Goal: Task Accomplishment & Management: Manage account settings

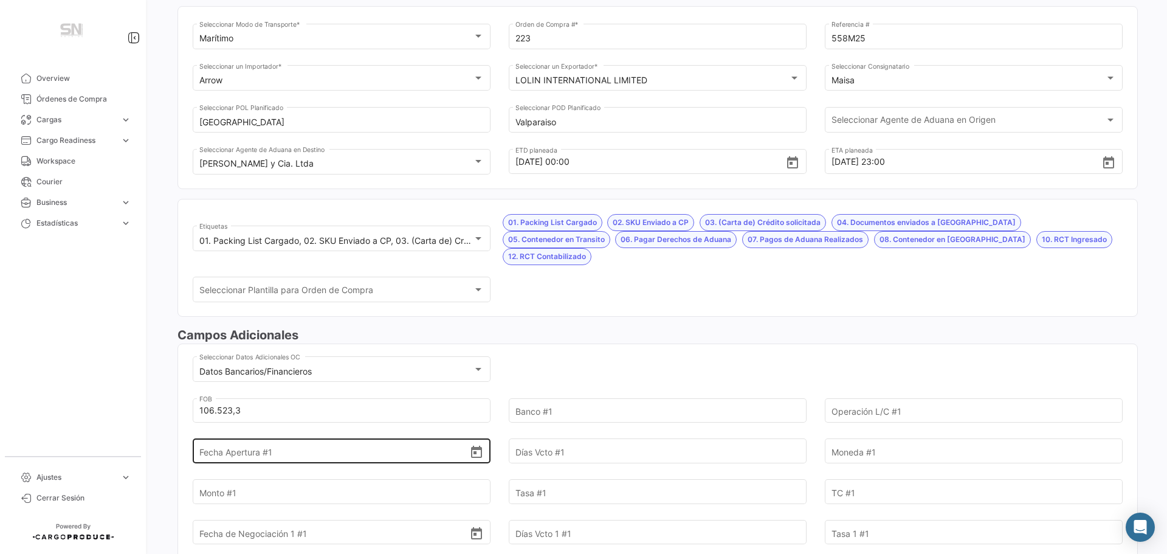
scroll to position [122, 0]
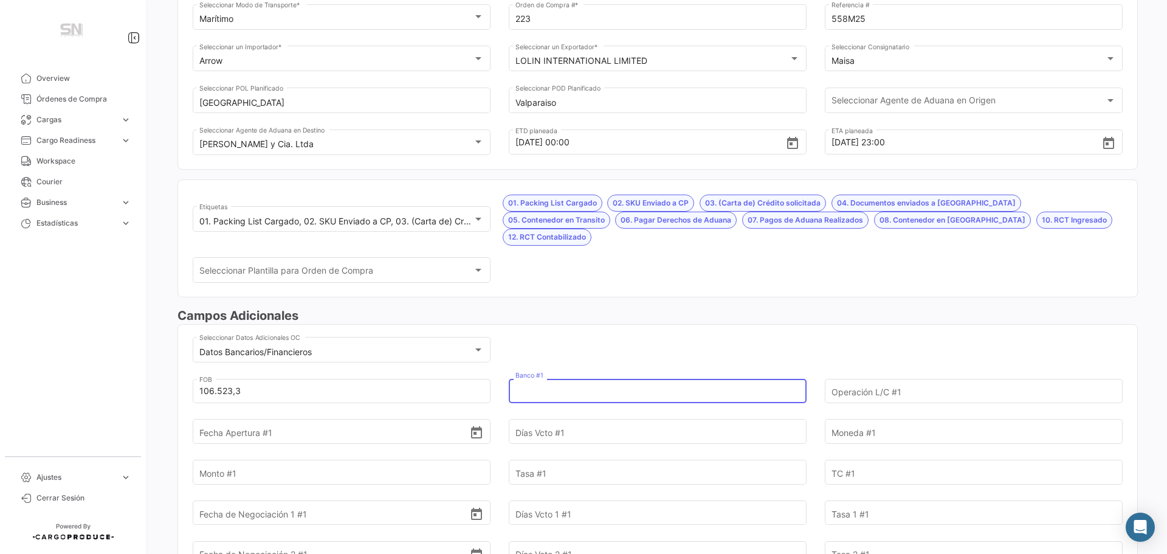
click at [544, 376] on input "Banco #1" at bounding box center [651, 391] width 271 height 43
click at [536, 373] on input "Banco #1" at bounding box center [651, 391] width 271 height 43
type input "c"
type input "[GEOGRAPHIC_DATA]"
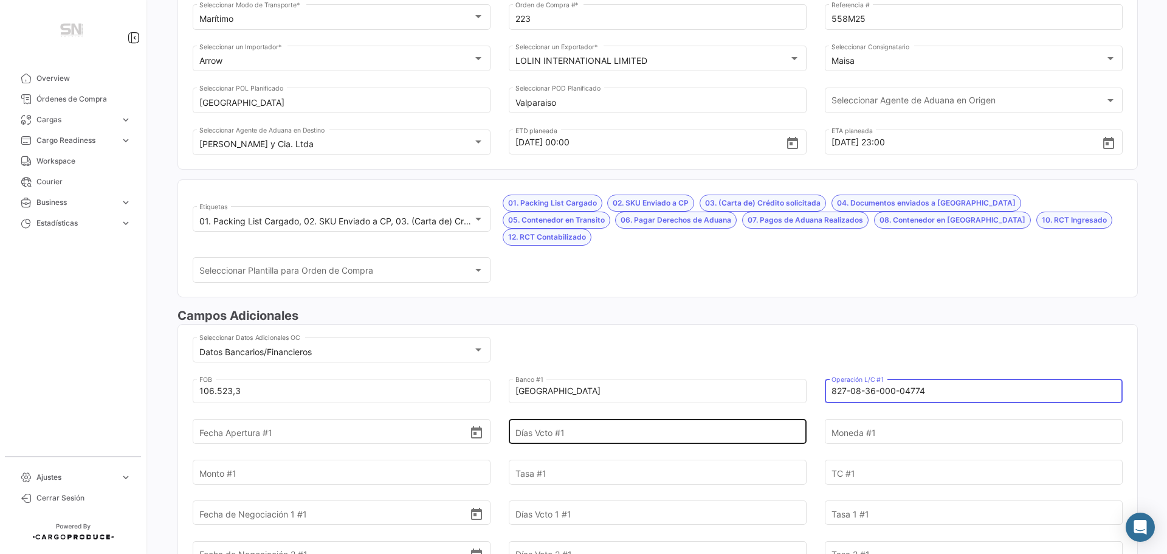
type input "827-08-36-000-04774"
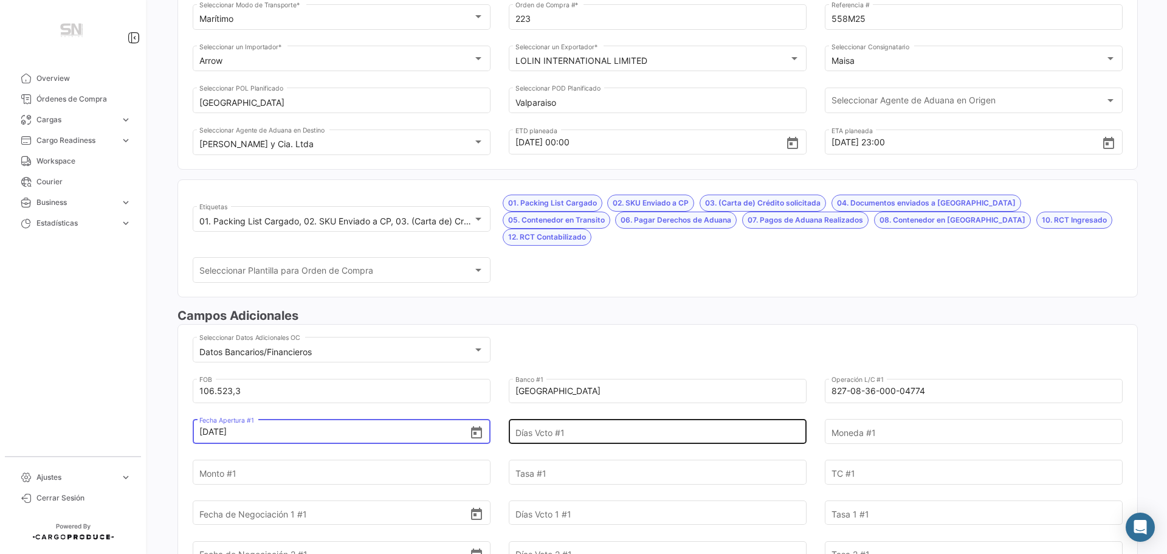
type input "[DATE]"
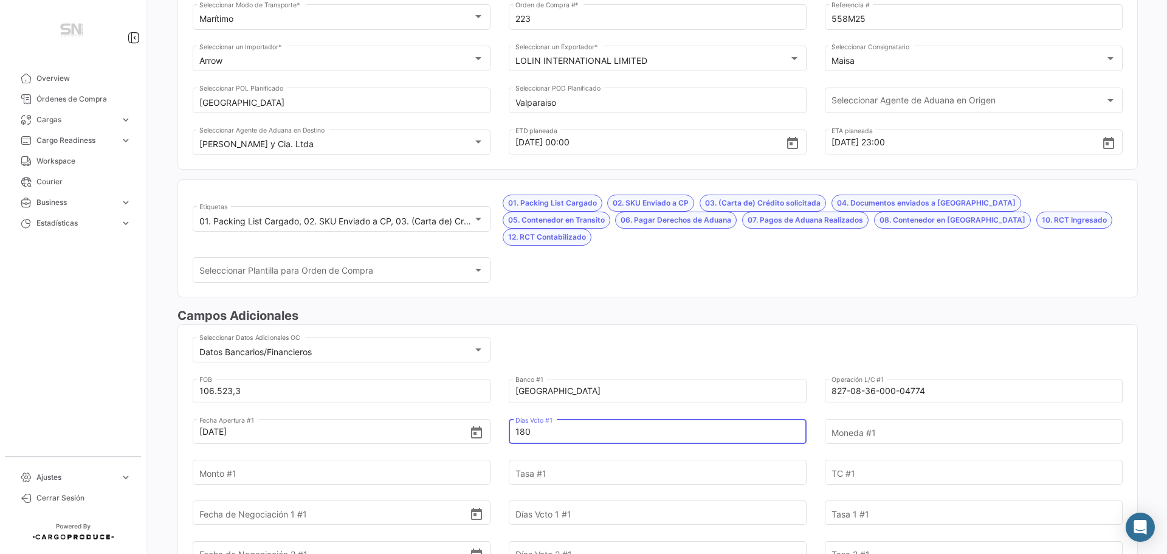
type input "180"
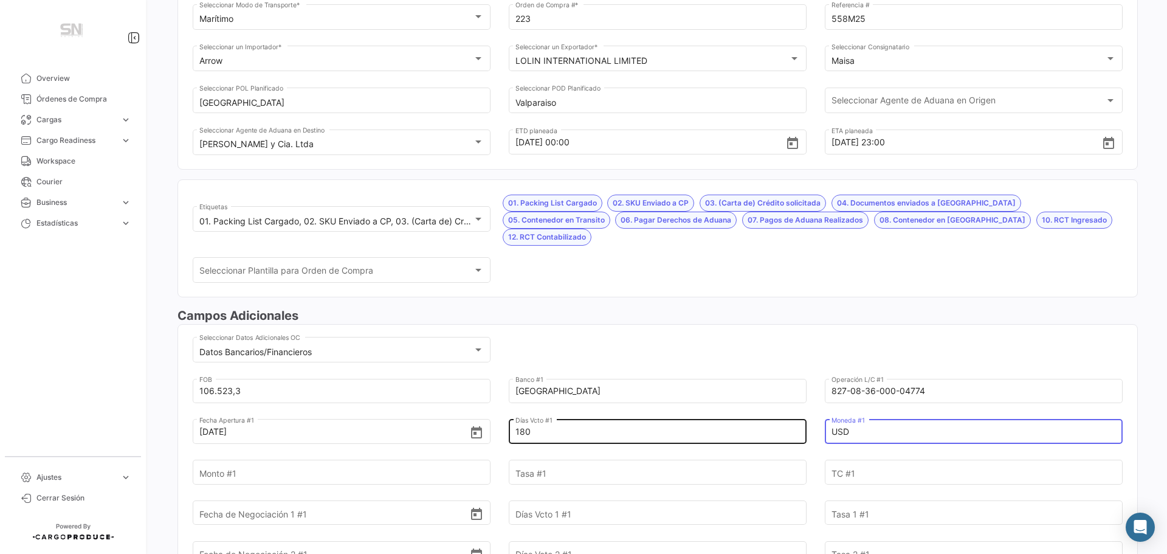
type input "USD"
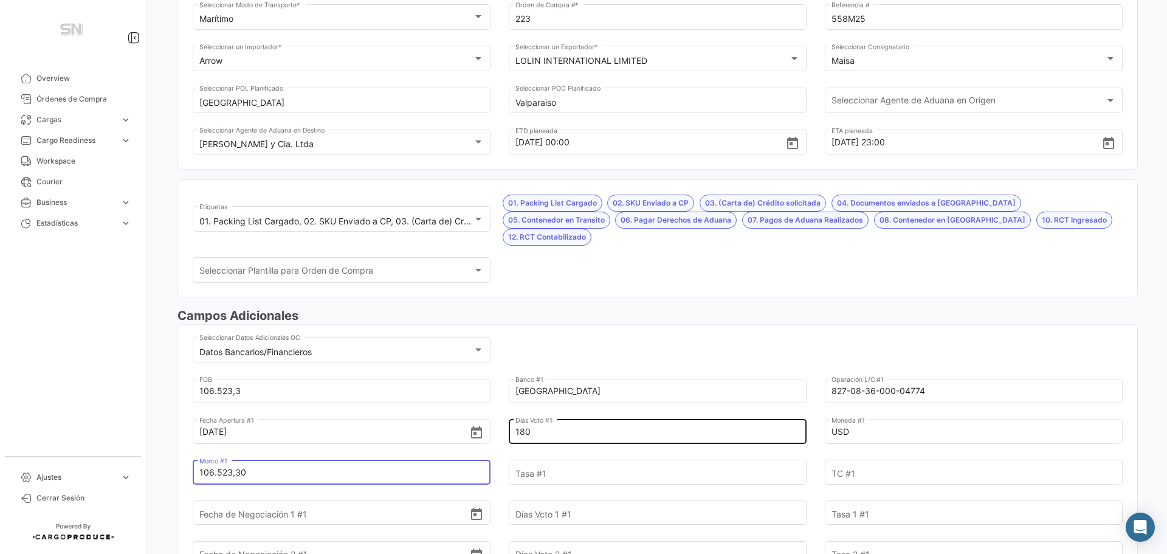
type input "106.523,30"
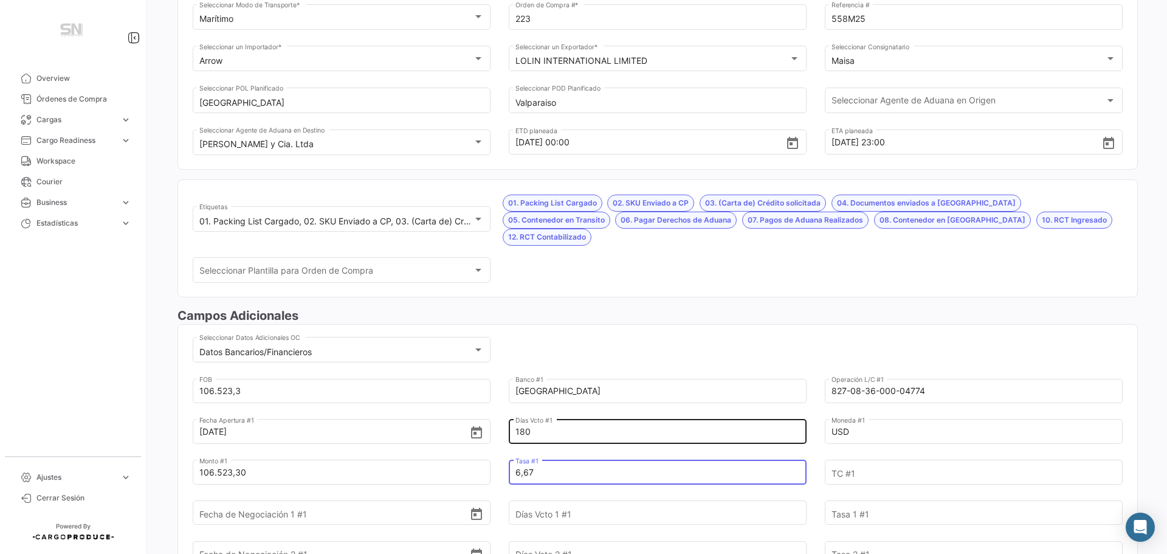
type input "6,67"
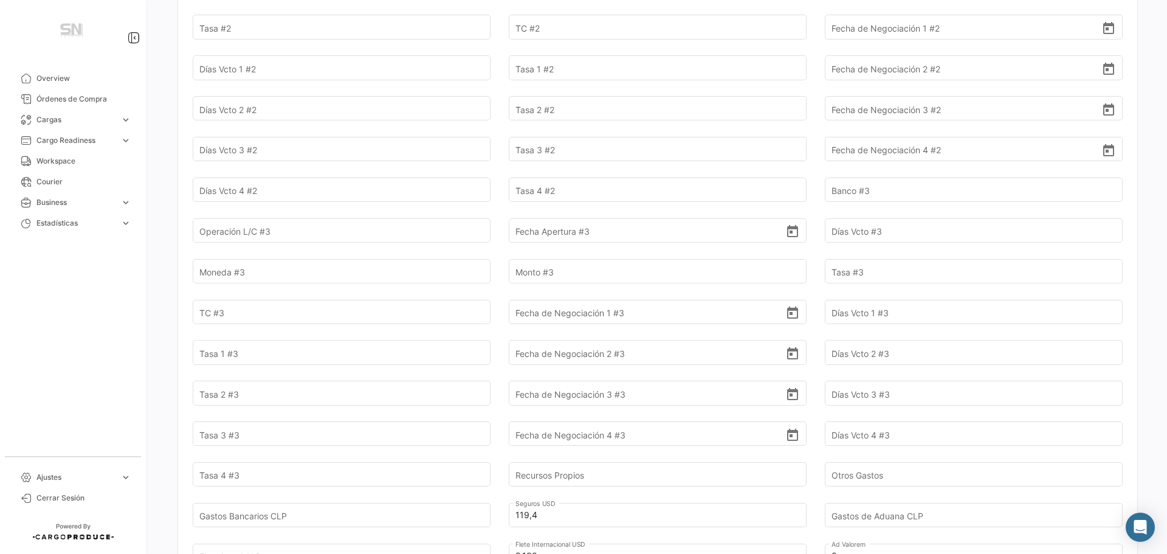
scroll to position [1034, 0]
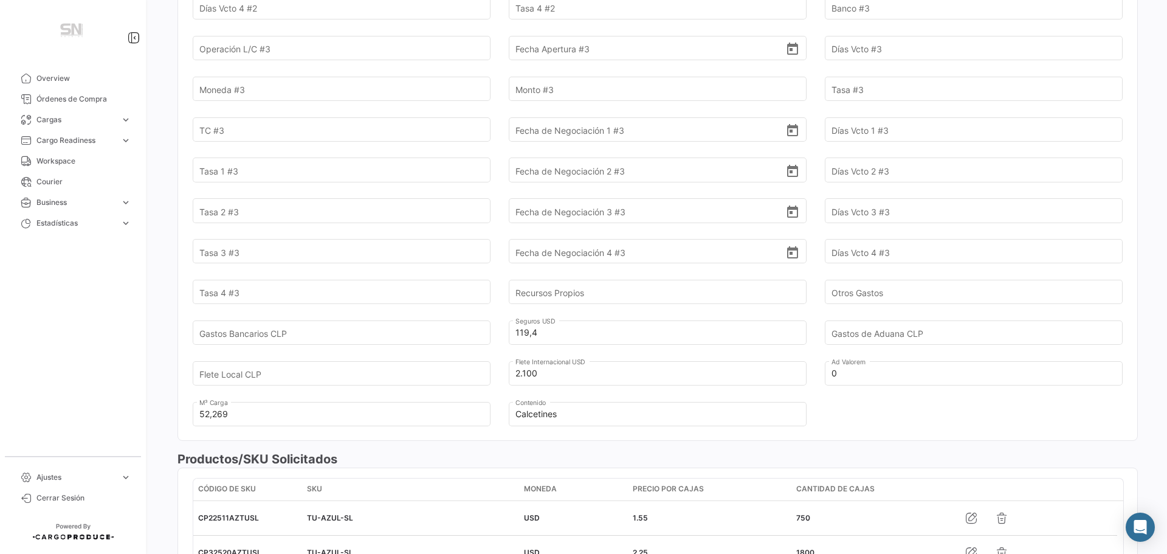
type input "1"
click at [877, 313] on input "Gastos de Aduana CLP" at bounding box center [967, 332] width 271 height 43
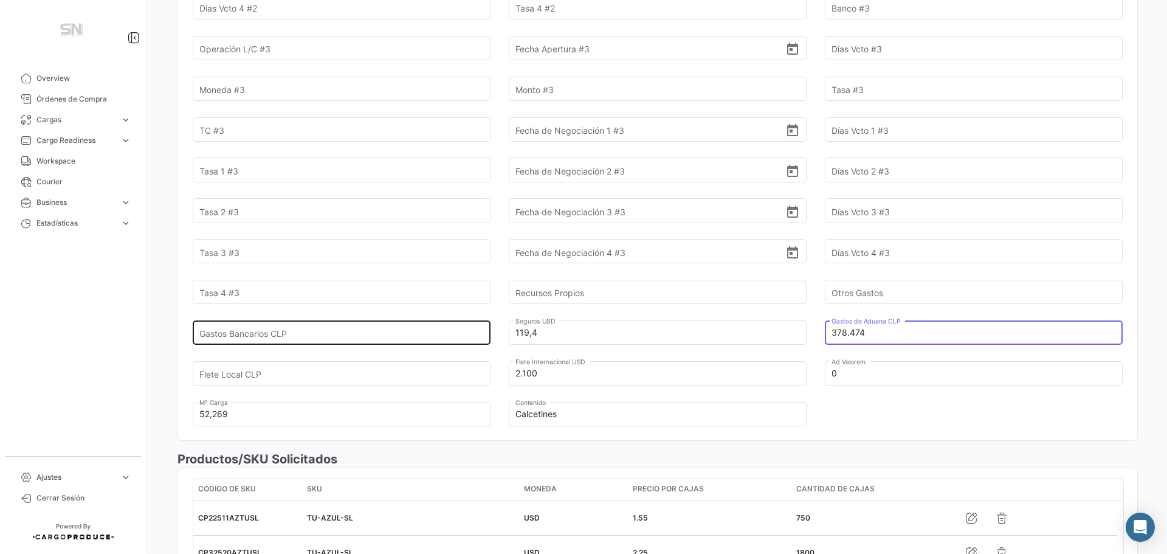
type input "378.474"
click at [288, 319] on input "Gastos Bancarios CLP" at bounding box center [334, 332] width 271 height 43
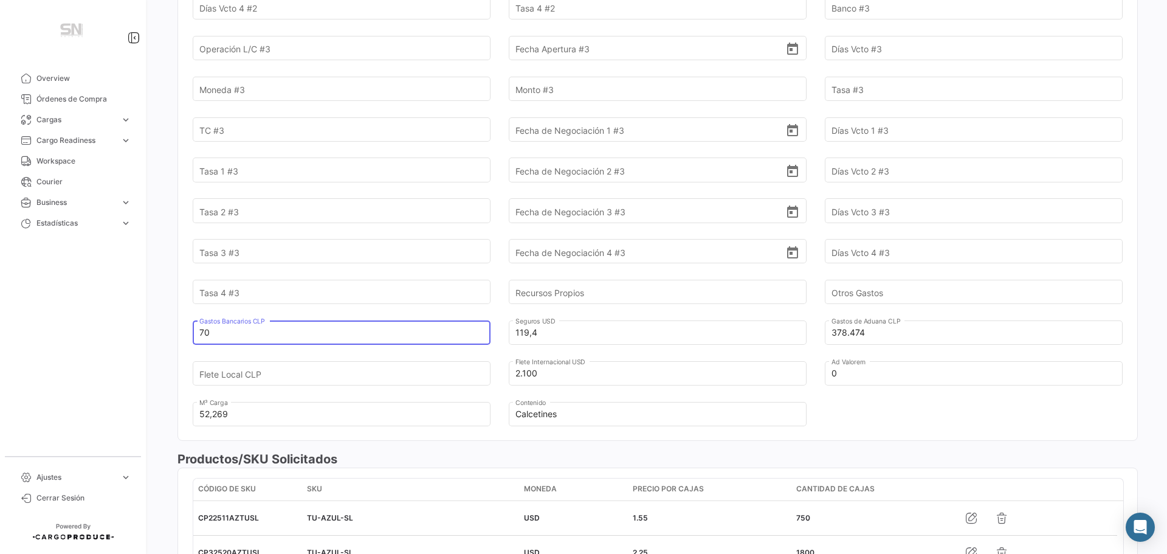
type input "7"
type input "70.880,30"
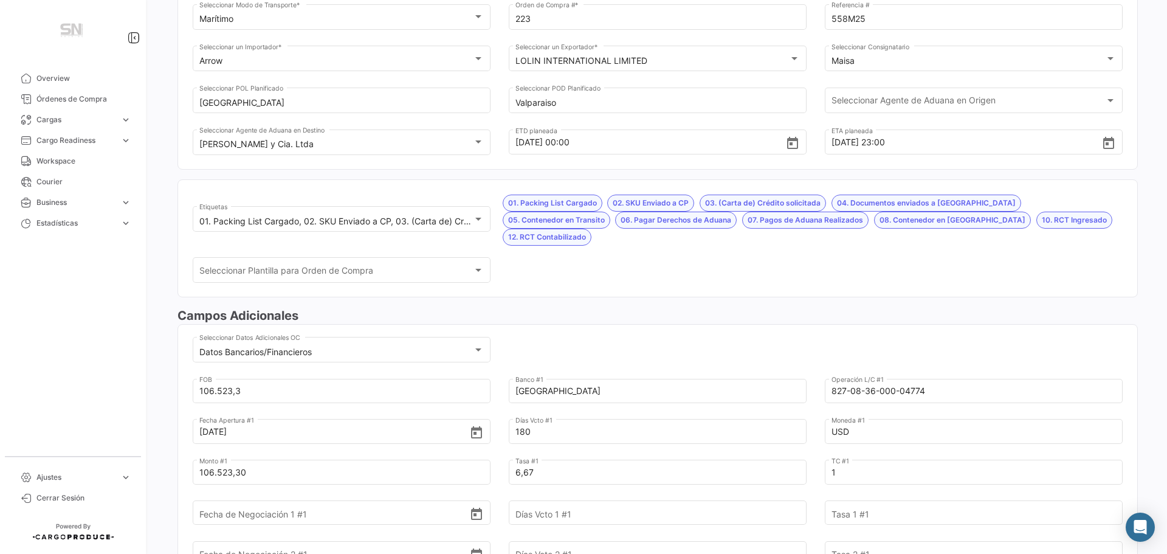
scroll to position [0, 0]
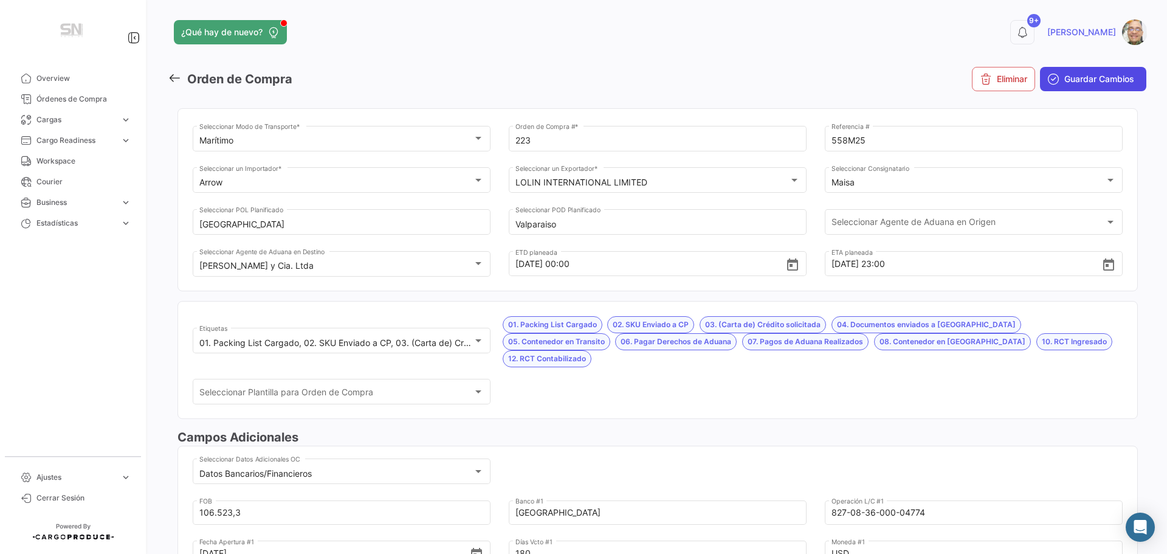
click at [1072, 80] on span "Guardar Cambios" at bounding box center [1100, 79] width 70 height 12
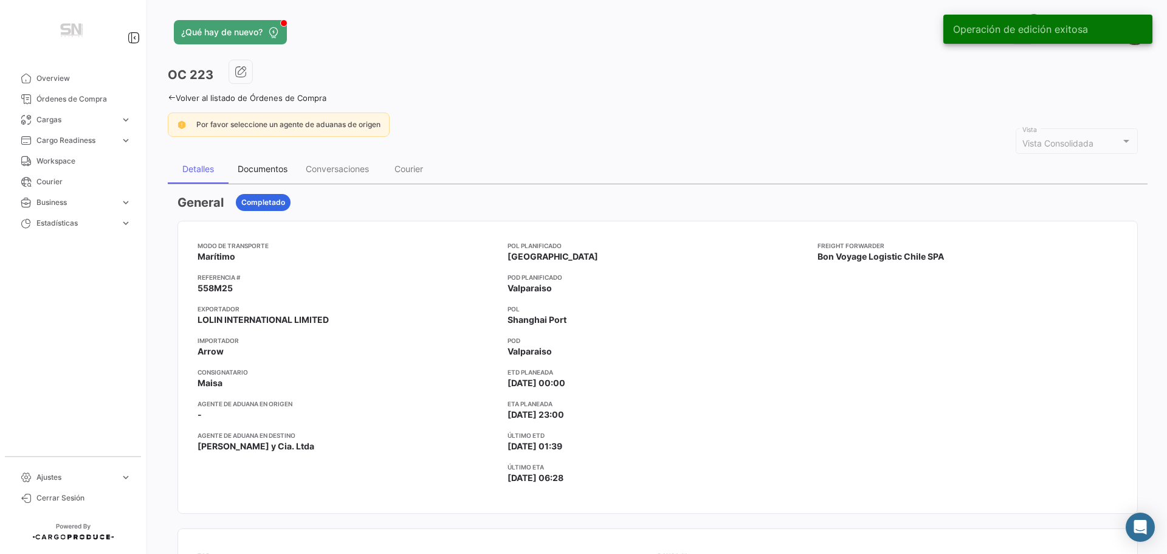
click at [282, 172] on div "Documentos" at bounding box center [263, 169] width 50 height 10
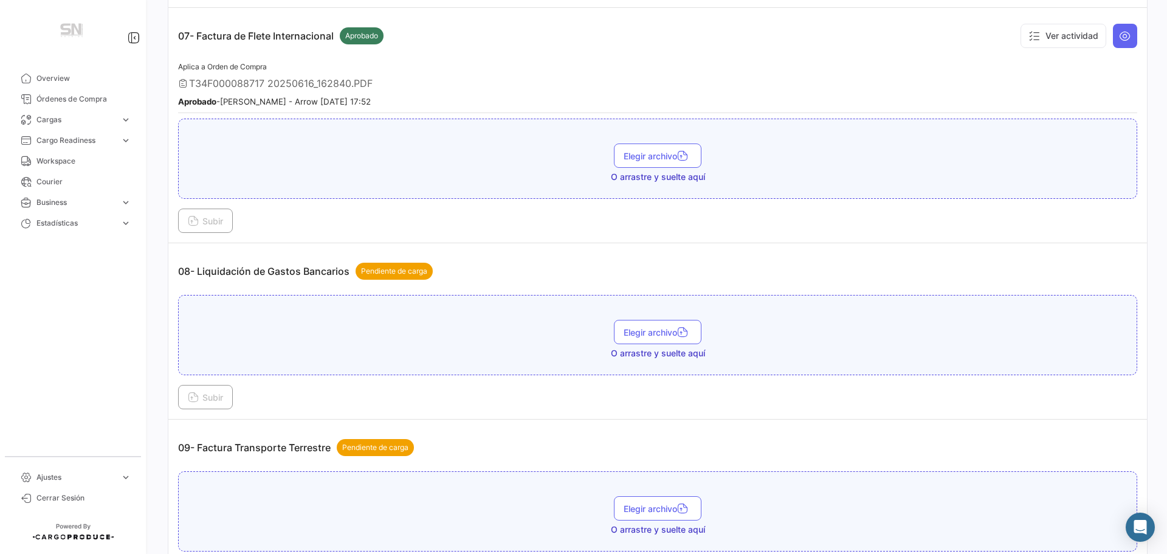
scroll to position [1642, 0]
click at [177, 401] on td "08- Liquidación de Gastos Bancarios Pendiente de carga carta-de-respaldo_apertu…" at bounding box center [657, 331] width 979 height 176
click at [196, 399] on icon at bounding box center [193, 397] width 11 height 11
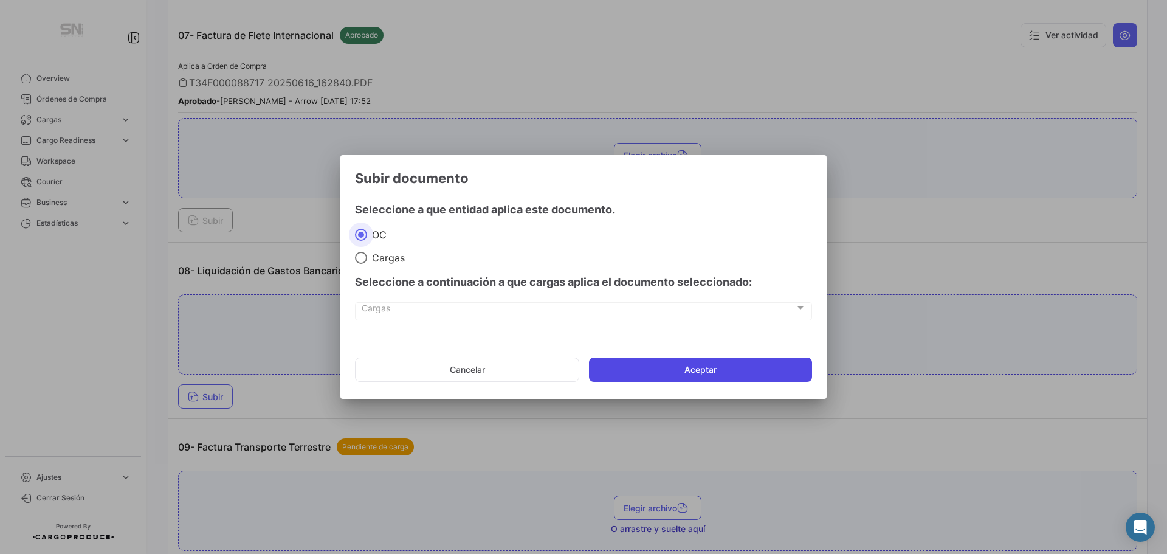
click at [703, 375] on button "Aceptar" at bounding box center [700, 369] width 223 height 24
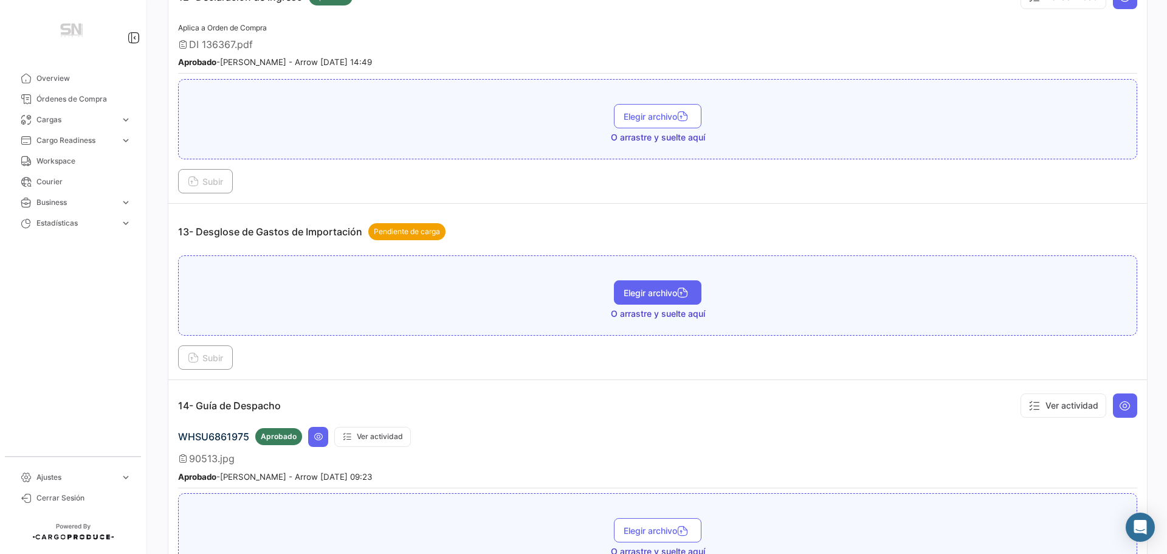
scroll to position [2797, 0]
click at [193, 362] on icon at bounding box center [193, 358] width 11 height 11
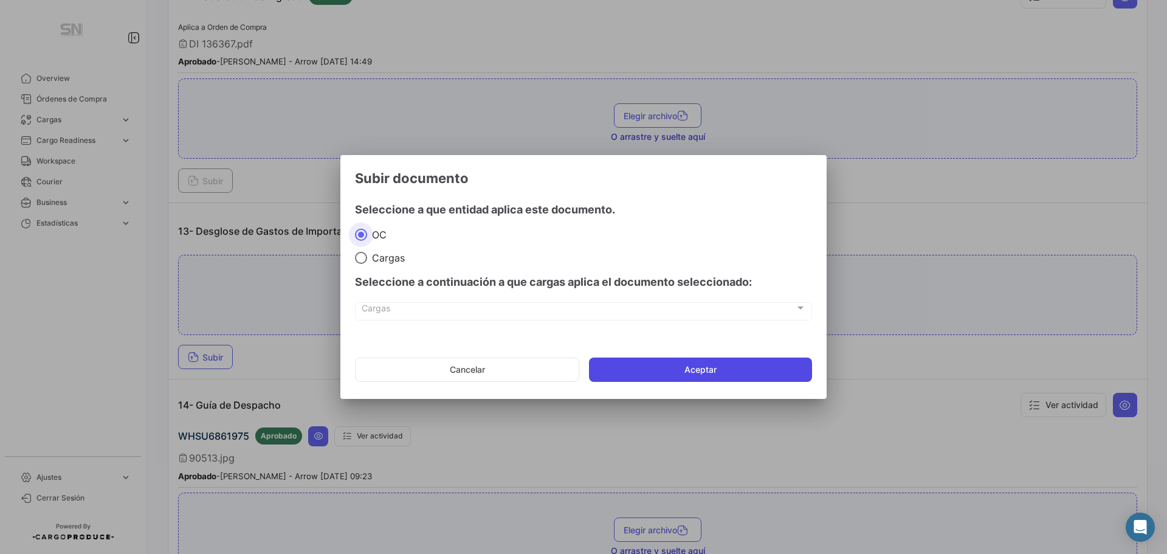
click at [637, 377] on button "Aceptar" at bounding box center [700, 369] width 223 height 24
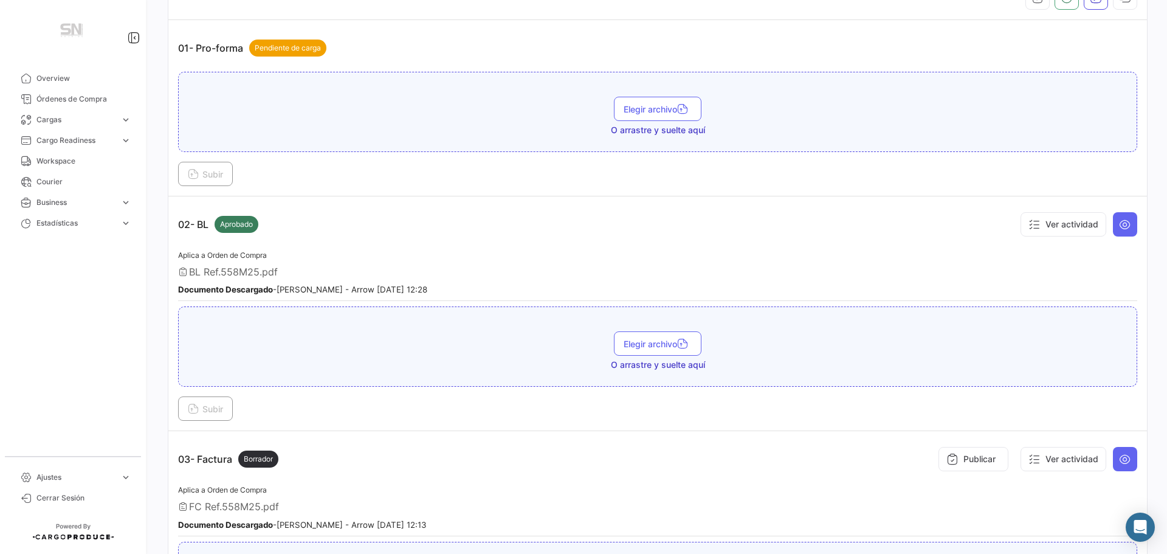
scroll to position [0, 0]
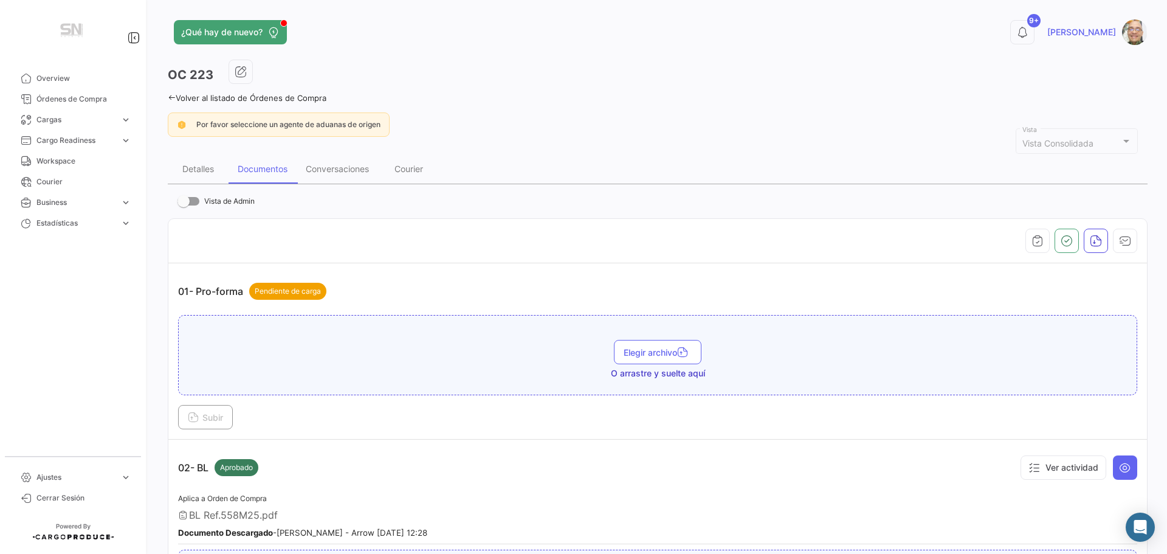
click at [173, 97] on icon at bounding box center [172, 98] width 8 height 8
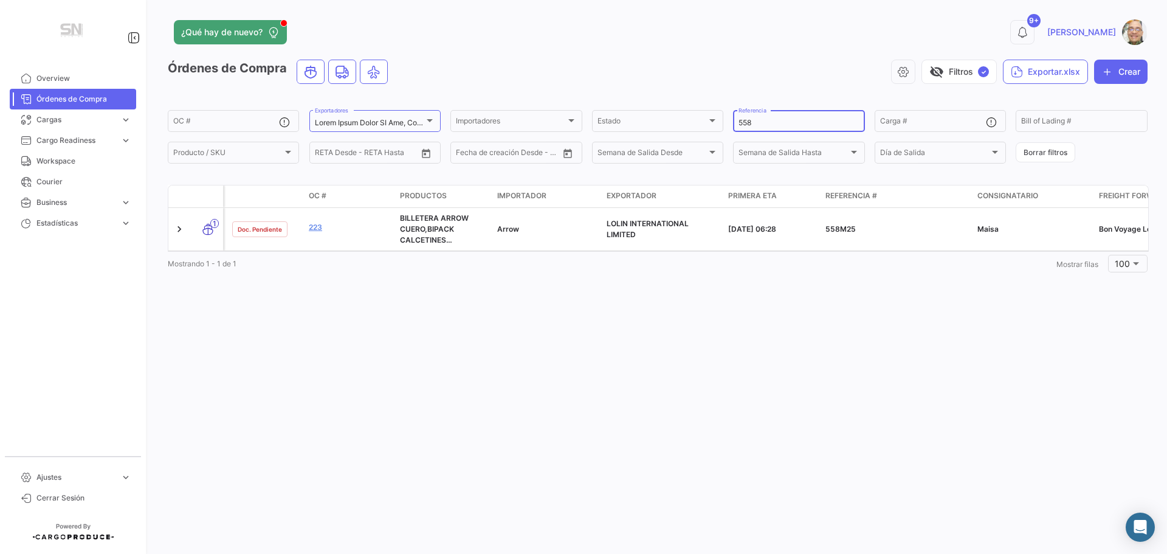
click at [797, 120] on input "558" at bounding box center [799, 123] width 120 height 9
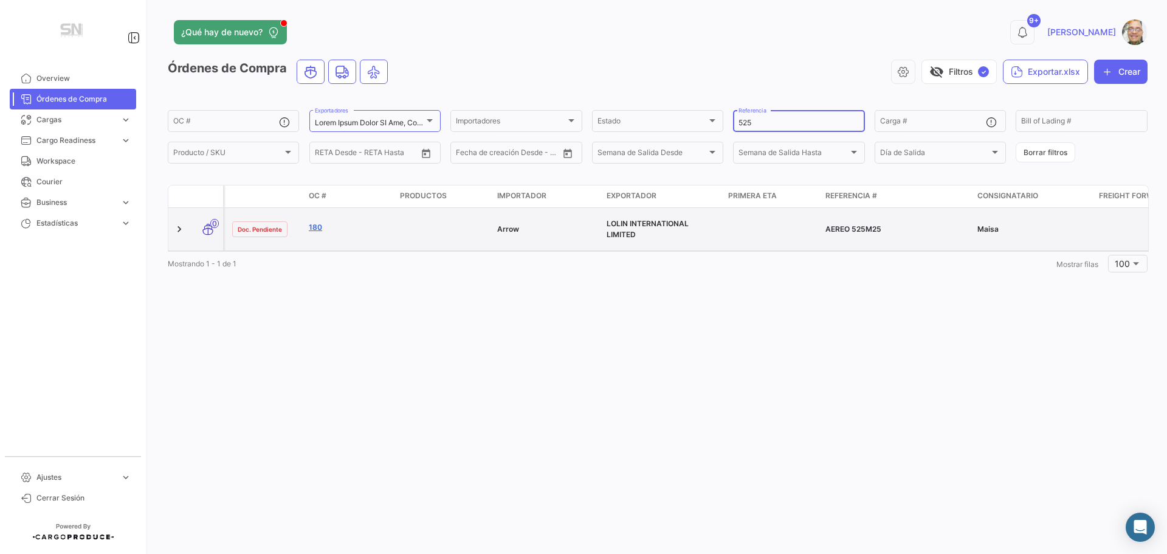
type input "525"
click at [317, 229] on link "180" at bounding box center [349, 227] width 81 height 11
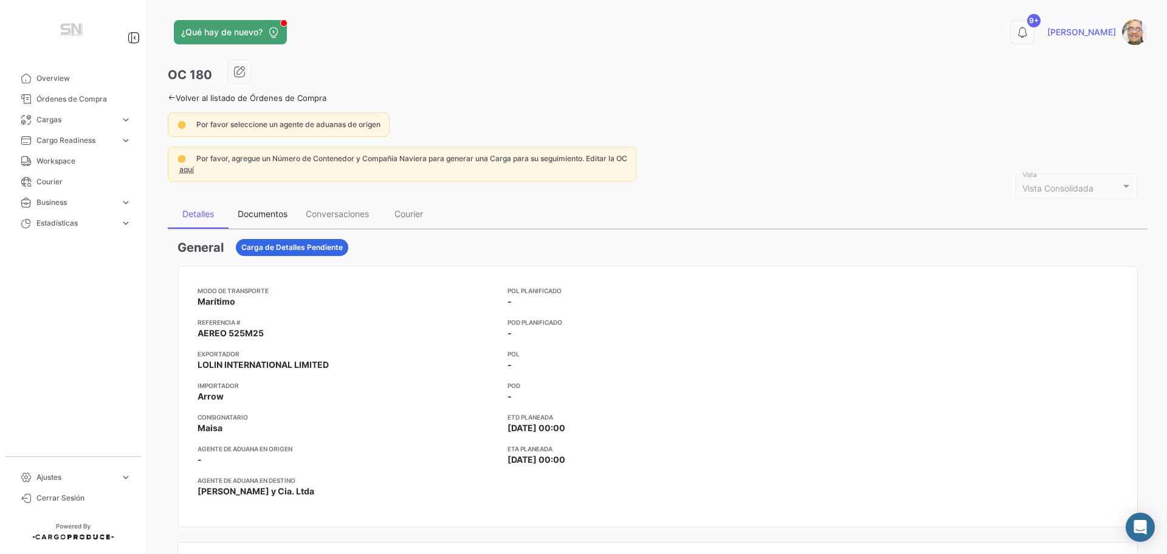
click at [268, 216] on div "Documentos" at bounding box center [263, 214] width 50 height 10
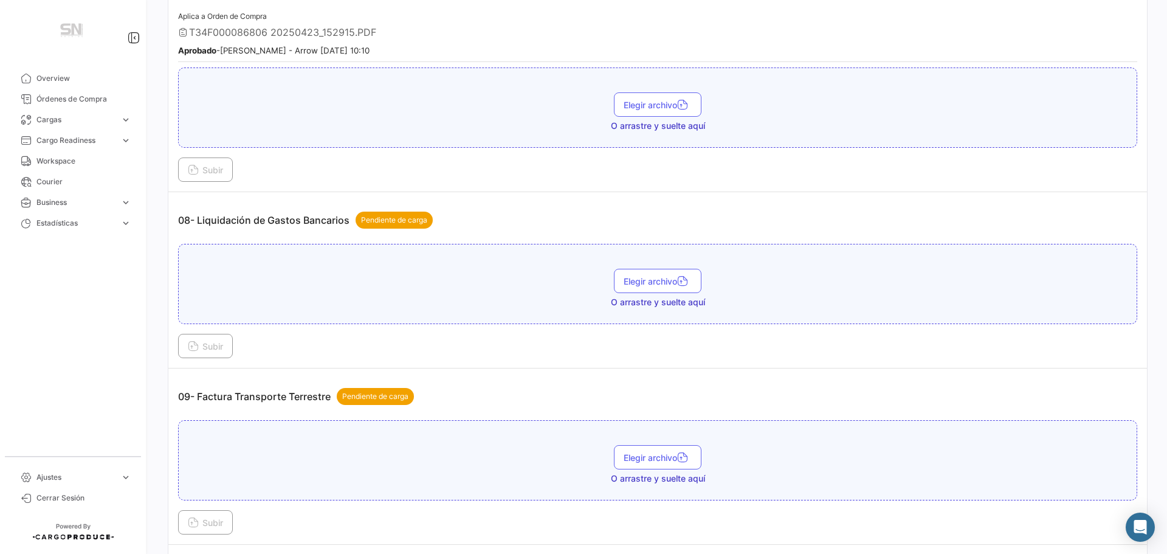
scroll to position [1702, 0]
click at [215, 353] on button "Subir" at bounding box center [205, 345] width 55 height 24
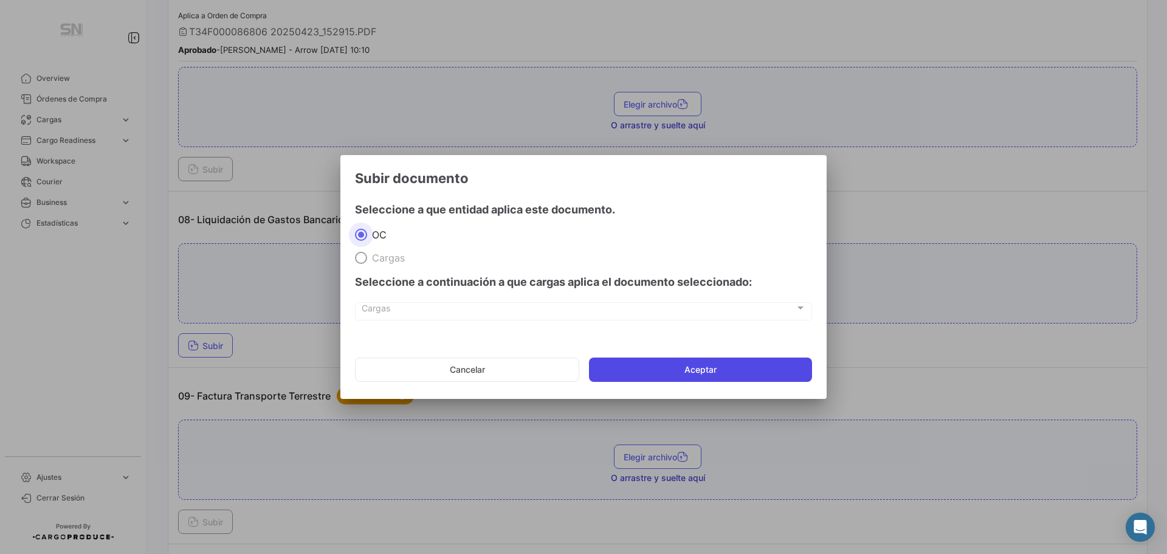
click at [623, 361] on button "Aceptar" at bounding box center [700, 369] width 223 height 24
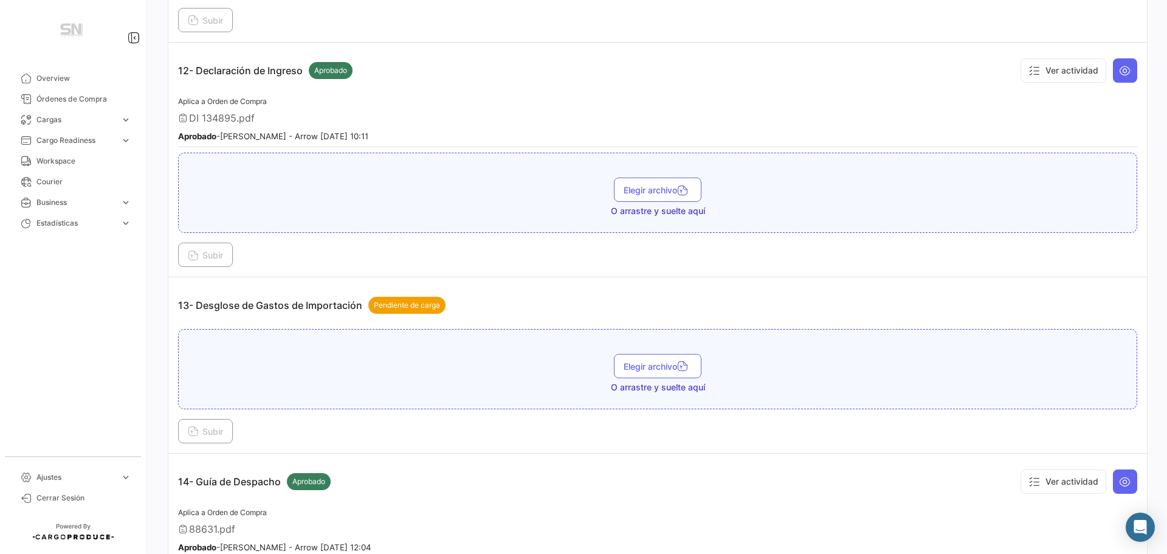
scroll to position [2797, 0]
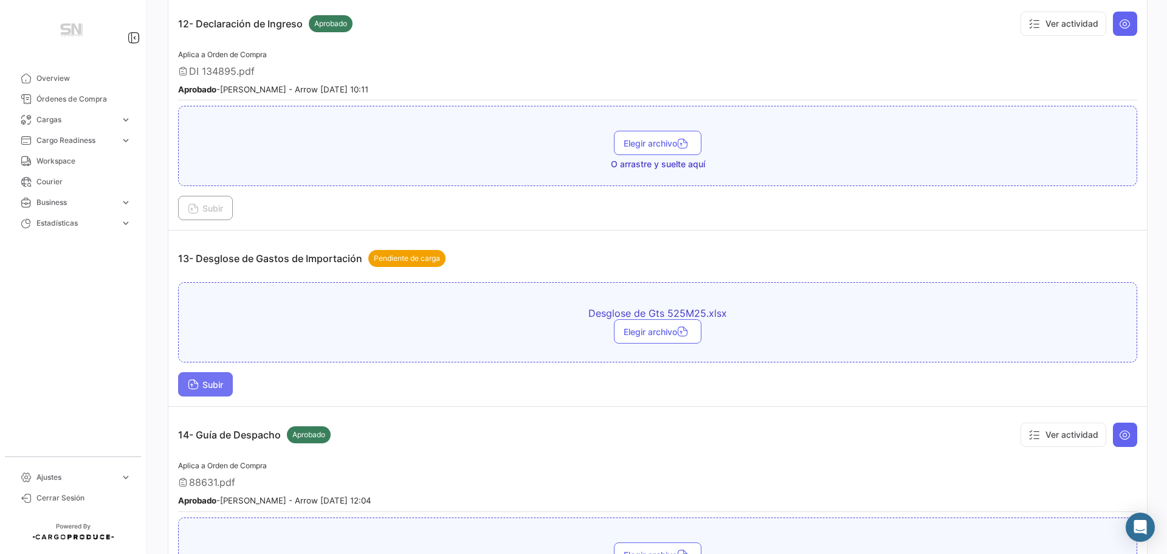
click at [221, 390] on button "Subir" at bounding box center [205, 384] width 55 height 24
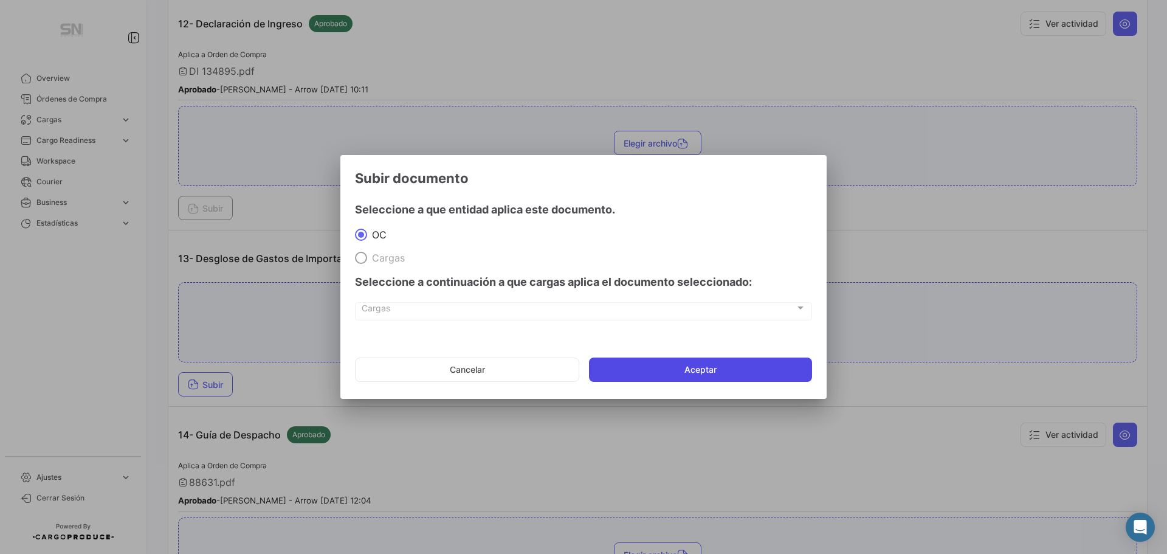
click at [729, 375] on button "Aceptar" at bounding box center [700, 369] width 223 height 24
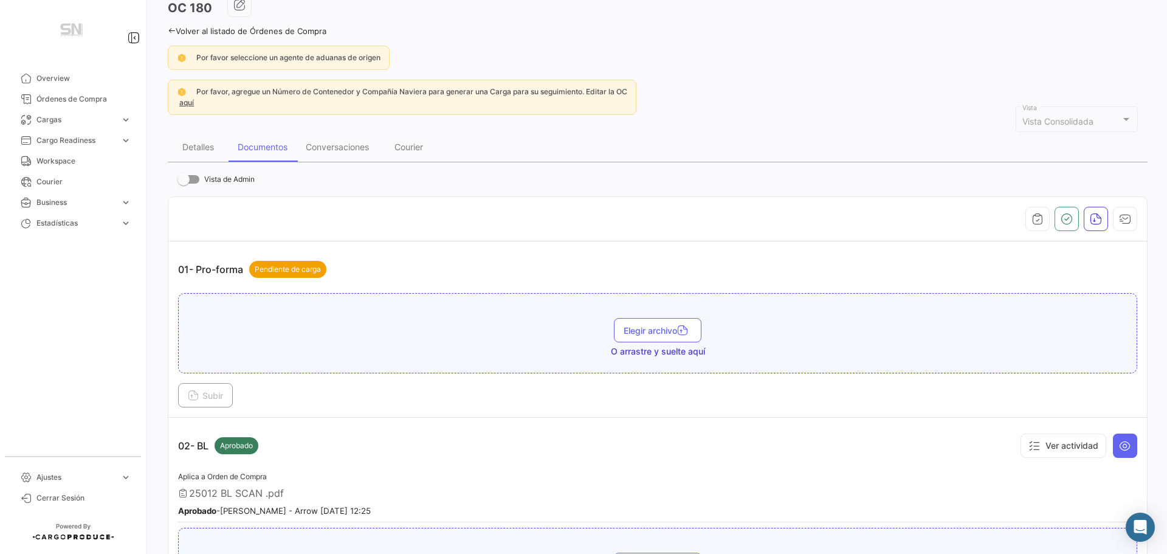
scroll to position [0, 0]
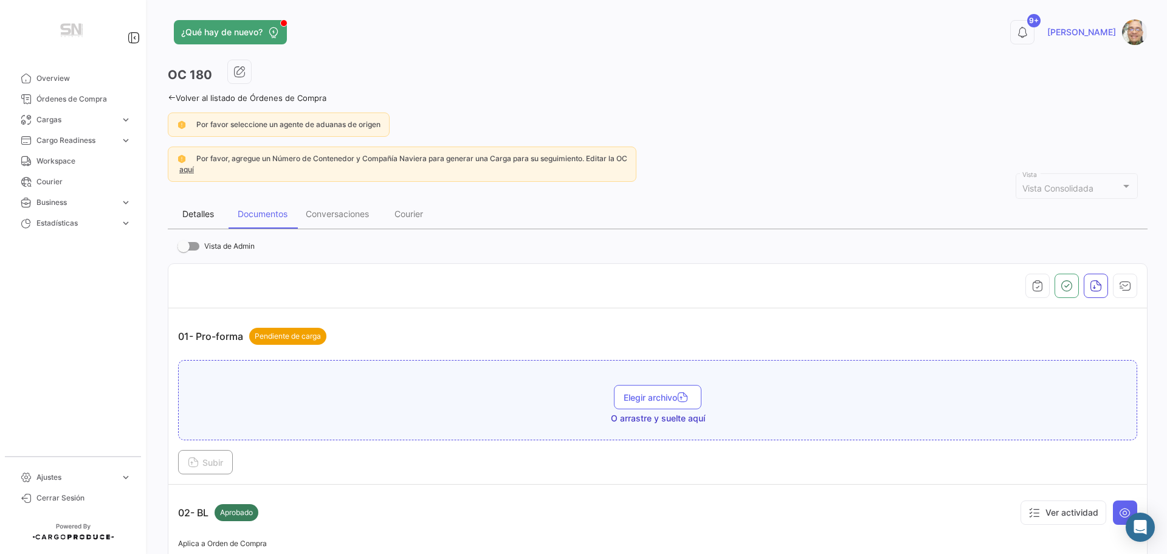
click at [195, 218] on div "Detalles" at bounding box center [198, 214] width 32 height 10
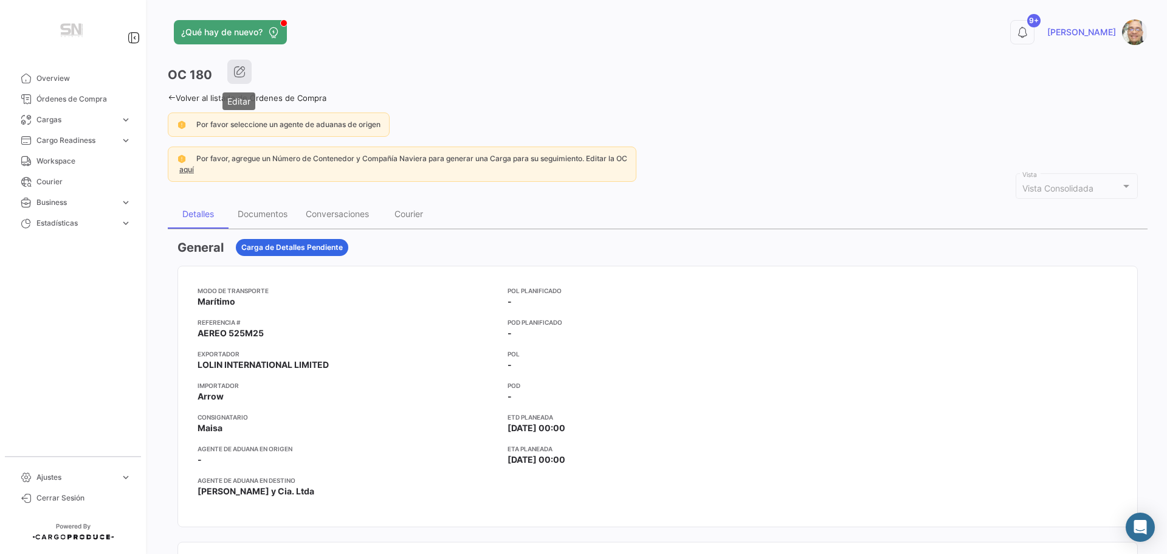
click at [241, 71] on icon "button" at bounding box center [239, 72] width 12 height 12
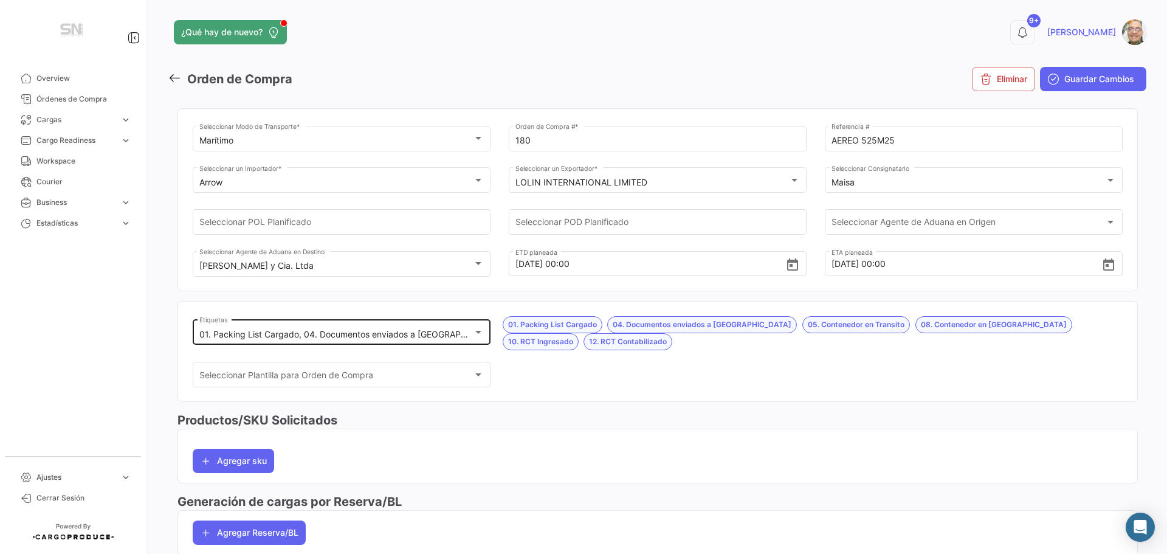
click at [474, 335] on div at bounding box center [478, 332] width 11 height 10
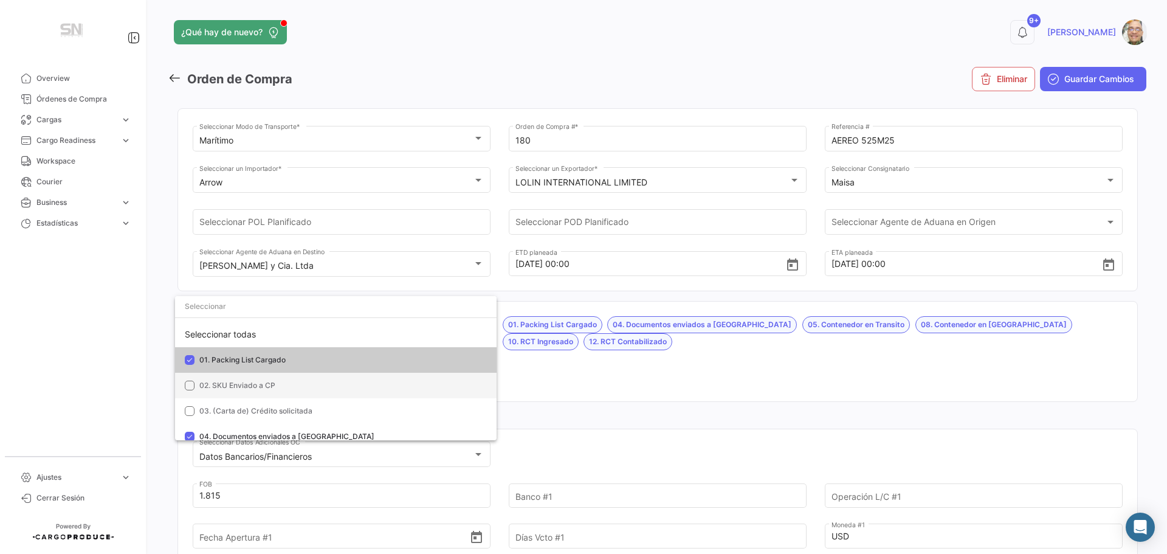
click at [204, 385] on span "02. SKU Enviado a CP" at bounding box center [237, 385] width 76 height 9
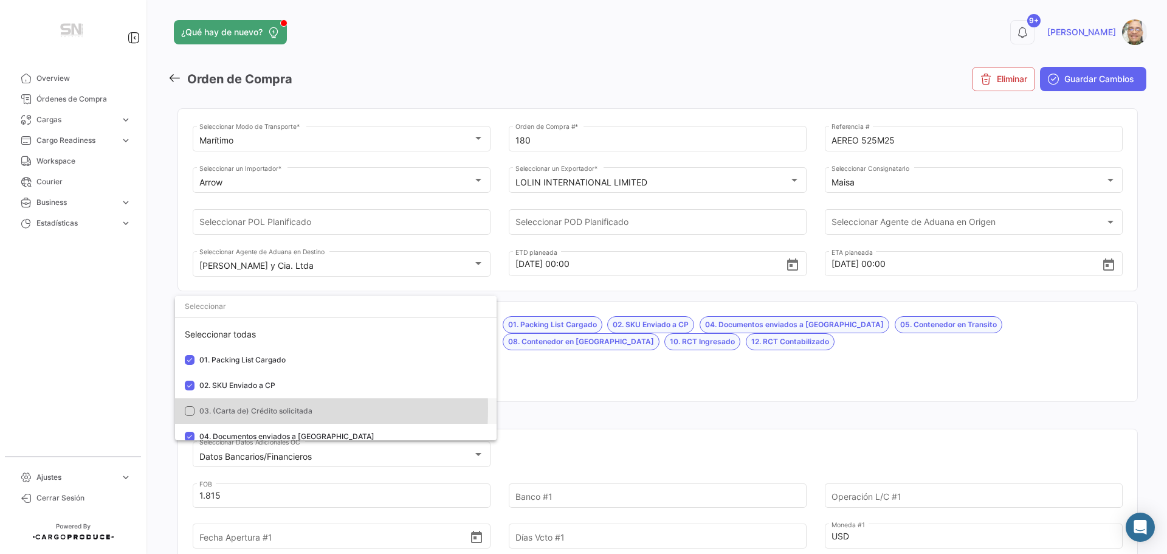
click at [194, 408] on mat-pseudo-checkbox at bounding box center [190, 411] width 10 height 10
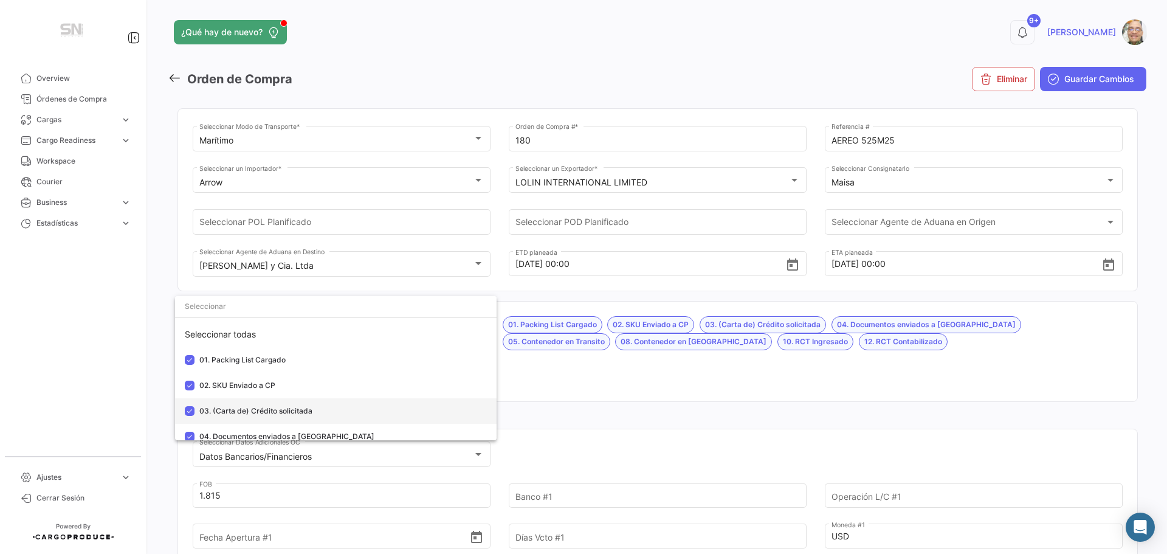
scroll to position [61, 0]
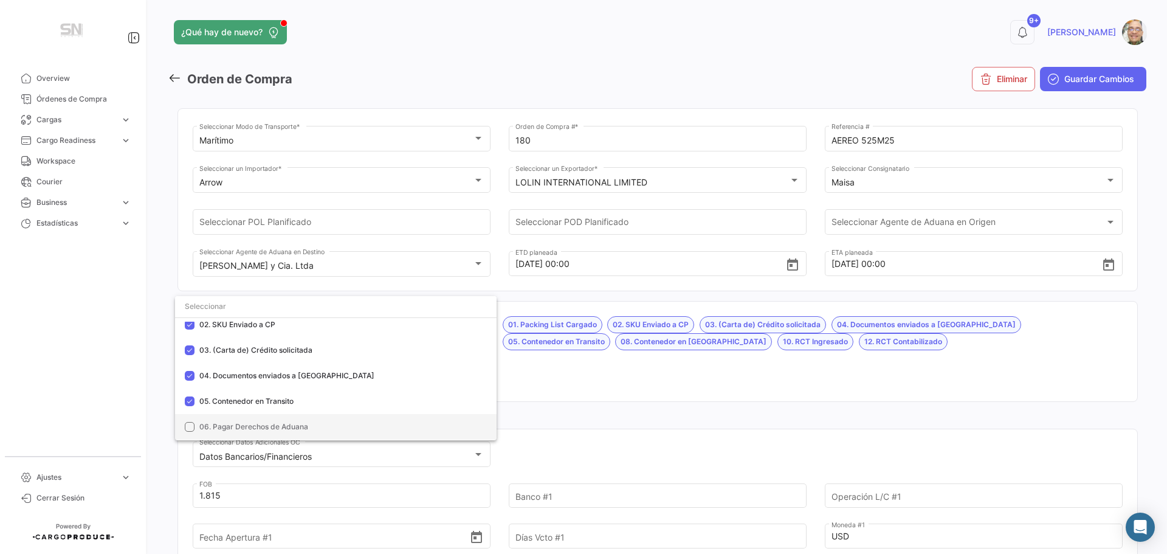
click at [193, 427] on mat-pseudo-checkbox at bounding box center [190, 427] width 10 height 10
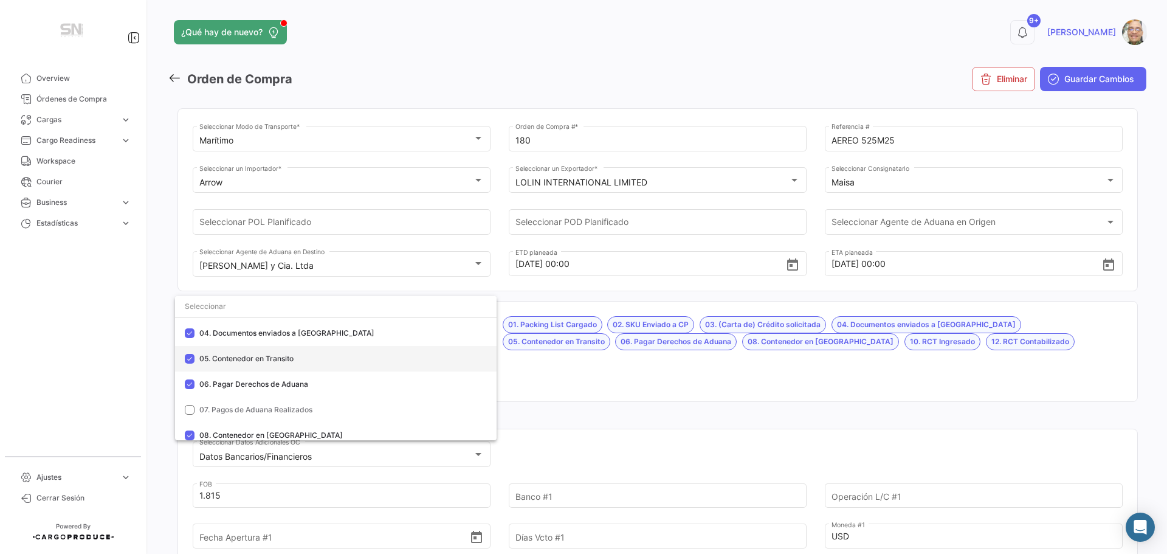
scroll to position [122, 0]
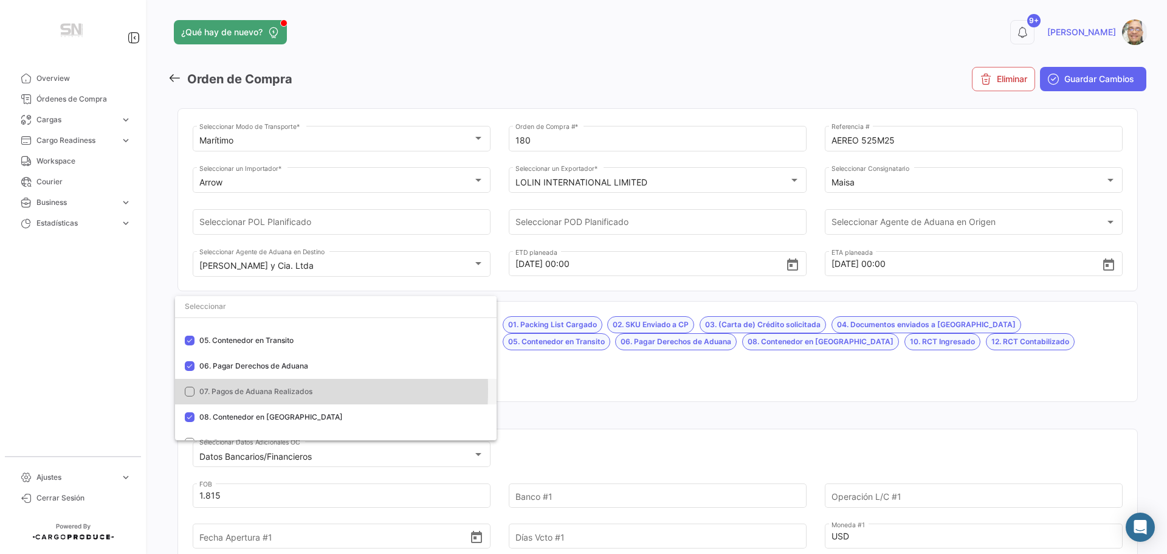
click at [191, 389] on mat-pseudo-checkbox at bounding box center [190, 392] width 10 height 10
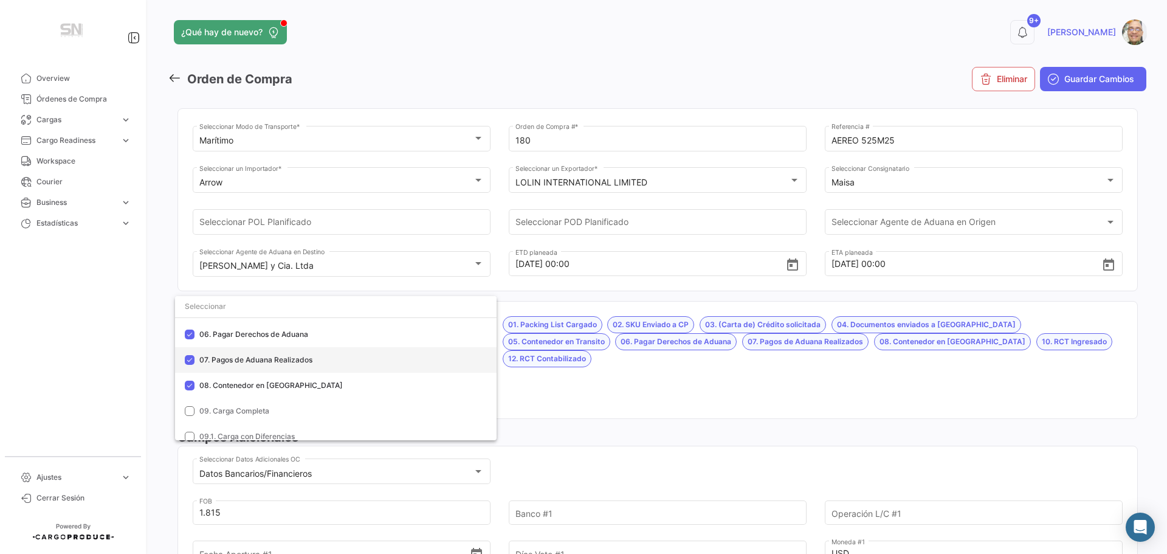
scroll to position [182, 0]
click at [604, 384] on div at bounding box center [583, 277] width 1167 height 554
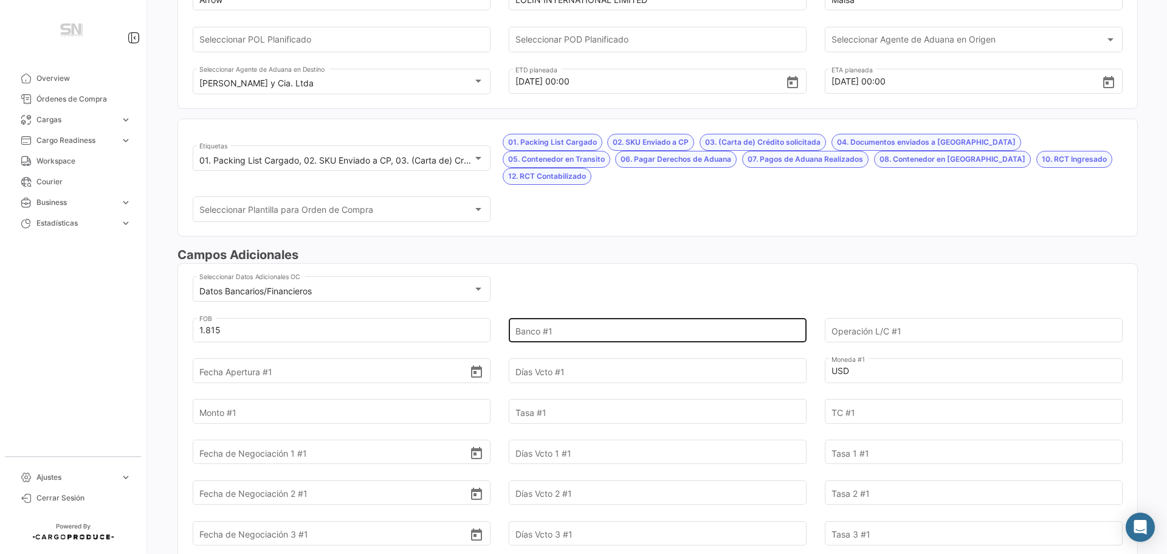
click at [545, 311] on input "Banco #1" at bounding box center [651, 330] width 271 height 43
type input "[GEOGRAPHIC_DATA]"
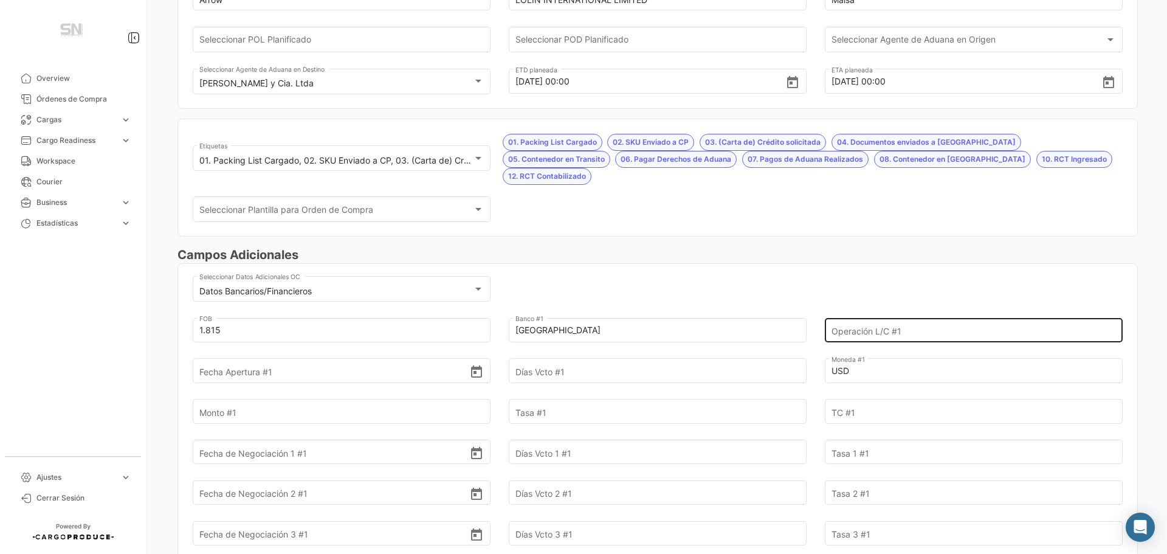
click at [849, 313] on input "Operación L/C #1" at bounding box center [967, 330] width 271 height 43
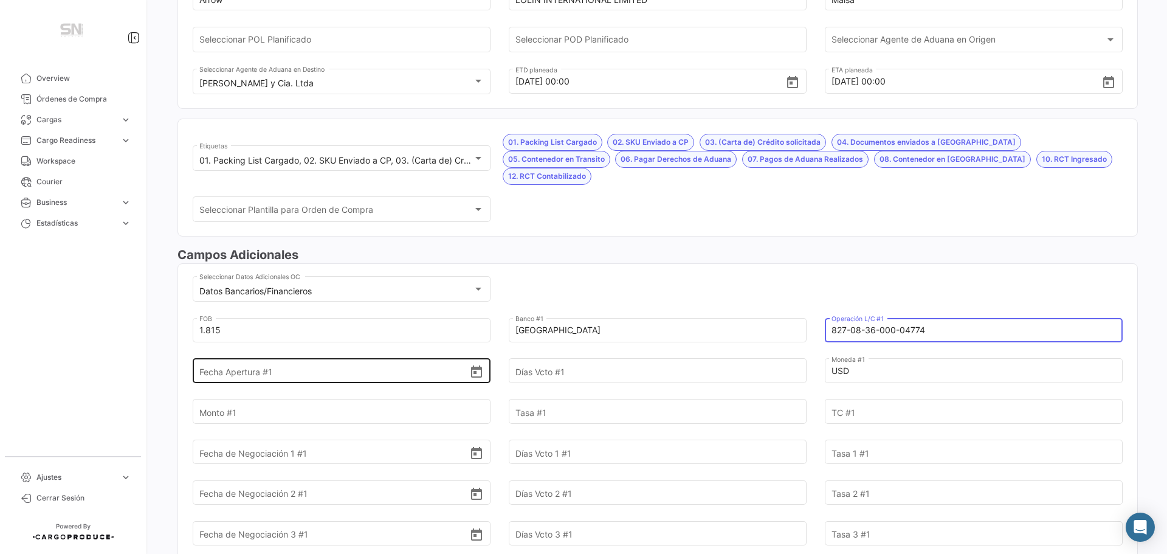
type input "827-08-36-000-04774"
click at [239, 361] on input "Fecha Apertura #1" at bounding box center [334, 371] width 271 height 43
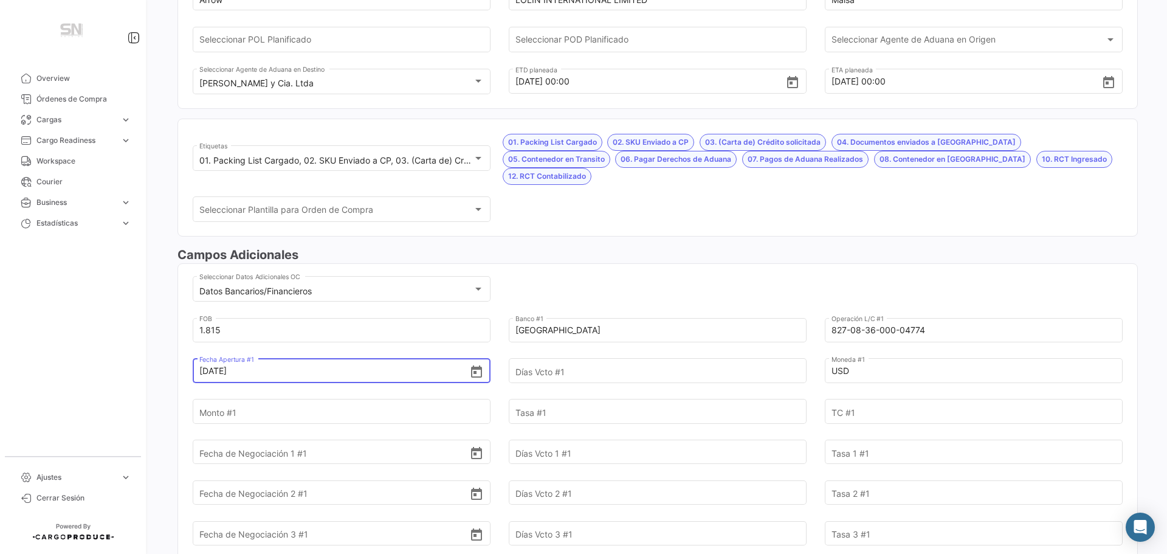
type input "[DATE]"
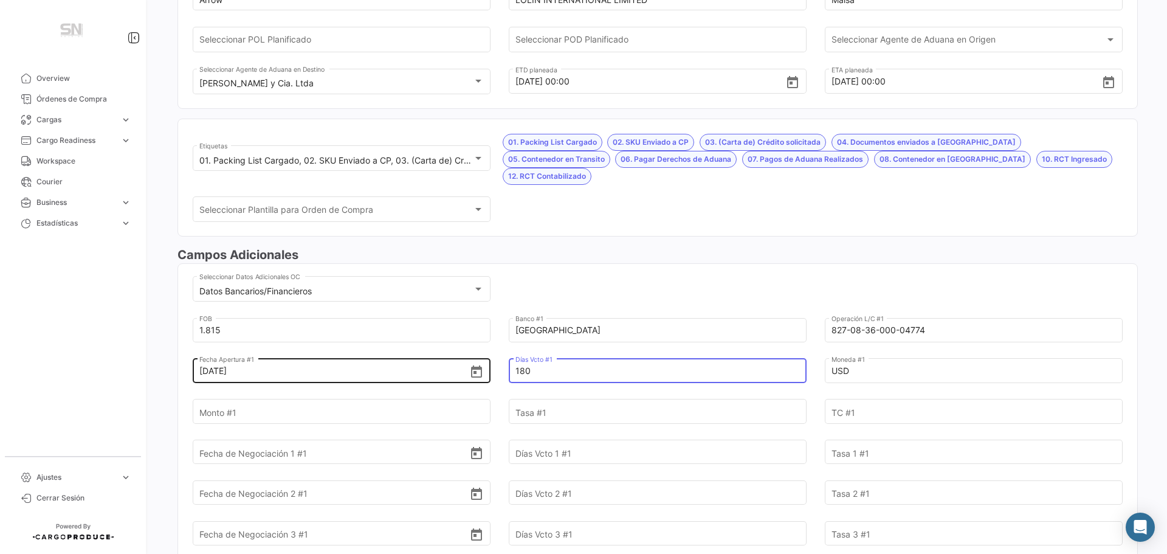
type input "180"
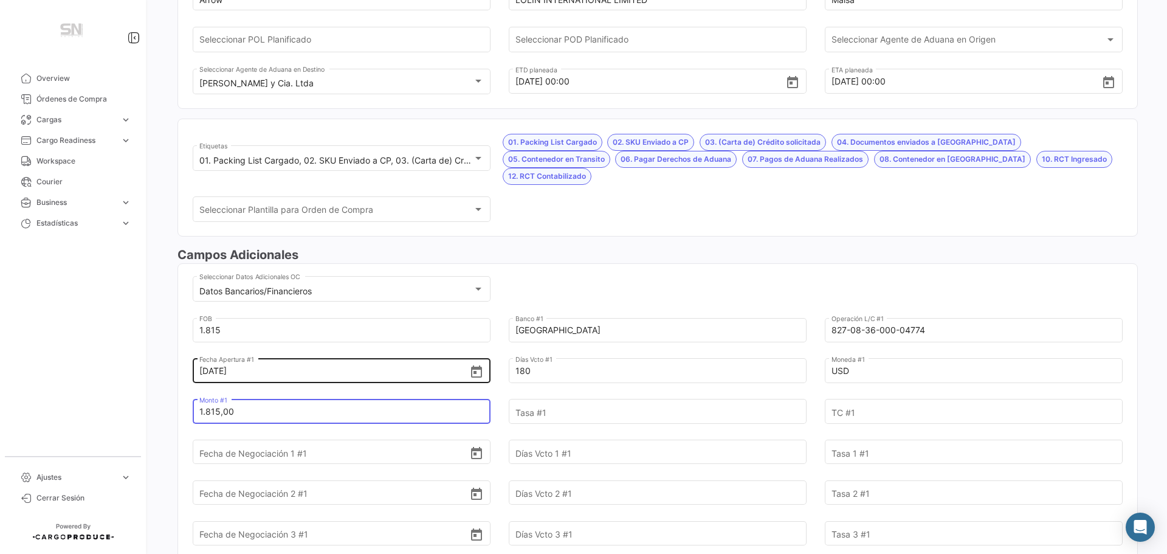
type input "1.815,00"
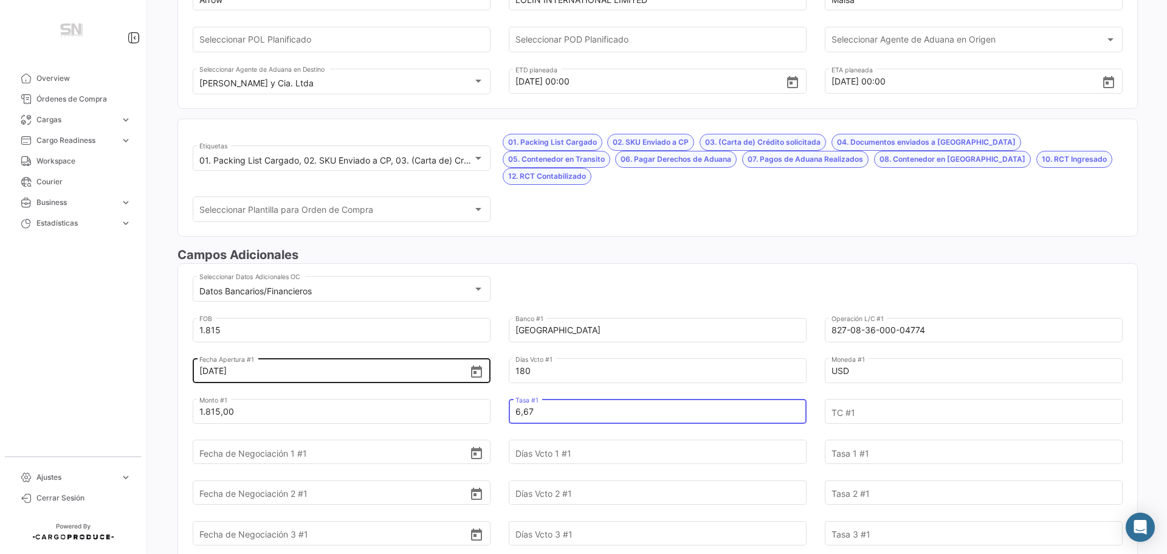
type input "6,67"
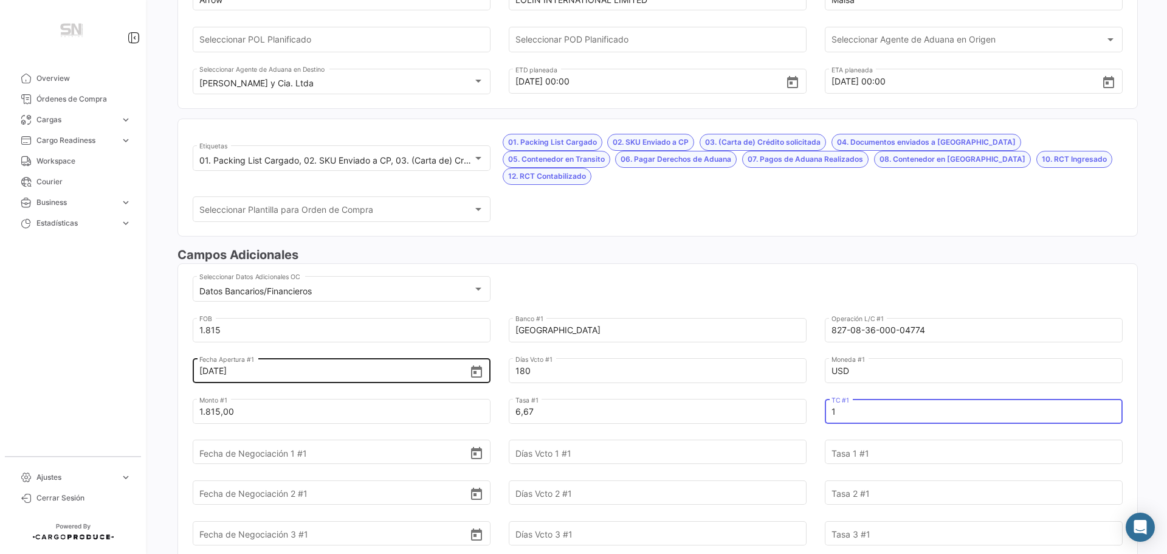
type input "1"
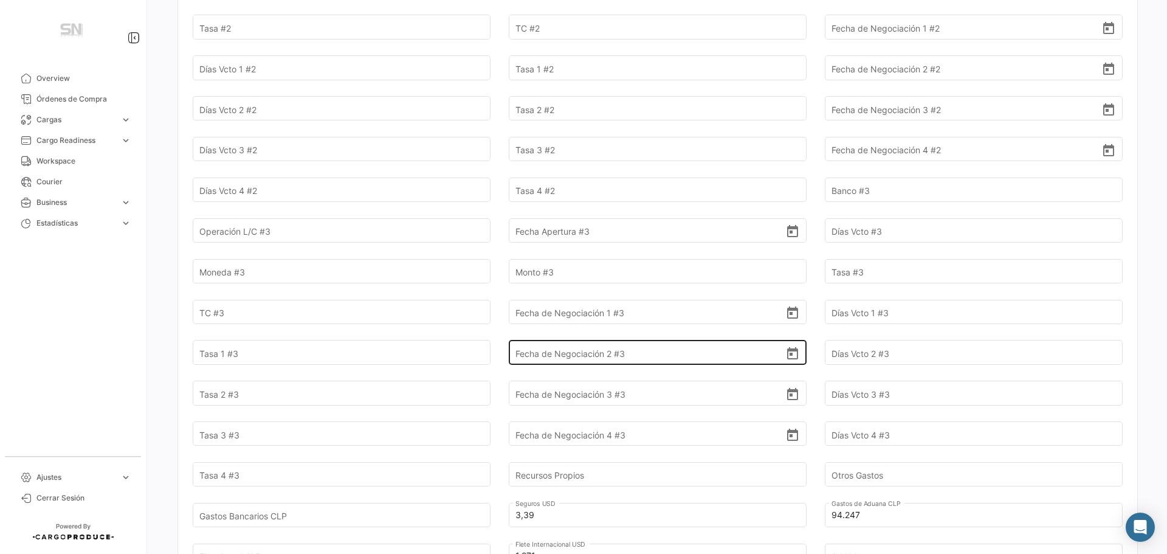
scroll to position [973, 0]
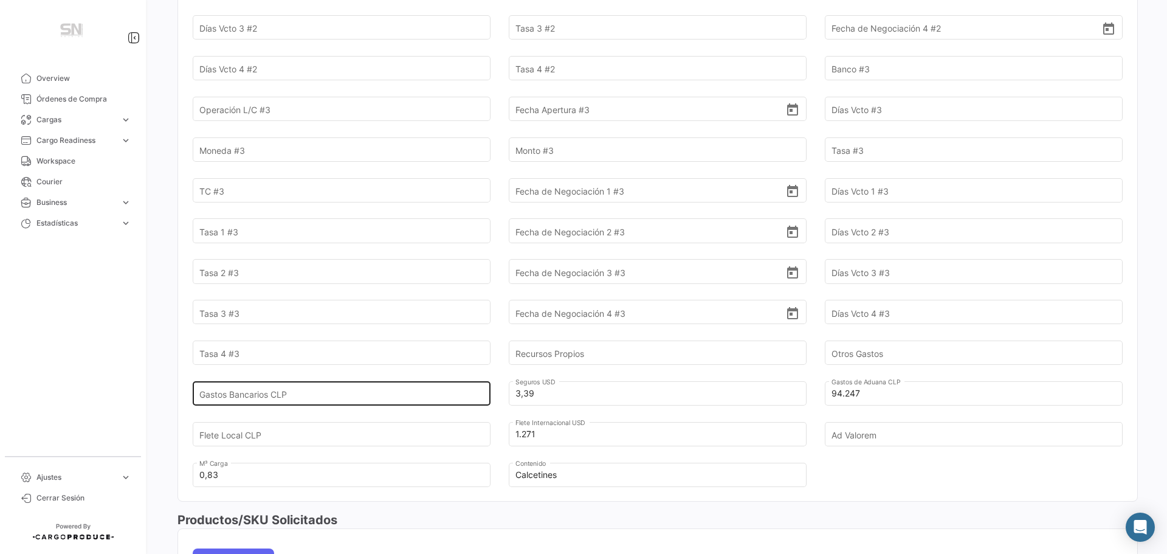
click at [289, 379] on input "Gastos Bancarios CLP" at bounding box center [334, 393] width 271 height 43
type input "1.207,69"
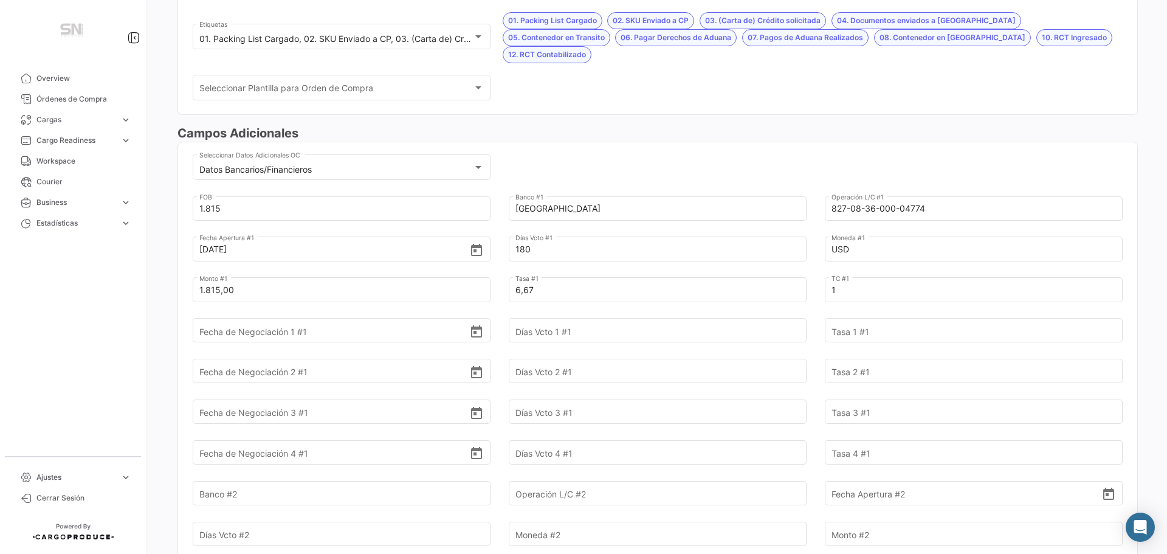
scroll to position [61, 0]
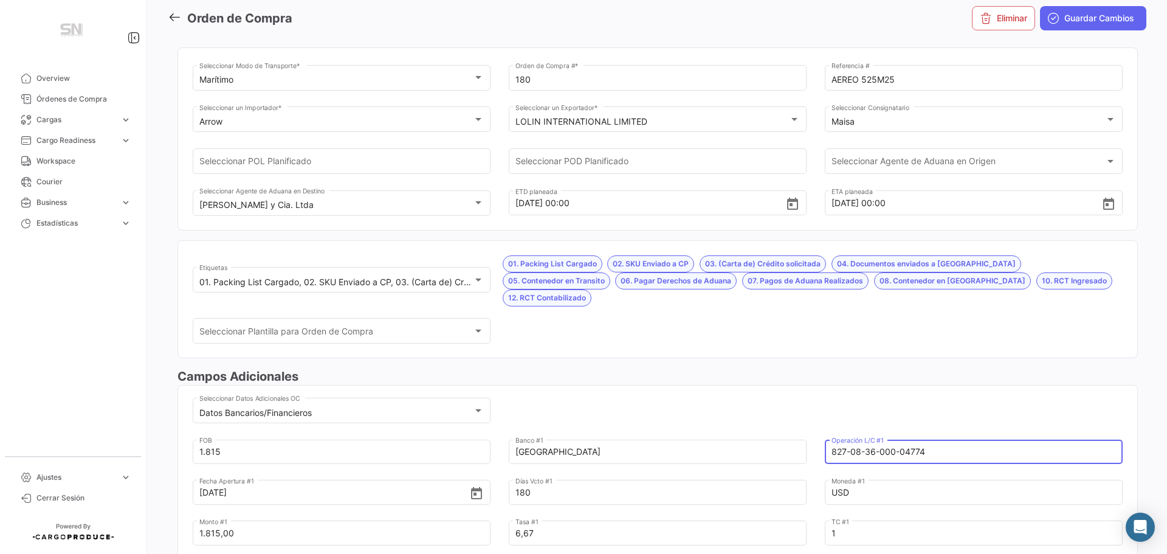
drag, startPoint x: 925, startPoint y: 432, endPoint x: 824, endPoint y: 432, distance: 100.9
click at [825, 437] on div "827-08-36-000-04774 Operación L/C #1" at bounding box center [974, 450] width 298 height 27
click at [1048, 15] on icon "submit" at bounding box center [1054, 18] width 12 height 12
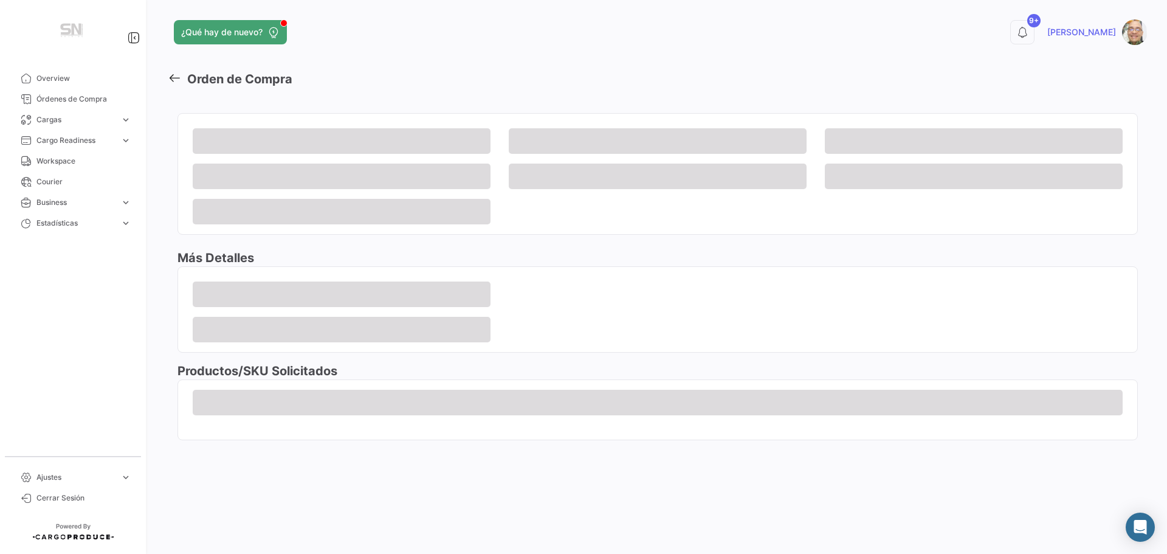
scroll to position [0, 0]
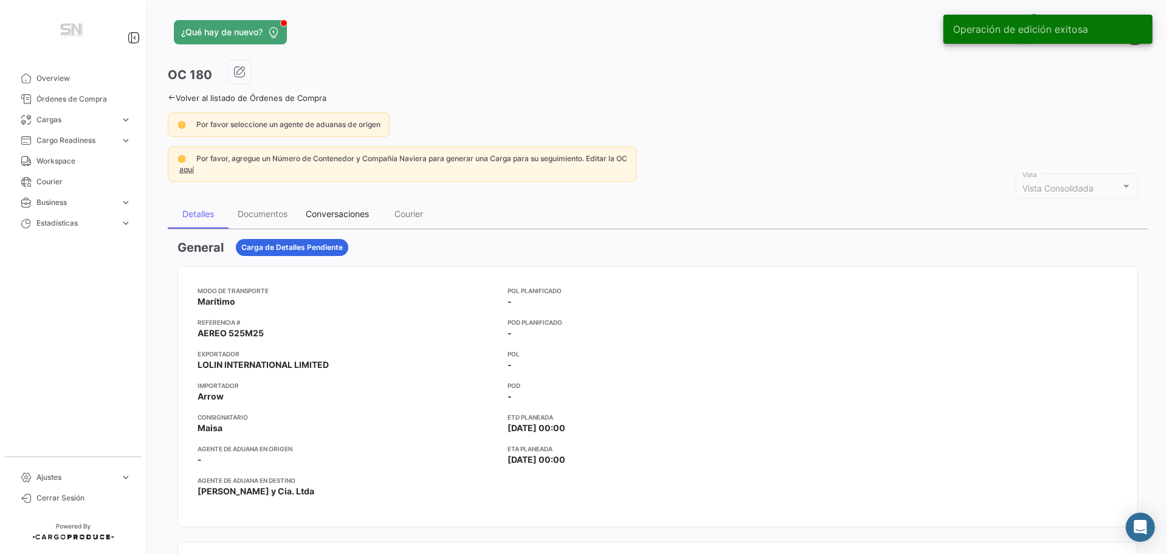
click at [338, 218] on div "Conversaciones" at bounding box center [337, 214] width 63 height 10
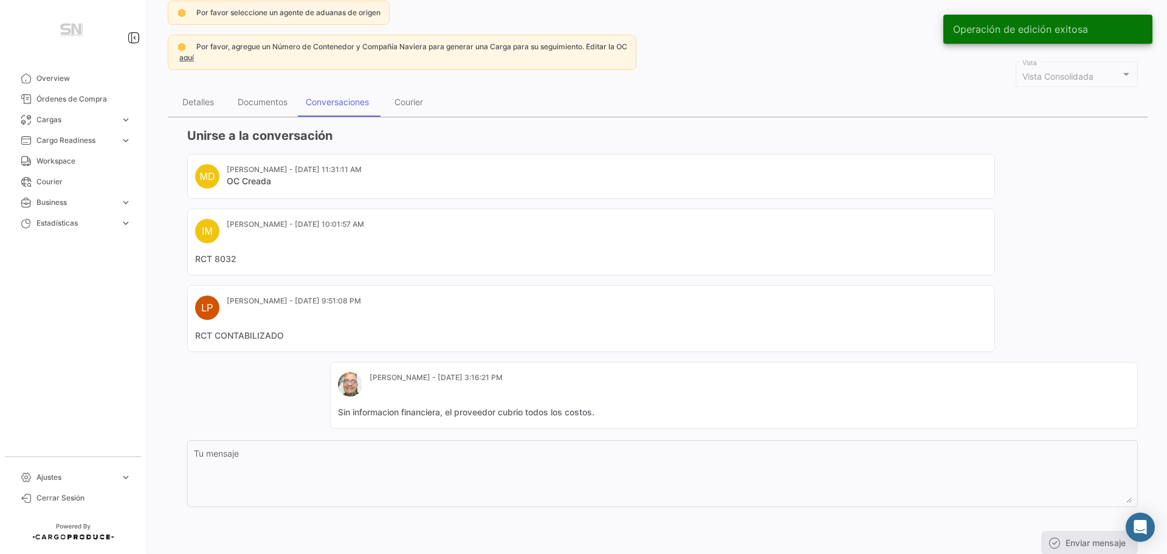
scroll to position [122, 0]
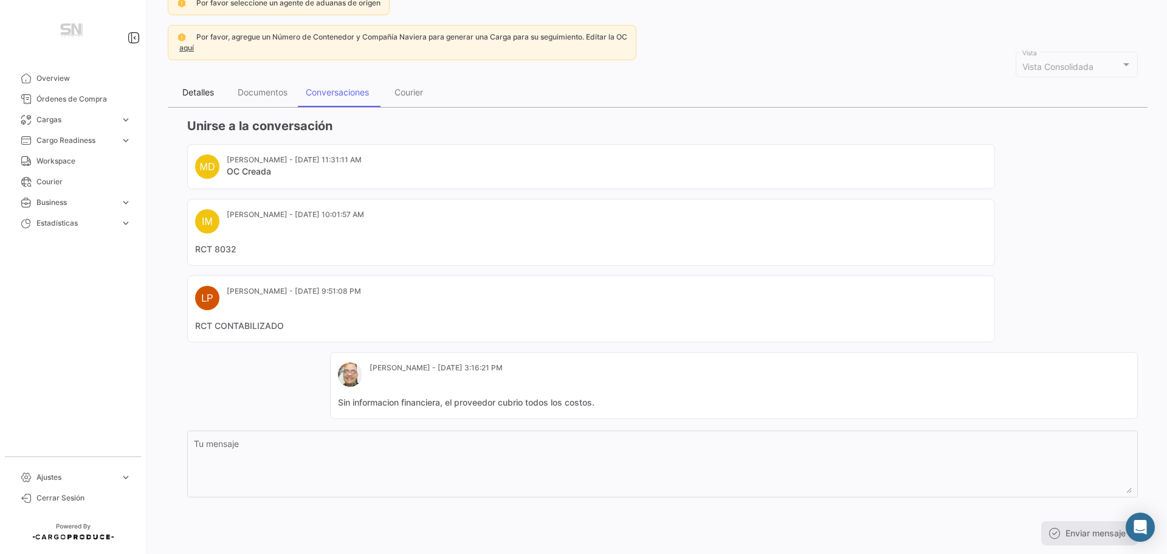
click at [202, 89] on div "Detalles" at bounding box center [198, 92] width 32 height 10
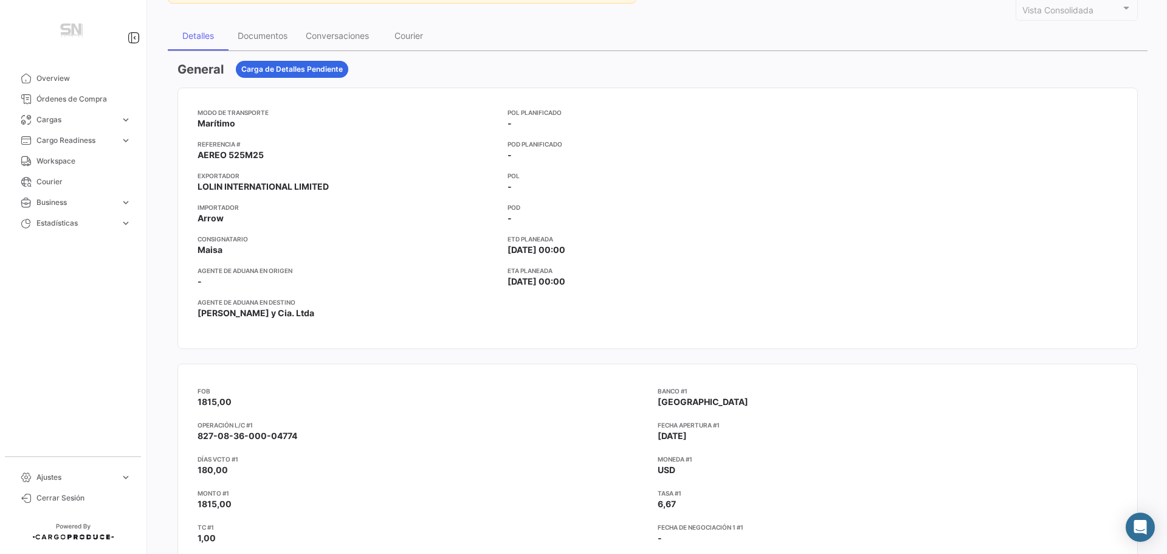
scroll to position [0, 0]
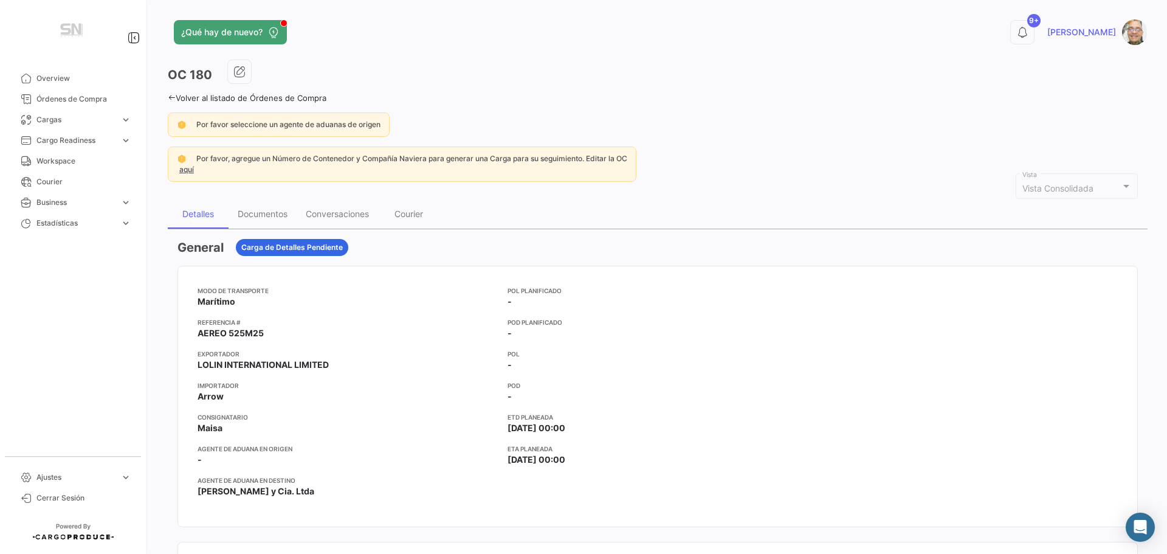
click at [173, 98] on icon at bounding box center [172, 98] width 8 height 8
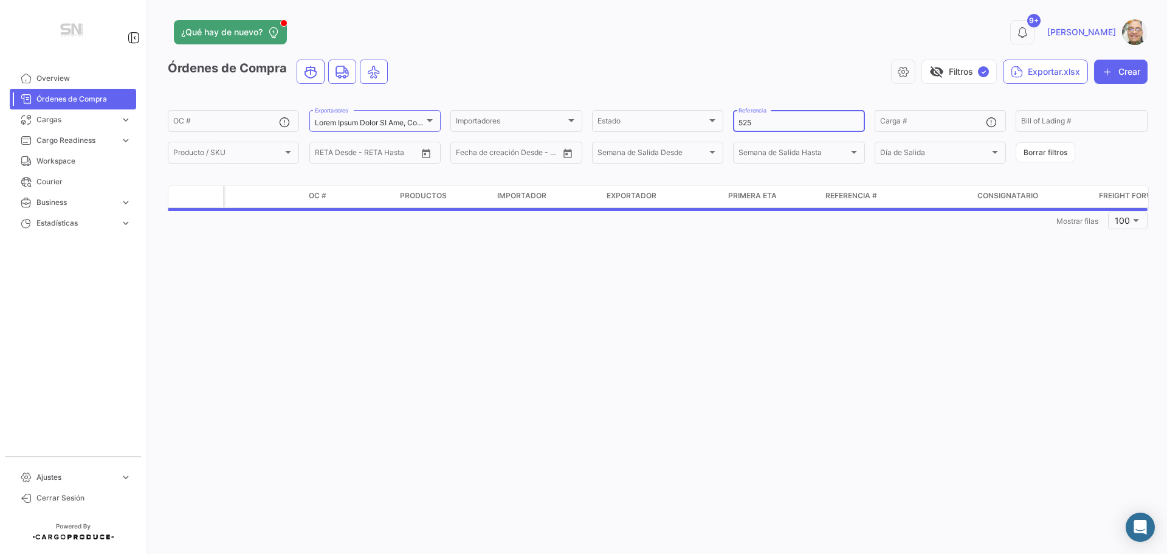
click at [769, 123] on input "525" at bounding box center [799, 123] width 120 height 9
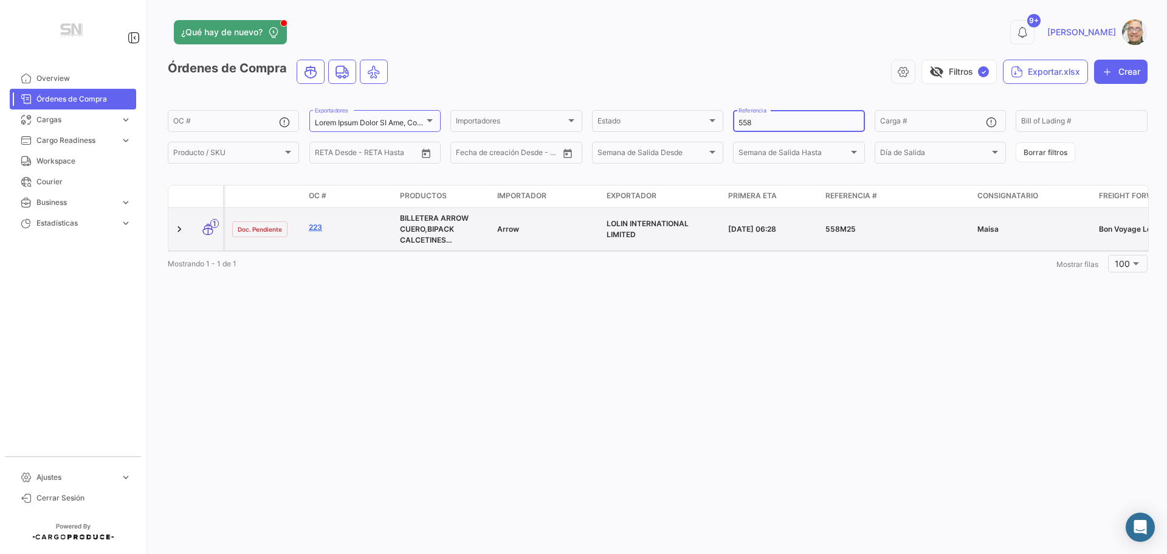
type input "558"
click at [312, 230] on link "223" at bounding box center [349, 227] width 81 height 11
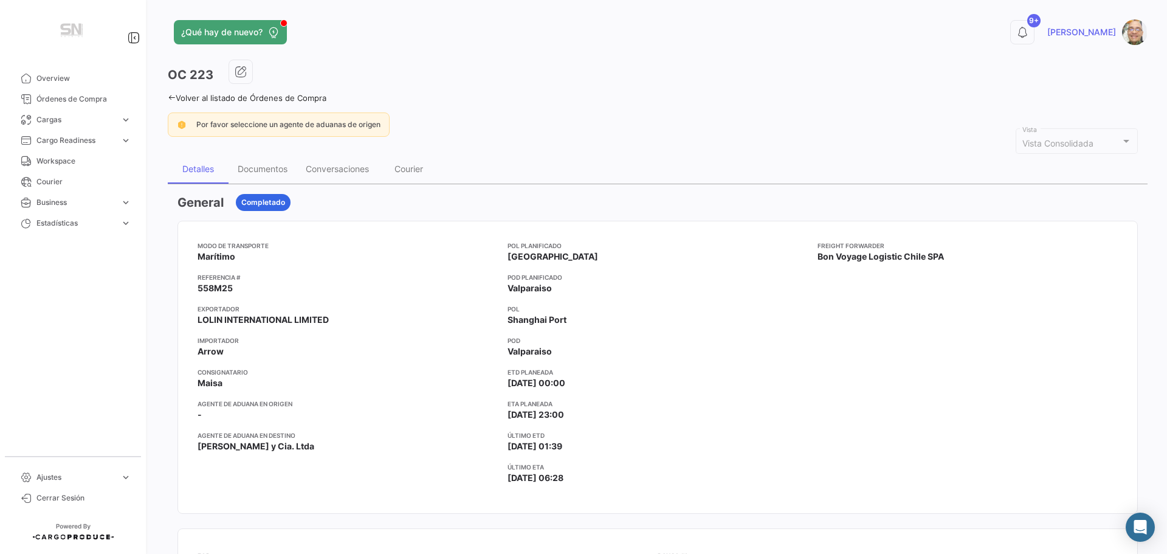
click at [168, 98] on icon at bounding box center [172, 98] width 8 height 8
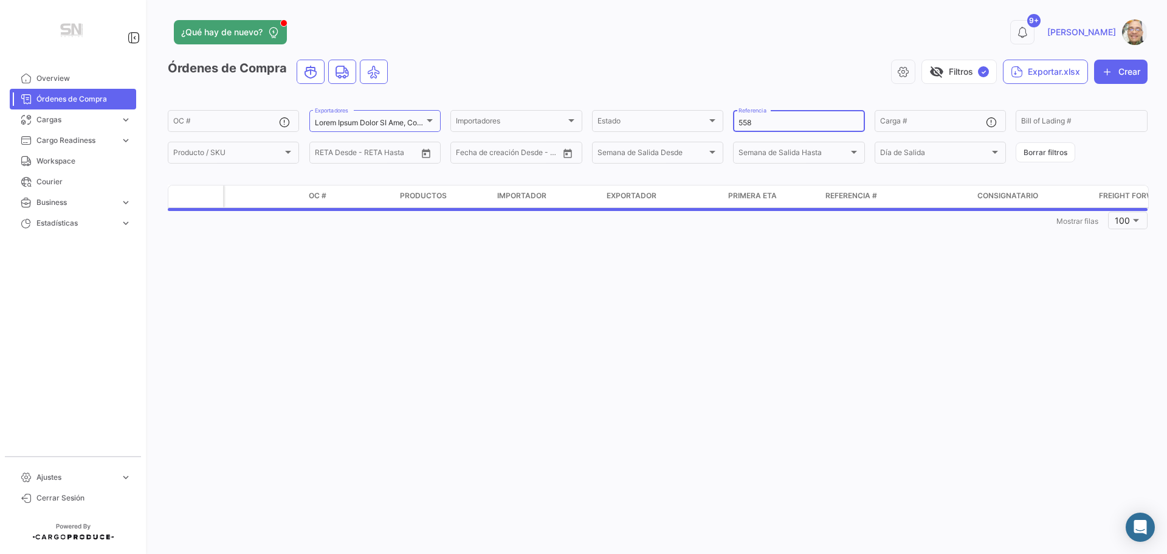
click at [761, 125] on input "558" at bounding box center [799, 123] width 120 height 9
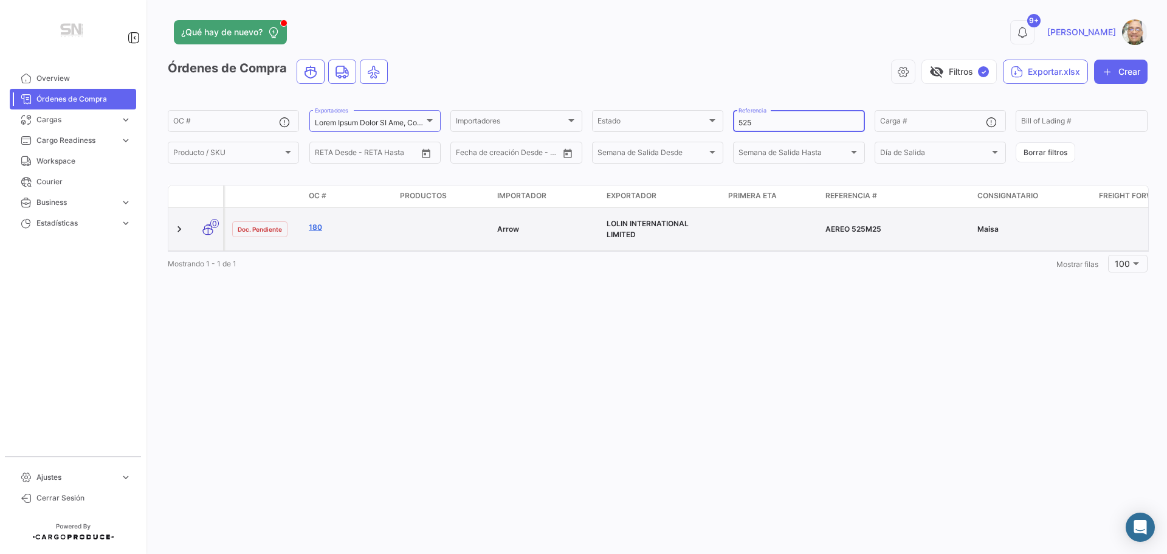
type input "525"
click at [312, 229] on link "180" at bounding box center [349, 227] width 81 height 11
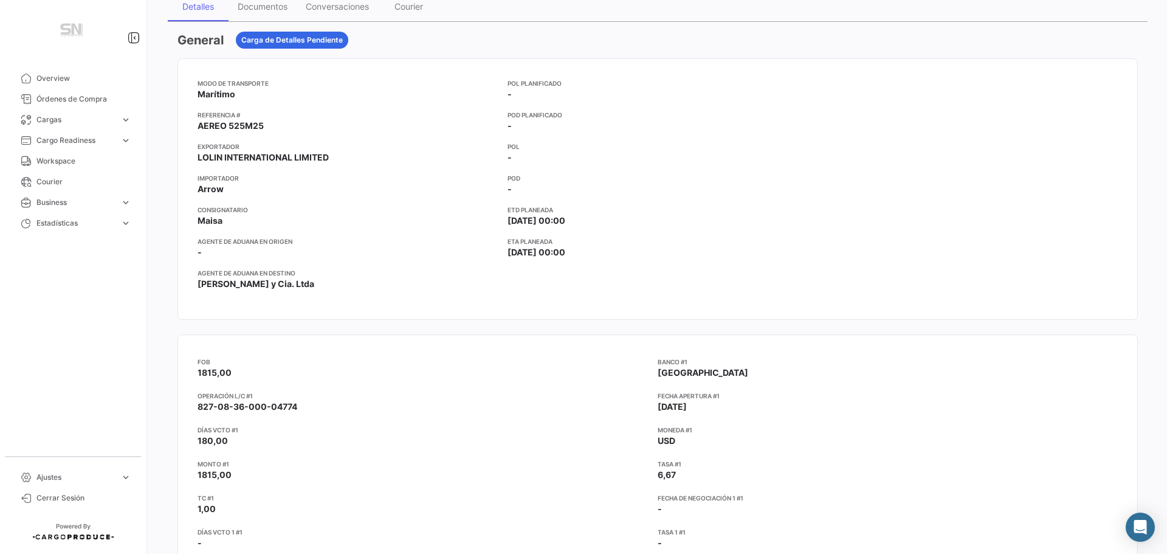
scroll to position [61, 0]
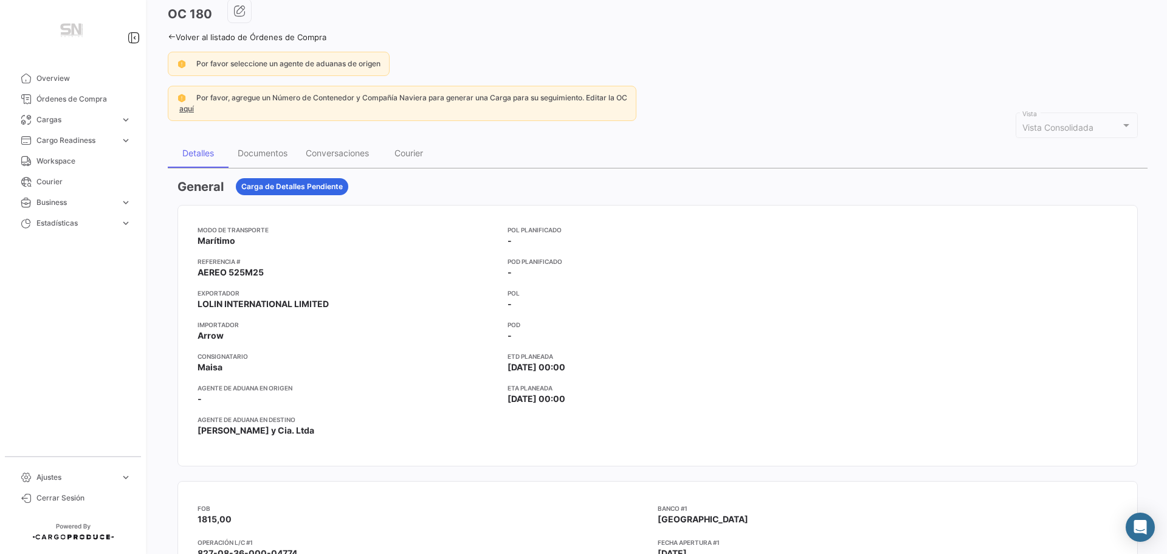
click at [171, 40] on icon at bounding box center [172, 37] width 8 height 8
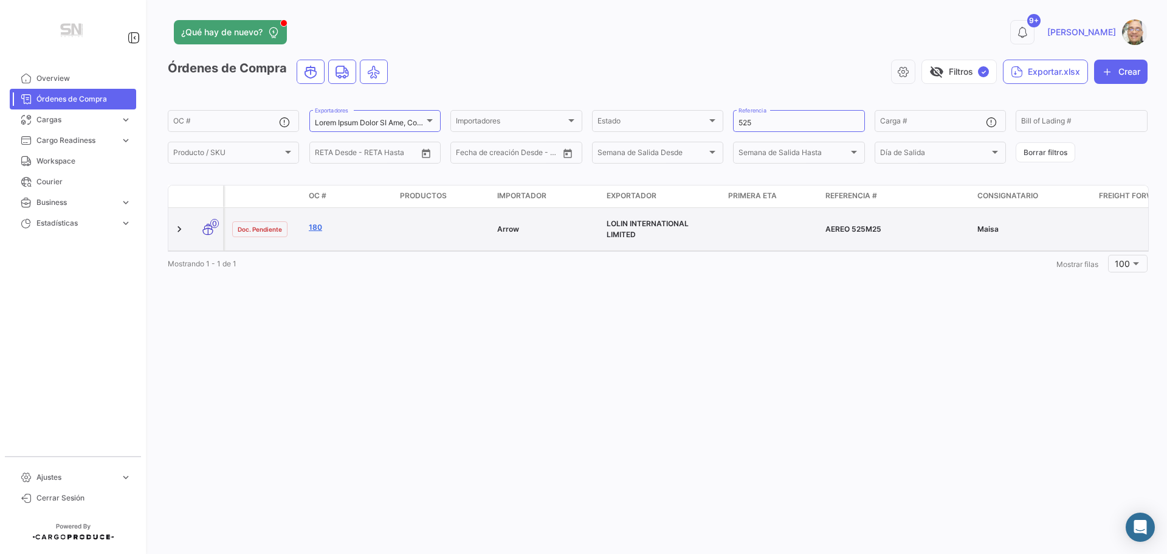
click at [315, 224] on link "180" at bounding box center [349, 227] width 81 height 11
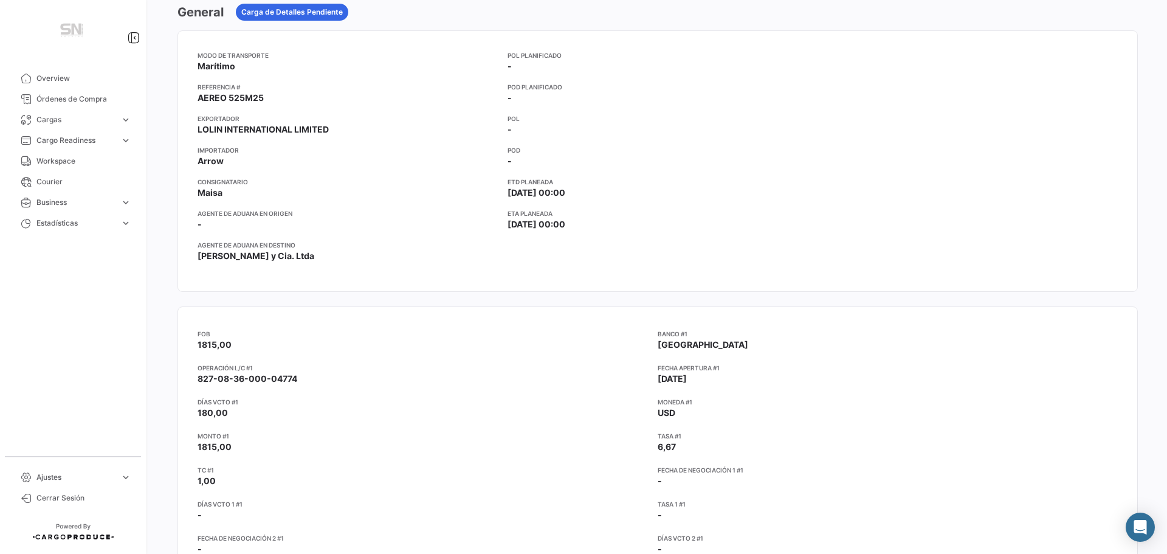
scroll to position [61, 0]
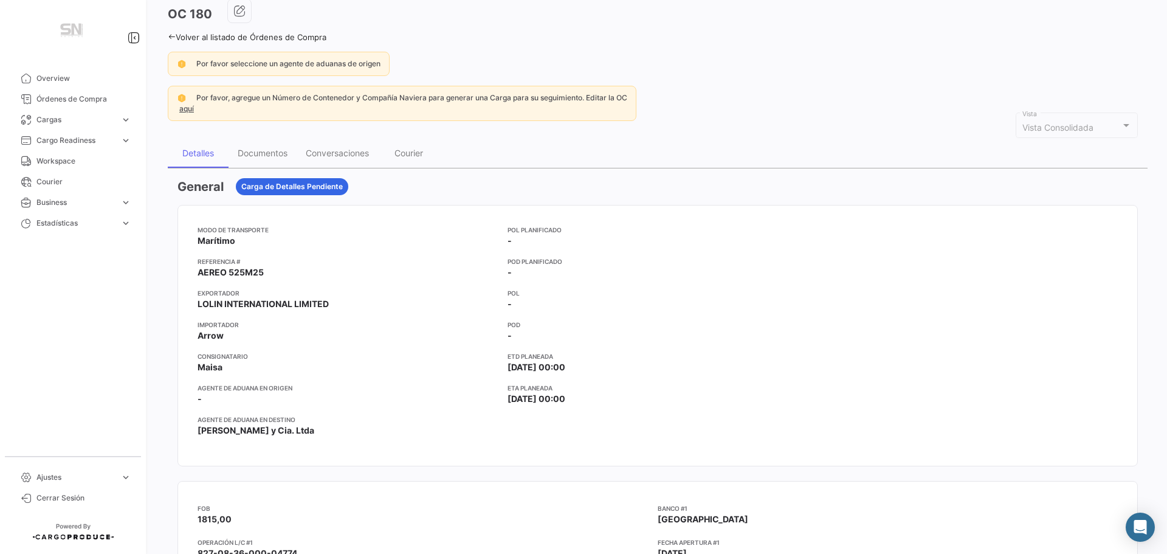
click at [170, 36] on icon at bounding box center [172, 37] width 8 height 8
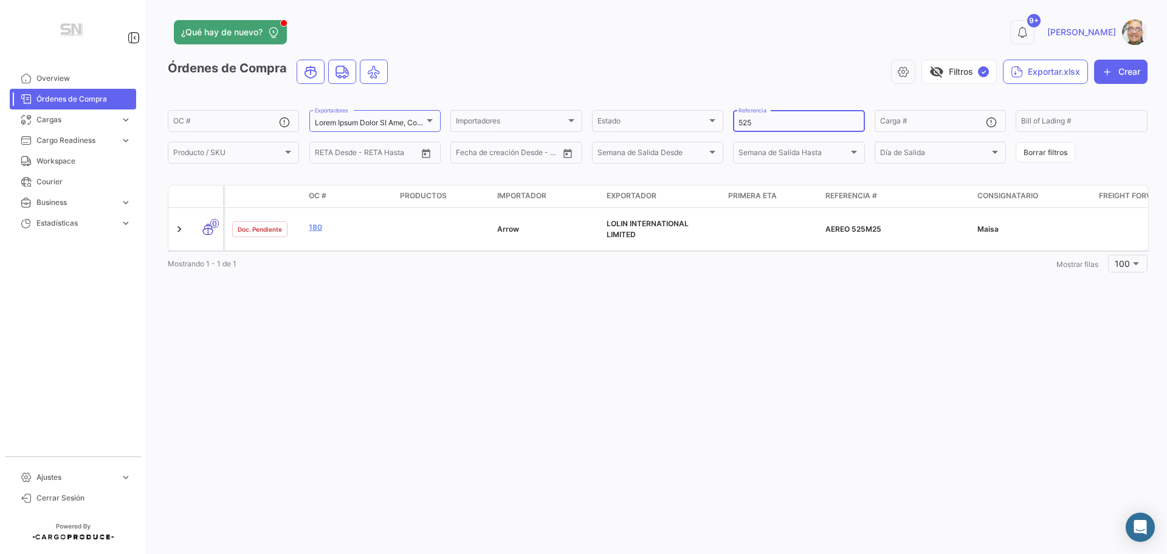
click at [761, 121] on input "525" at bounding box center [799, 123] width 120 height 9
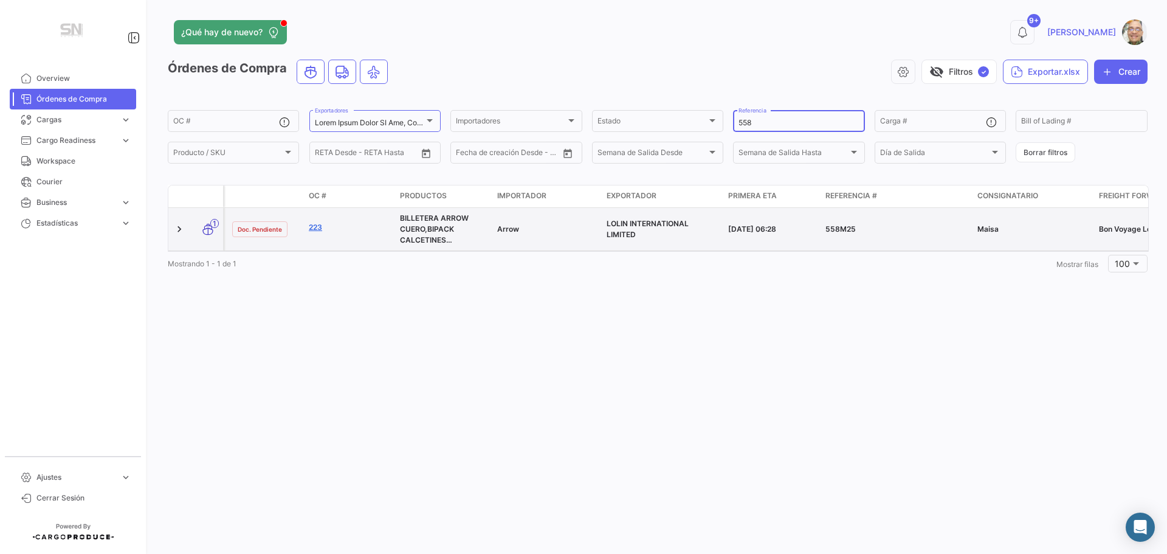
type input "558"
click at [318, 226] on link "223" at bounding box center [349, 227] width 81 height 11
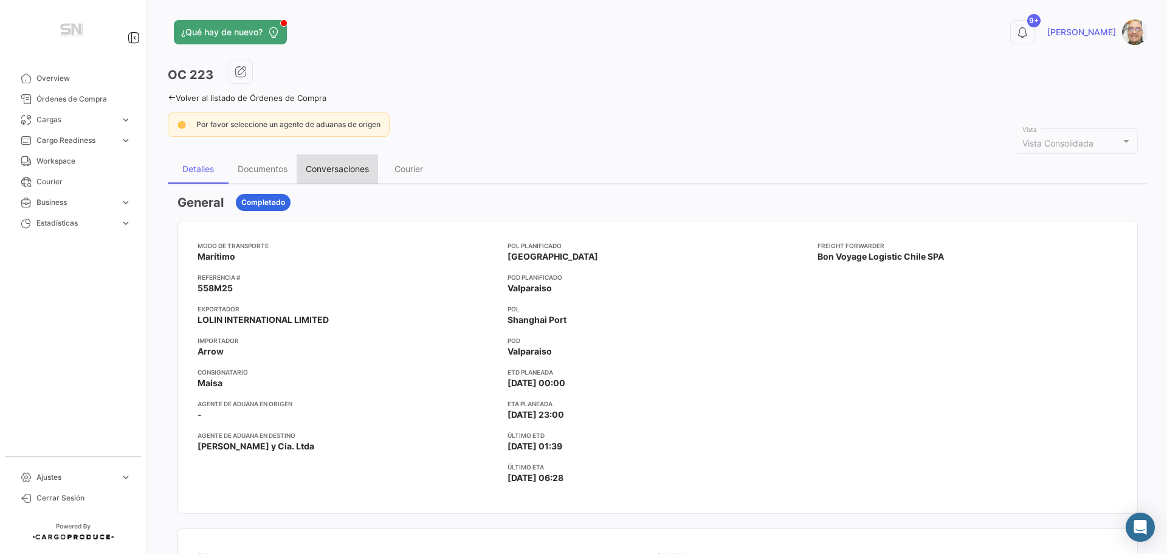
click at [333, 167] on div "Conversaciones" at bounding box center [337, 169] width 63 height 10
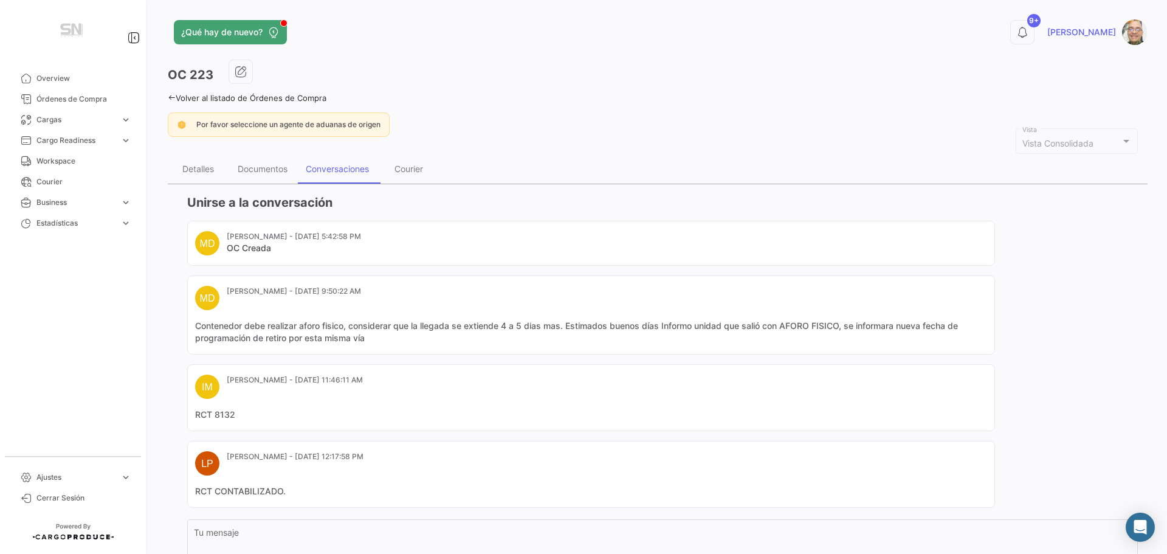
click at [173, 97] on icon at bounding box center [172, 98] width 8 height 8
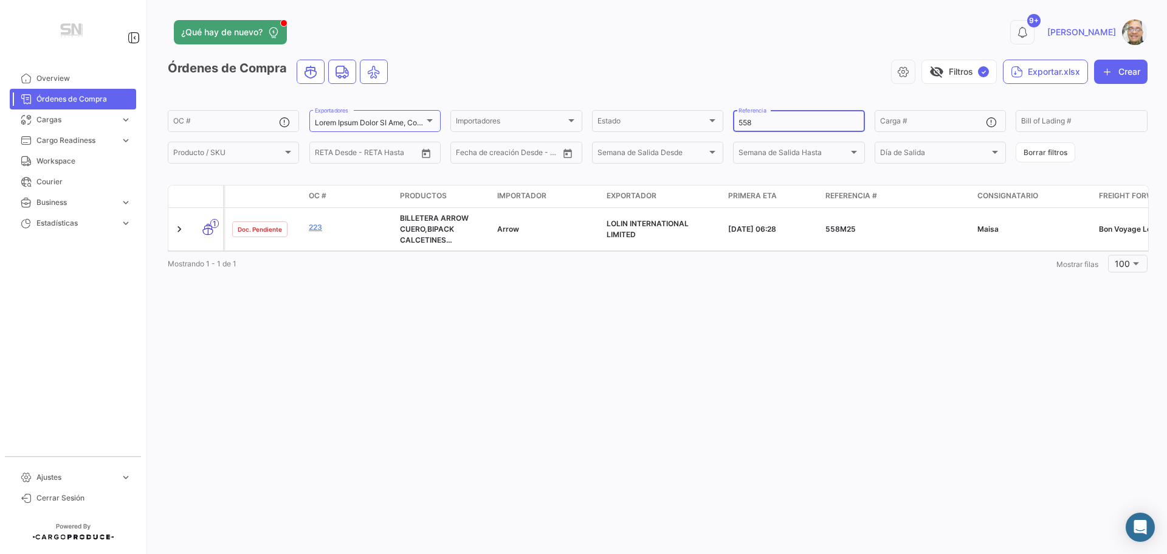
click at [755, 126] on input "558" at bounding box center [799, 123] width 120 height 9
type input "5"
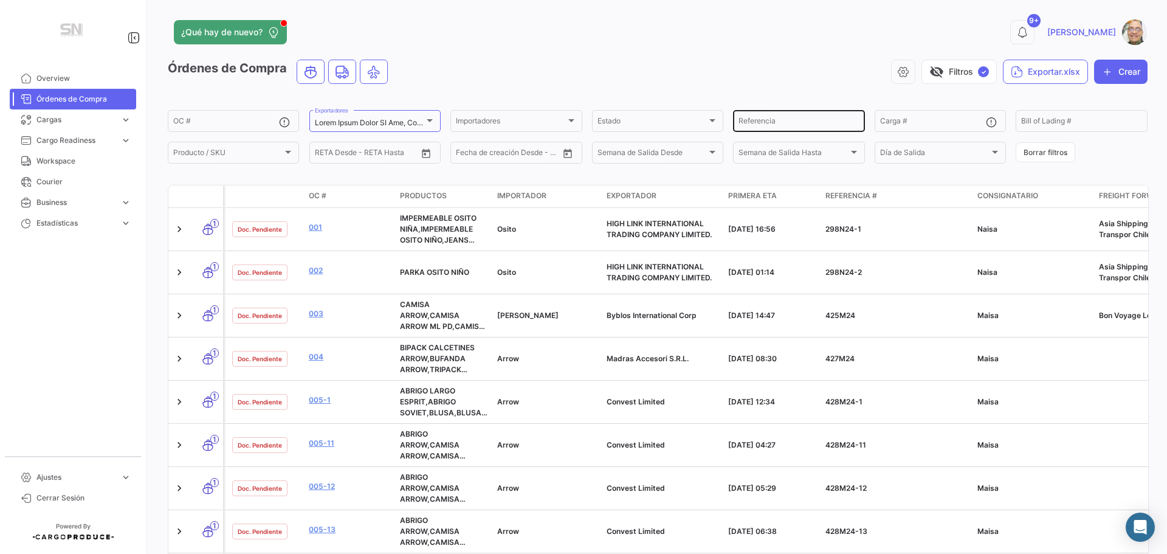
click at [764, 121] on input "Referencia" at bounding box center [799, 123] width 120 height 9
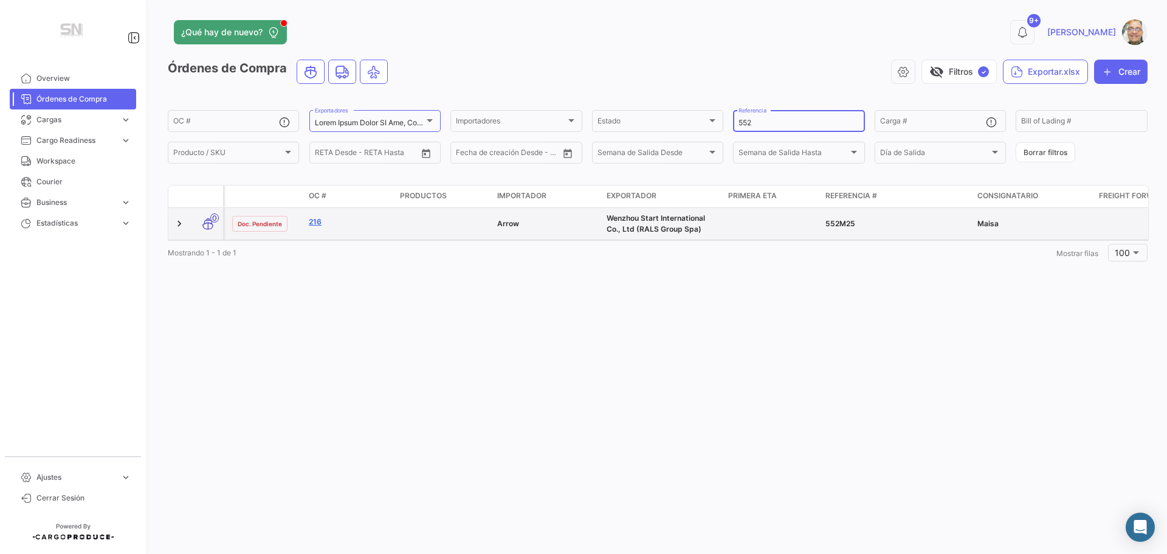
type input "552"
click at [313, 223] on link "216" at bounding box center [349, 221] width 81 height 11
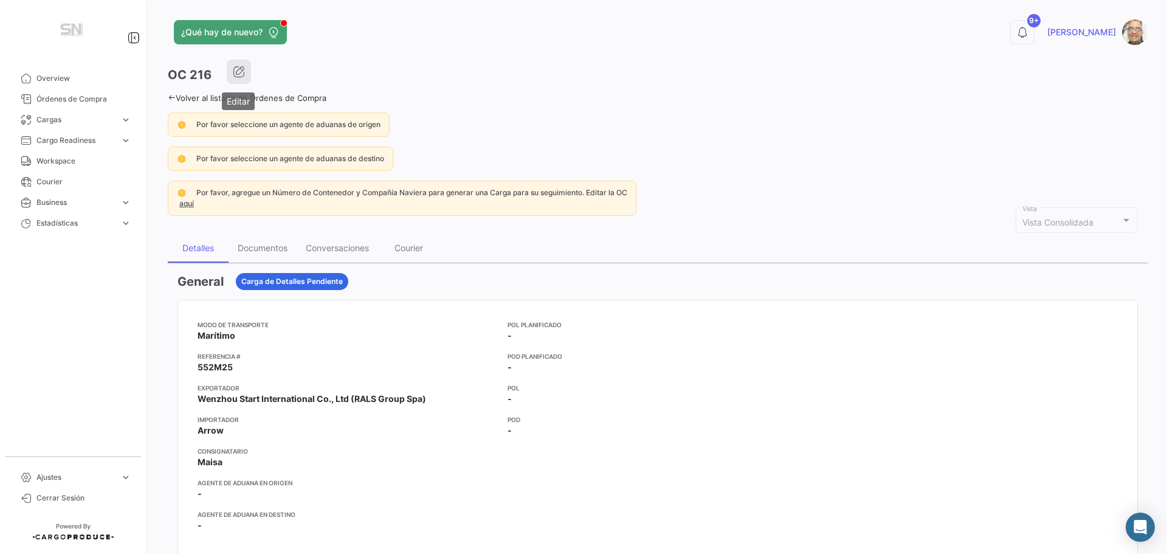
click at [240, 75] on icon "button" at bounding box center [239, 72] width 12 height 12
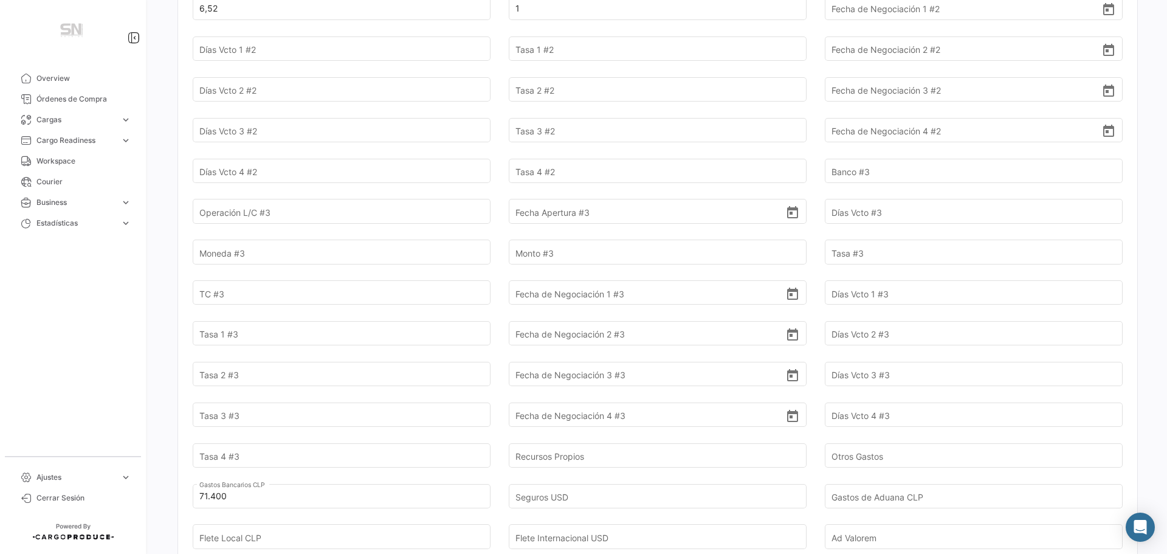
scroll to position [912, 0]
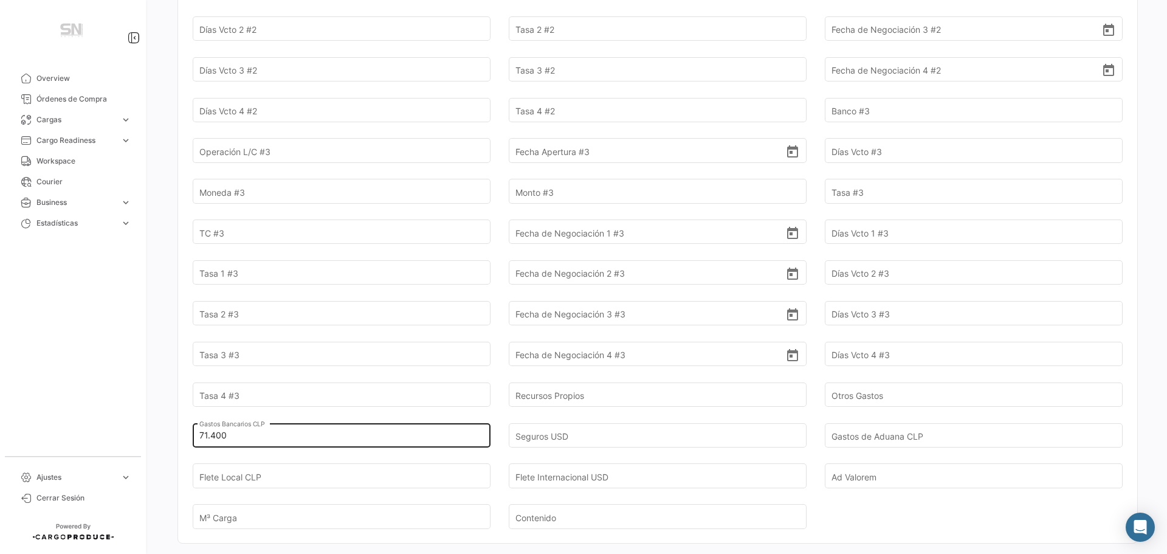
click at [230, 435] on input "71.400" at bounding box center [334, 435] width 271 height 43
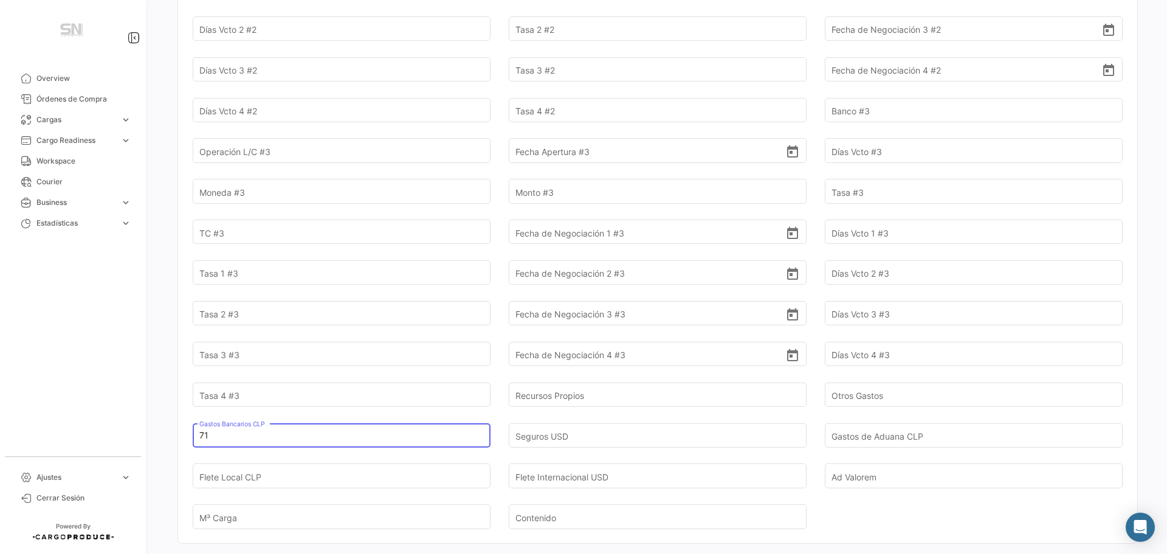
type input "7"
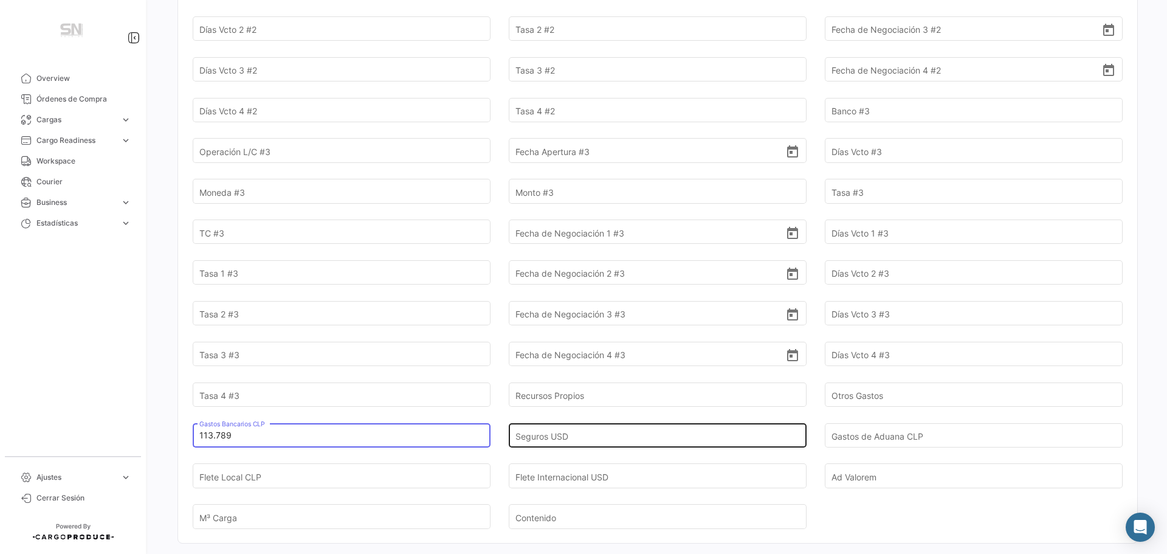
type input "113.789"
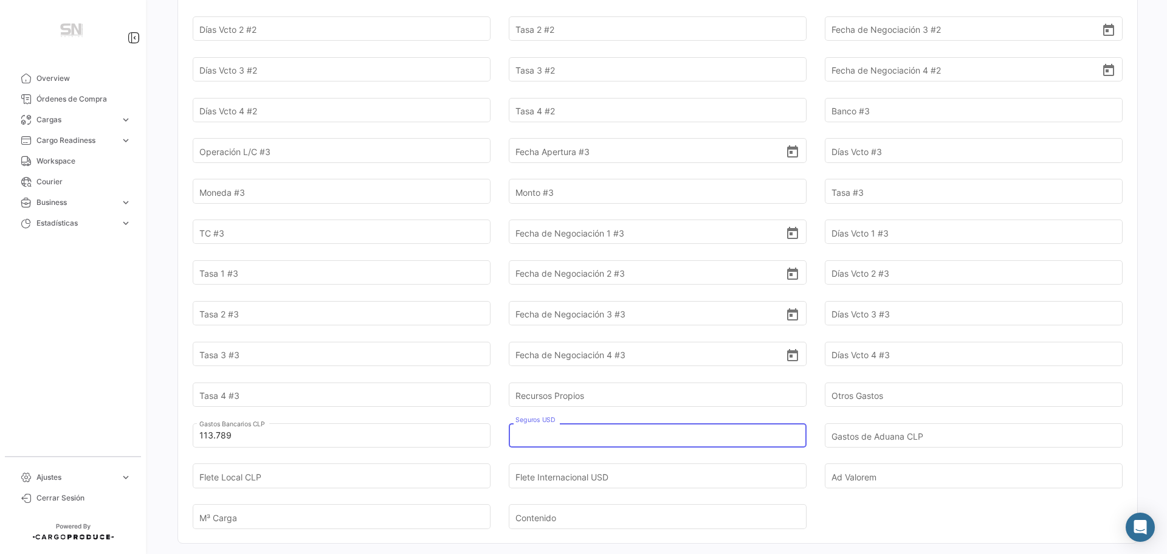
click at [590, 429] on input "Seguros USD" at bounding box center [651, 435] width 271 height 43
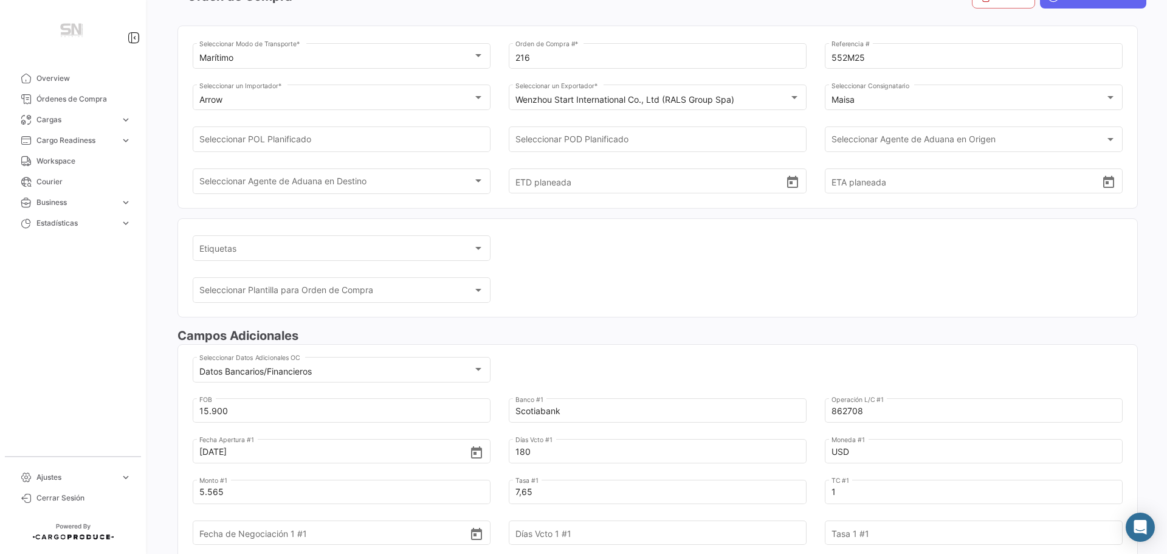
scroll to position [0, 0]
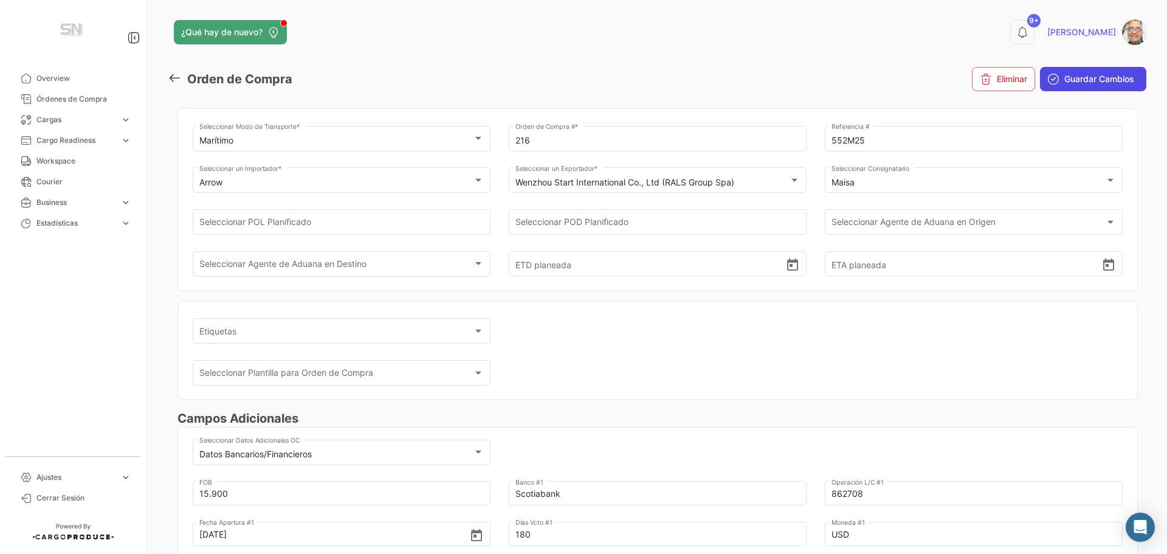
click at [1070, 77] on span "Guardar Cambios" at bounding box center [1100, 79] width 70 height 12
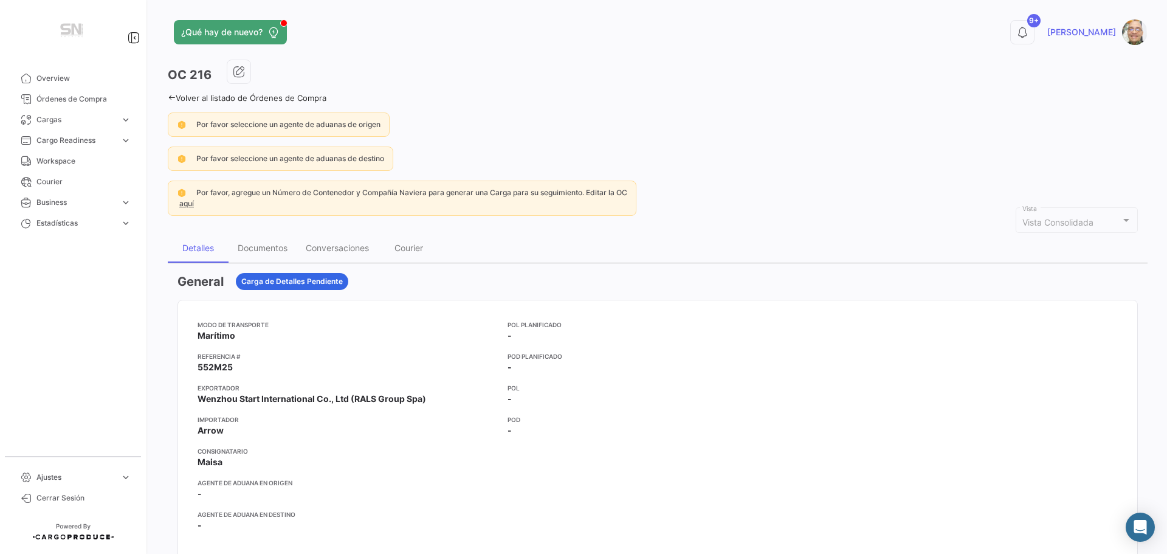
click at [169, 95] on icon at bounding box center [172, 98] width 8 height 8
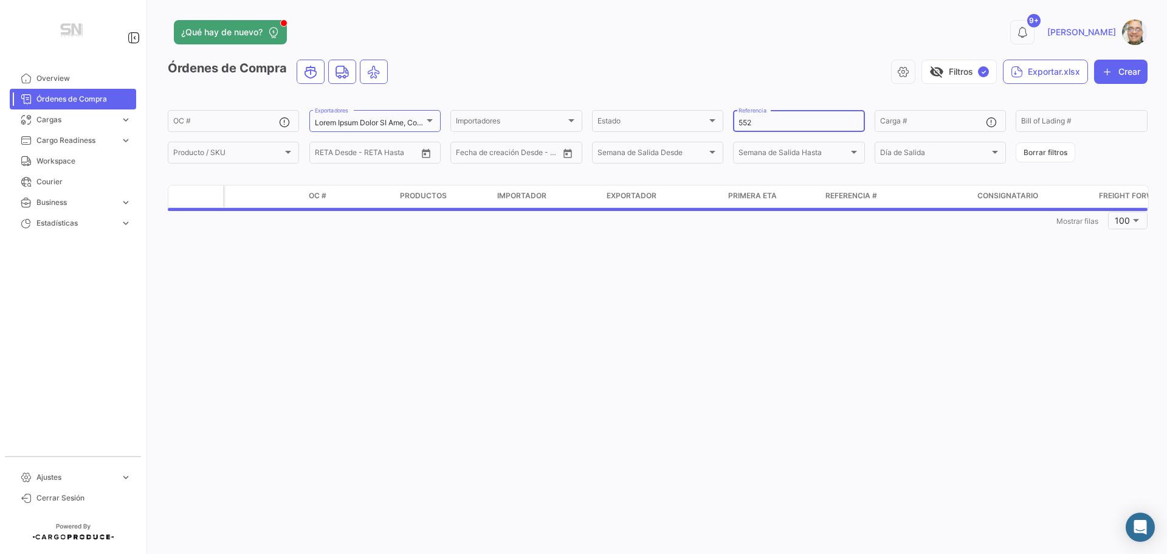
click at [772, 123] on input "552" at bounding box center [799, 123] width 120 height 9
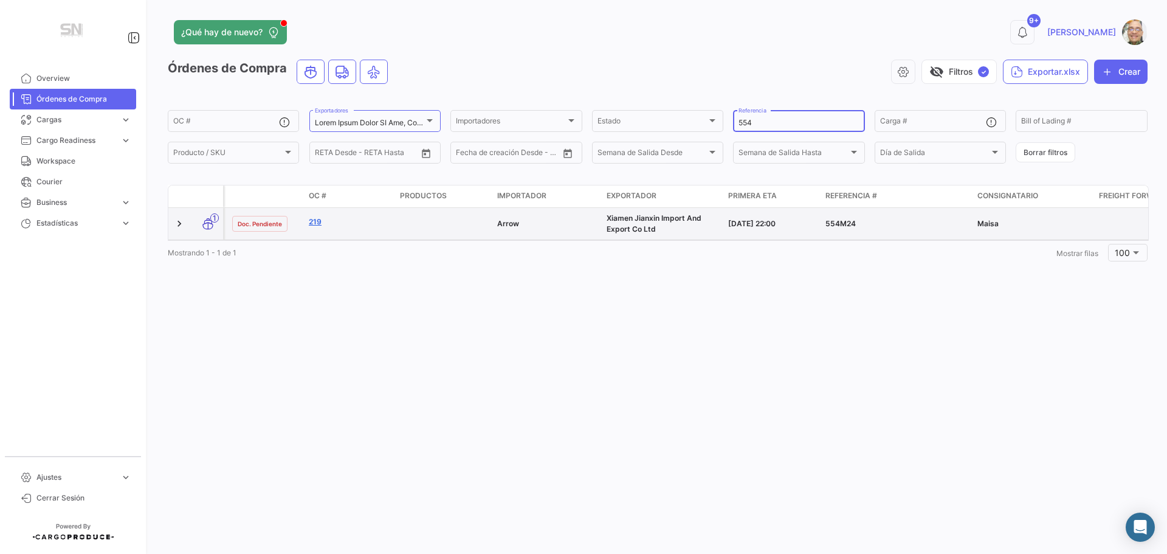
type input "554"
click at [309, 223] on link "219" at bounding box center [349, 221] width 81 height 11
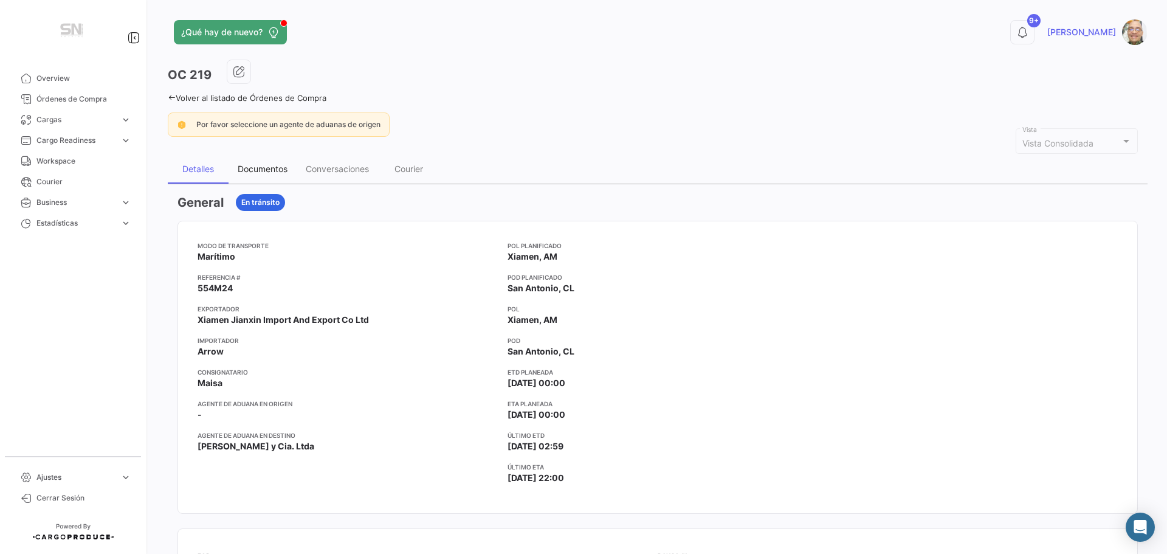
click at [256, 171] on div "Documentos" at bounding box center [263, 169] width 50 height 10
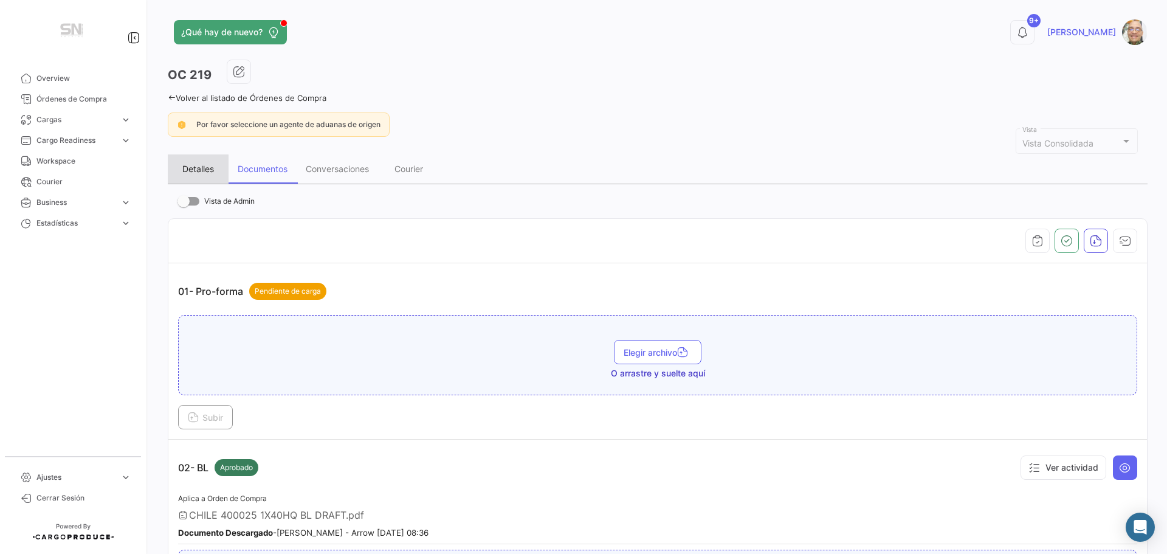
click at [193, 165] on div "Detalles" at bounding box center [198, 169] width 32 height 10
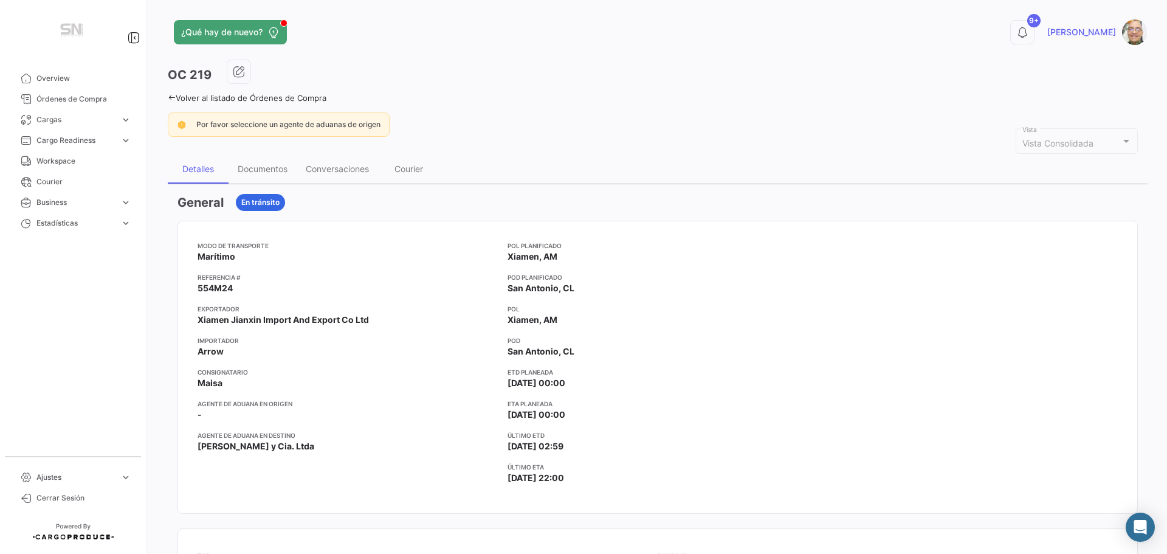
click at [169, 98] on icon at bounding box center [172, 98] width 8 height 8
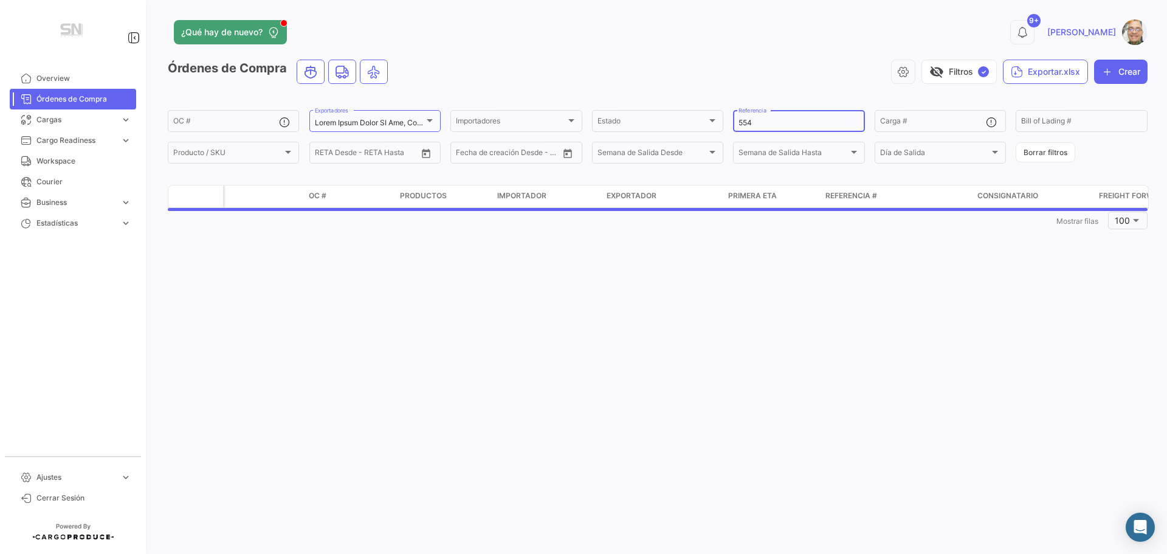
click at [757, 123] on input "554" at bounding box center [799, 123] width 120 height 9
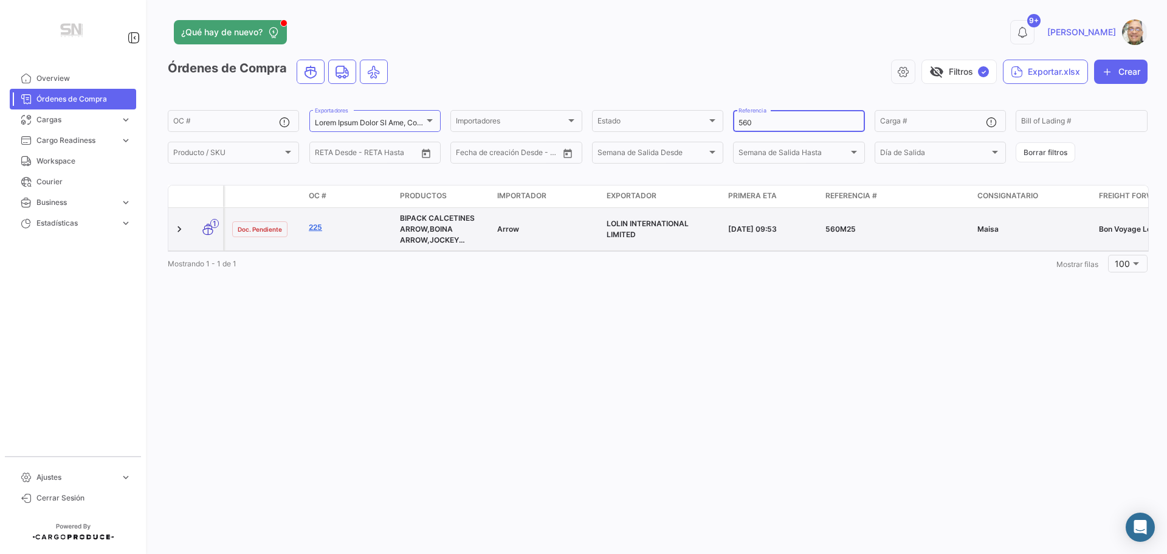
type input "560"
click at [321, 229] on link "225" at bounding box center [349, 227] width 81 height 11
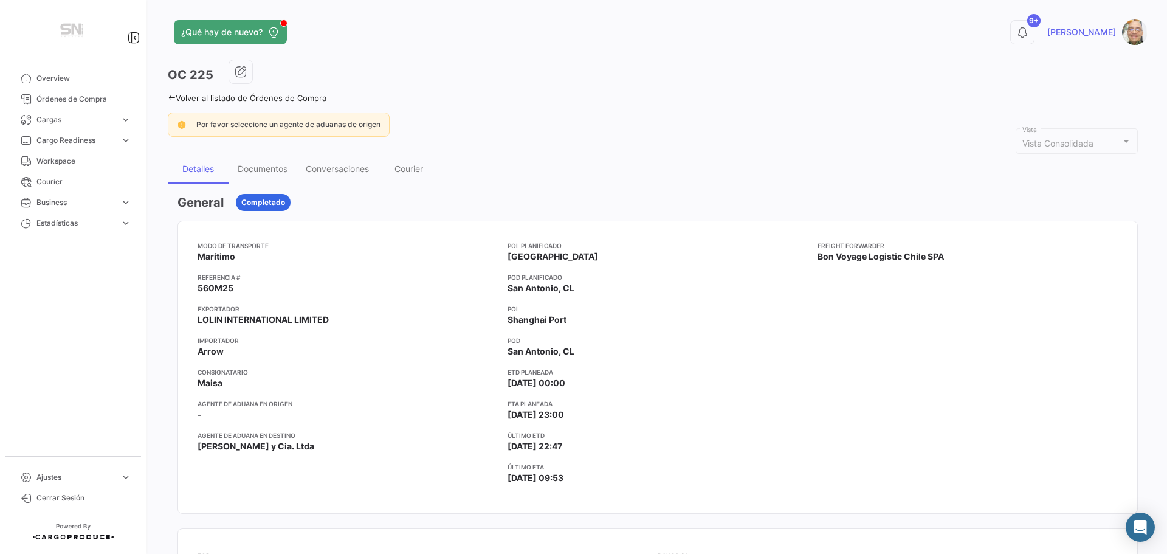
click at [672, 437] on app-card-info-title "Último ETD" at bounding box center [658, 435] width 300 height 10
click at [235, 78] on button "button" at bounding box center [241, 72] width 24 height 24
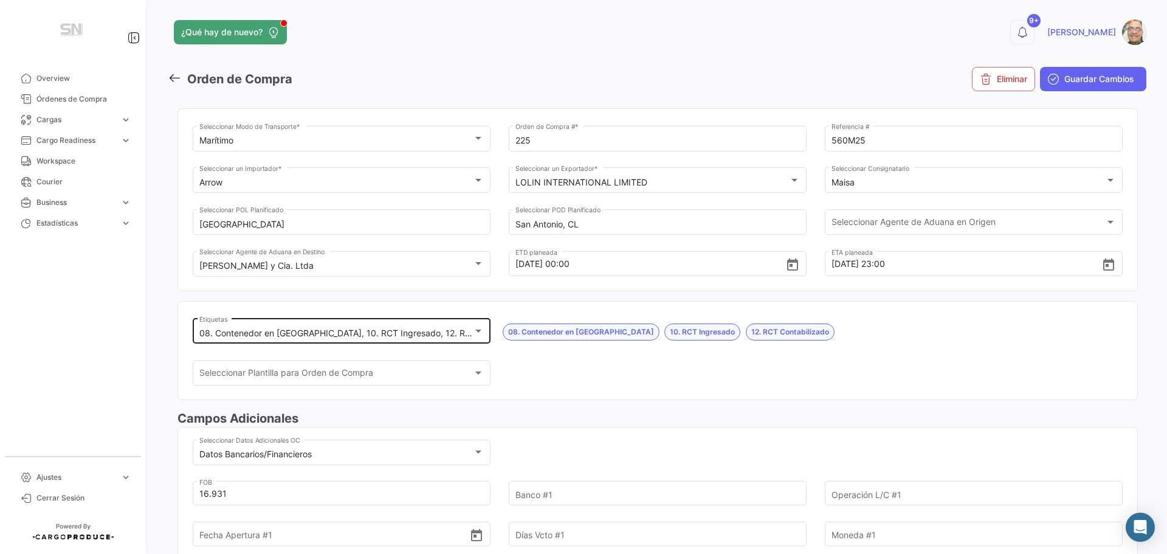
click at [475, 330] on div at bounding box center [478, 331] width 6 height 3
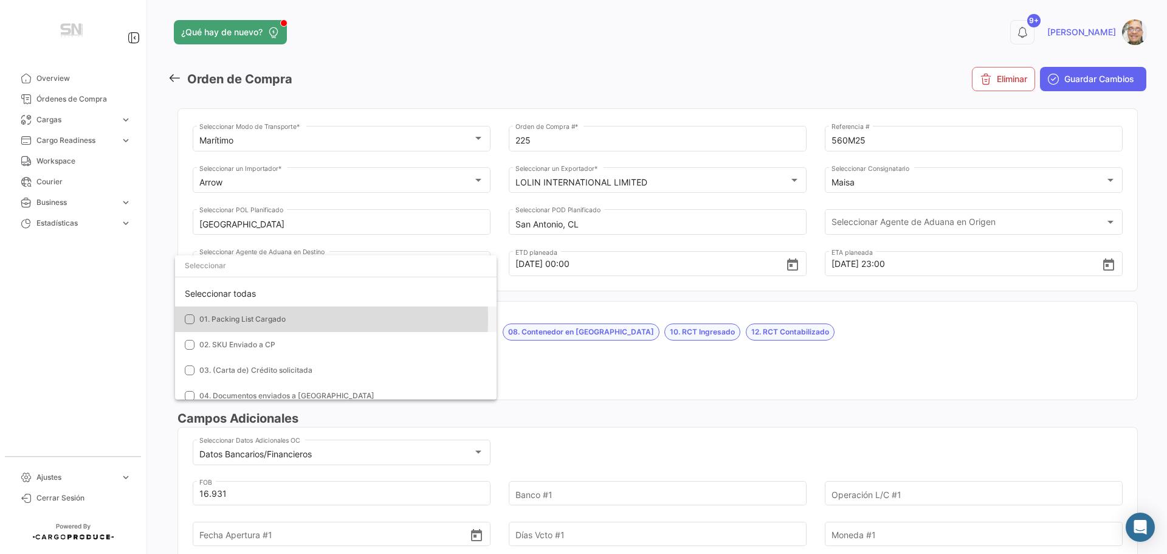
click at [188, 319] on mat-pseudo-checkbox at bounding box center [190, 319] width 10 height 10
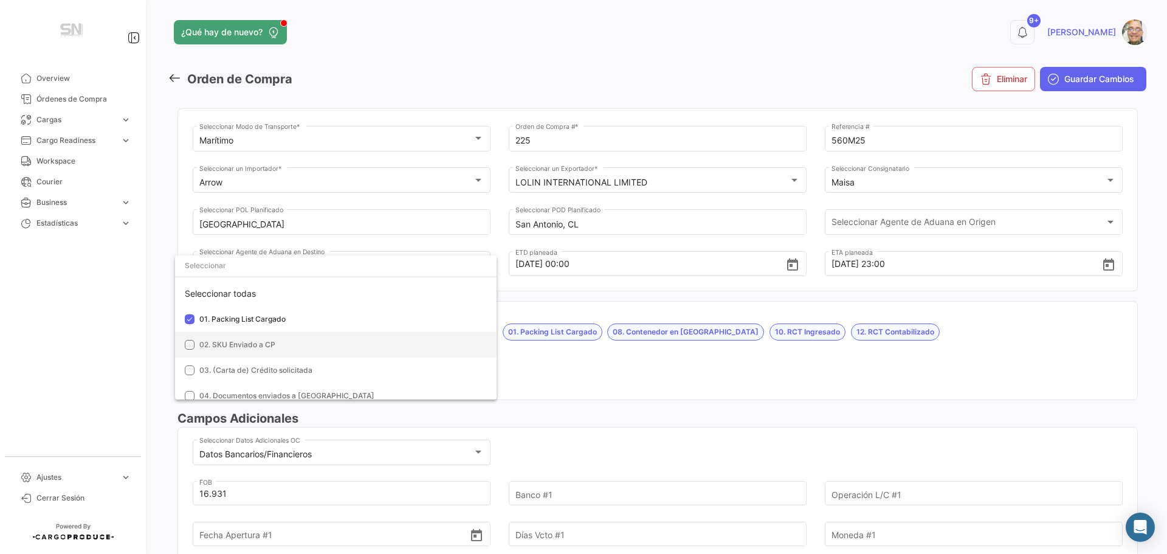
click at [188, 340] on mat-option "02. SKU Enviado a CP" at bounding box center [336, 345] width 322 height 26
click at [186, 365] on mat-option "03. (Carta de) Crédito solicitada" at bounding box center [336, 370] width 322 height 26
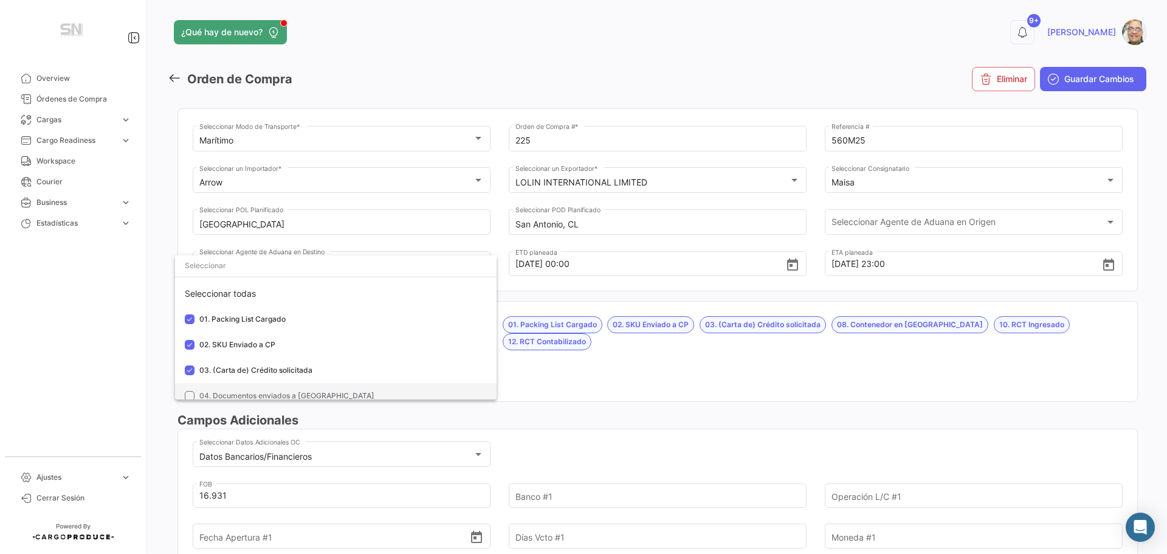
click at [193, 393] on mat-pseudo-checkbox at bounding box center [190, 396] width 10 height 10
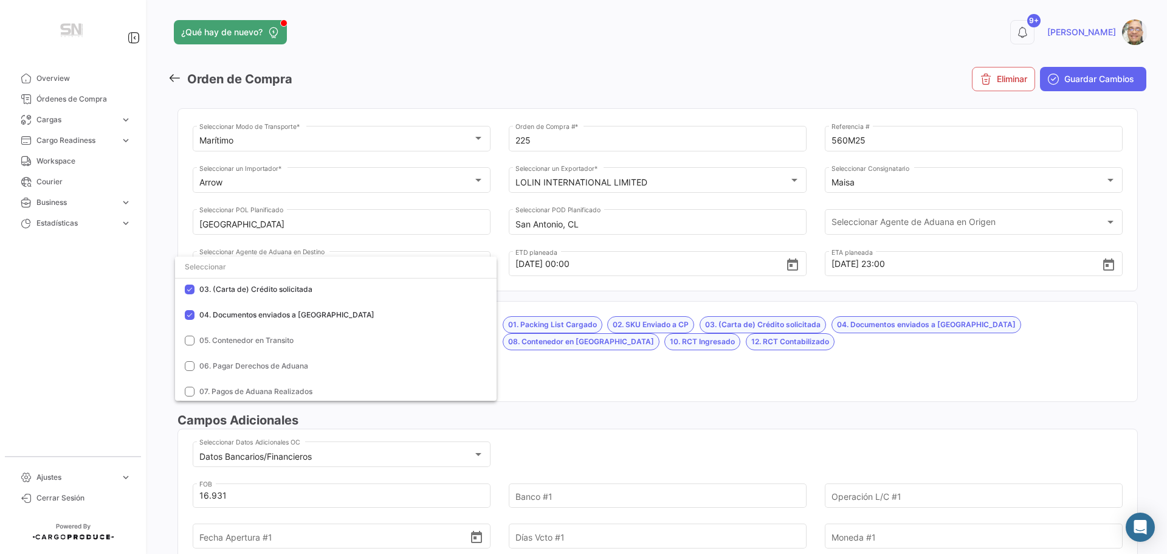
scroll to position [61, 0]
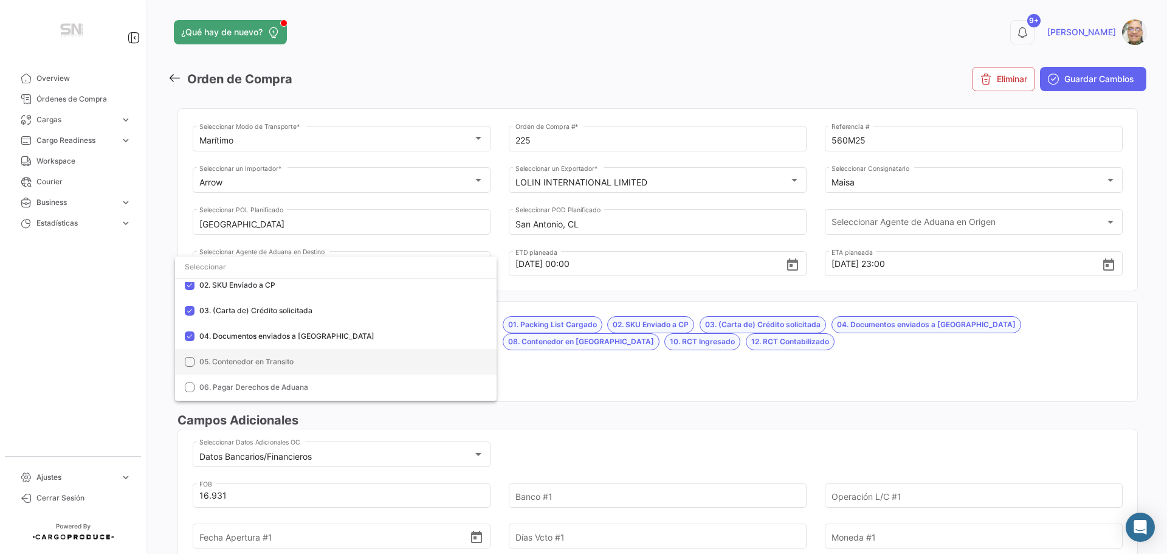
click at [196, 362] on mat-option "05. Contenedor en Transito" at bounding box center [336, 362] width 322 height 26
drag, startPoint x: 188, startPoint y: 387, endPoint x: 200, endPoint y: 382, distance: 12.5
click at [189, 387] on mat-pseudo-checkbox at bounding box center [190, 387] width 10 height 10
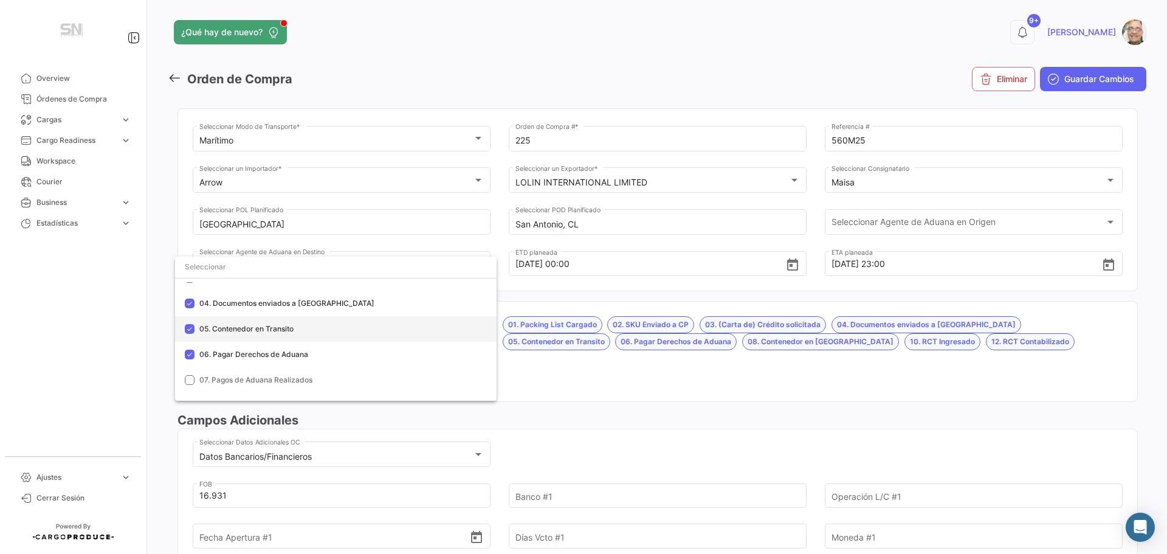
scroll to position [122, 0]
click at [193, 351] on mat-pseudo-checkbox at bounding box center [190, 352] width 10 height 10
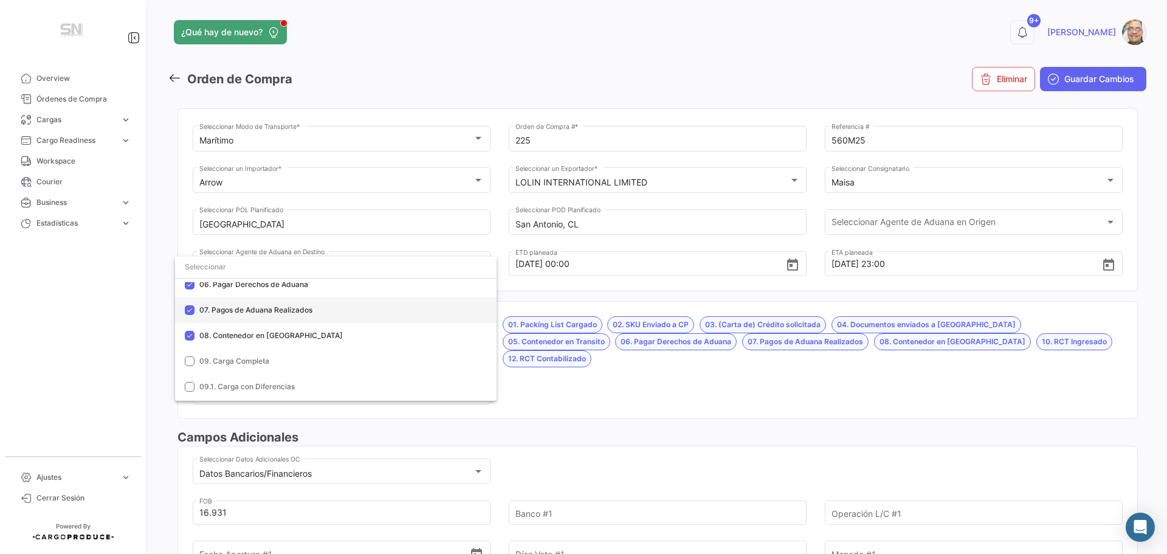
scroll to position [182, 0]
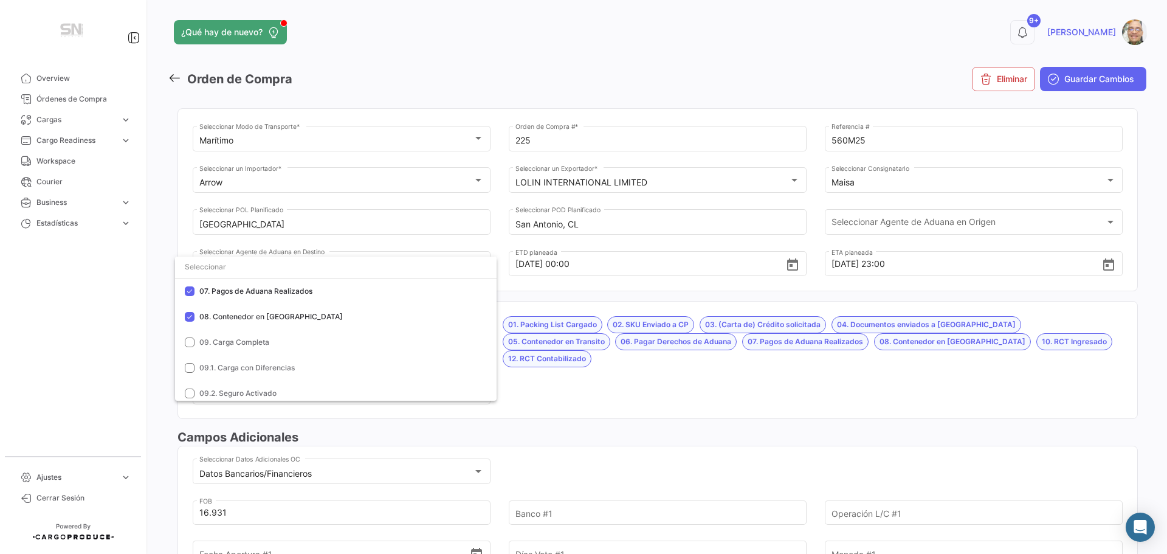
click at [516, 364] on div at bounding box center [583, 277] width 1167 height 554
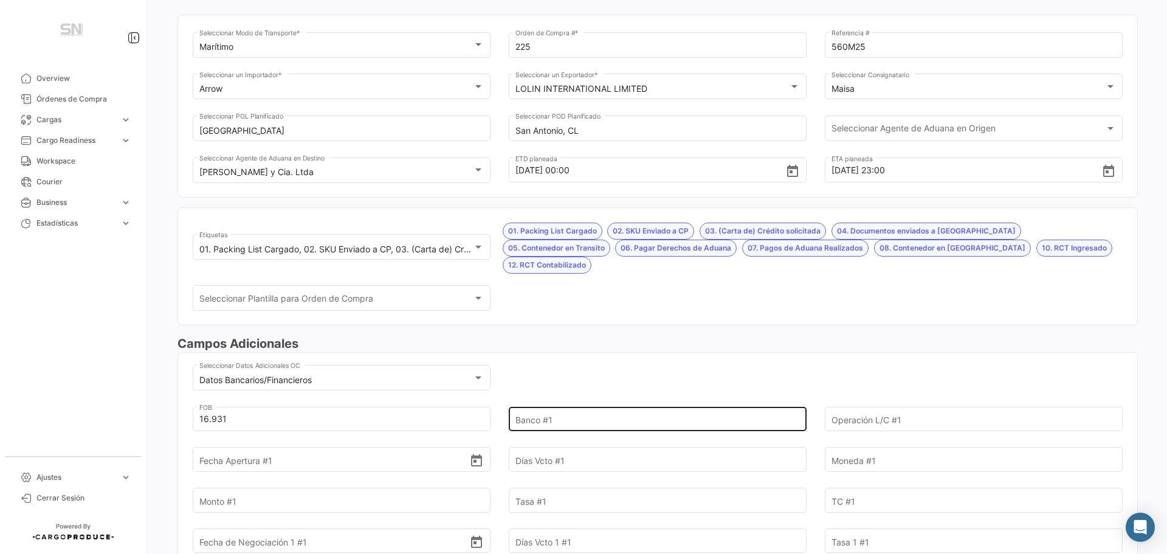
scroll to position [122, 0]
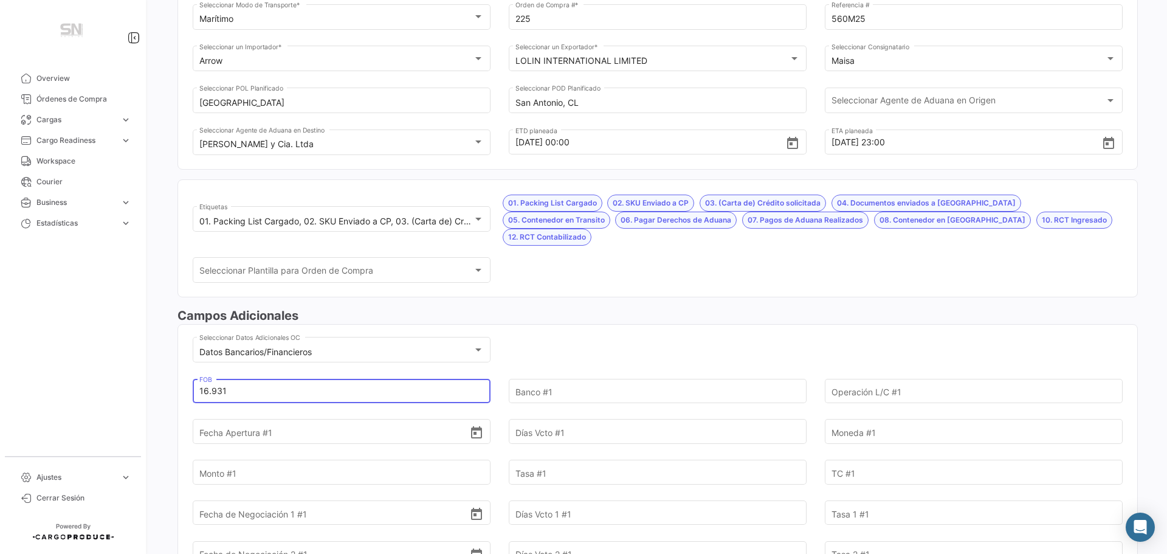
click at [344, 371] on input "16.931" at bounding box center [334, 391] width 271 height 43
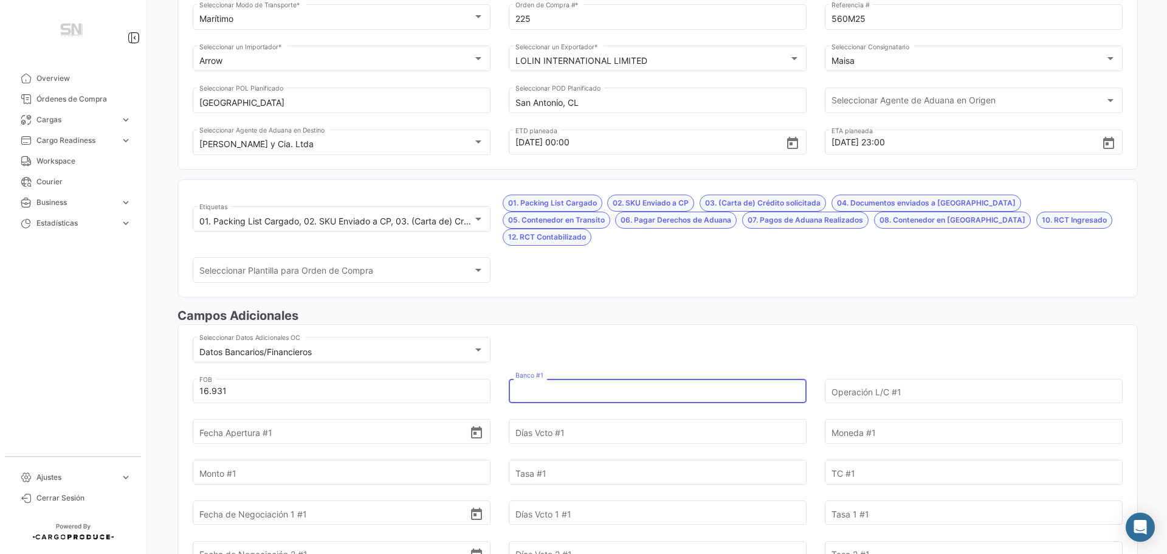
click at [610, 377] on input "Banco #1" at bounding box center [651, 391] width 271 height 43
type input "[GEOGRAPHIC_DATA]"
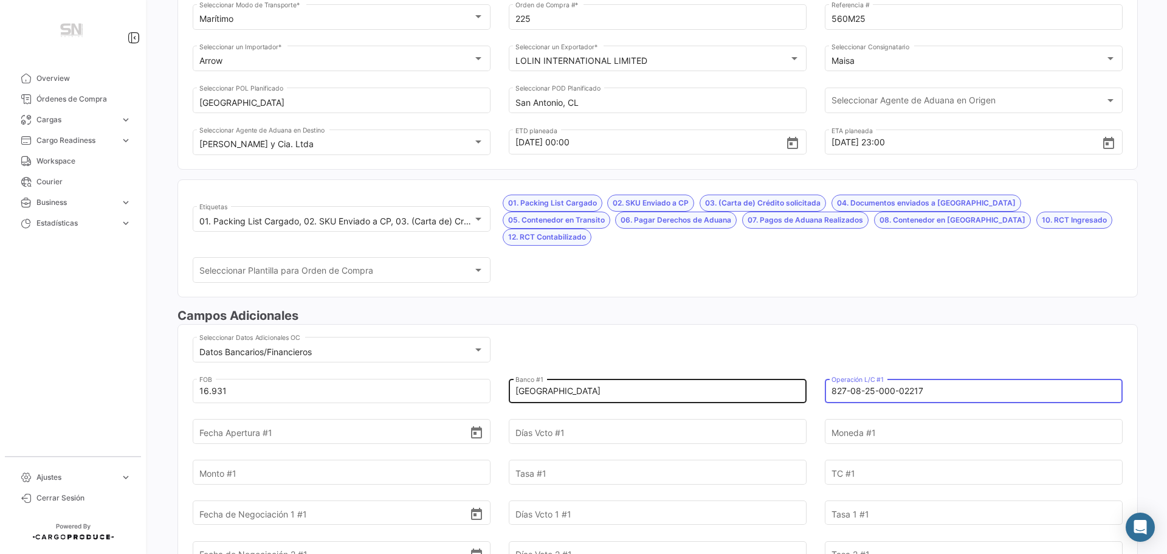
type input "827-08-25-000-02217"
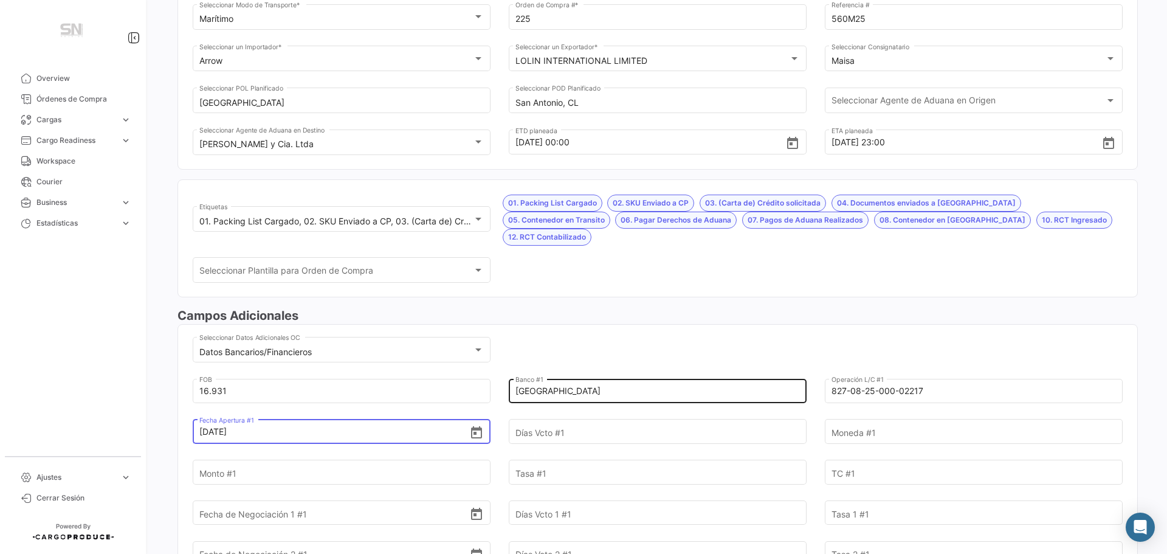
type input "[DATE]"
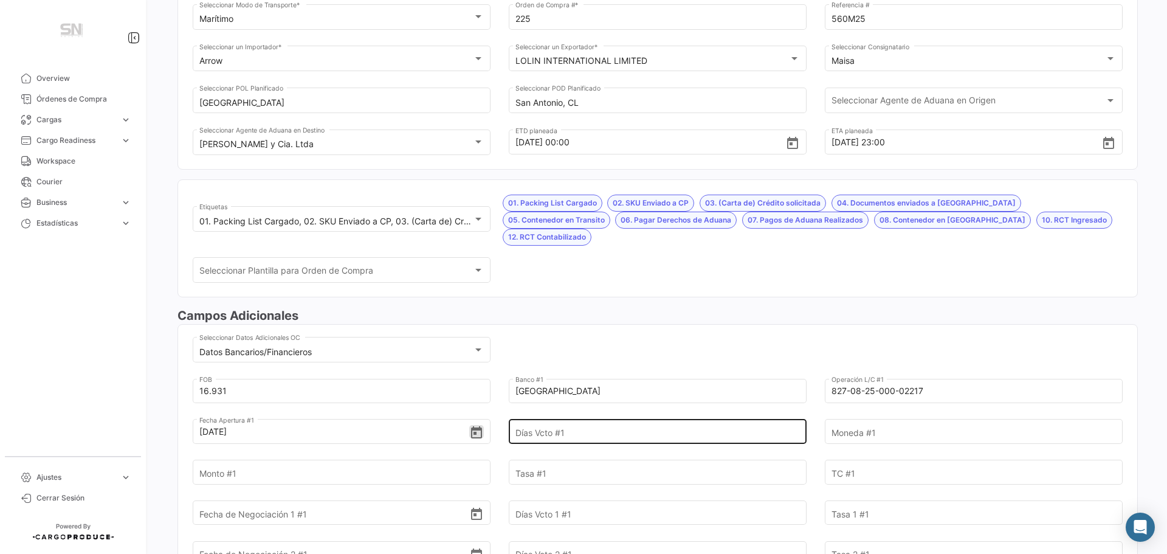
click at [592, 417] on input "Días Vcto #1" at bounding box center [651, 431] width 271 height 43
type input "180"
type input "USD"
type input "16.931,00"
type input "6,52"
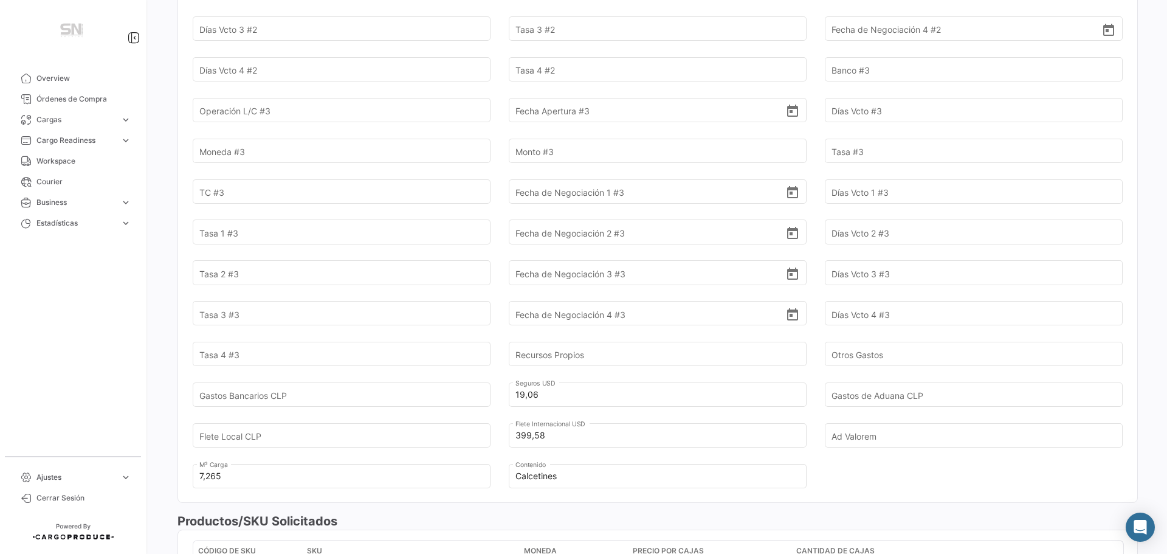
scroll to position [973, 0]
type input "1"
click at [262, 373] on input "Gastos Bancarios CLP" at bounding box center [334, 393] width 271 height 43
type input "48.432"
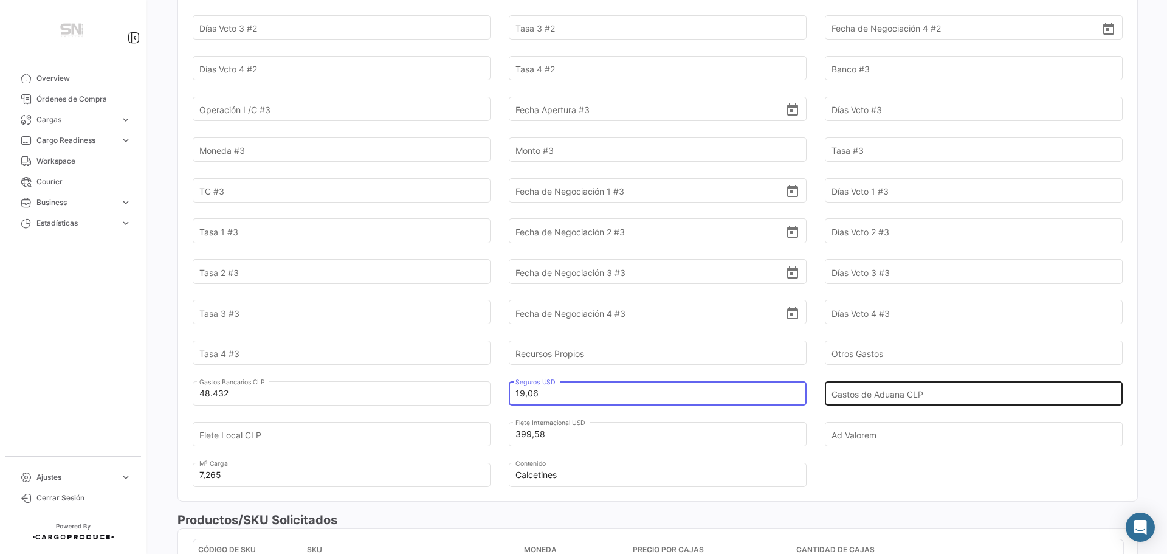
click at [869, 374] on input "Gastos de Aduana CLP" at bounding box center [967, 393] width 271 height 43
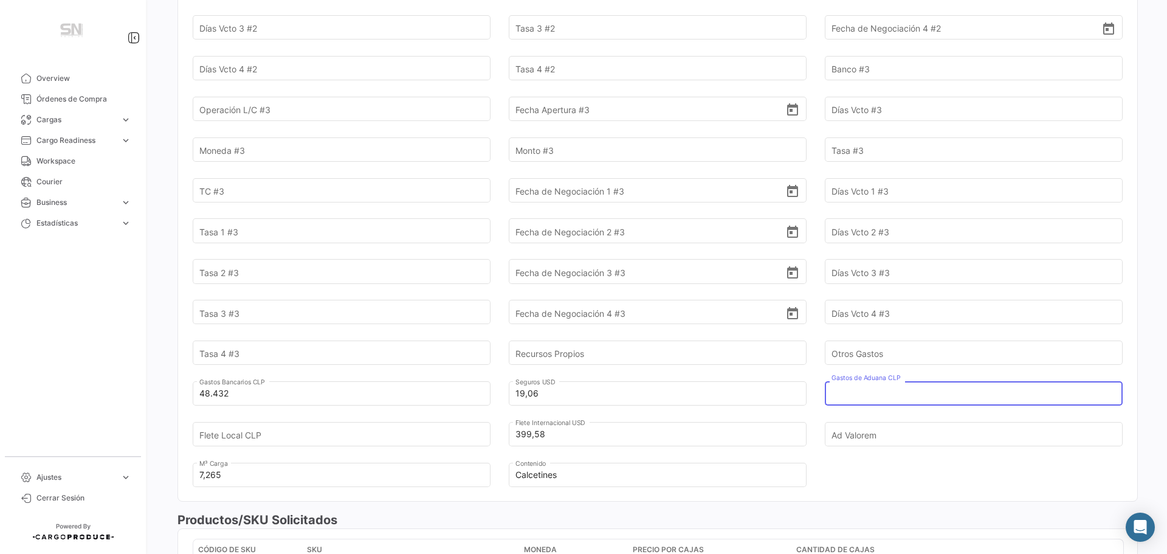
click at [857, 381] on input "Gastos de Aduana CLP" at bounding box center [967, 393] width 271 height 43
type input "1.248.964"
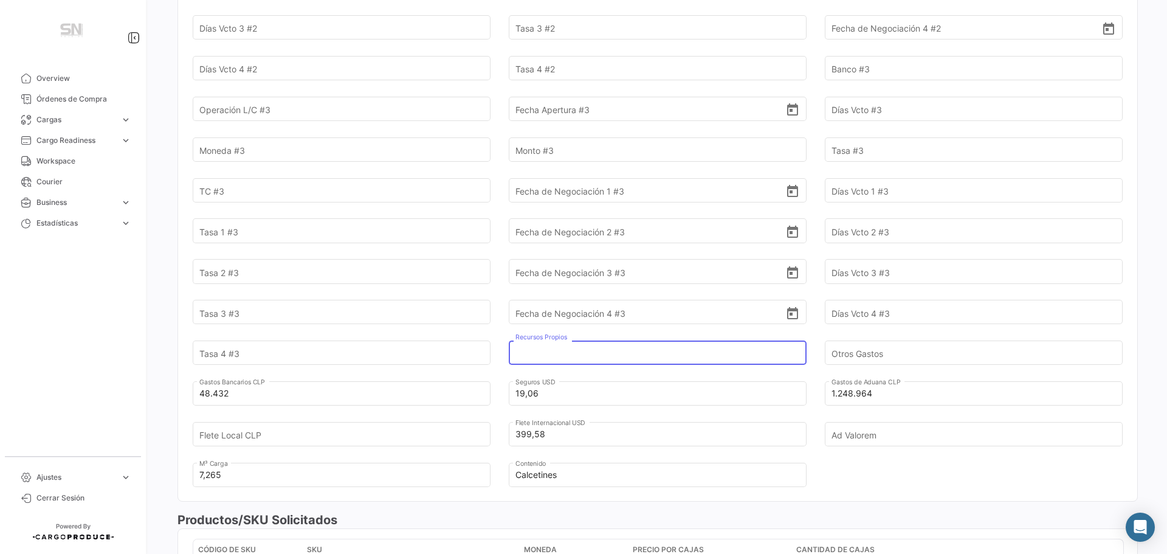
click at [671, 332] on input "Recursos Propios" at bounding box center [651, 353] width 271 height 43
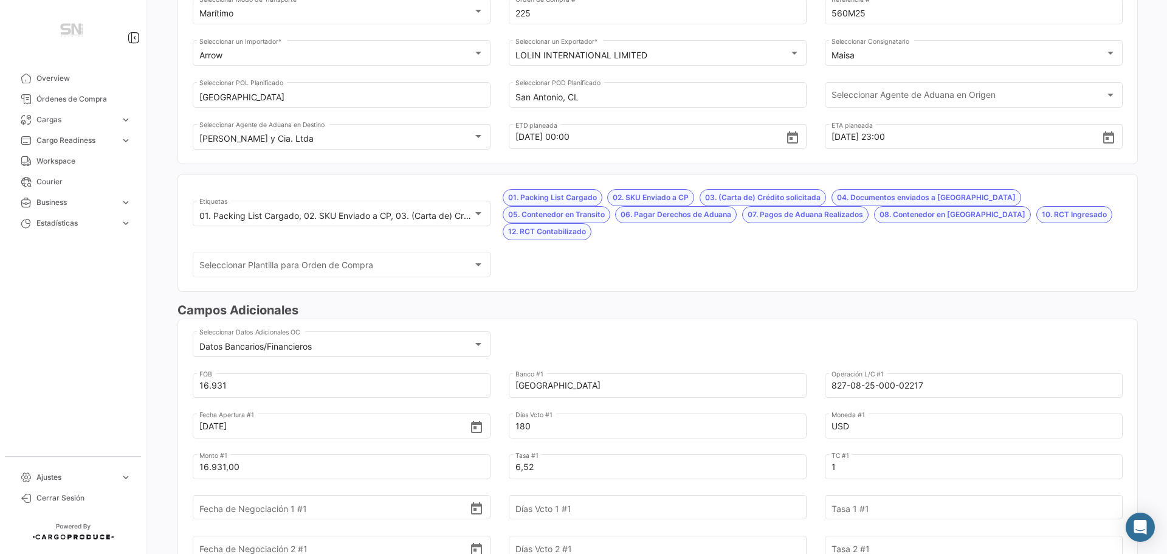
scroll to position [61, 0]
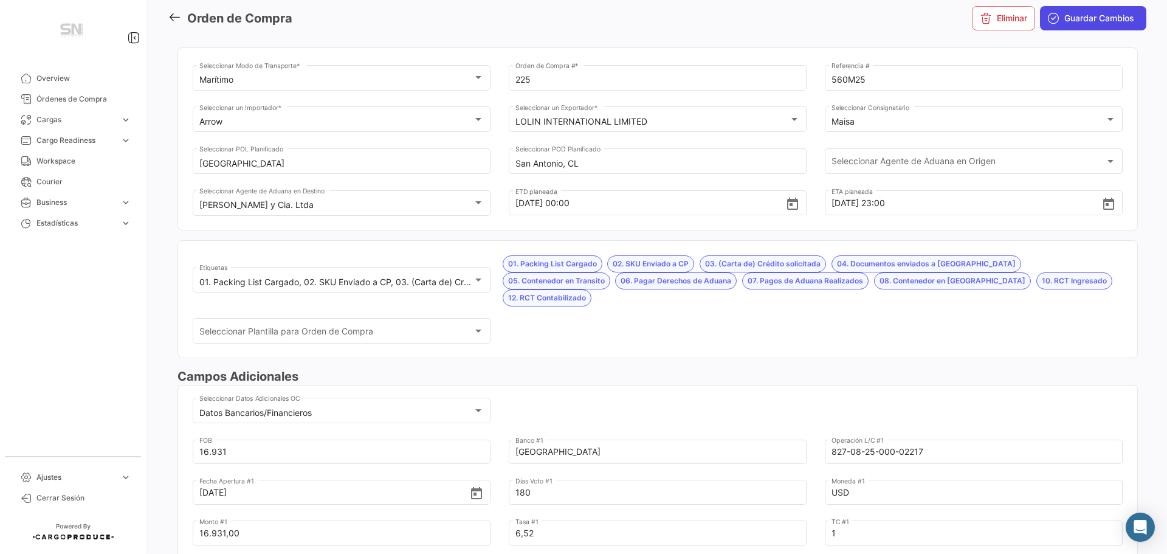
click at [1091, 22] on span "Guardar Cambios" at bounding box center [1100, 18] width 70 height 12
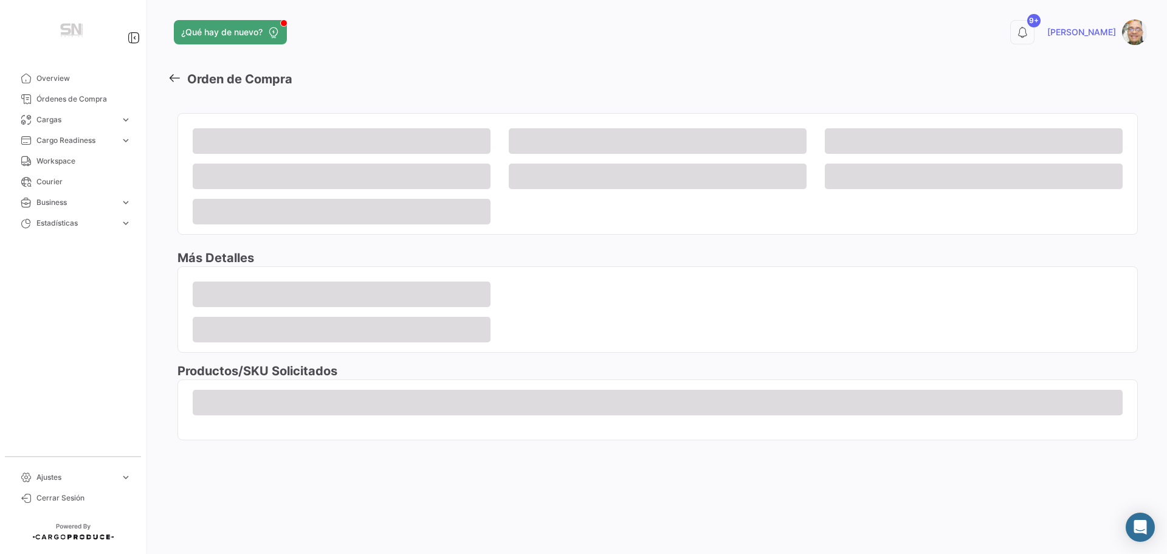
scroll to position [0, 0]
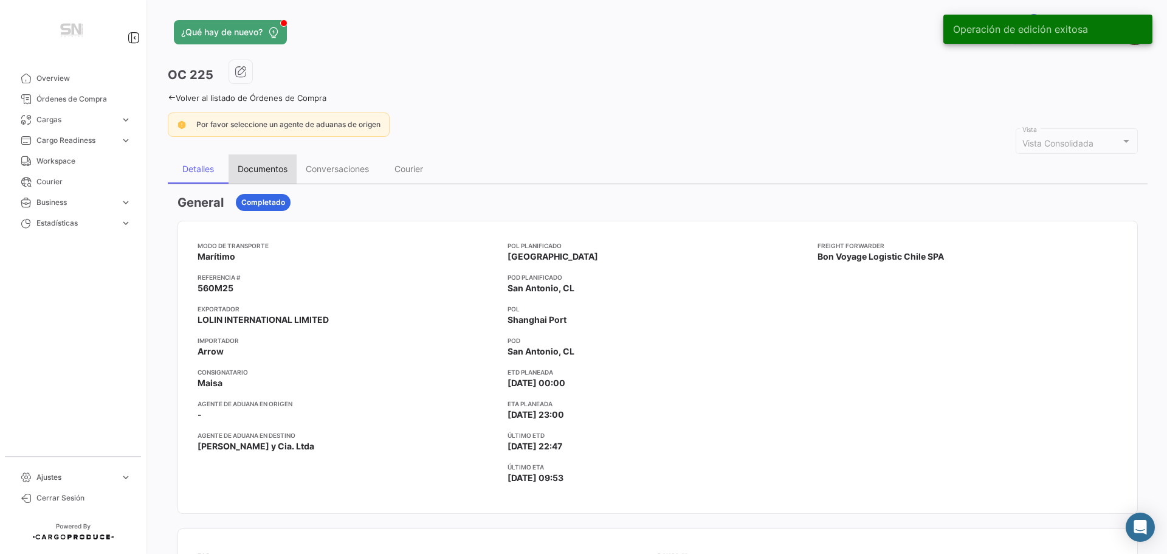
click at [258, 168] on div "Documentos" at bounding box center [263, 169] width 50 height 10
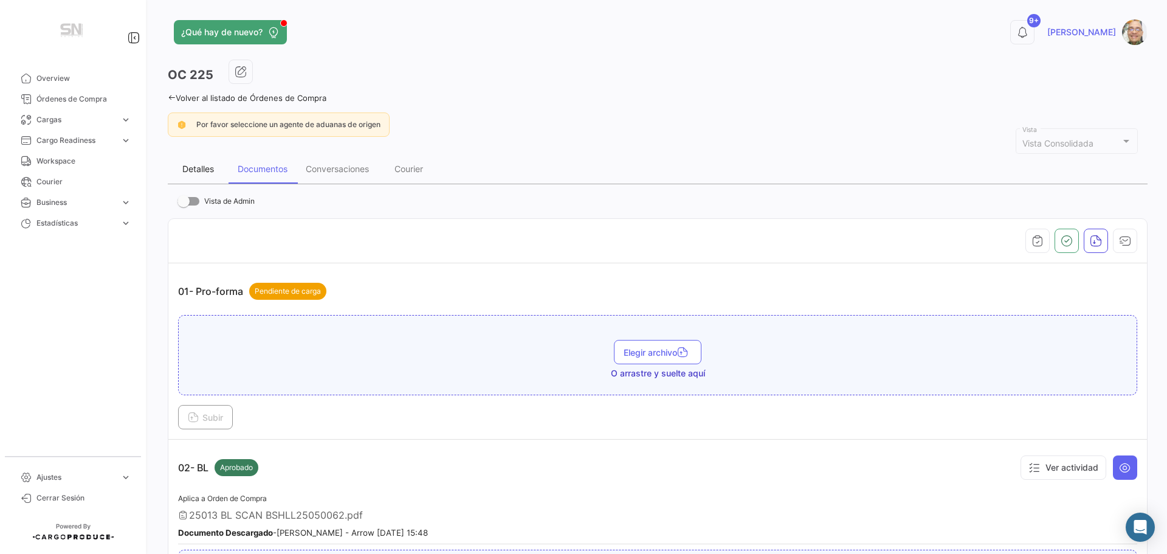
click at [205, 166] on div "Detalles" at bounding box center [198, 169] width 32 height 10
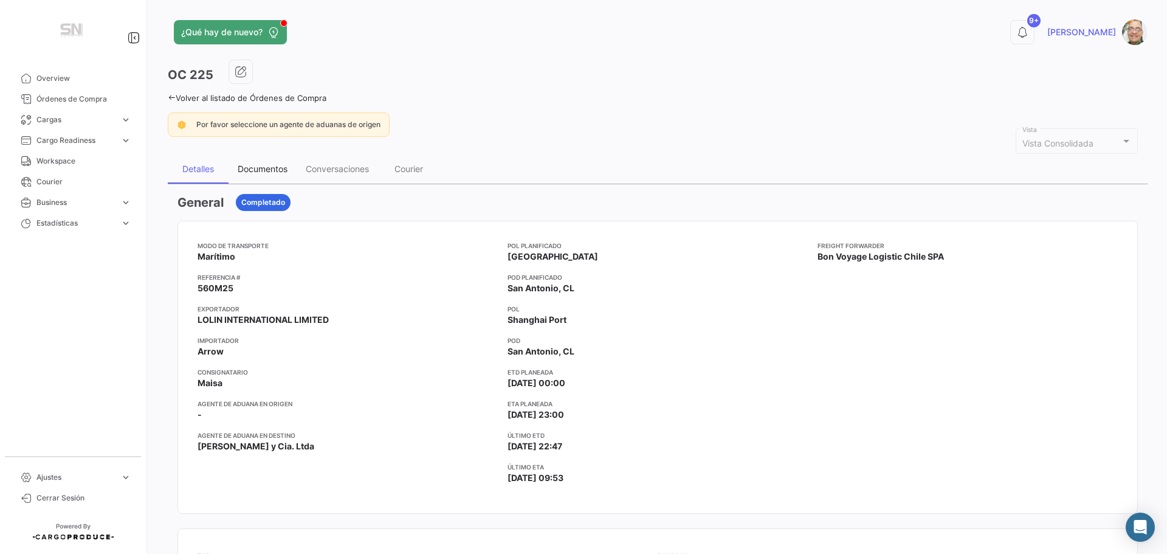
click at [265, 167] on div "Documentos" at bounding box center [263, 169] width 50 height 10
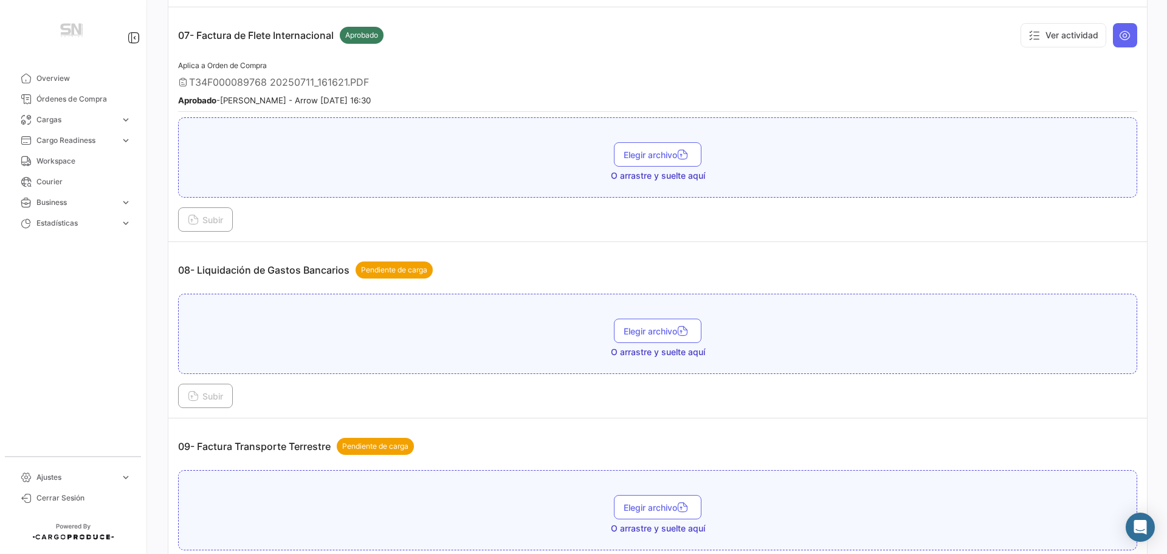
scroll to position [1642, 0]
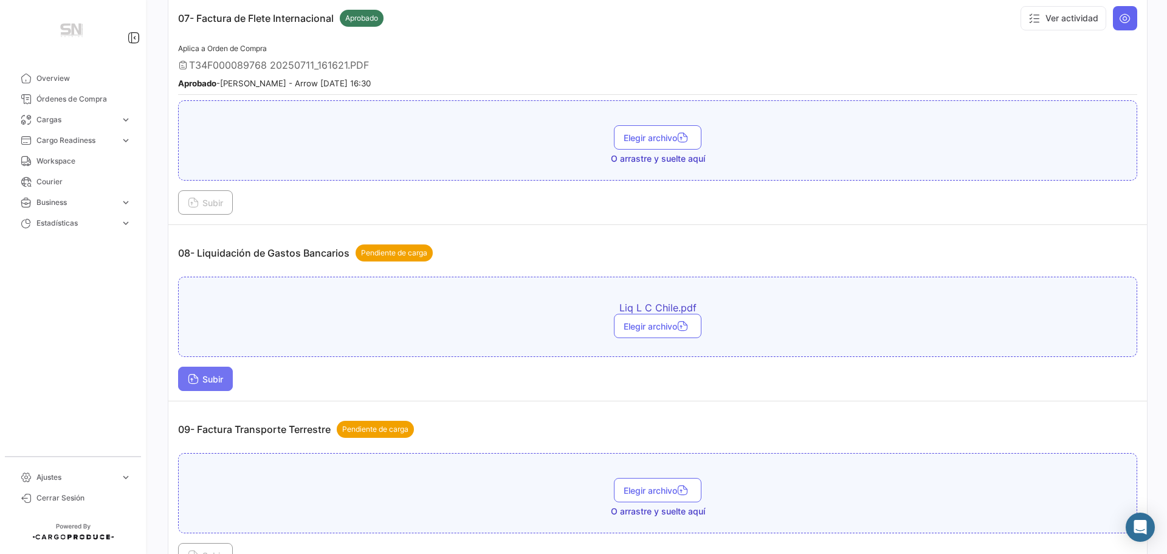
click at [196, 375] on icon at bounding box center [193, 380] width 11 height 11
click at [217, 381] on span "Subir" at bounding box center [205, 379] width 35 height 10
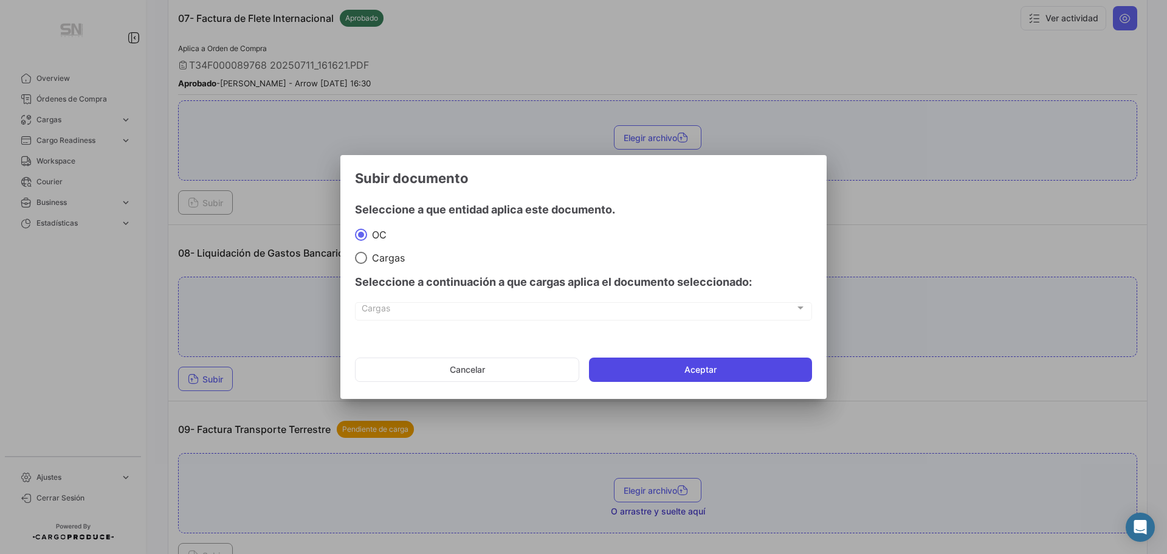
click at [613, 375] on button "Aceptar" at bounding box center [700, 369] width 223 height 24
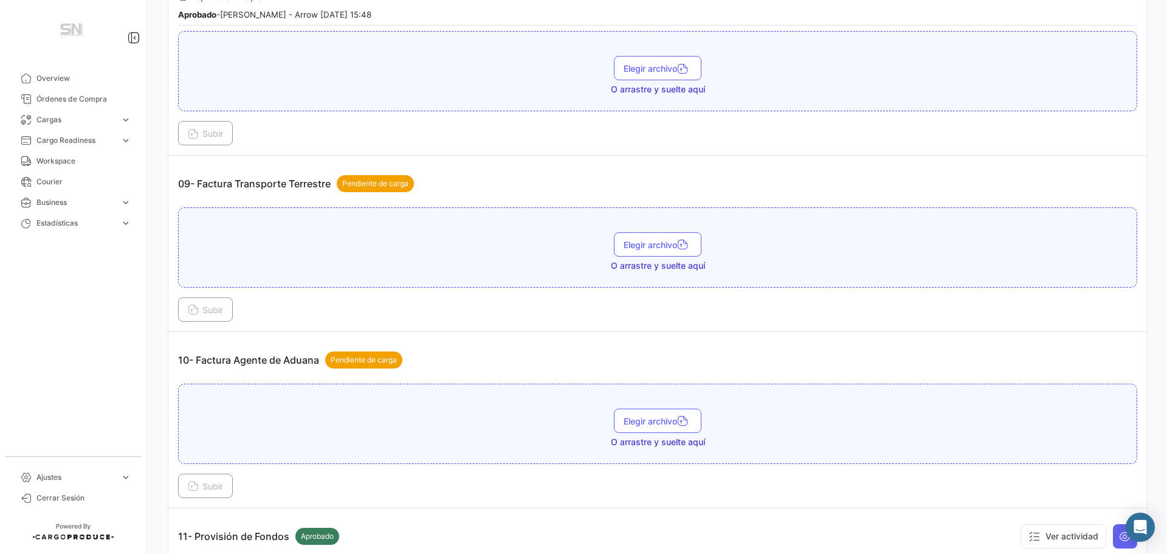
scroll to position [2006, 0]
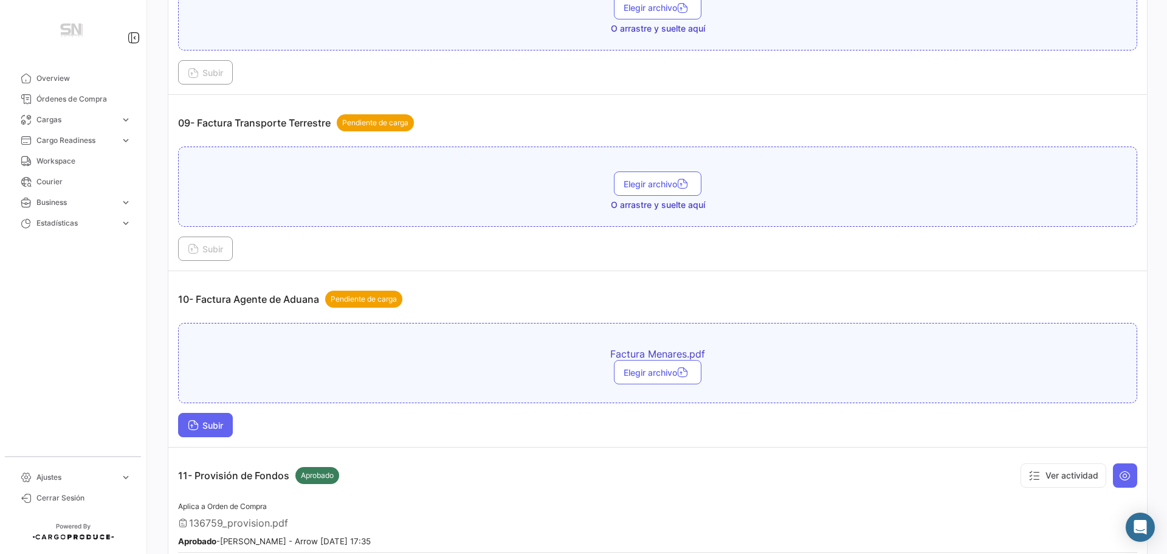
click at [198, 423] on icon at bounding box center [193, 426] width 11 height 11
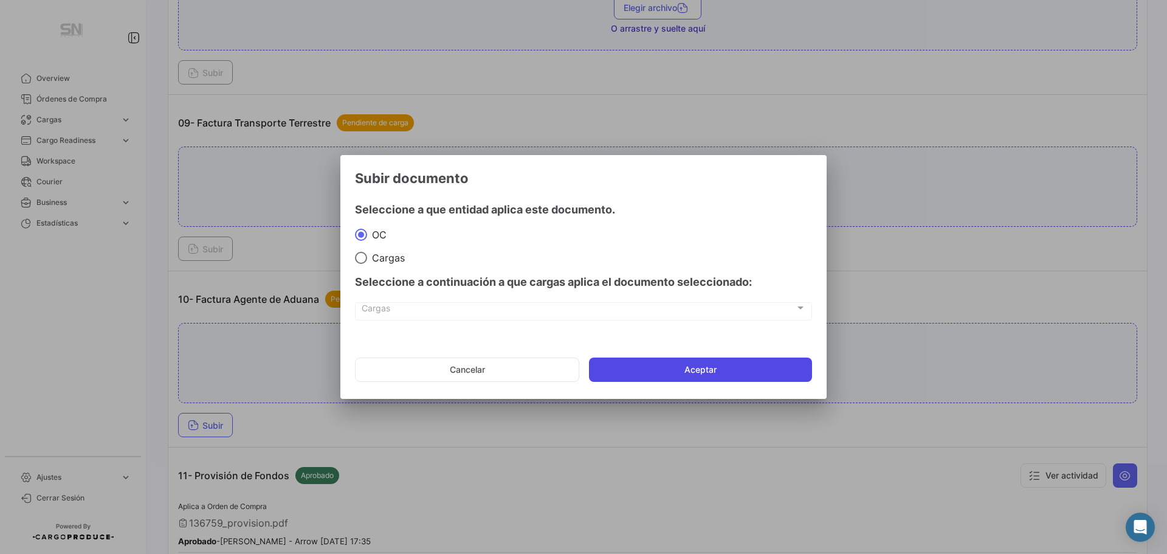
click at [695, 370] on button "Aceptar" at bounding box center [700, 369] width 223 height 24
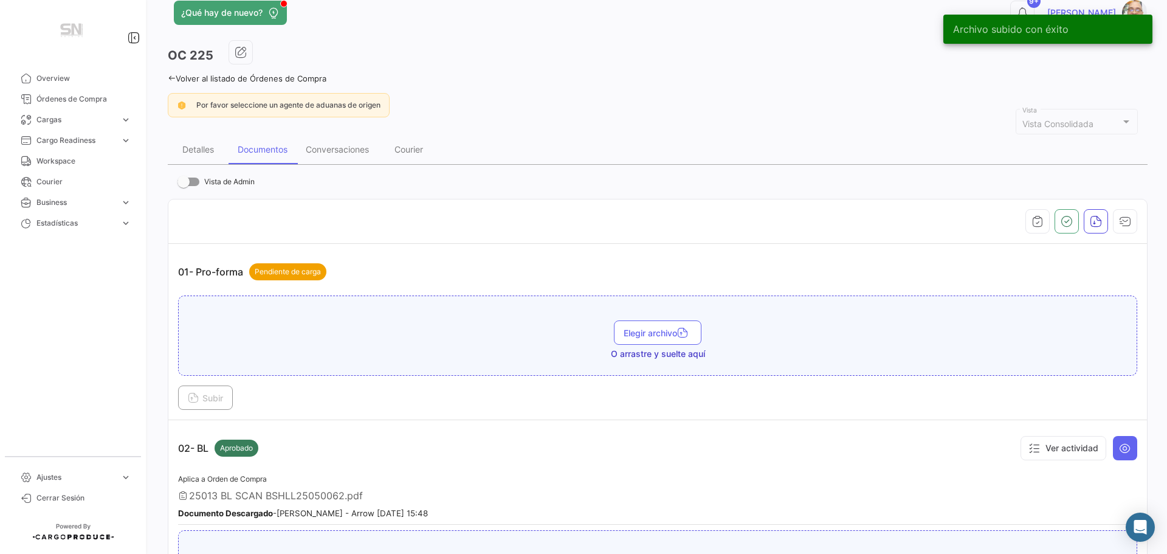
scroll to position [0, 0]
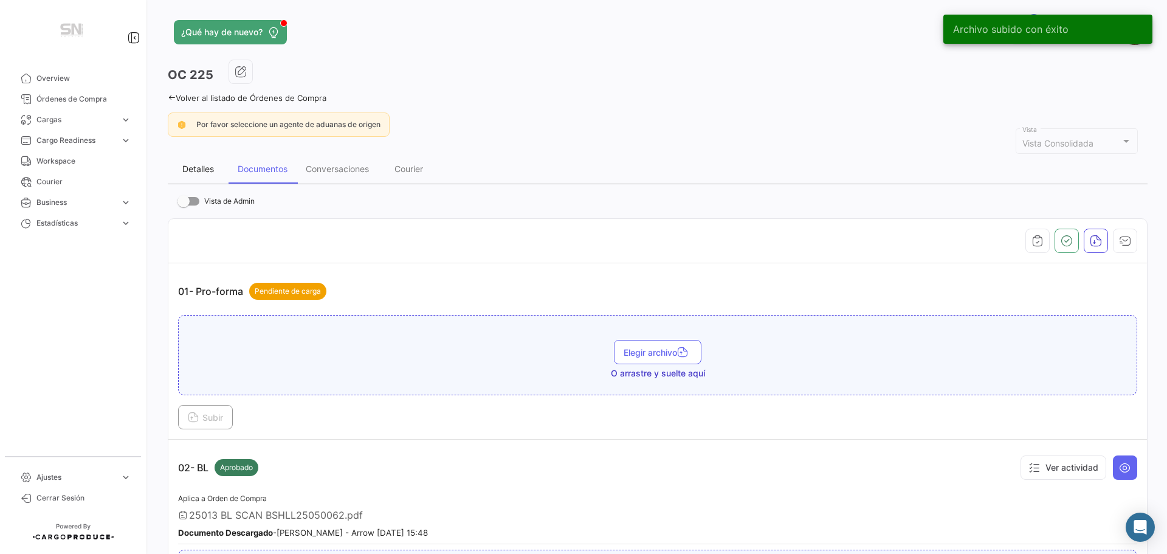
click at [198, 171] on div "Detalles" at bounding box center [198, 169] width 32 height 10
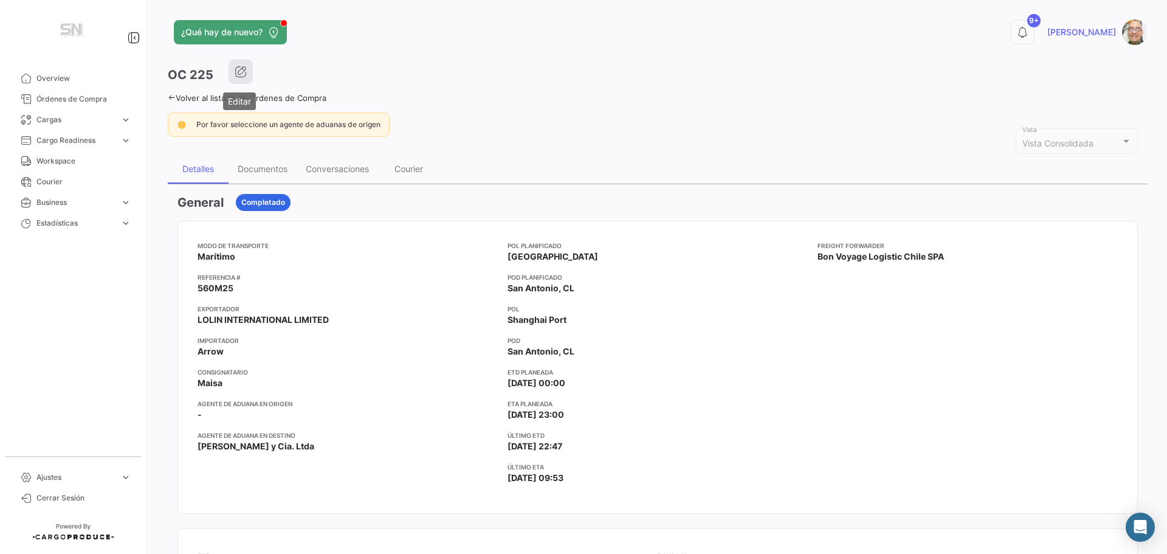
click at [236, 70] on icon "button" at bounding box center [241, 72] width 12 height 12
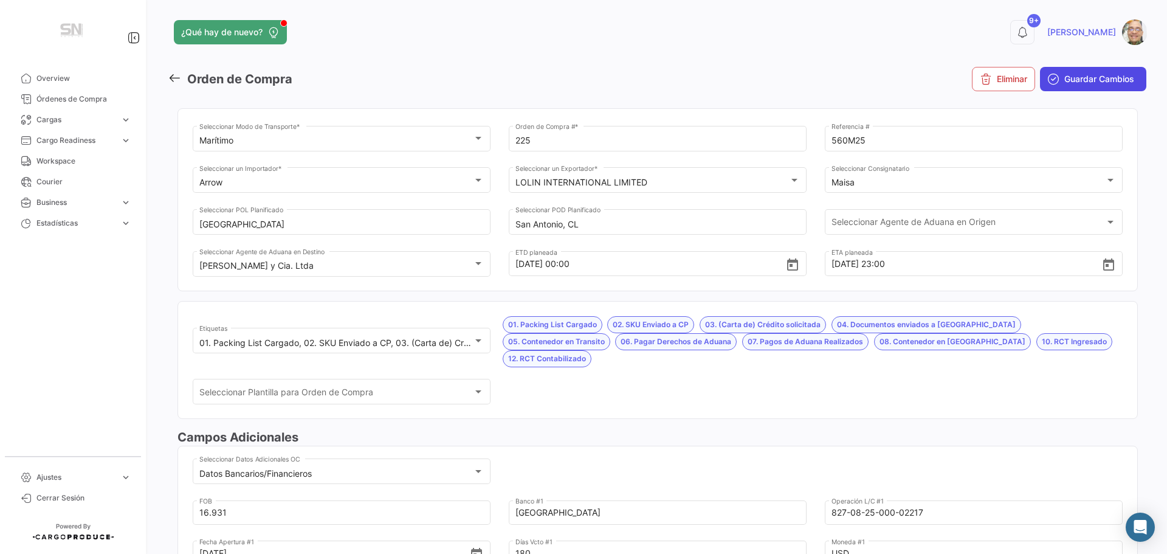
click at [1085, 78] on span "Guardar Cambios" at bounding box center [1100, 79] width 70 height 12
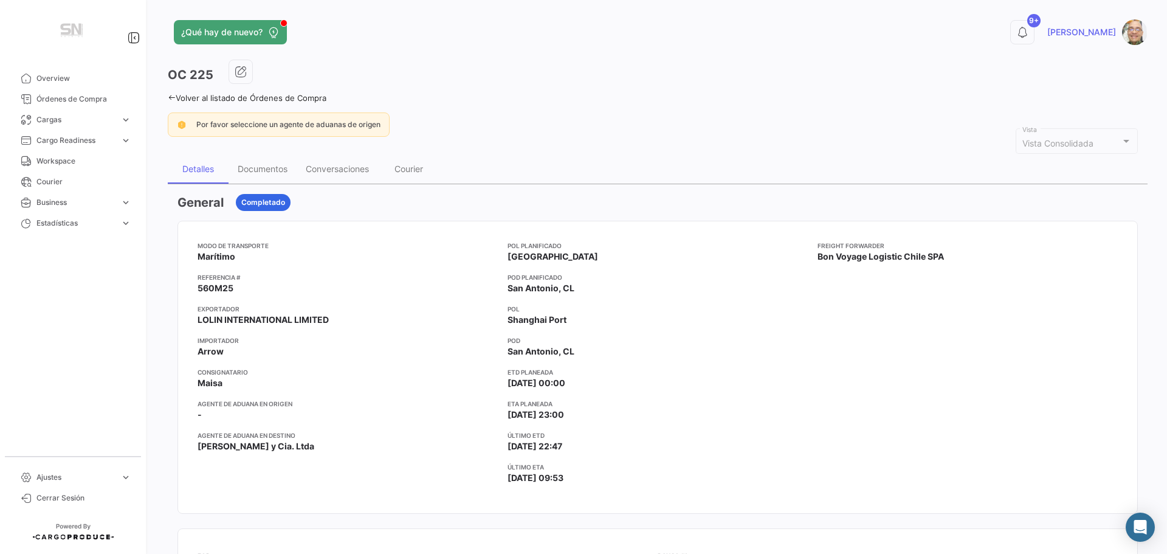
click at [173, 97] on icon at bounding box center [172, 98] width 8 height 8
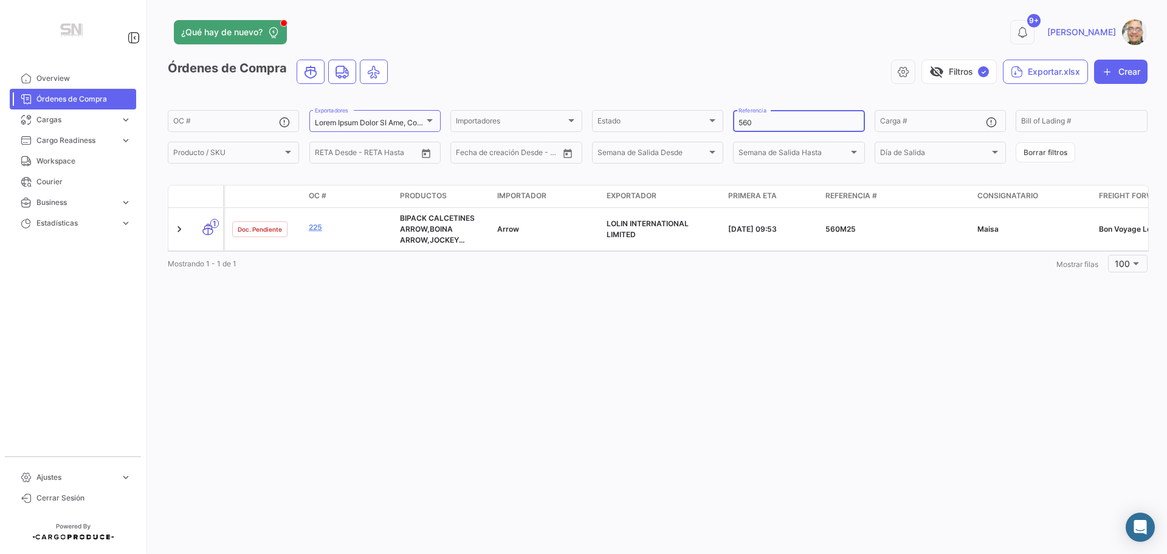
click at [761, 123] on input "560" at bounding box center [799, 123] width 120 height 9
type input "5"
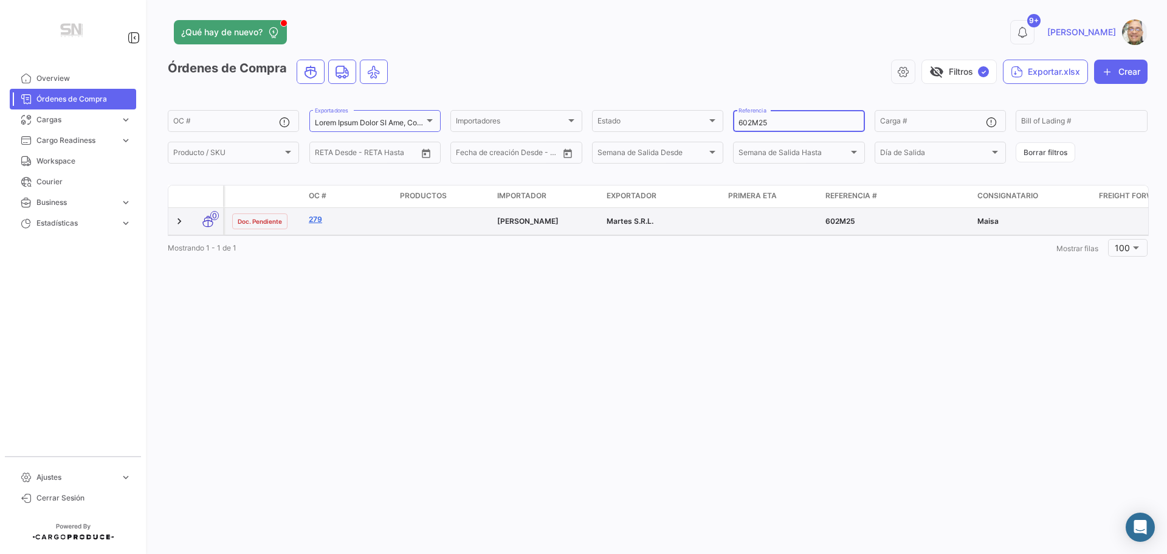
type input "602M25"
click at [320, 217] on link "279" at bounding box center [349, 219] width 81 height 11
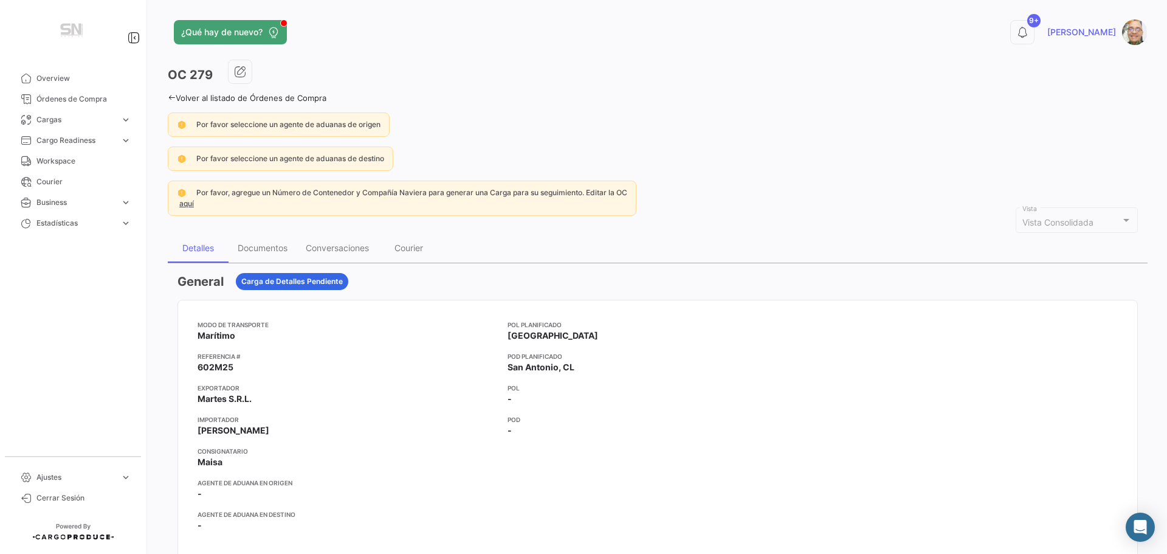
click at [171, 95] on icon at bounding box center [172, 98] width 8 height 8
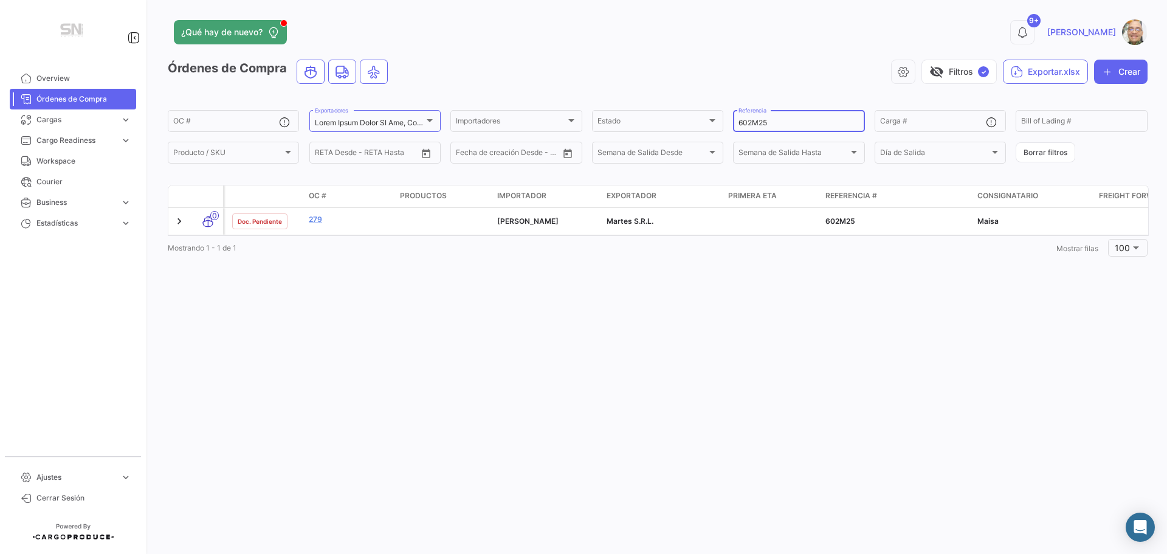
click at [775, 125] on input "602M25" at bounding box center [799, 123] width 120 height 9
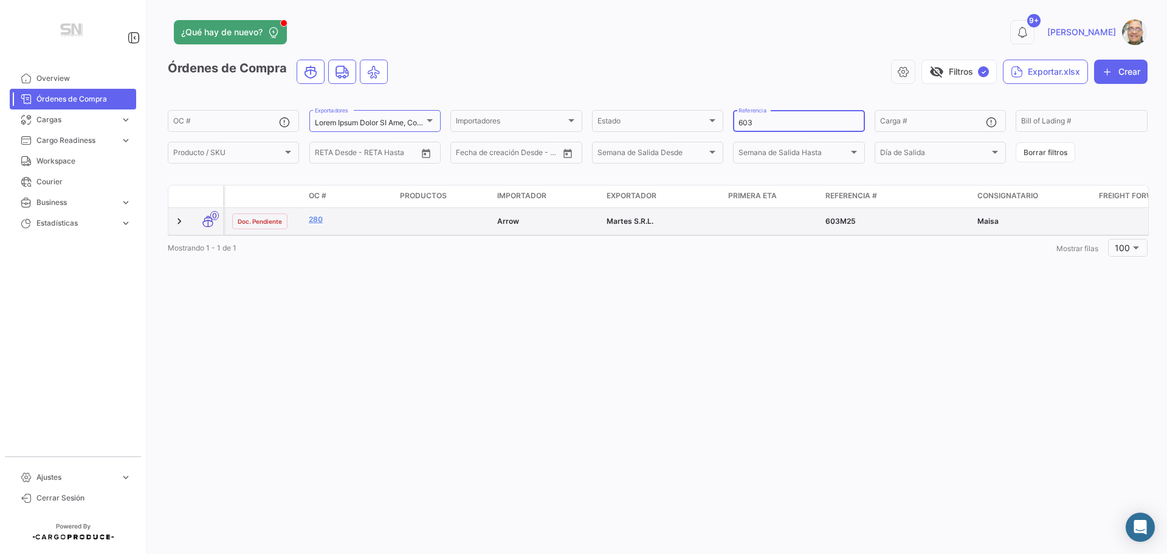
type input "603"
click at [421, 224] on datatable-body-cell at bounding box center [443, 221] width 97 height 27
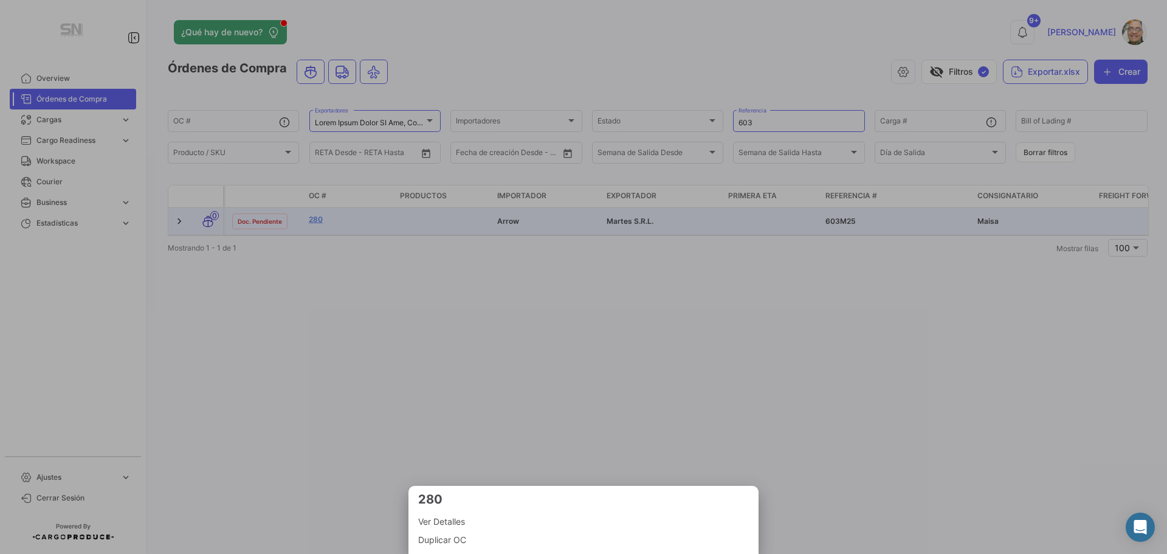
click at [456, 521] on span "Ver Detalles" at bounding box center [583, 521] width 331 height 15
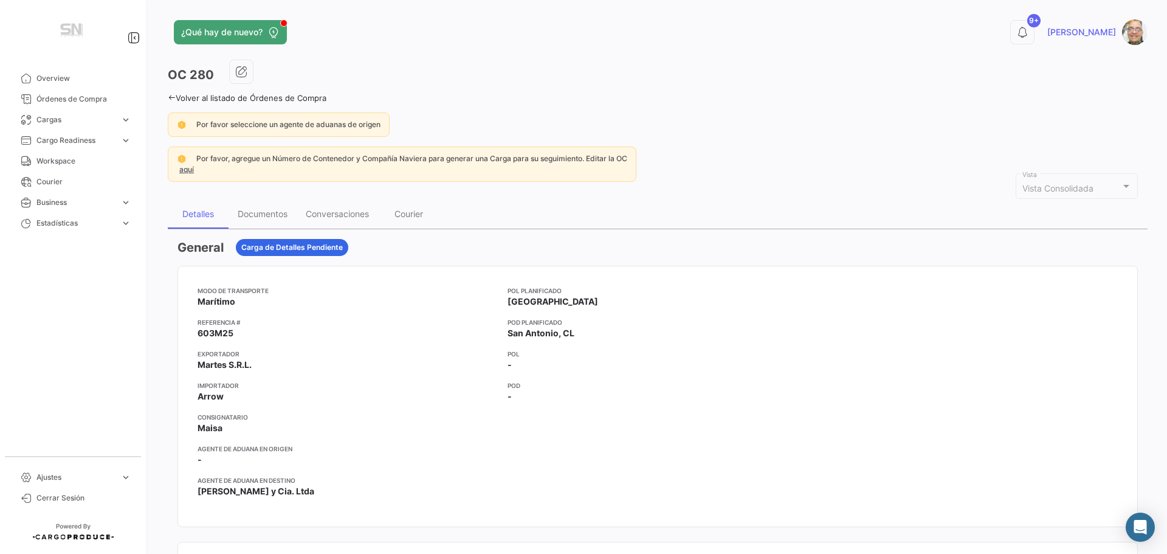
click at [170, 96] on icon at bounding box center [172, 98] width 8 height 8
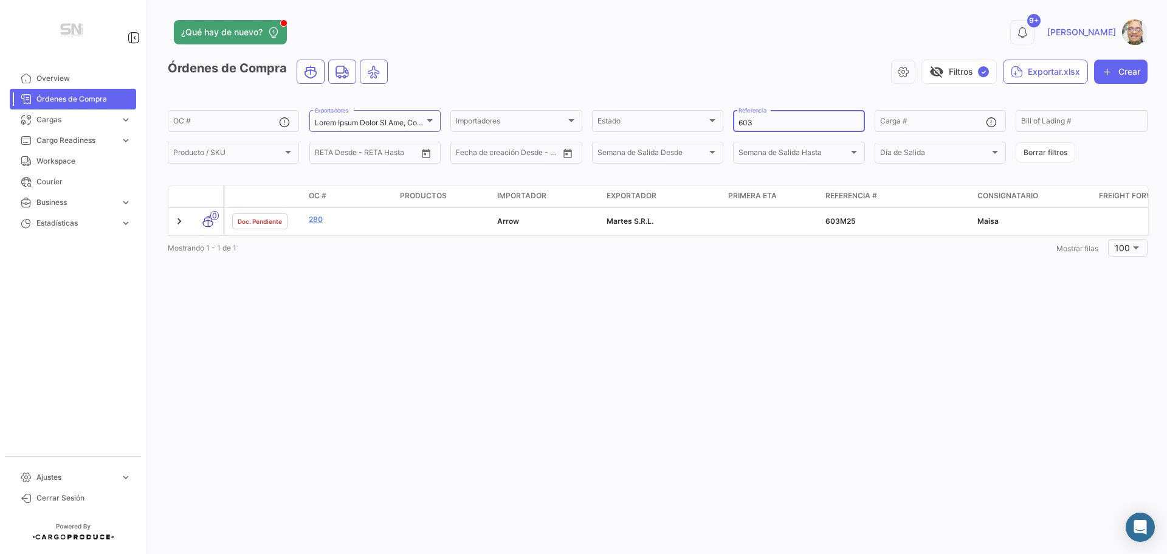
click at [781, 125] on input "603" at bounding box center [799, 123] width 120 height 9
type input "6"
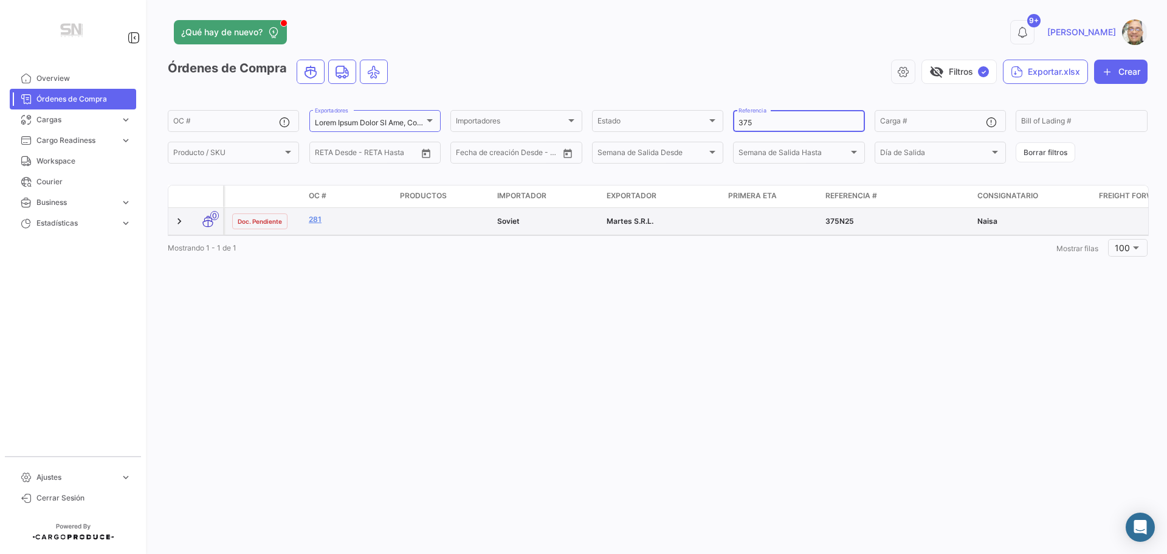
type input "375"
click at [402, 232] on datatable-body-cell at bounding box center [443, 221] width 97 height 27
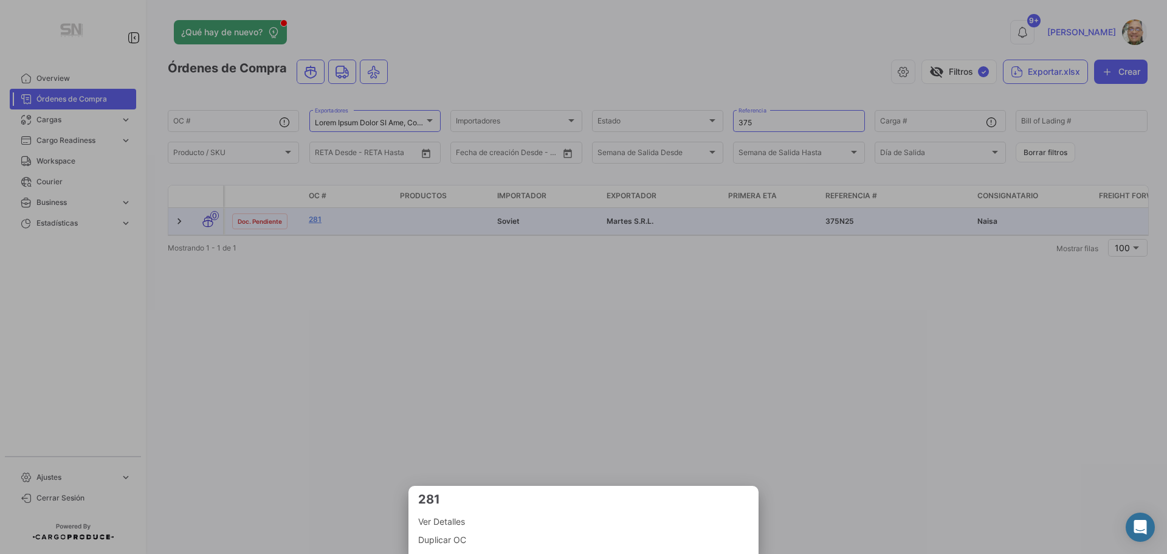
click at [450, 523] on span "Ver Detalles" at bounding box center [583, 521] width 331 height 15
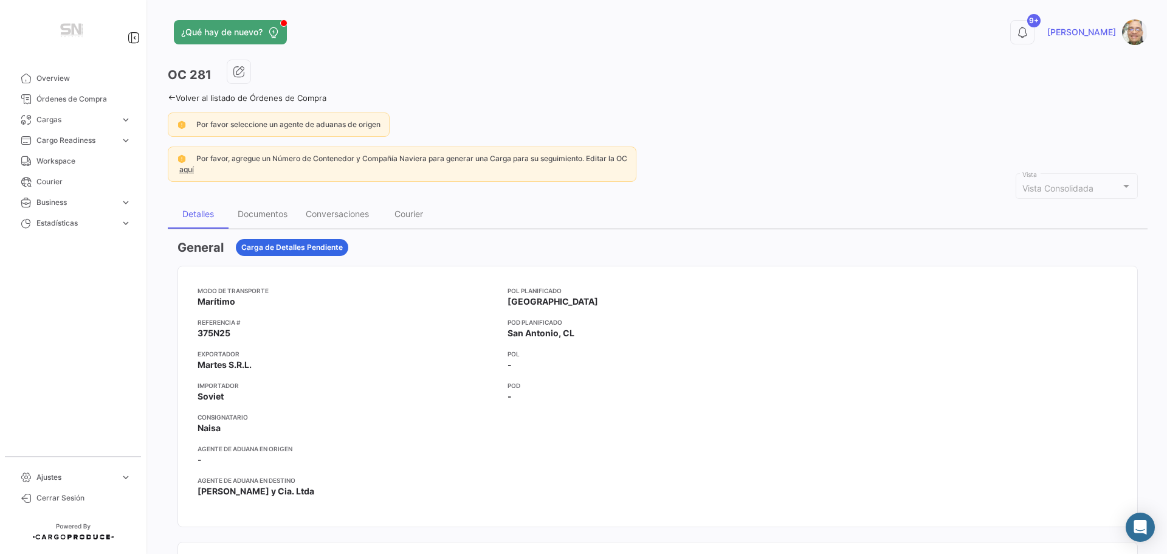
click at [174, 101] on icon at bounding box center [172, 98] width 8 height 8
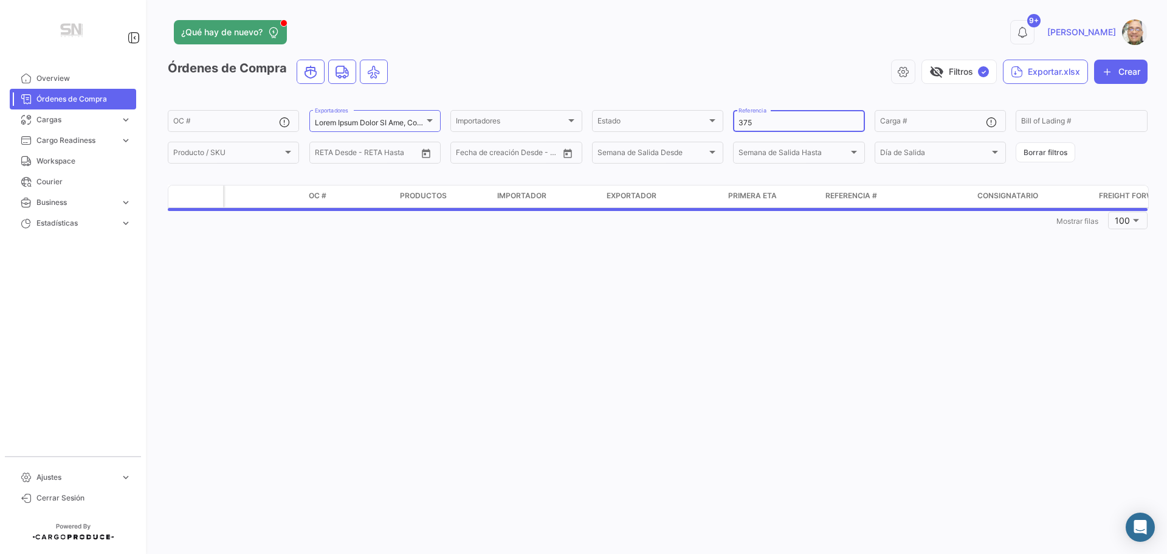
click at [779, 123] on input "375" at bounding box center [799, 123] width 120 height 9
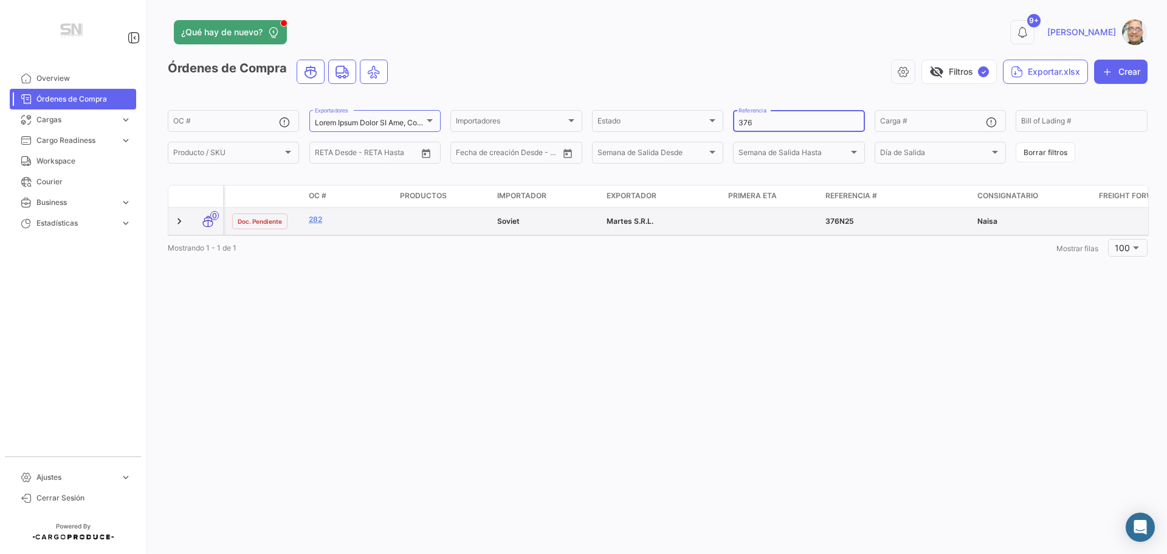
type input "376"
click at [350, 229] on datatable-body-cell "282" at bounding box center [349, 221] width 91 height 27
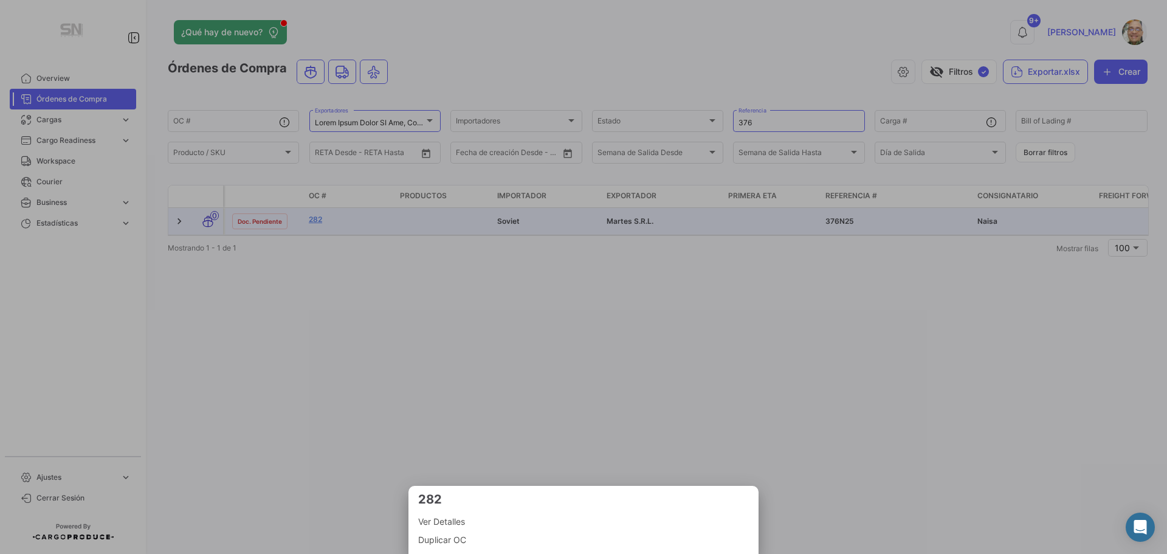
click at [452, 520] on span "Ver Detalles" at bounding box center [583, 521] width 331 height 15
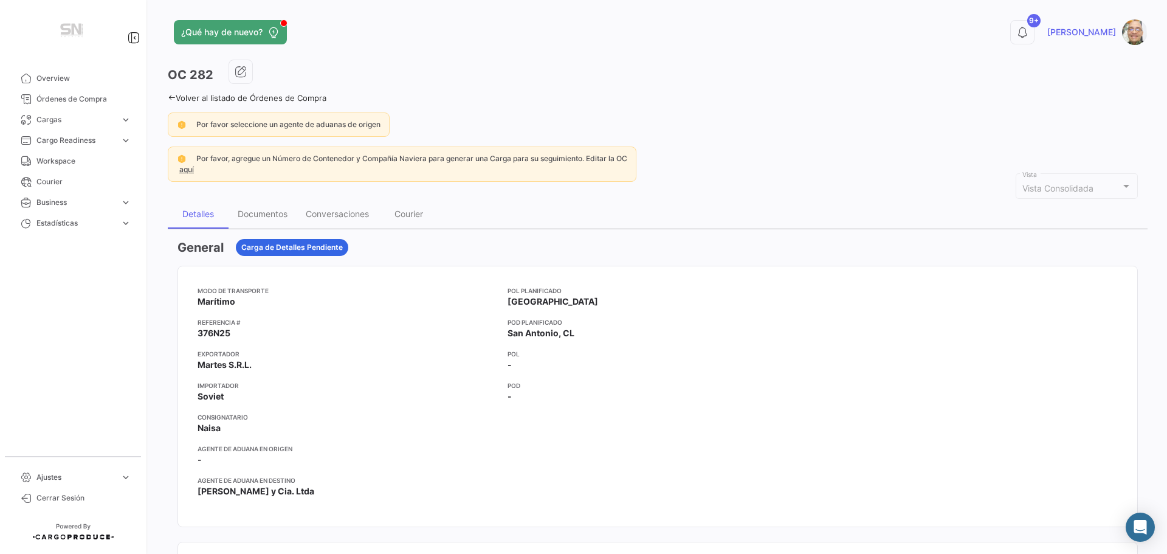
click at [167, 95] on div "¿Qué hay de nuevo? 9+ [PERSON_NAME] OC 282 Volver al listado de Órdenes de Comp…" at bounding box center [657, 277] width 1019 height 554
click at [168, 97] on icon at bounding box center [172, 98] width 8 height 8
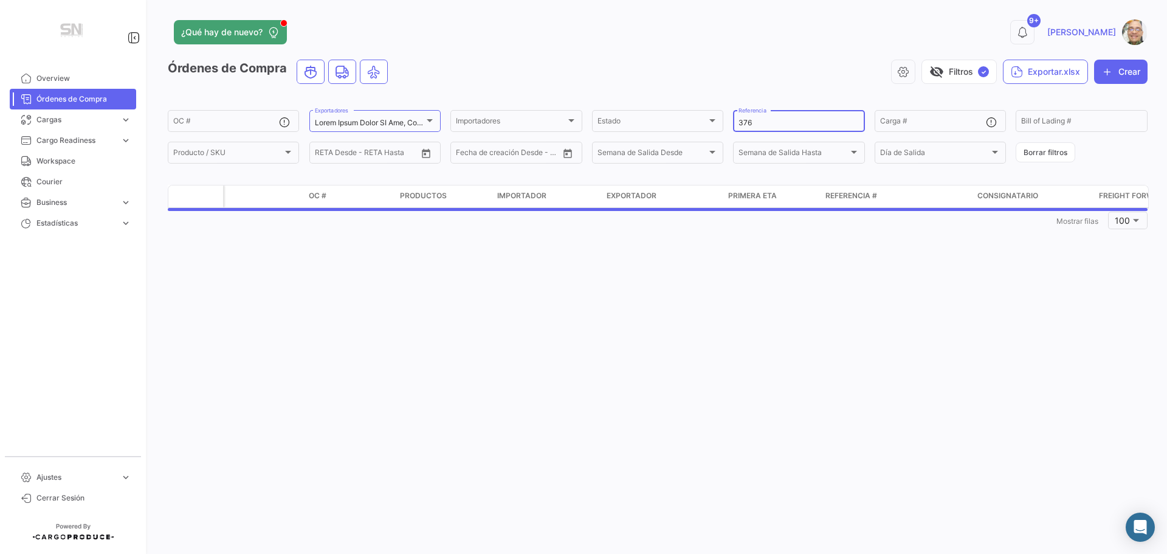
click at [756, 122] on input "376" at bounding box center [799, 123] width 120 height 9
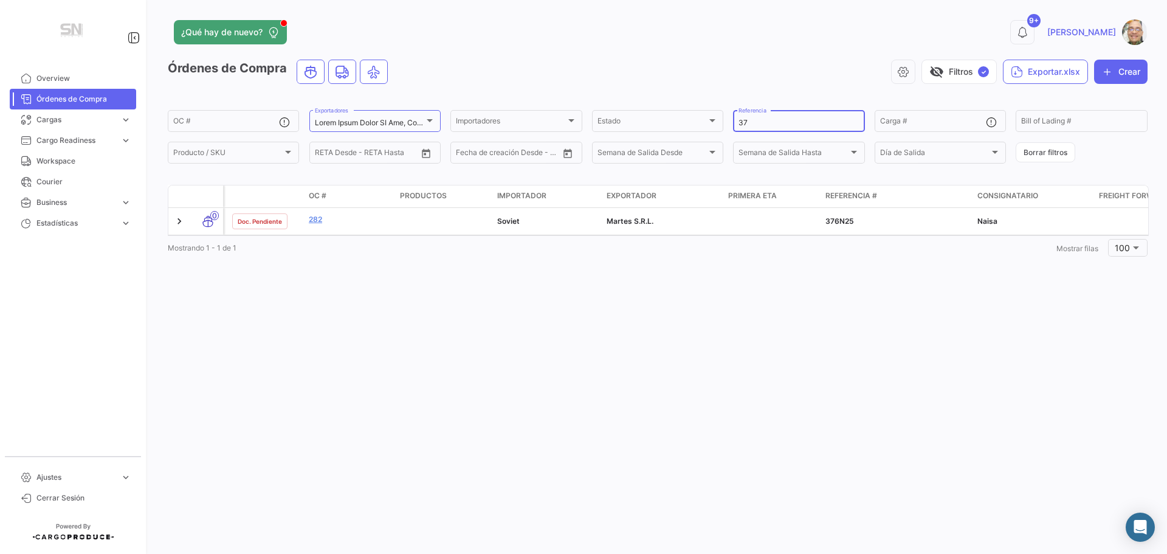
type input "3"
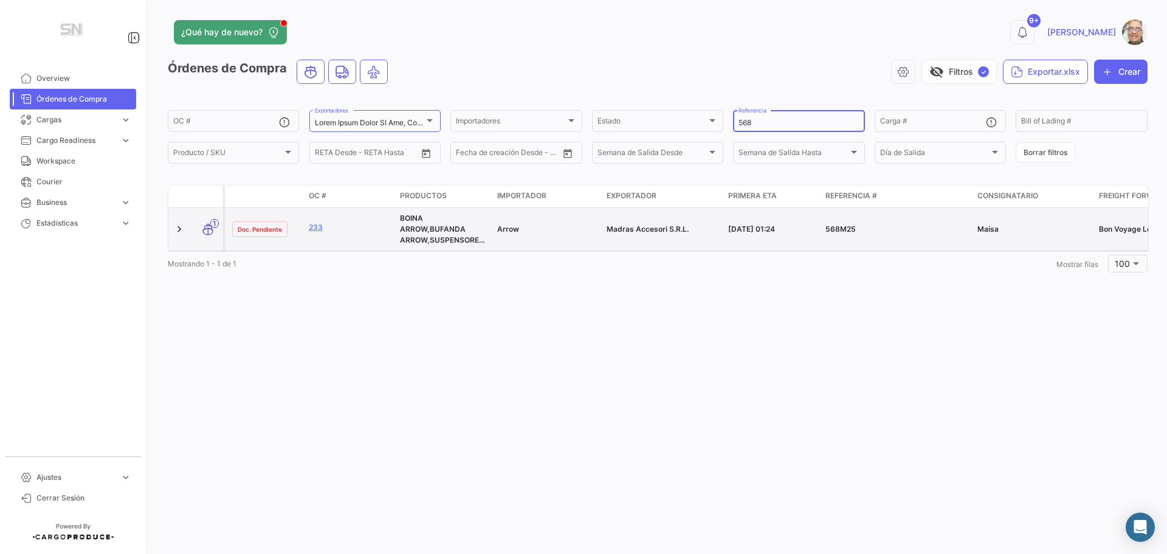
type input "568"
click at [368, 237] on datatable-body-cell "233" at bounding box center [349, 229] width 91 height 43
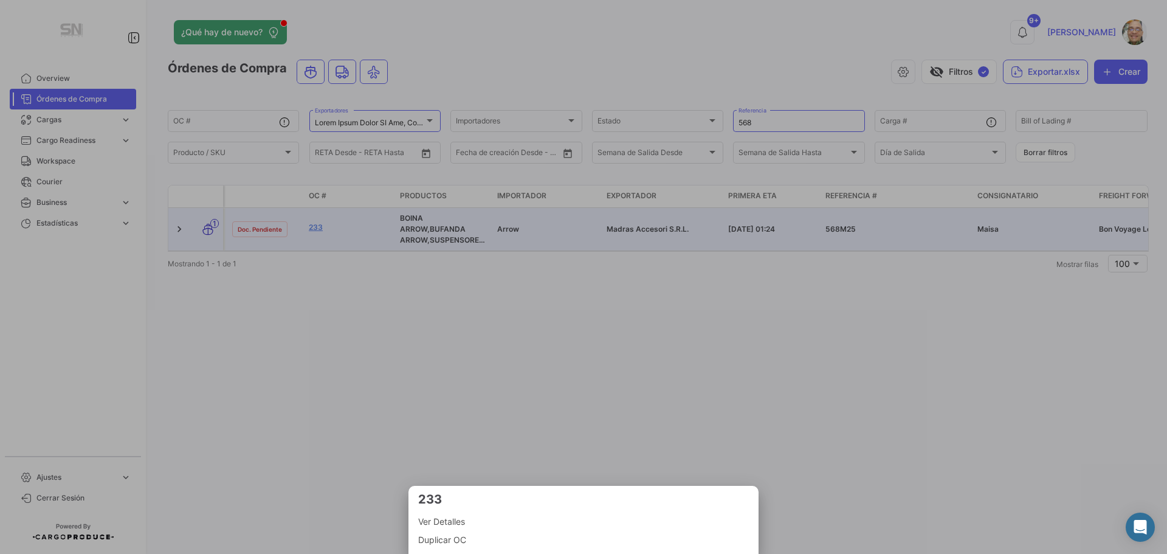
click at [436, 525] on span "Ver Detalles" at bounding box center [583, 521] width 331 height 15
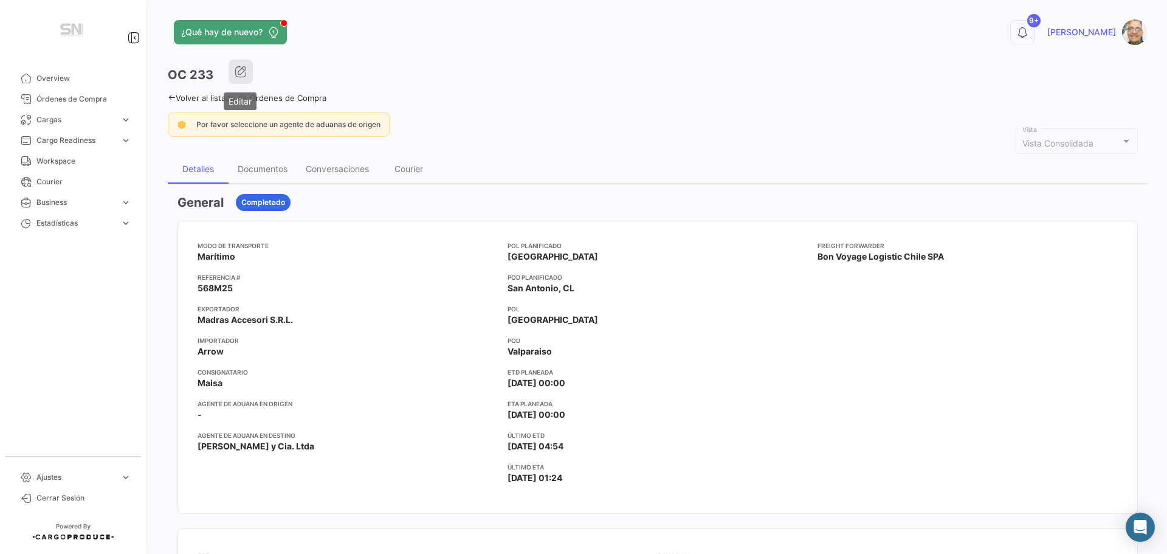
click at [247, 75] on button "button" at bounding box center [241, 72] width 24 height 24
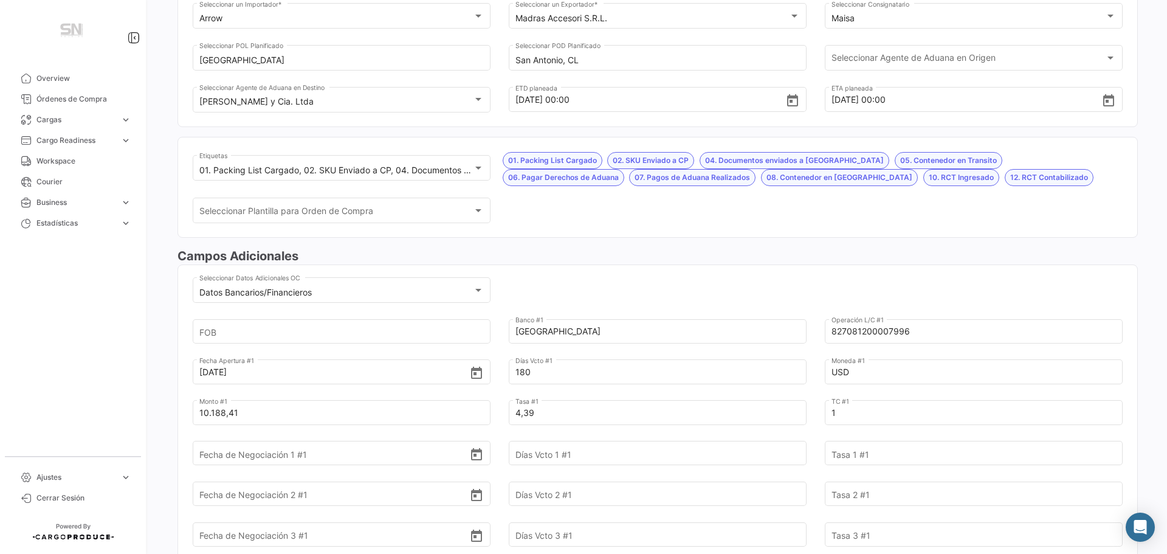
scroll to position [182, 0]
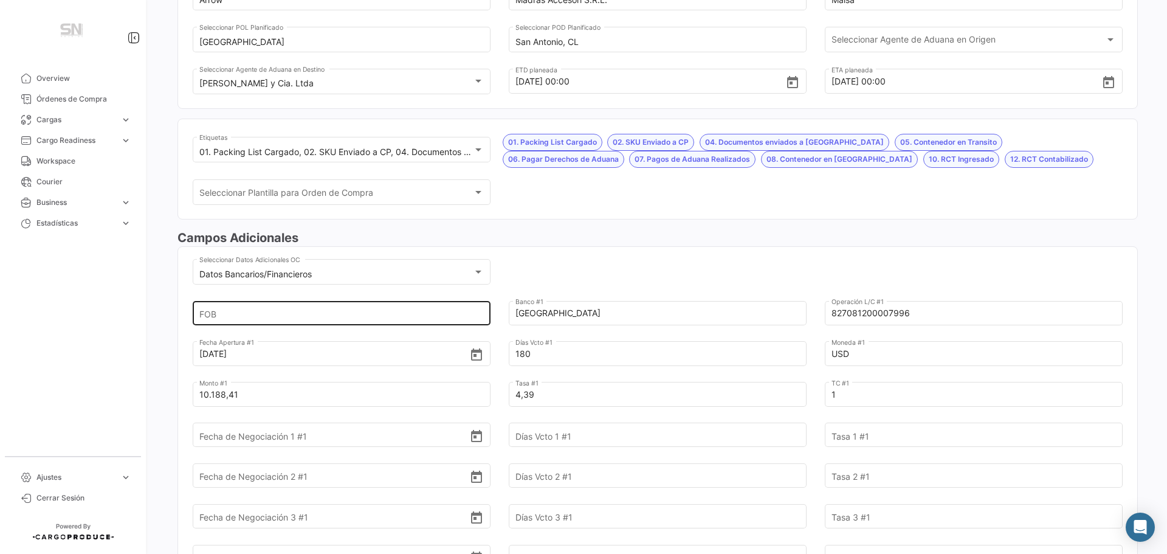
click at [234, 316] on input "FOB" at bounding box center [334, 313] width 271 height 43
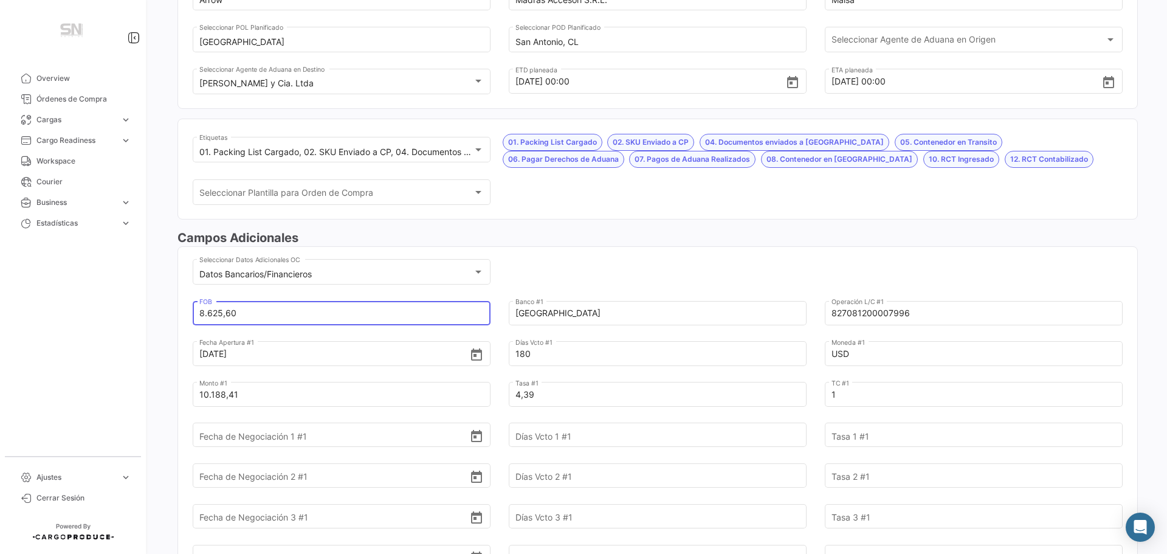
type input "8.625,60"
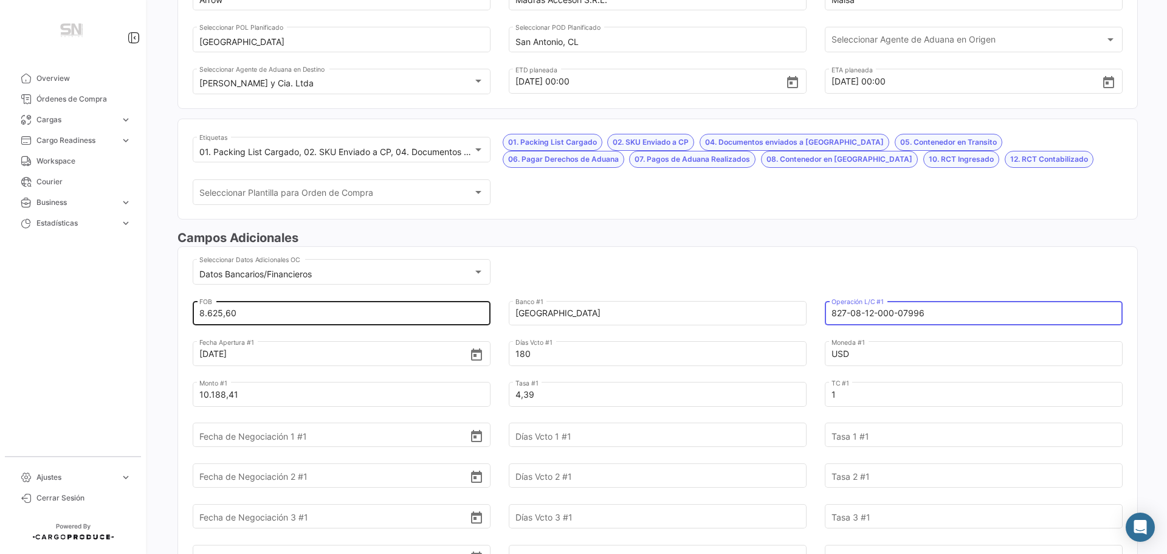
type input "827-08-12-000-07996"
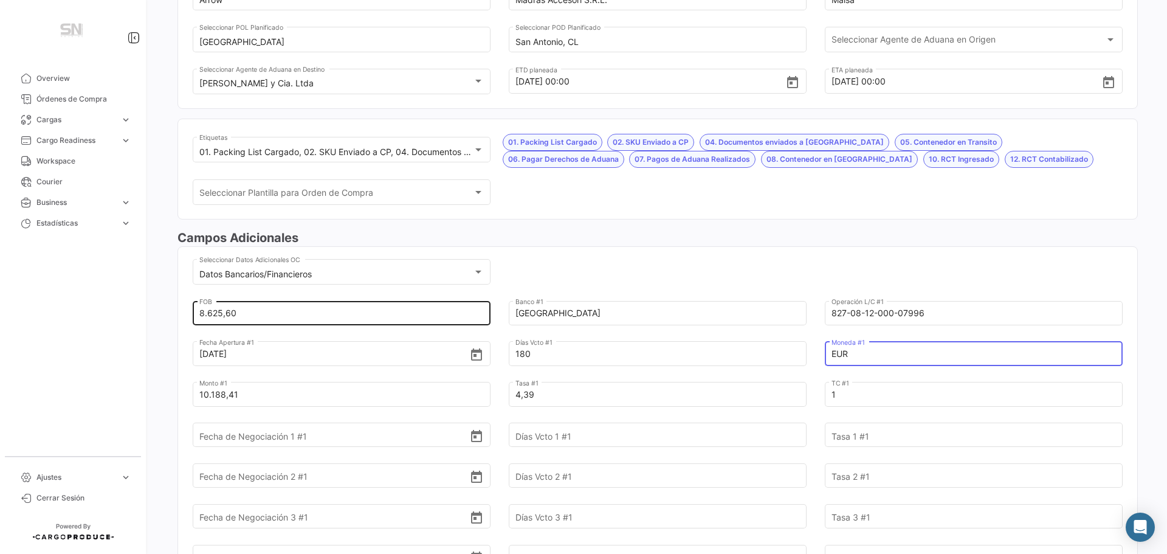
type input "EUR"
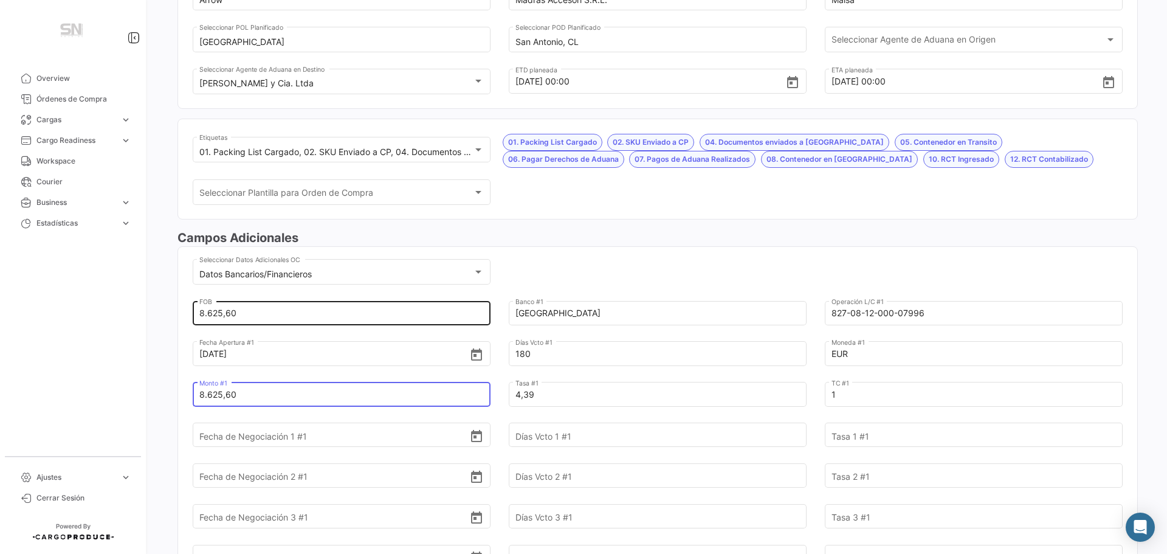
type input "8.625,60"
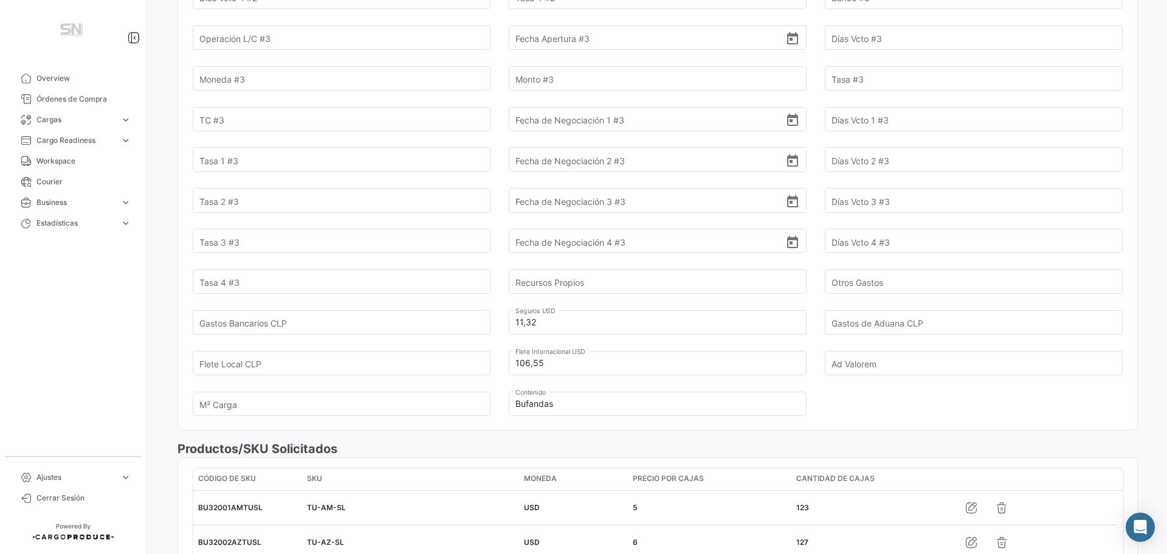
scroll to position [1034, 0]
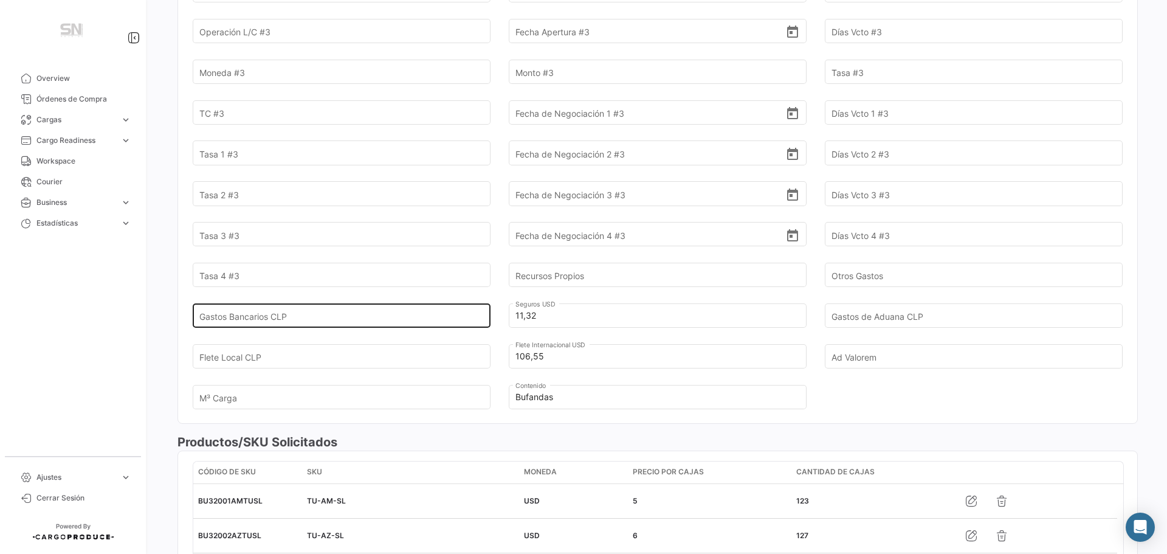
click at [297, 314] on input "Gastos Bancarios CLP" at bounding box center [334, 315] width 271 height 43
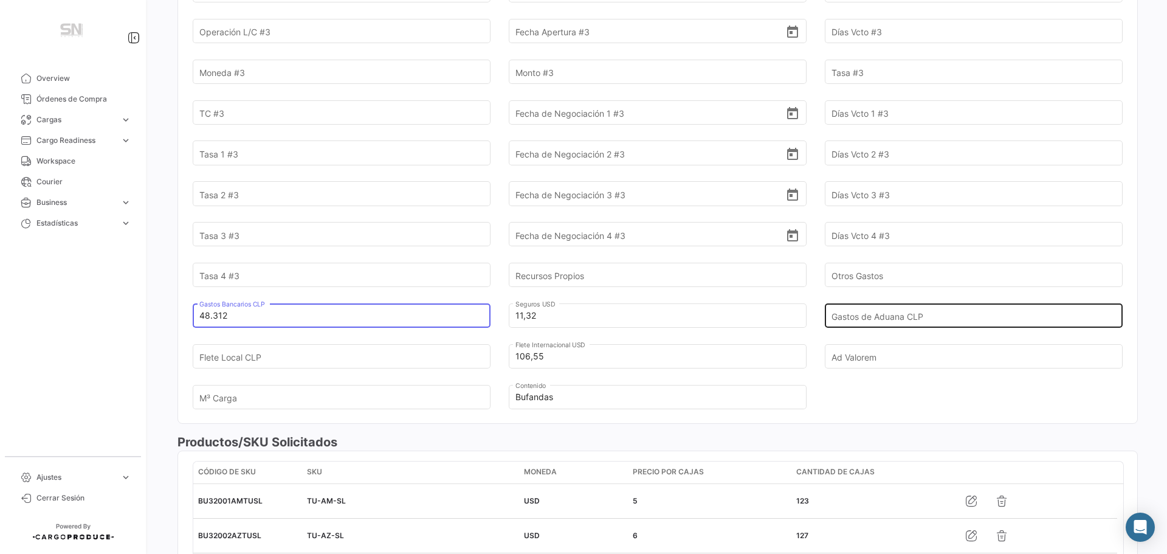
type input "48.312"
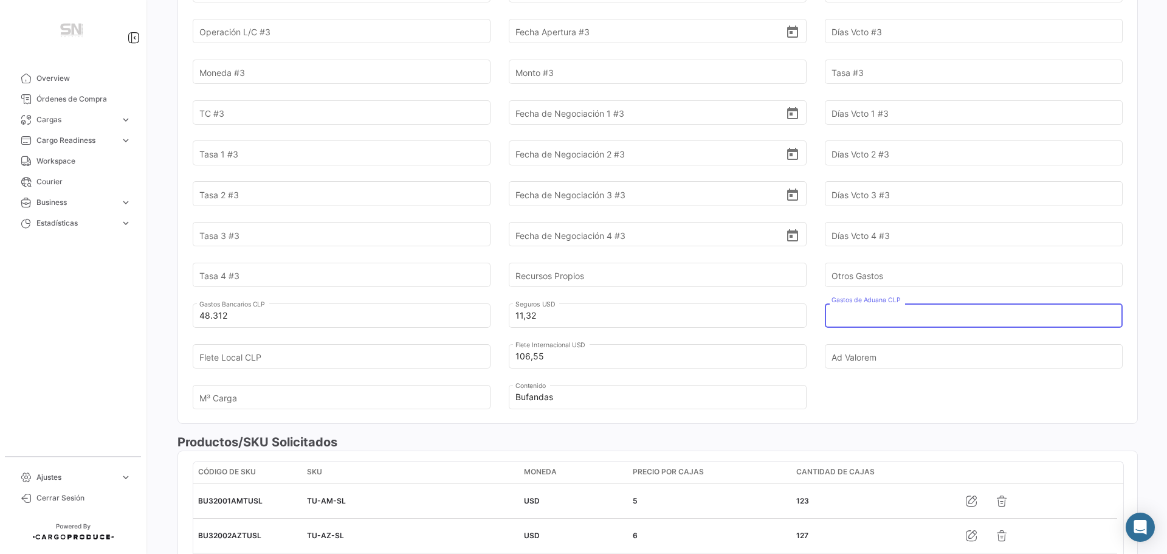
click at [848, 310] on input "Gastos de Aduana CLP" at bounding box center [967, 315] width 271 height 43
click at [865, 317] on input "Gastos de Aduana CLP" at bounding box center [967, 315] width 271 height 43
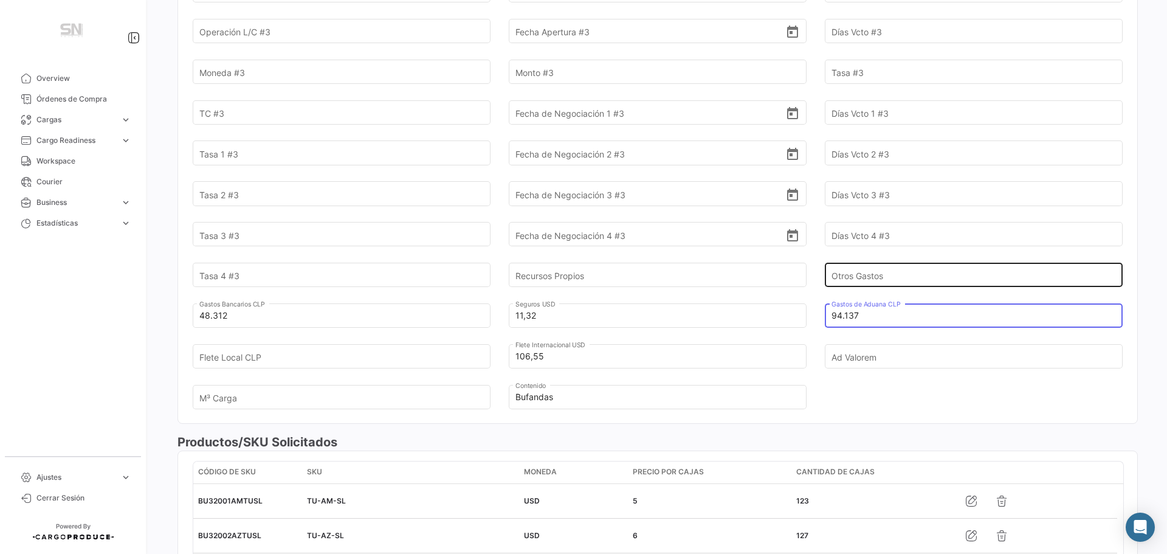
type input "94.137"
click at [866, 275] on input "Otros Gastos" at bounding box center [967, 275] width 271 height 43
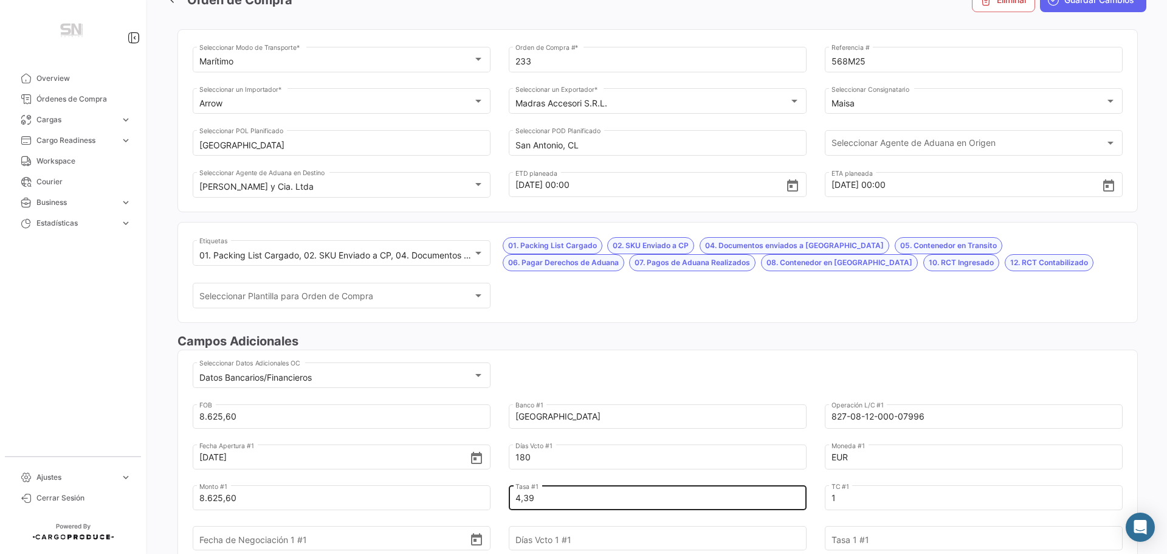
scroll to position [0, 0]
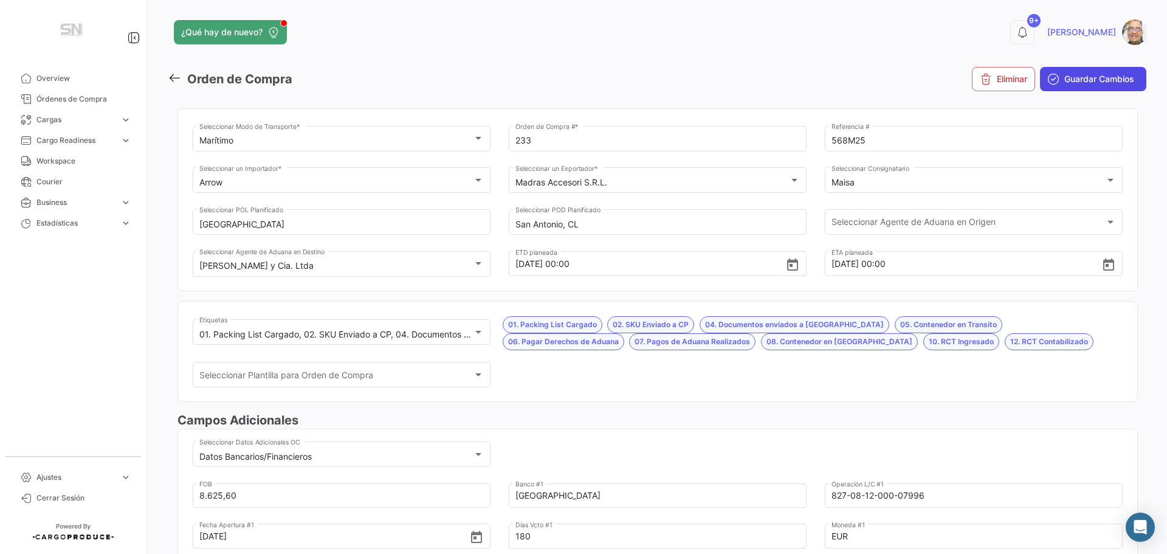
click at [1083, 83] on span "Guardar Cambios" at bounding box center [1100, 79] width 70 height 12
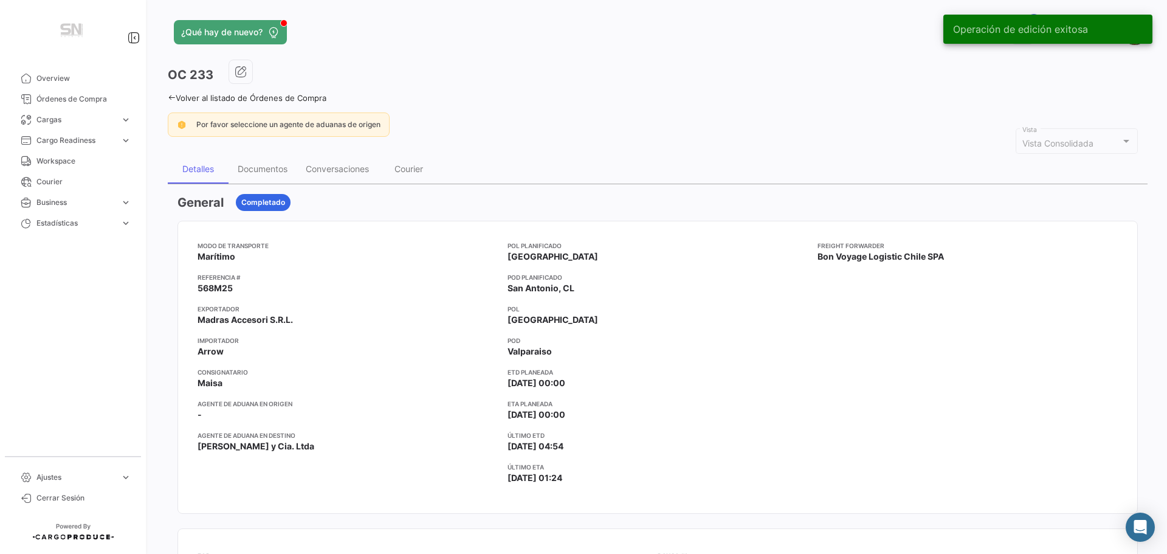
click at [173, 97] on icon at bounding box center [172, 98] width 8 height 8
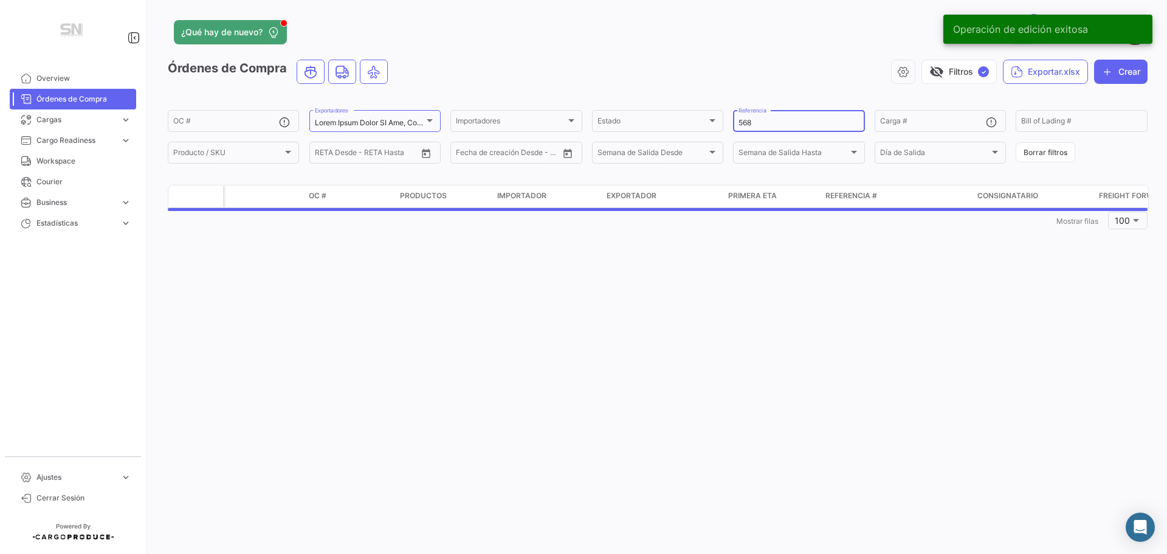
click at [780, 130] on div "568 Referencia" at bounding box center [799, 120] width 120 height 24
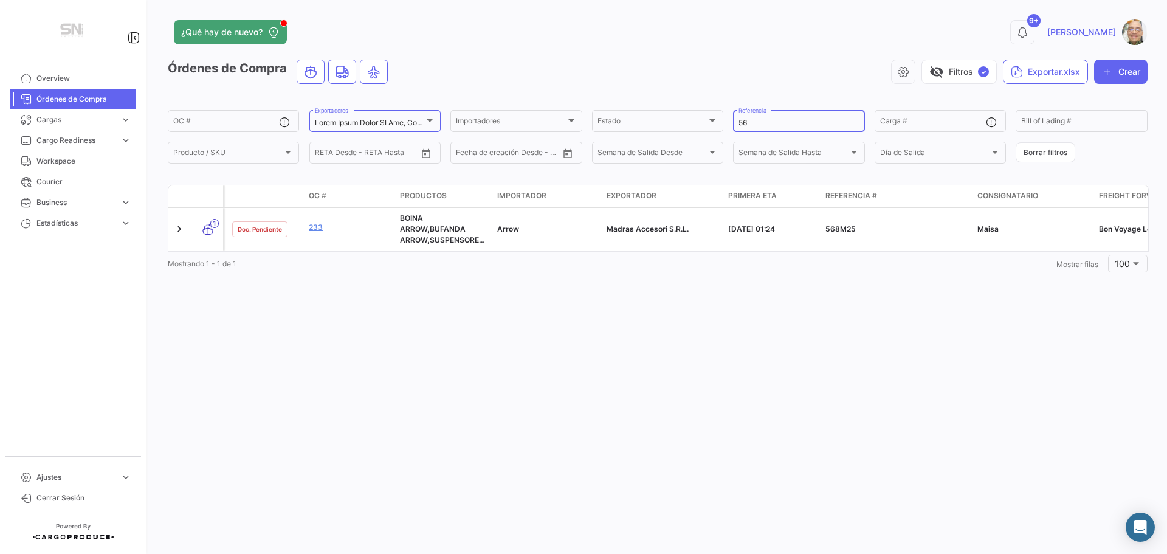
type input "5"
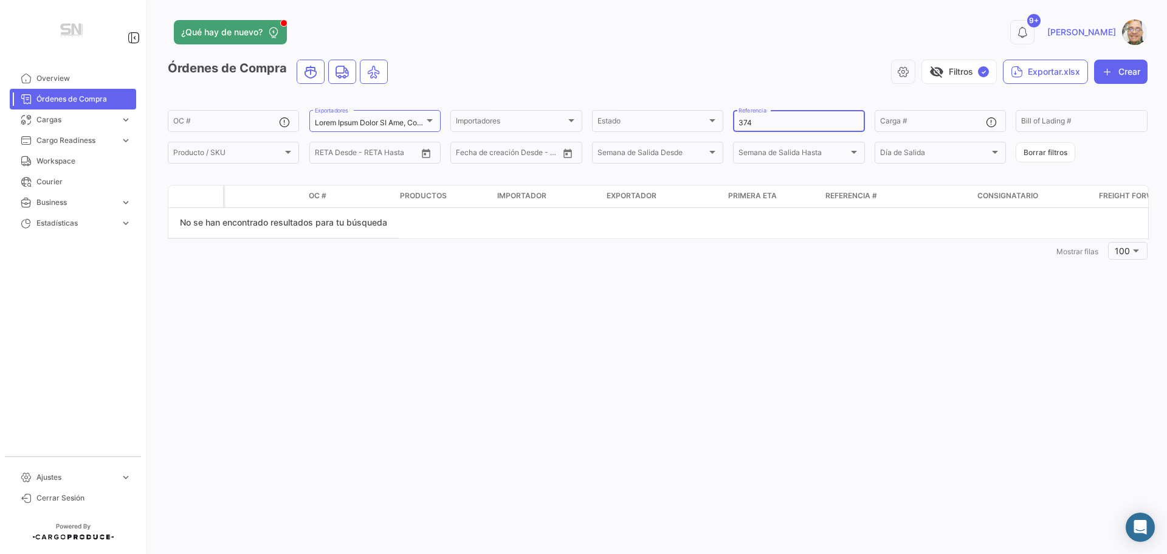
click at [777, 125] on input "374" at bounding box center [799, 123] width 120 height 9
type input "3"
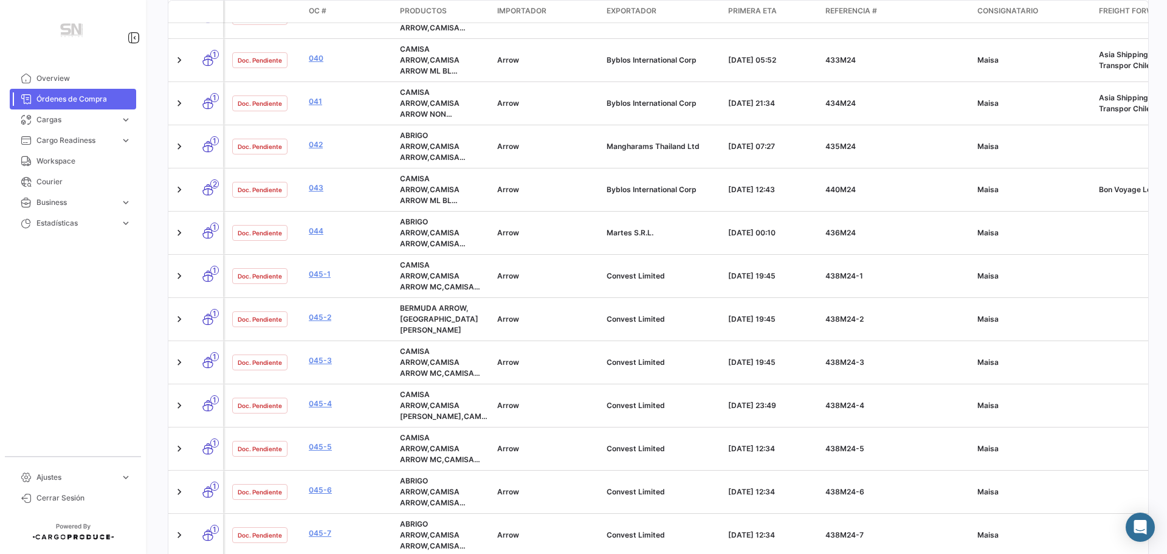
scroll to position [4018, 0]
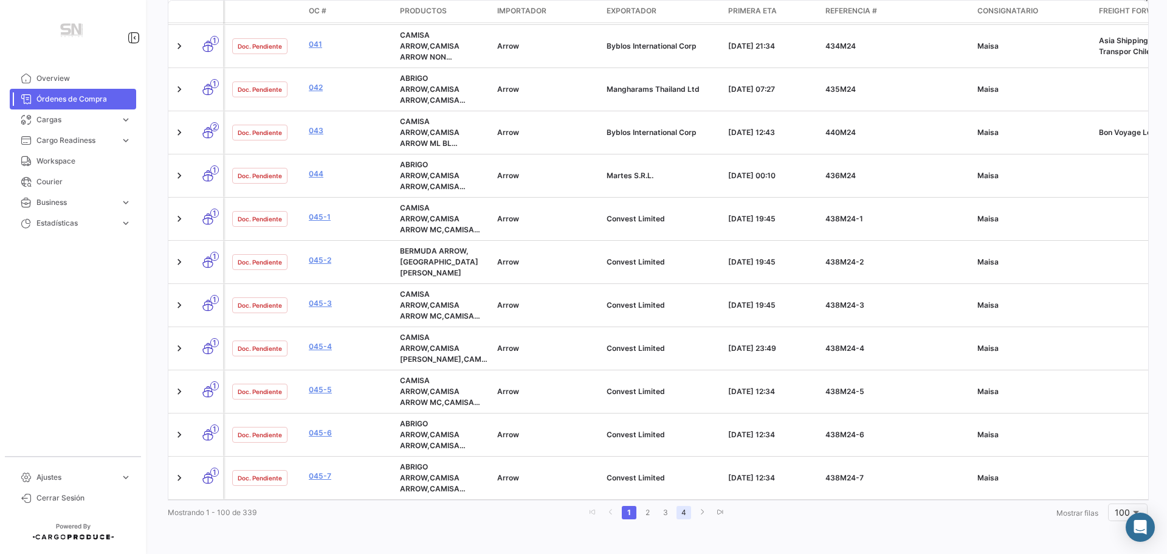
click at [683, 516] on link "4" at bounding box center [684, 512] width 15 height 13
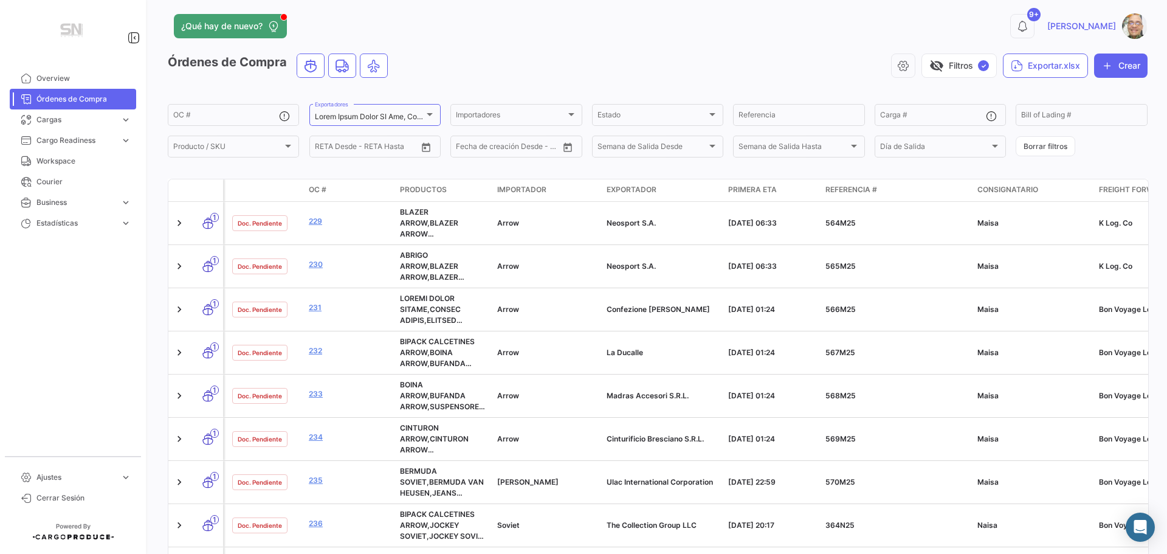
scroll to position [0, 0]
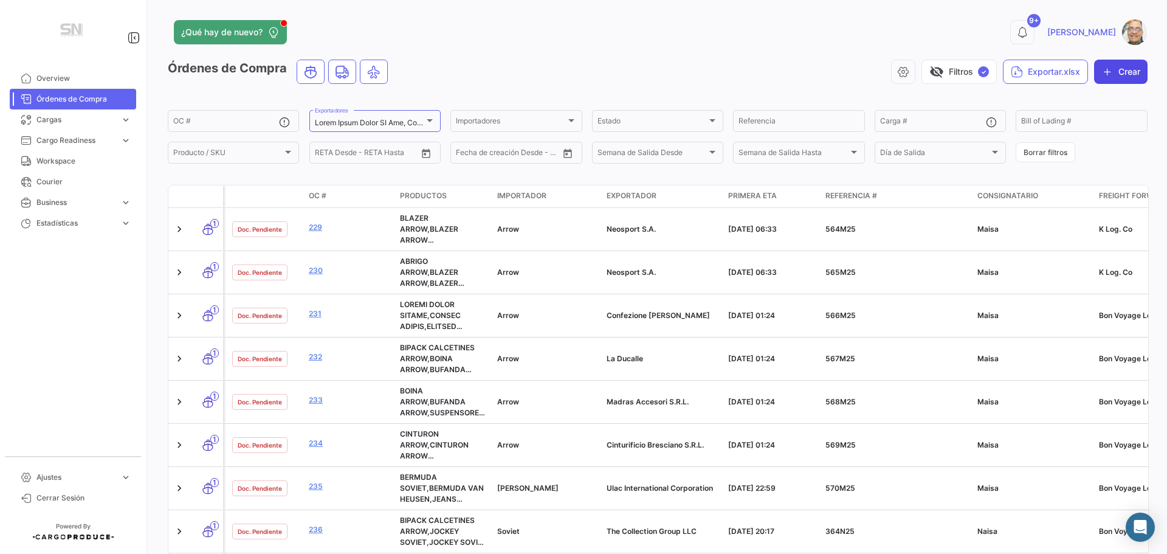
click at [1113, 72] on button "Crear" at bounding box center [1121, 72] width 54 height 24
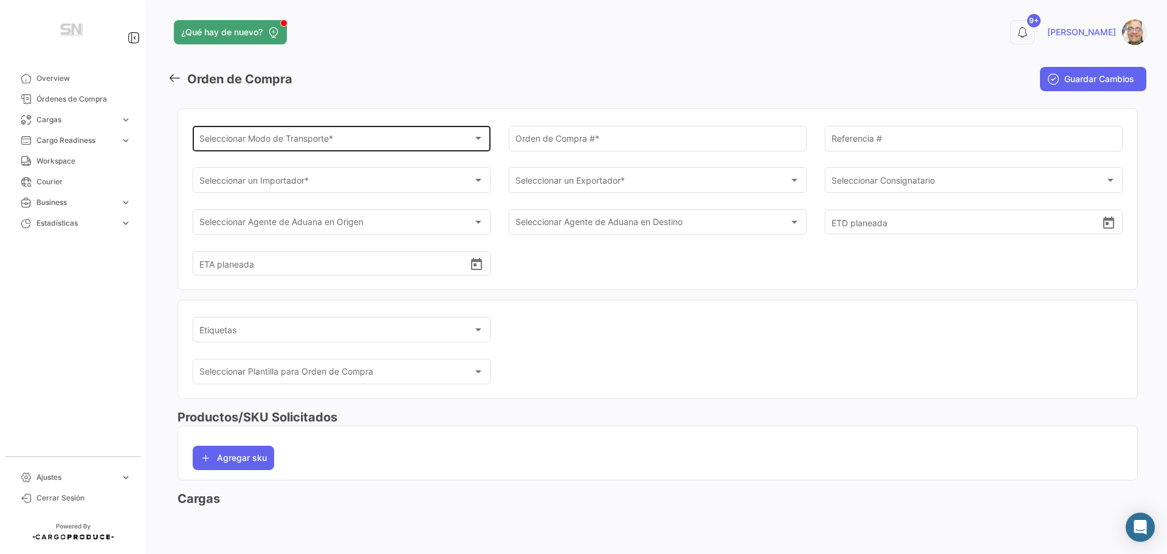
click at [288, 142] on span "Seleccionar Modo de Transporte *" at bounding box center [336, 141] width 274 height 10
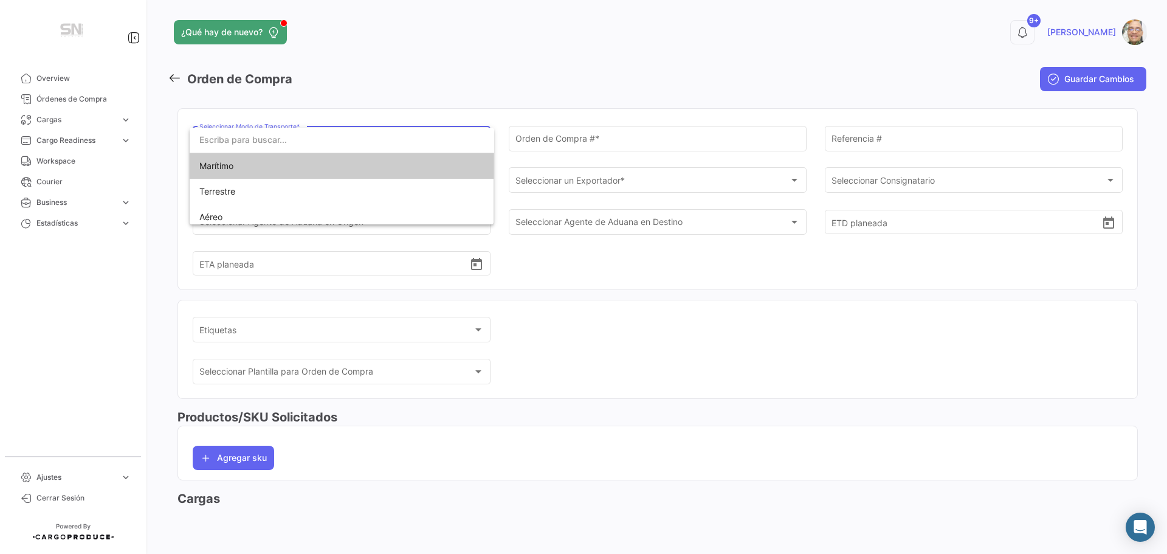
click at [280, 171] on span "Marítimo" at bounding box center [341, 166] width 285 height 26
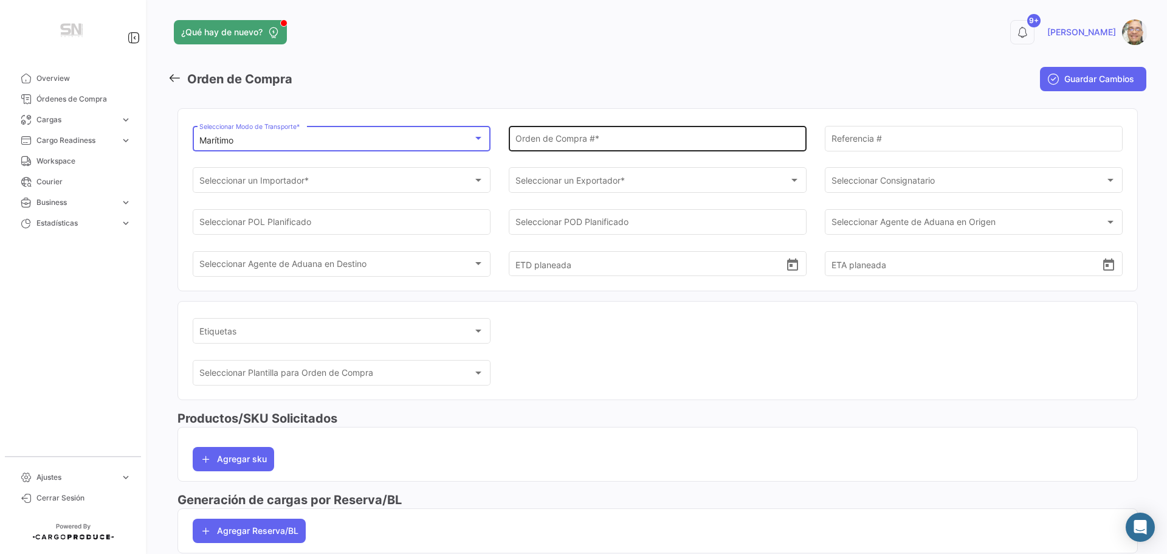
click at [547, 142] on input "Orden de Compra # *" at bounding box center [658, 141] width 285 height 10
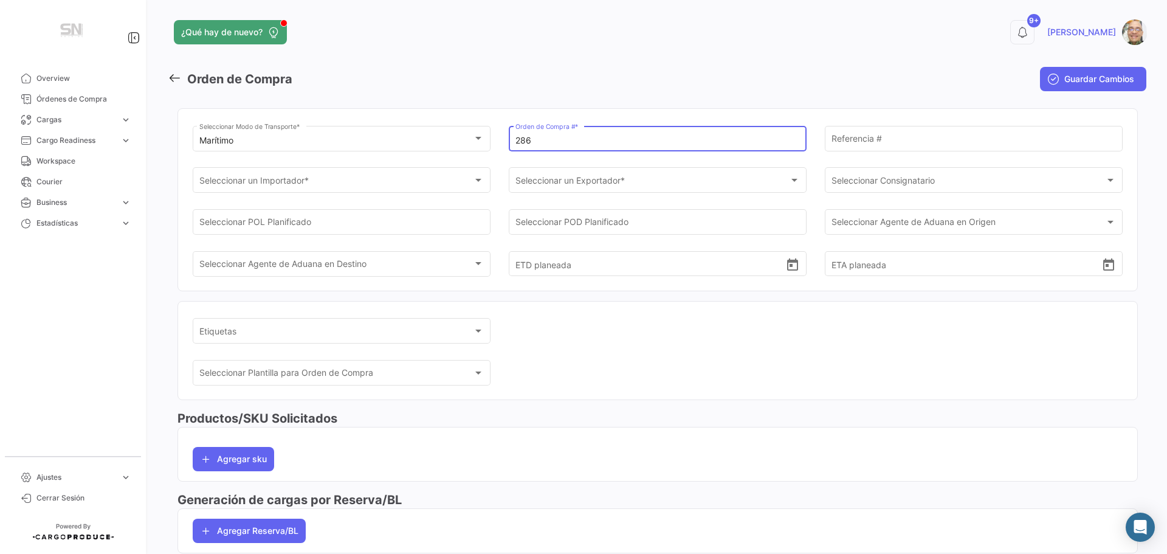
type input "286"
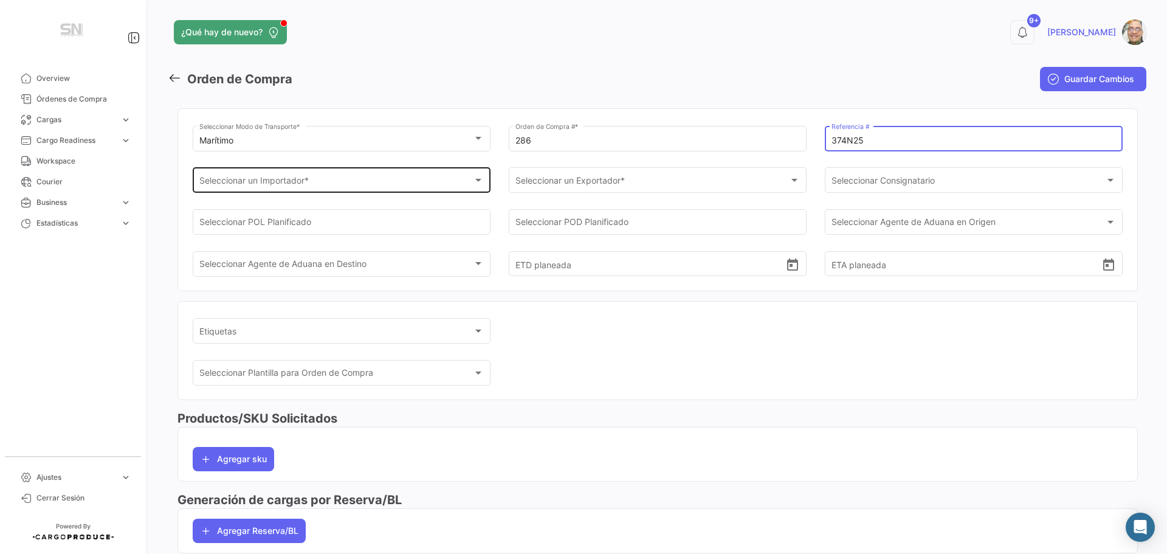
type input "374N25"
click at [476, 179] on div at bounding box center [478, 180] width 6 height 3
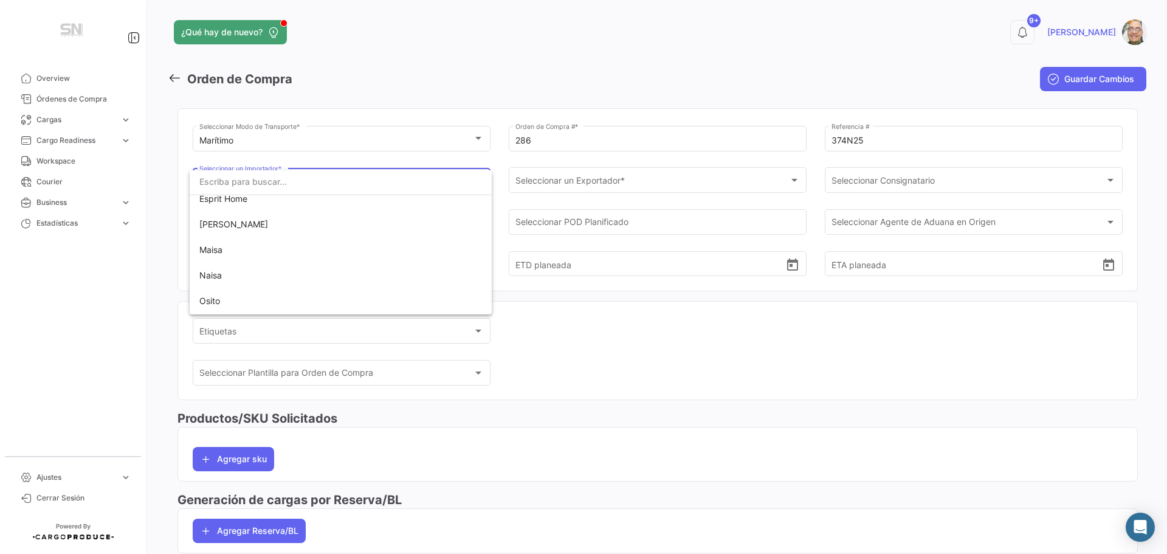
scroll to position [122, 0]
click at [316, 287] on span "Soviet" at bounding box center [340, 291] width 283 height 26
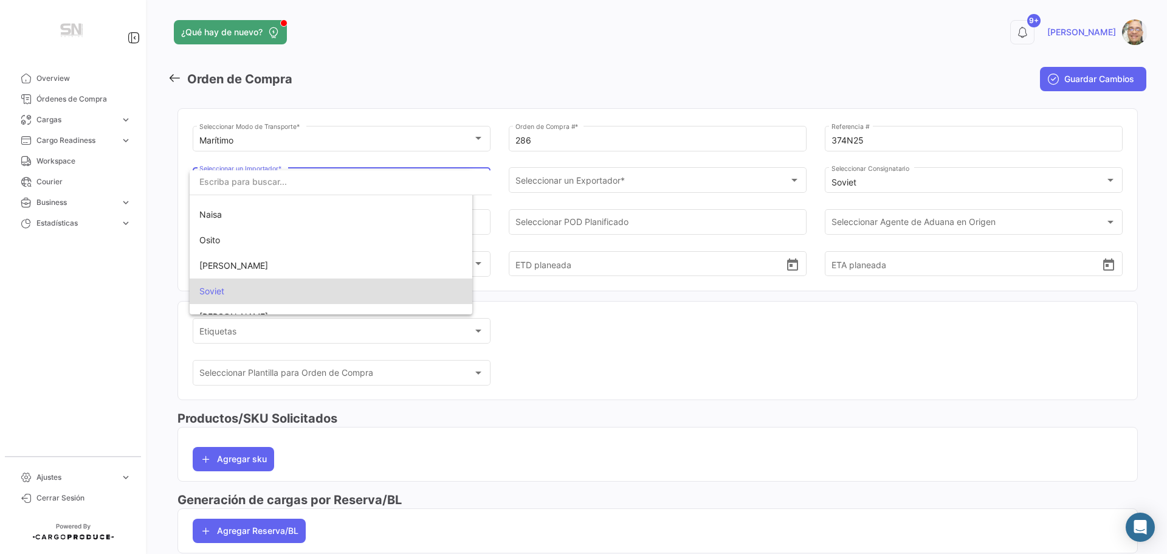
scroll to position [137, 0]
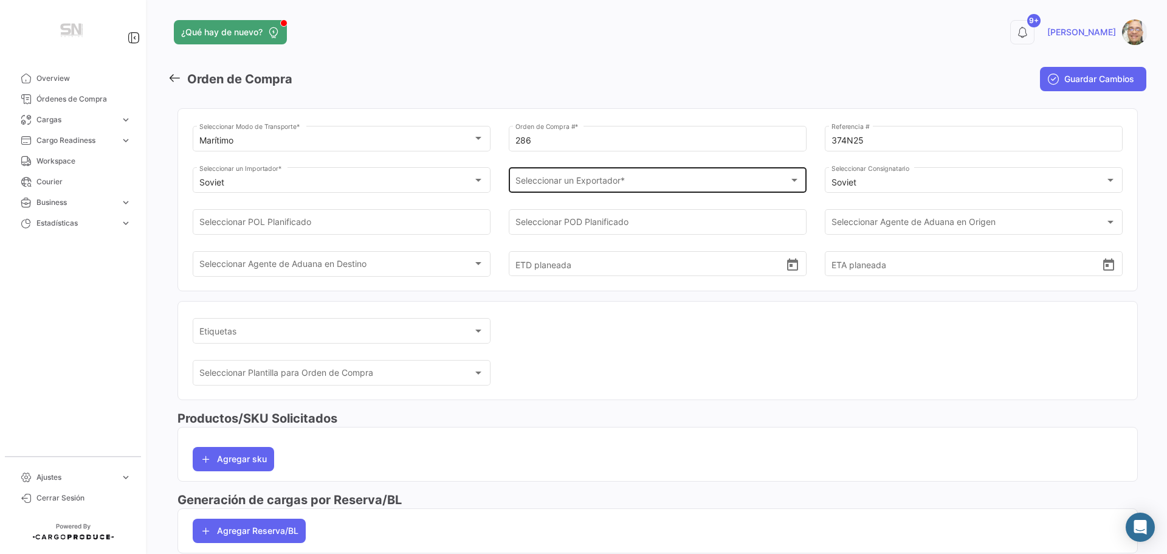
click at [545, 171] on div "Seleccionar un Exportador * Seleccionar un Exportador *" at bounding box center [658, 179] width 285 height 28
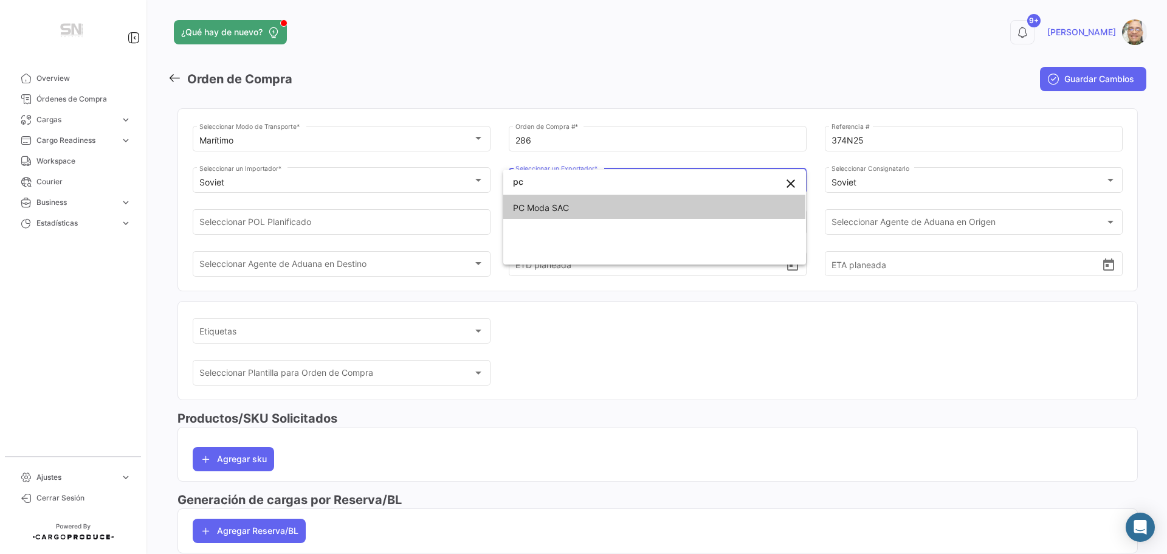
type input "pc"
click at [551, 207] on span "PC Moda SAC" at bounding box center [541, 207] width 56 height 10
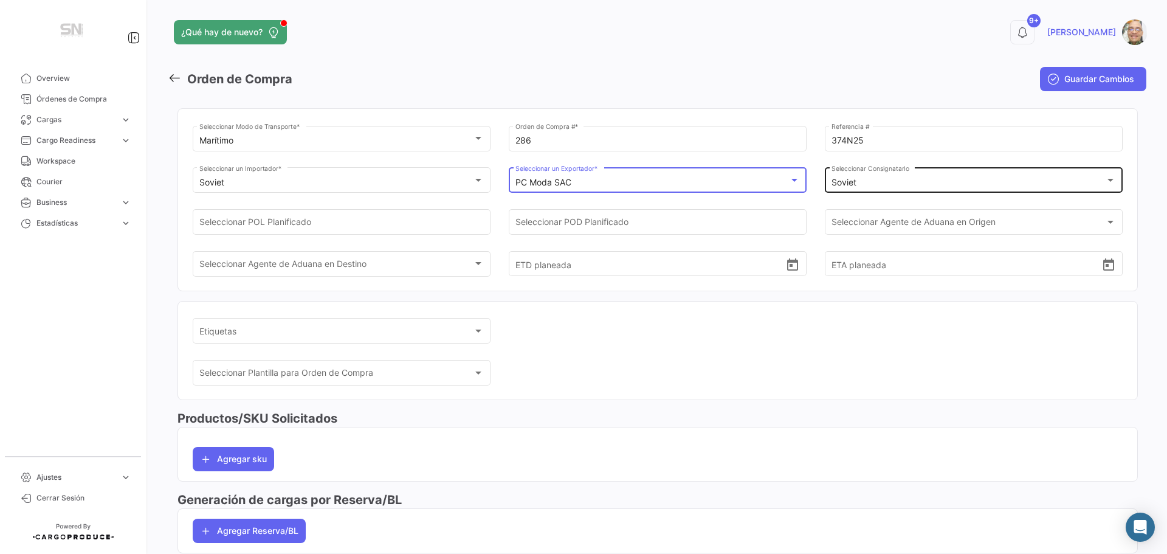
click at [860, 182] on div "Soviet" at bounding box center [969, 183] width 274 height 10
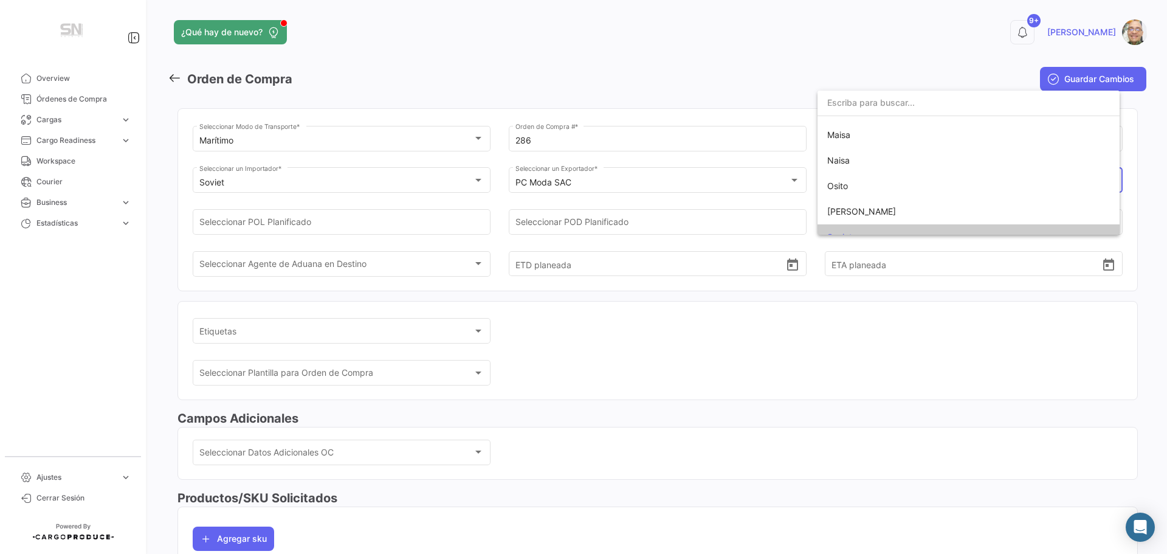
scroll to position [102, 0]
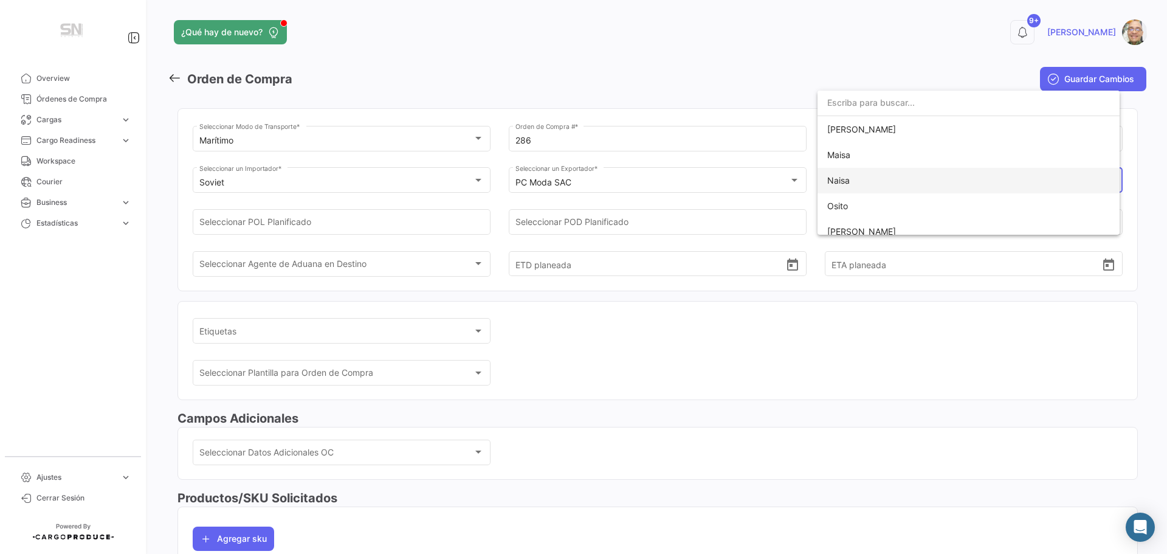
click at [863, 182] on span "Naisa" at bounding box center [968, 181] width 283 height 26
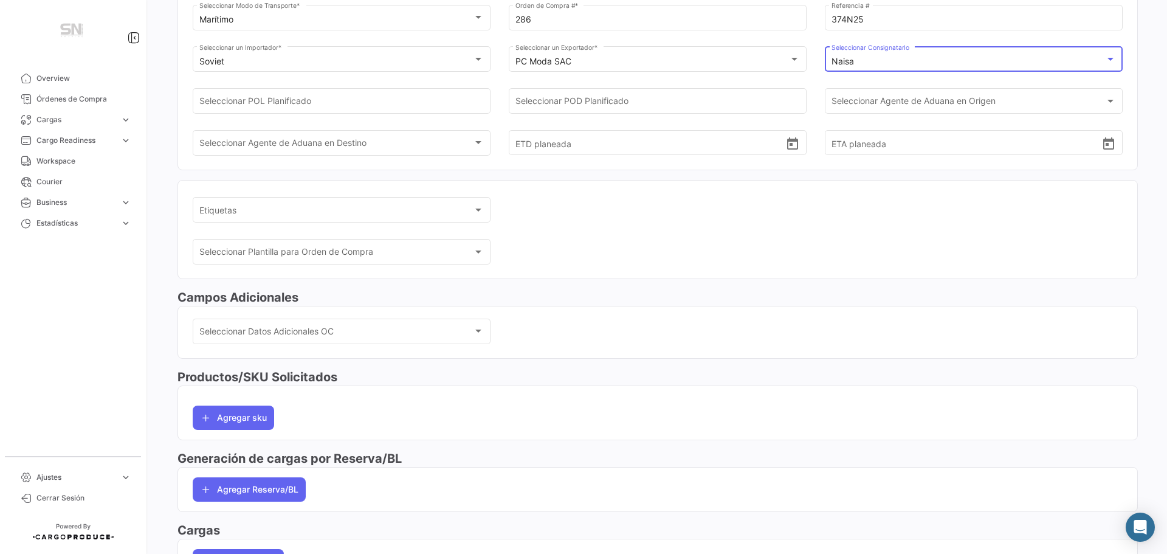
scroll to position [122, 0]
click at [475, 212] on div at bounding box center [478, 209] width 11 height 10
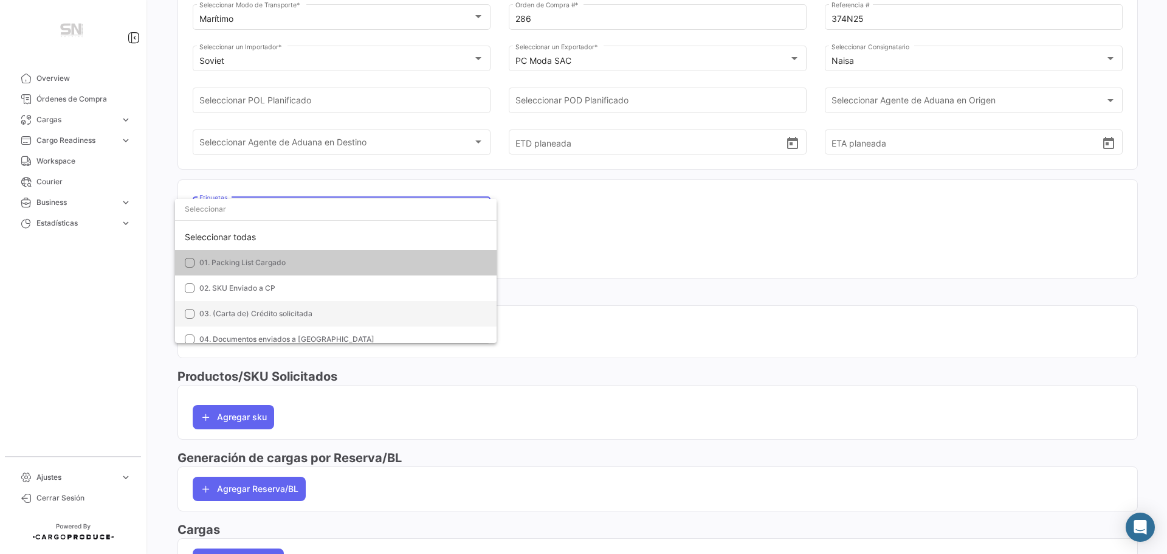
click at [191, 312] on mat-pseudo-checkbox at bounding box center [190, 314] width 10 height 10
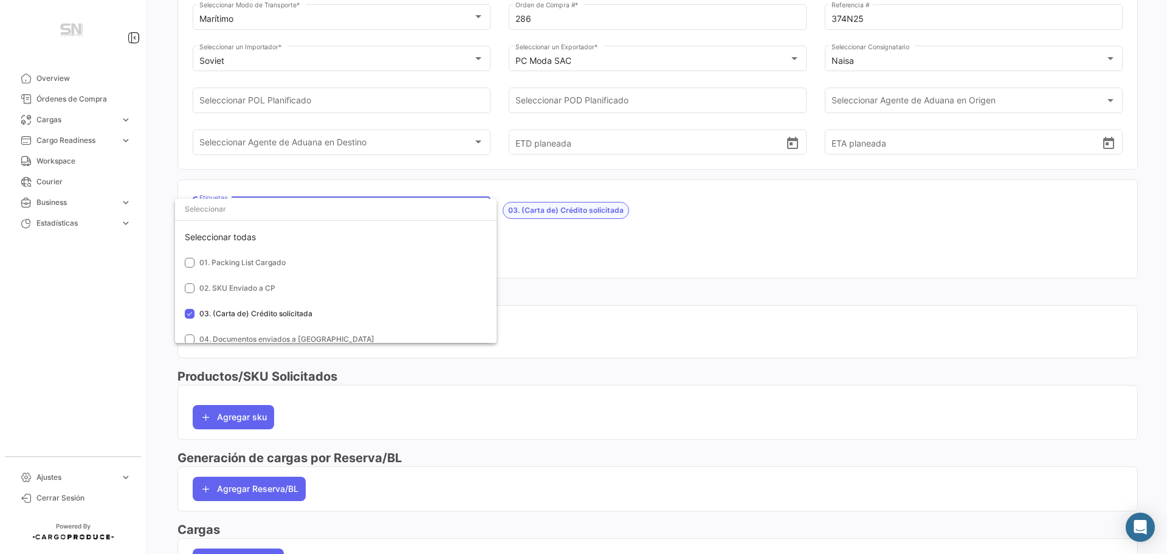
click at [523, 244] on div at bounding box center [583, 277] width 1167 height 554
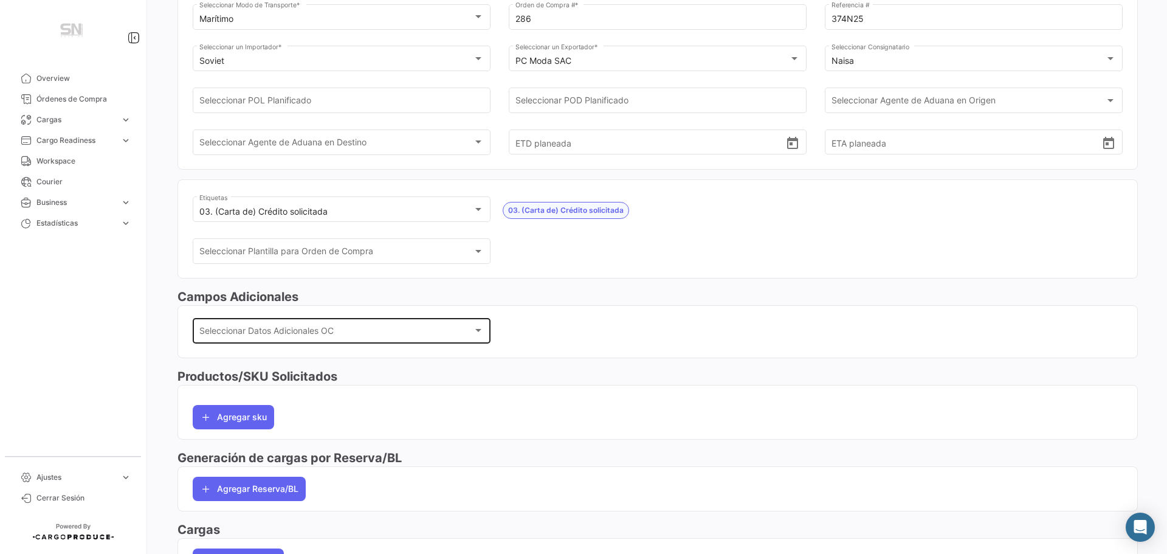
click at [473, 330] on div at bounding box center [478, 331] width 11 height 10
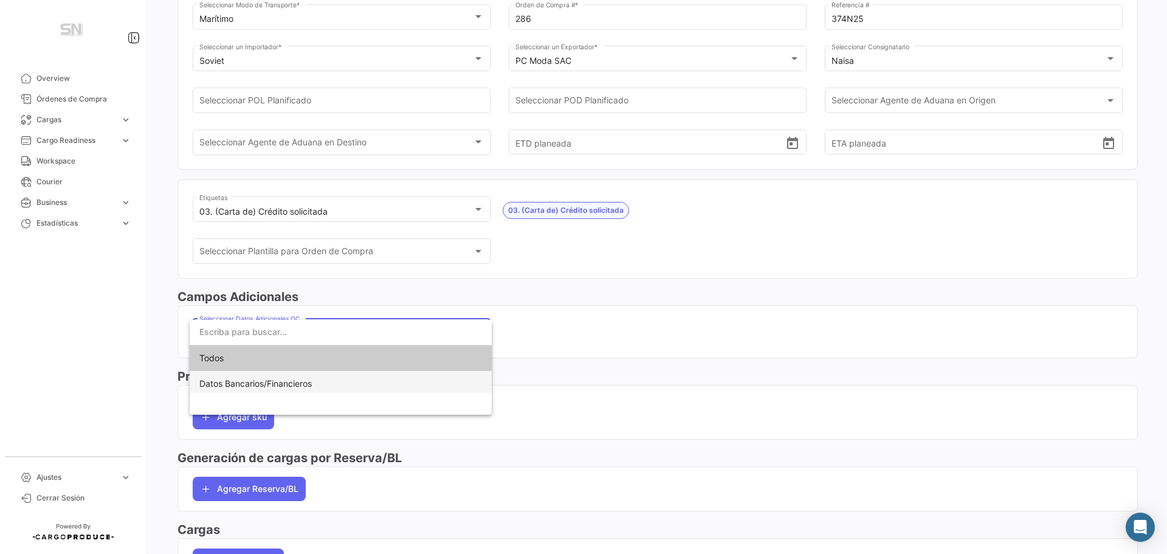
click at [440, 377] on span "Datos Bancarios/Financieros" at bounding box center [340, 384] width 283 height 26
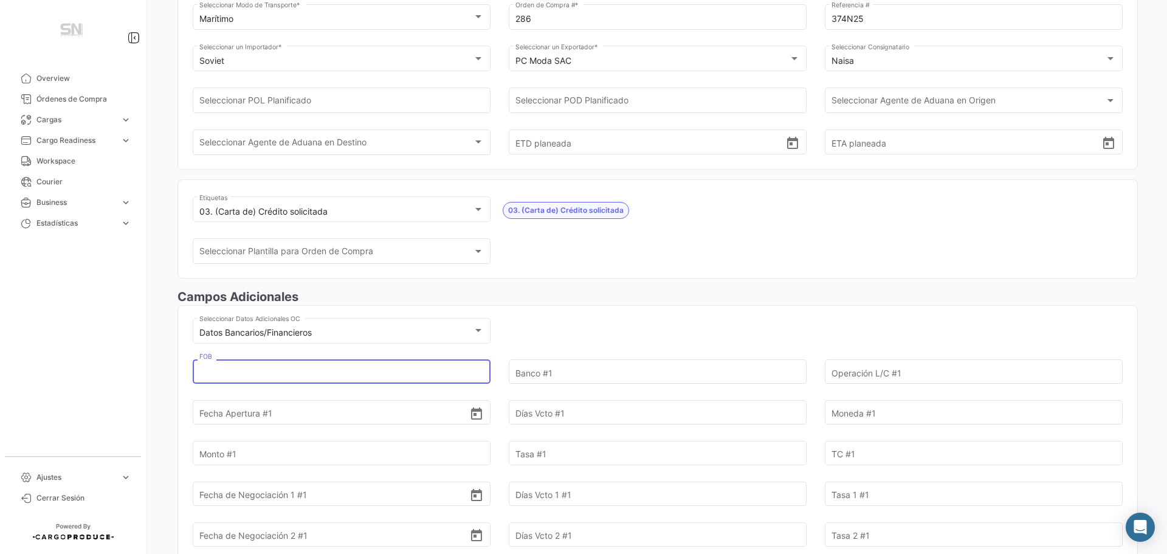
click at [368, 371] on input "FOB" at bounding box center [334, 372] width 271 height 43
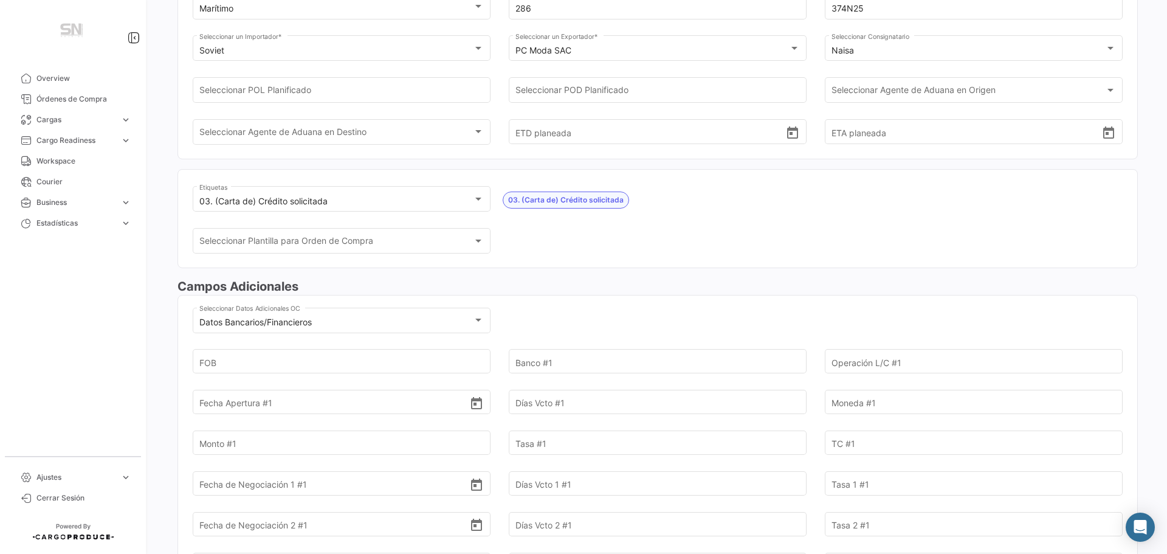
scroll to position [243, 0]
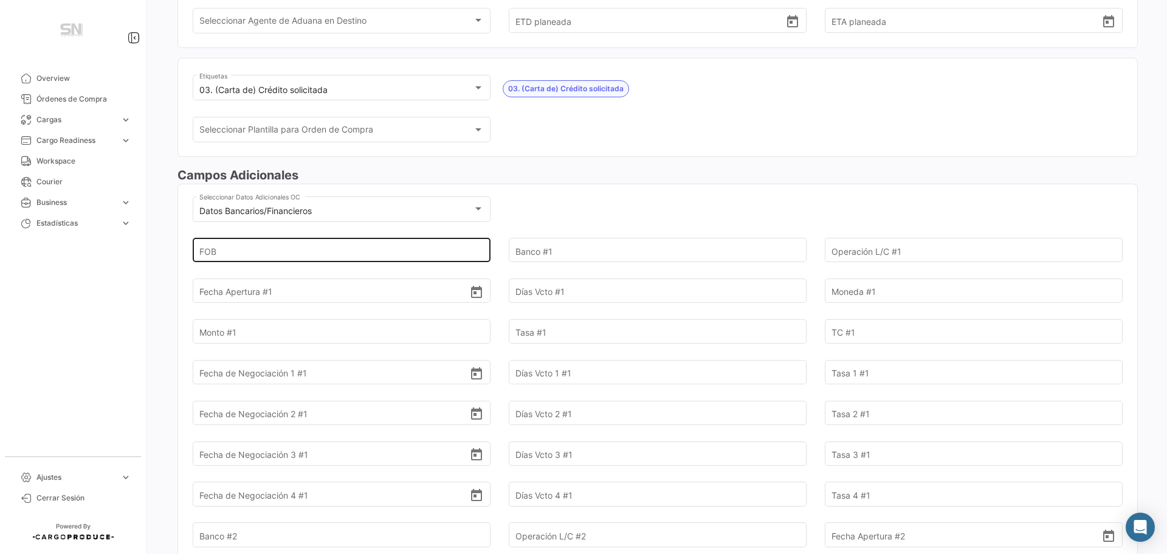
click at [295, 252] on input "FOB" at bounding box center [334, 250] width 271 height 43
click at [246, 250] on input "FOB" at bounding box center [334, 250] width 271 height 43
type input "25.740,00"
type input "BCI"
type input "4000724597"
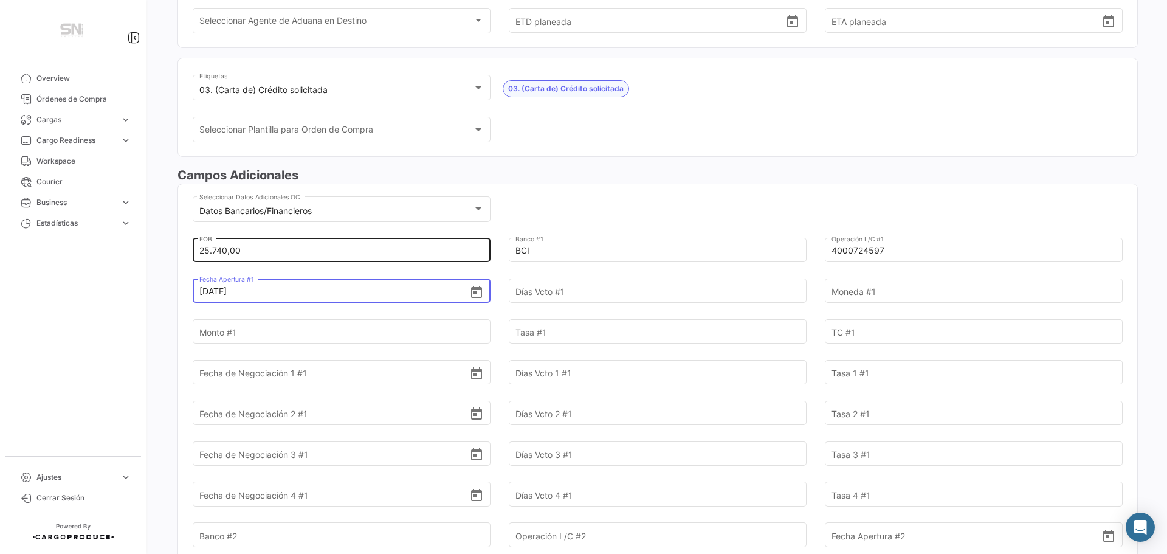
type input "[DATE]"
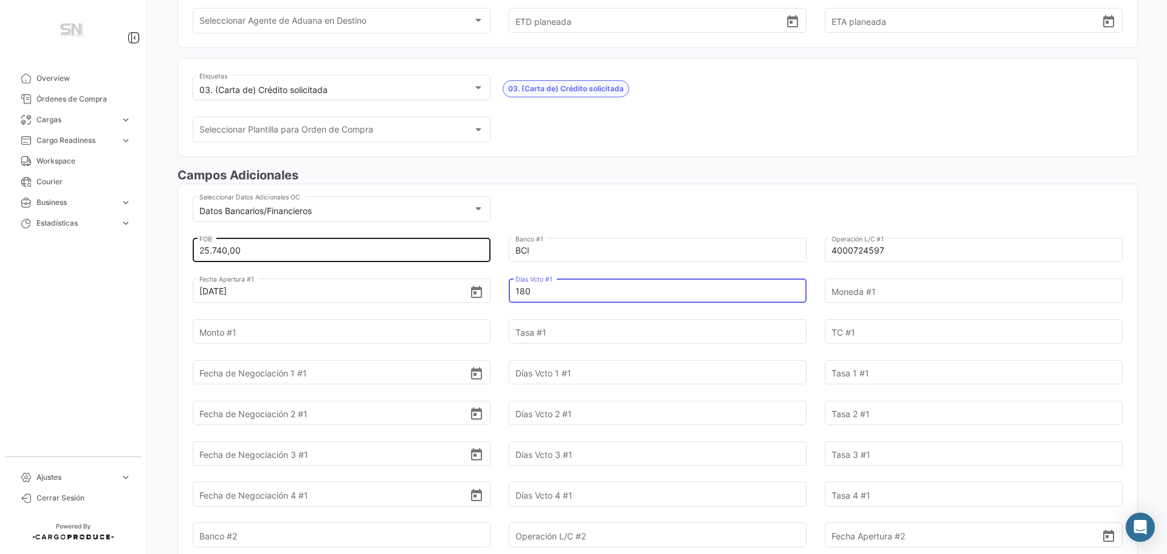
type input "180"
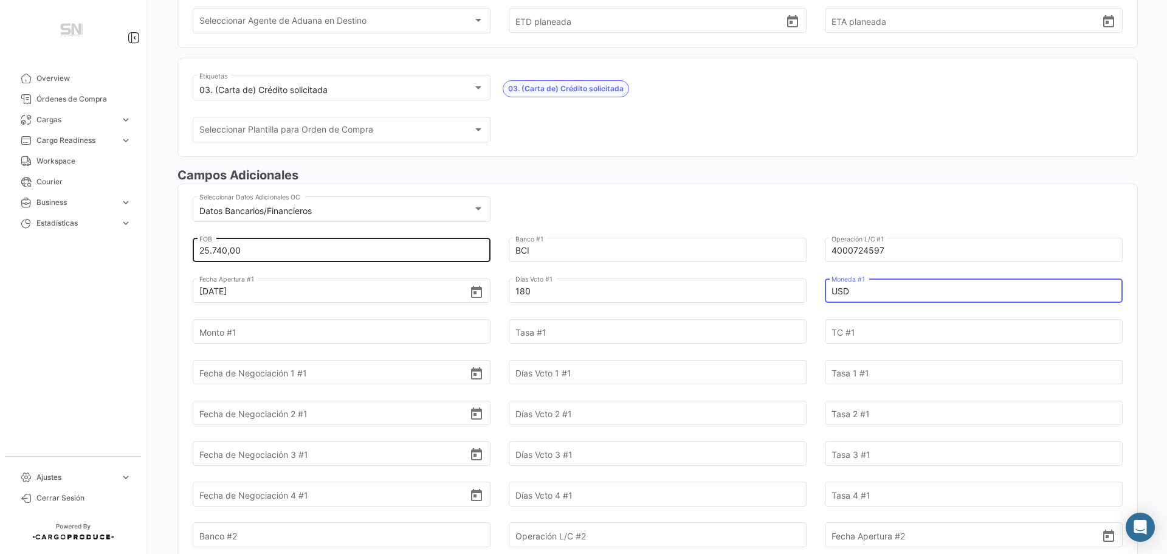
type input "USD"
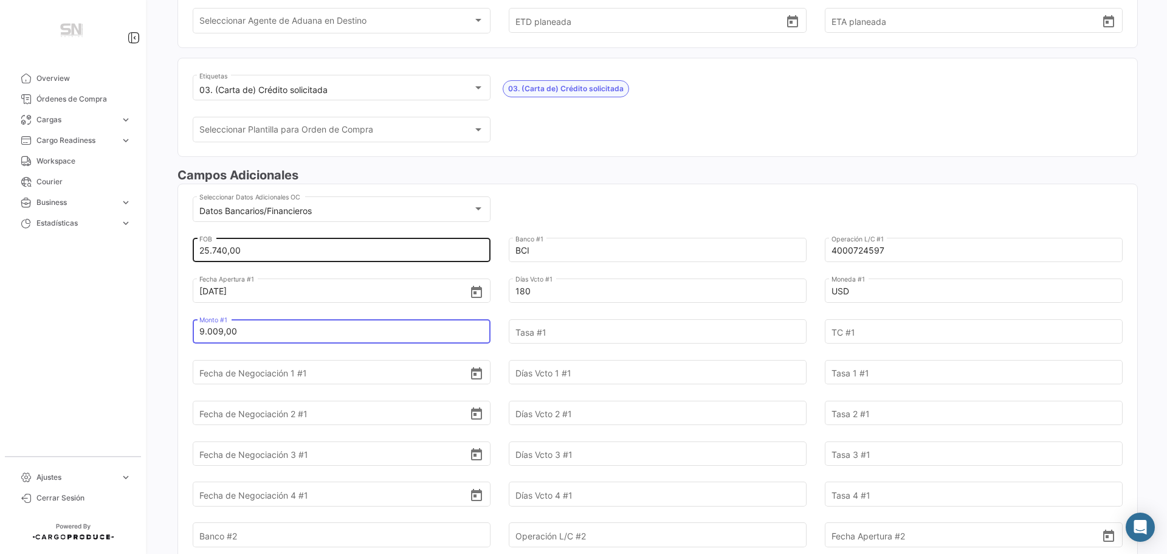
type input "9.009,00"
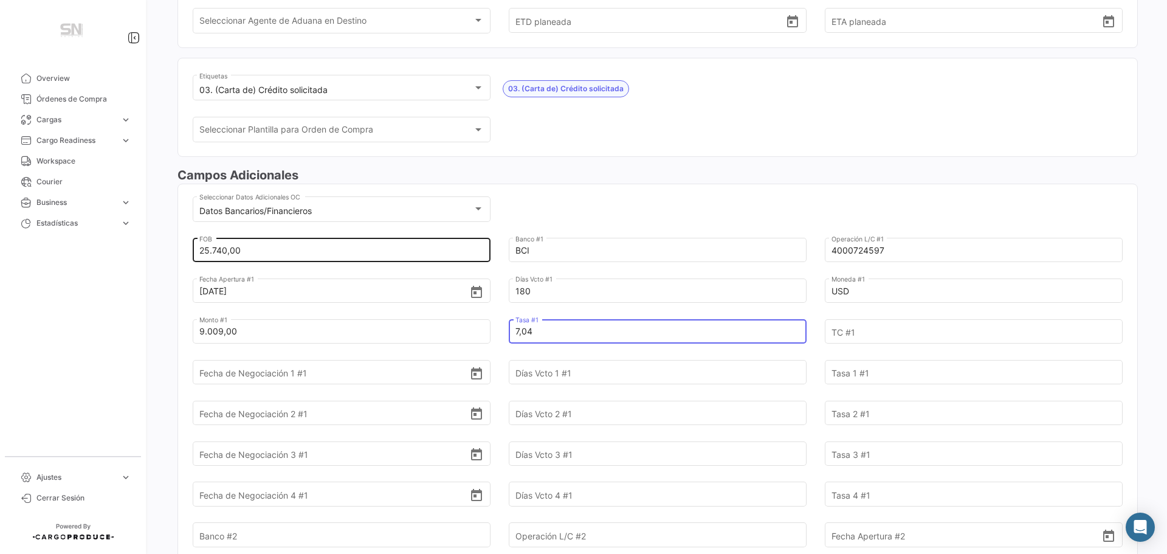
type input "7,04"
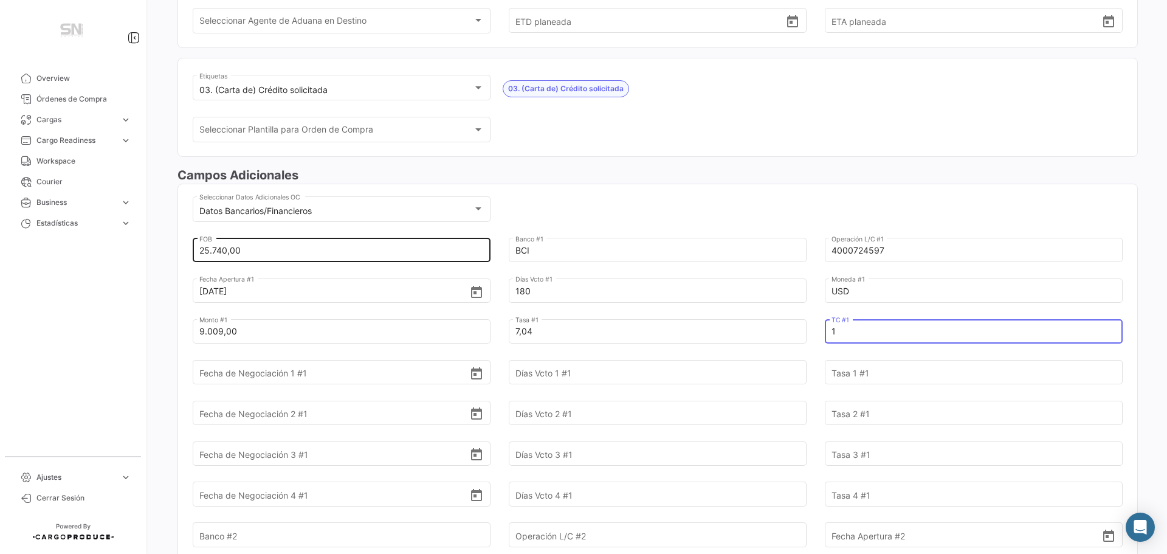
type input "1"
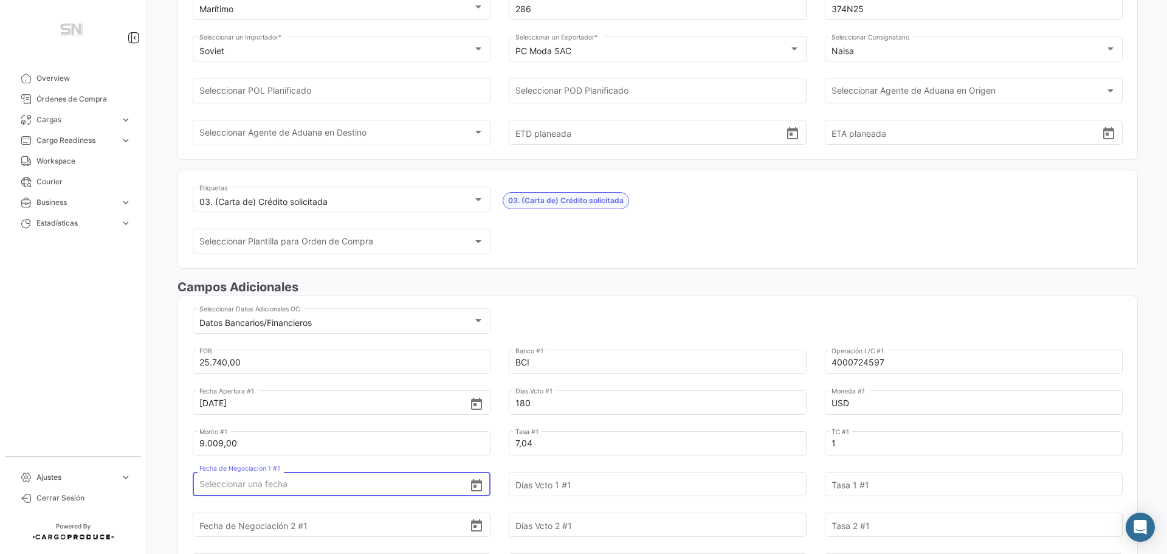
scroll to position [0, 0]
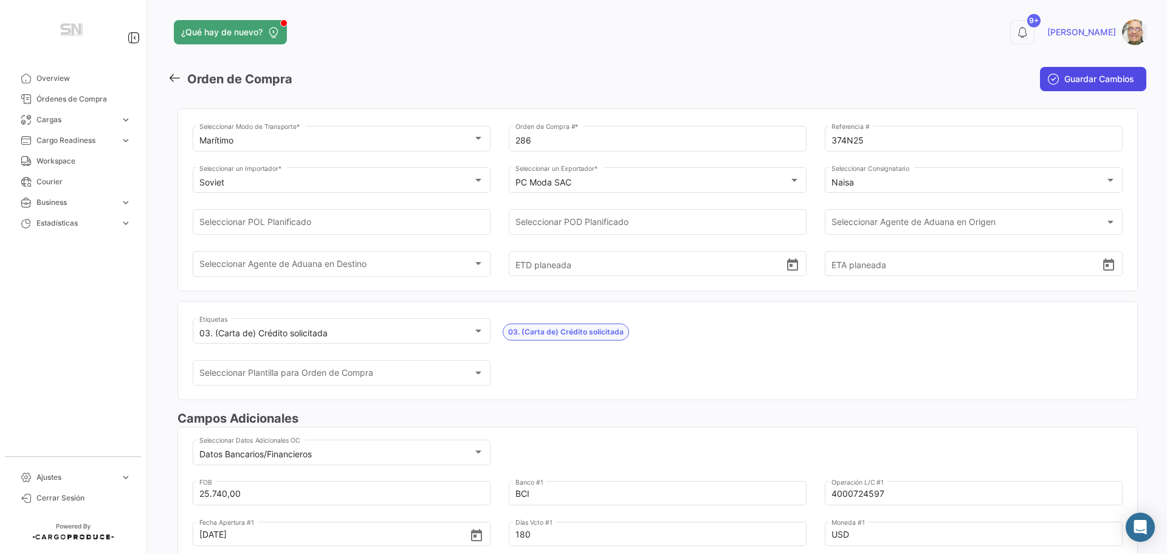
click at [1052, 77] on icon "submit" at bounding box center [1054, 79] width 12 height 12
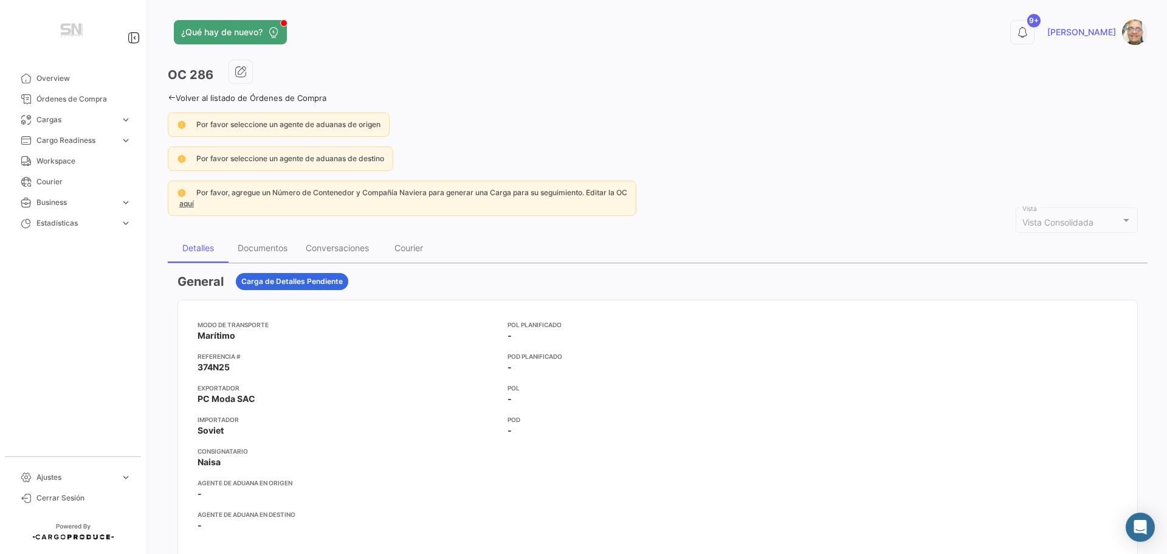
click at [170, 97] on icon at bounding box center [172, 98] width 8 height 8
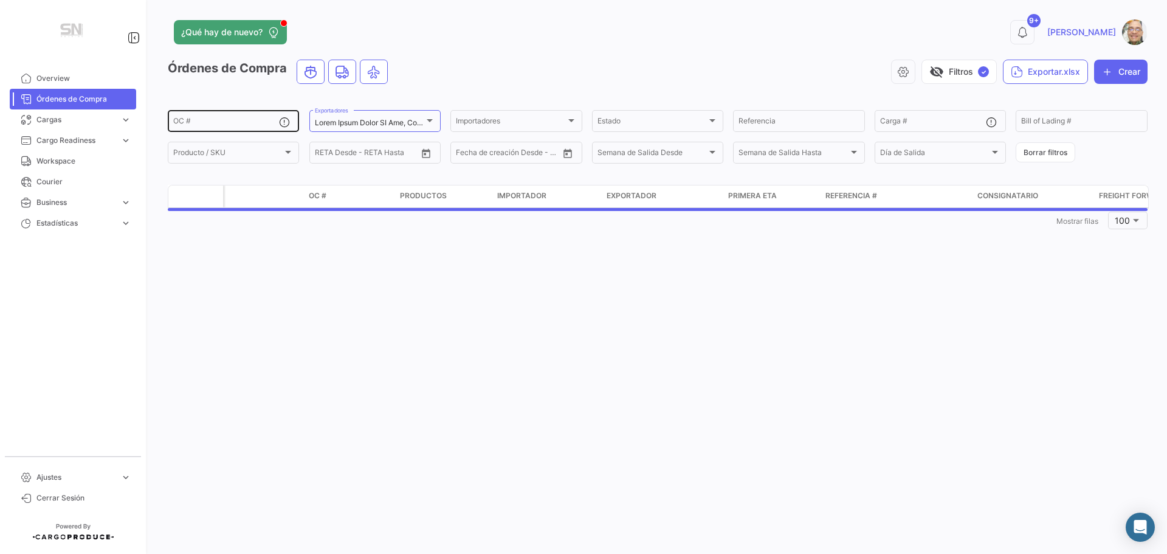
click at [210, 128] on div "OC #" at bounding box center [226, 120] width 106 height 24
type input "2"
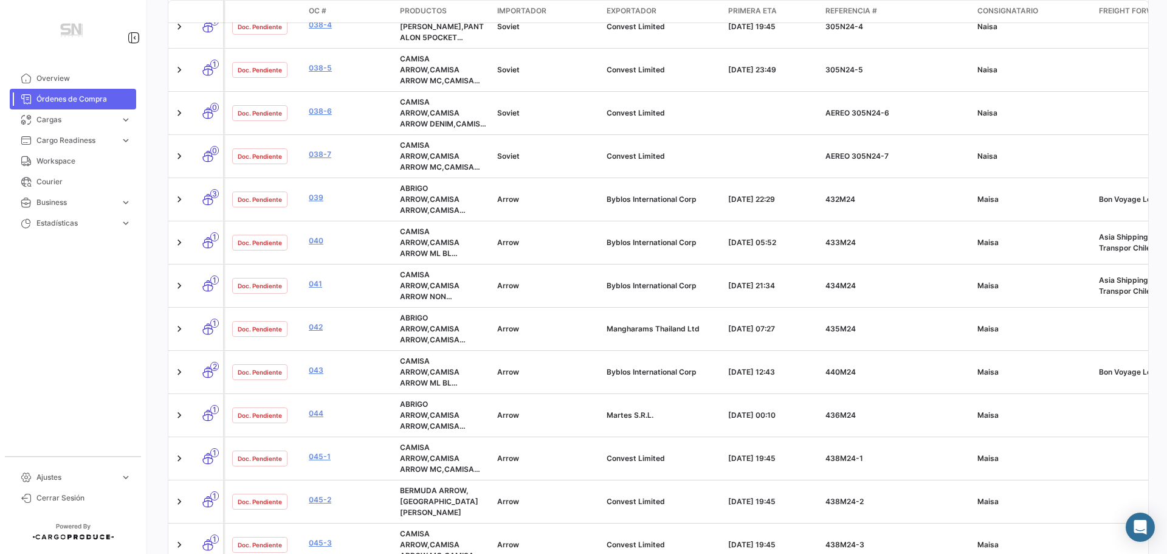
scroll to position [4018, 0]
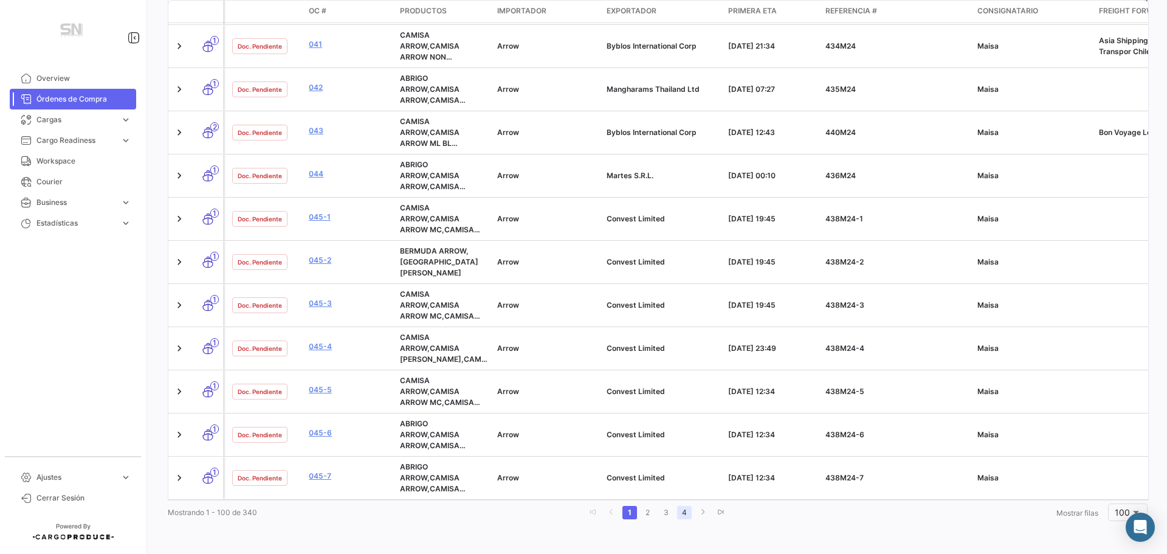
click at [677, 513] on link "4" at bounding box center [684, 512] width 15 height 13
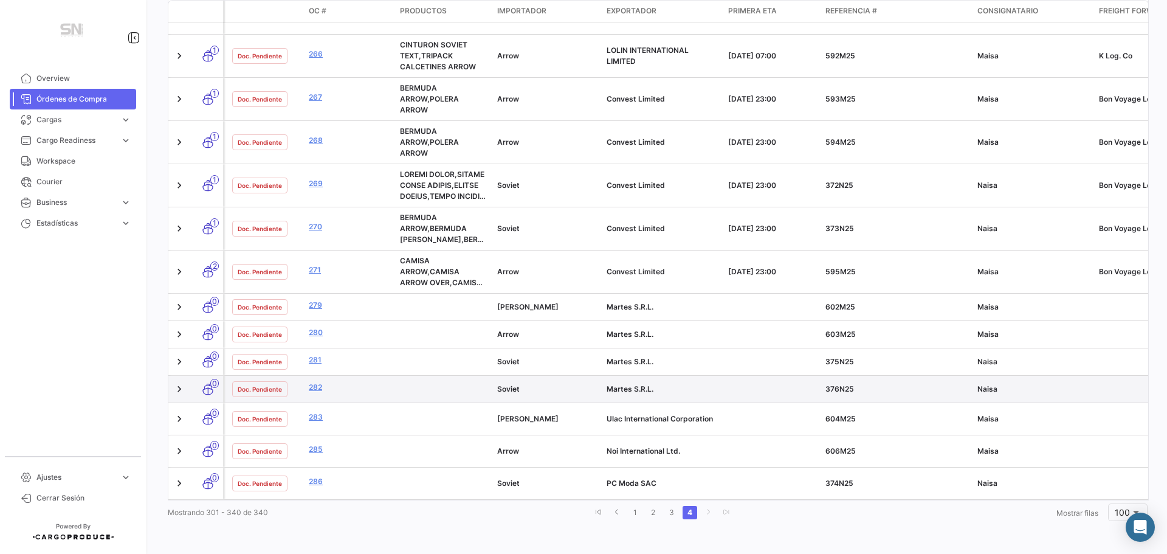
scroll to position [1315, 0]
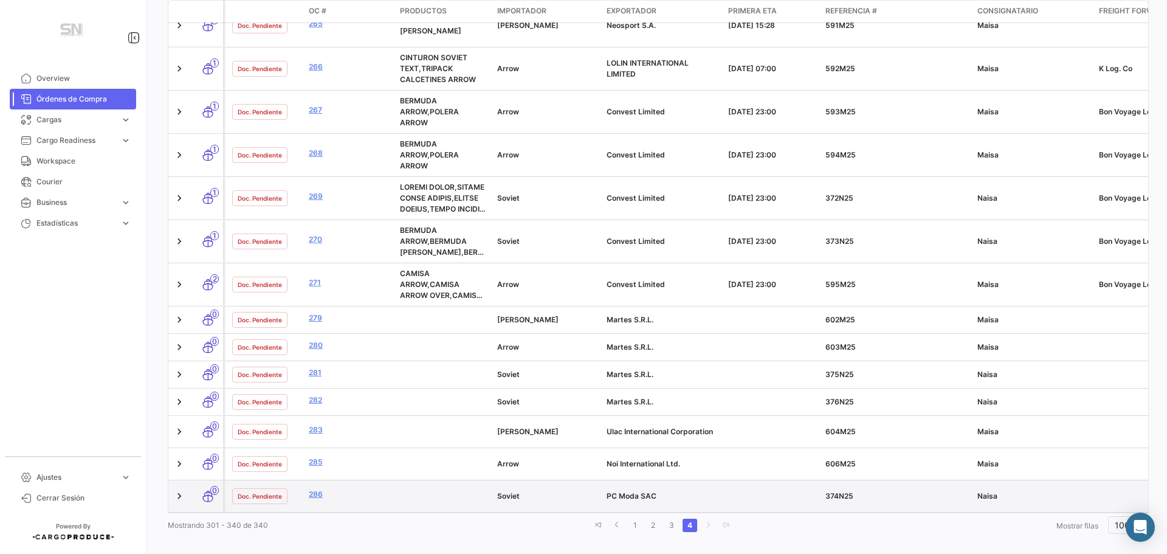
click at [392, 480] on datatable-body-cell "286" at bounding box center [349, 496] width 91 height 32
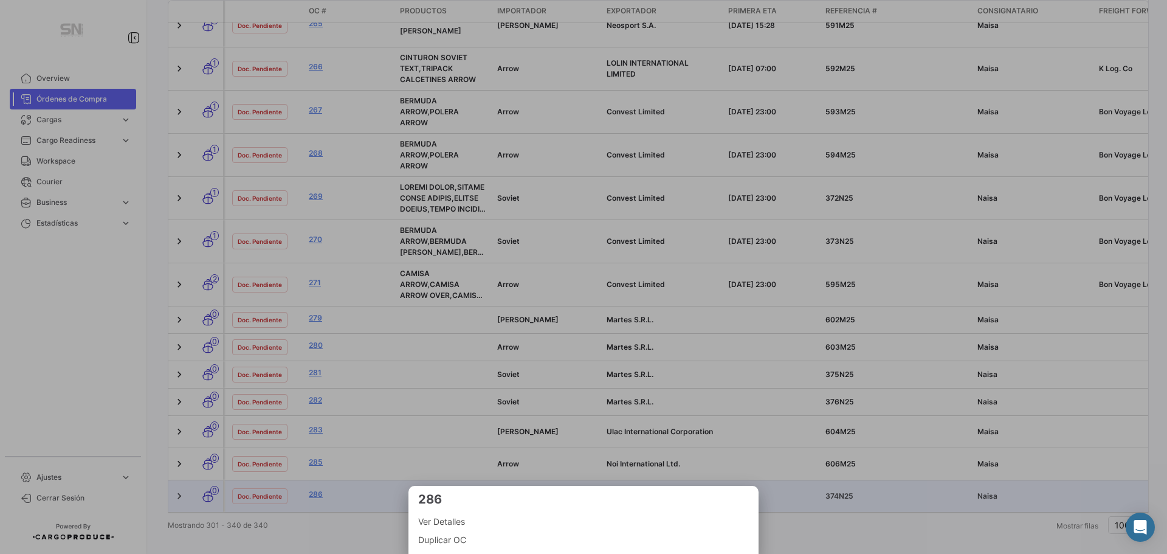
click at [430, 522] on span "Ver Detalles" at bounding box center [583, 521] width 331 height 15
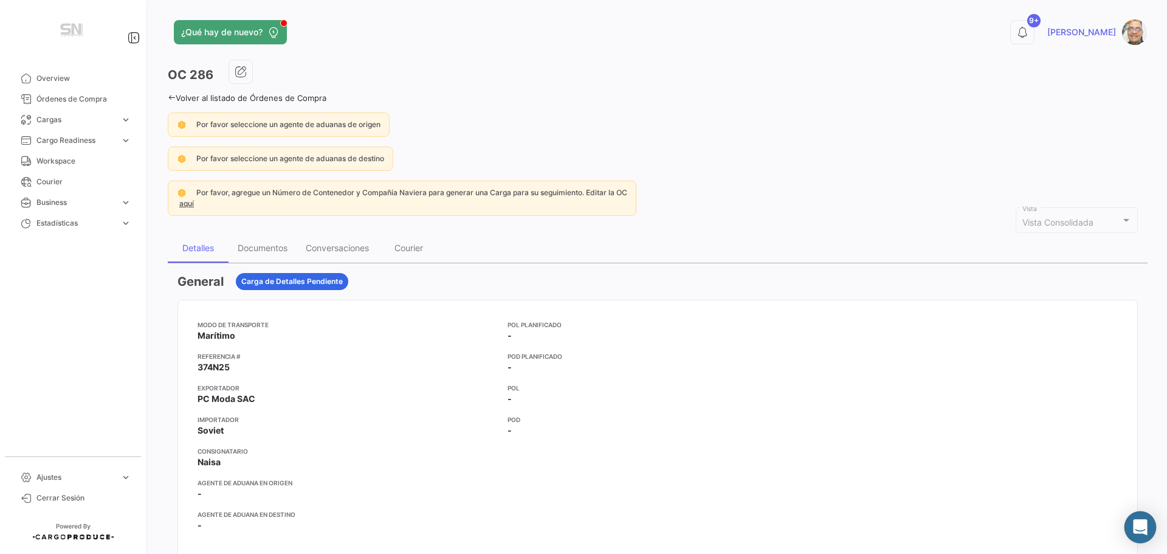
click at [1147, 528] on icon "Abrir Intercom Messenger" at bounding box center [1141, 527] width 16 height 16
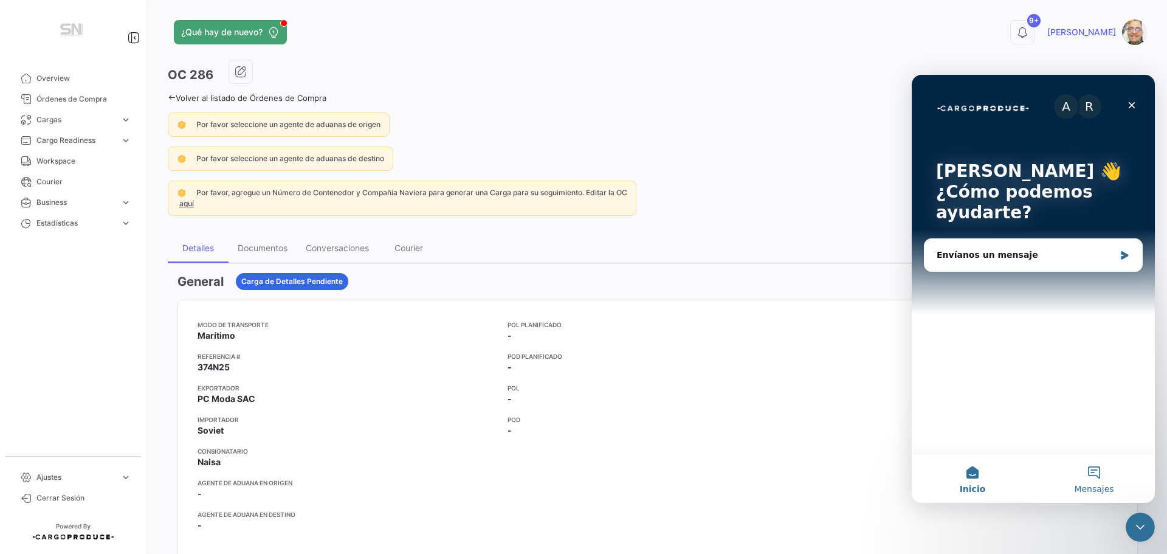
click at [1094, 472] on button "Mensajes" at bounding box center [1095, 478] width 122 height 49
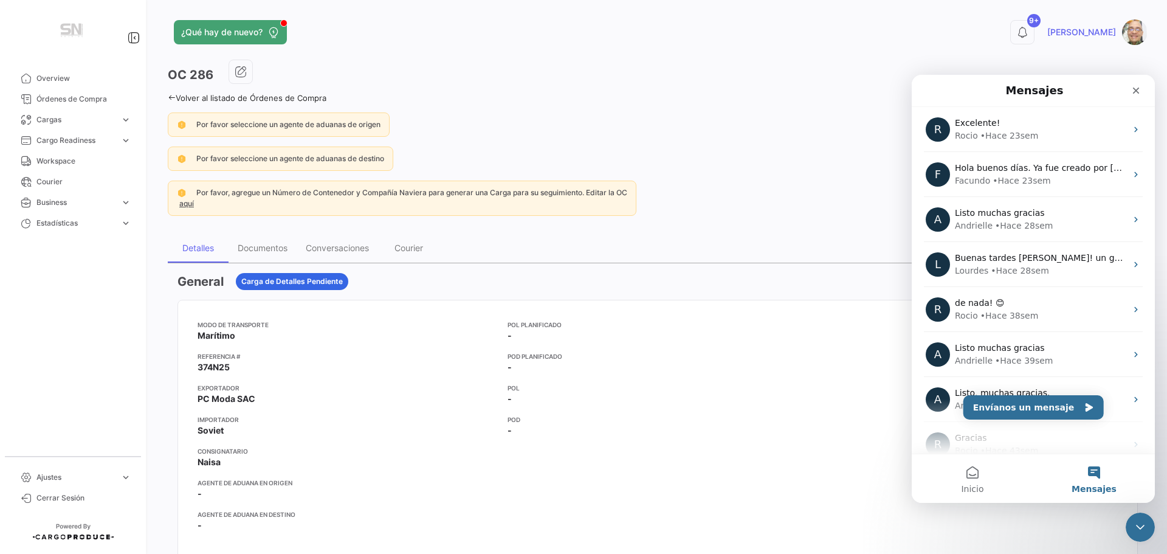
click at [1096, 474] on button "Mensajes" at bounding box center [1095, 478] width 122 height 49
click at [1027, 403] on button "Envíanos un mensaje" at bounding box center [1034, 407] width 140 height 24
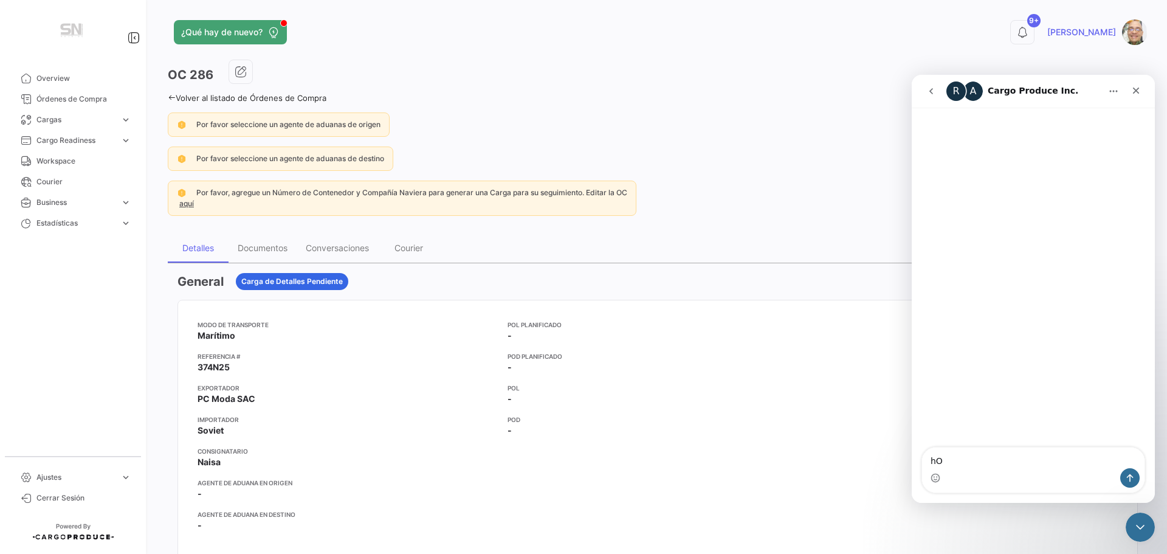
type textarea "h"
type textarea "Hola buenas tardes, saludos, por favor"
click at [885, 126] on div "Por favor seleccione un agente de aduanas de origen" at bounding box center [658, 124] width 980 height 24
click at [1133, 91] on icon "Cerrar" at bounding box center [1136, 91] width 10 height 10
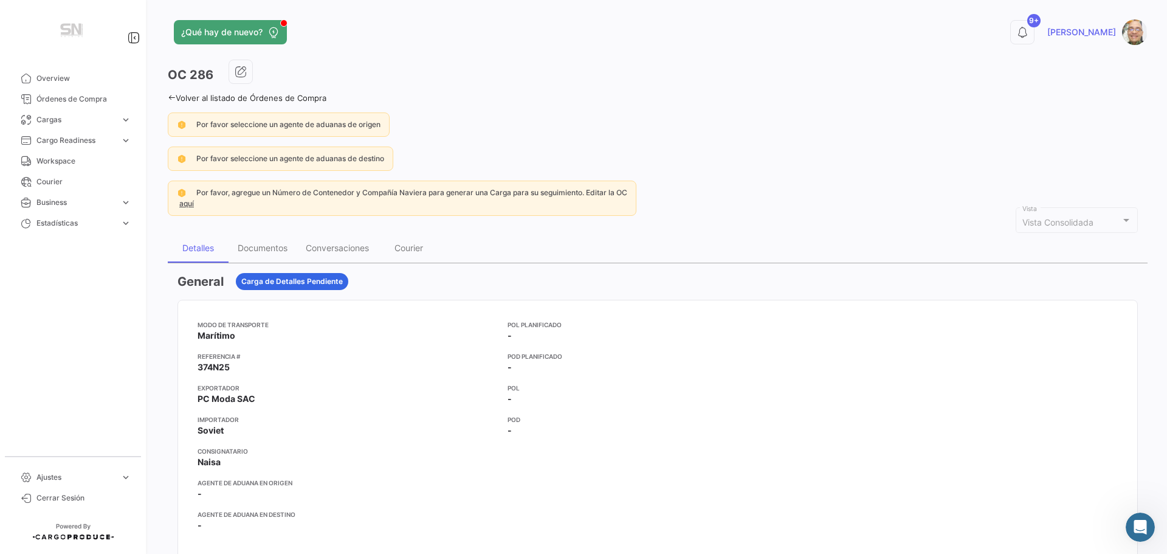
click at [169, 97] on icon at bounding box center [172, 98] width 8 height 8
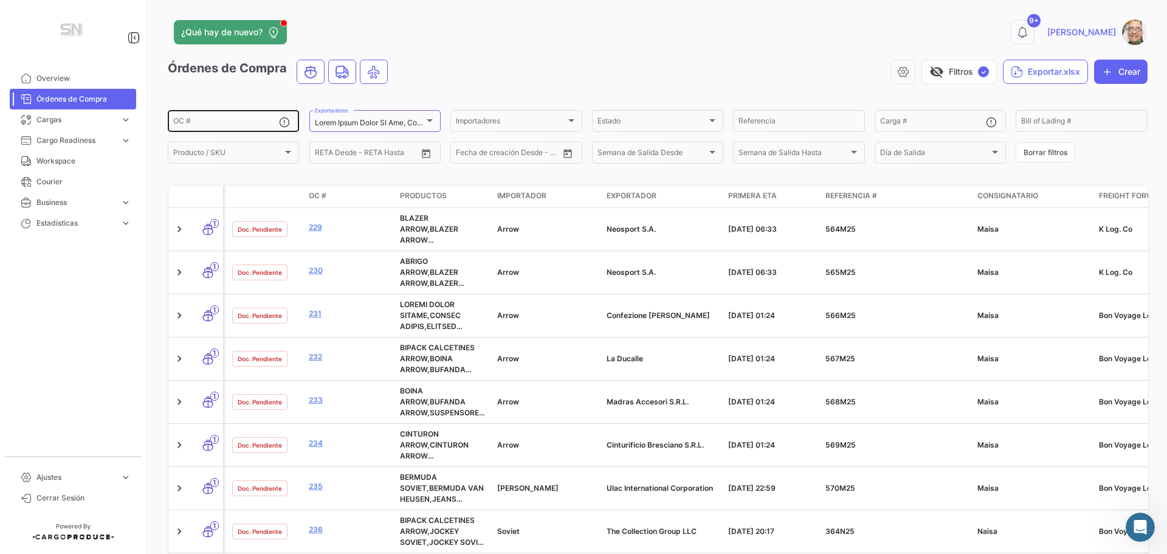
click at [218, 126] on input "OC #" at bounding box center [226, 123] width 106 height 9
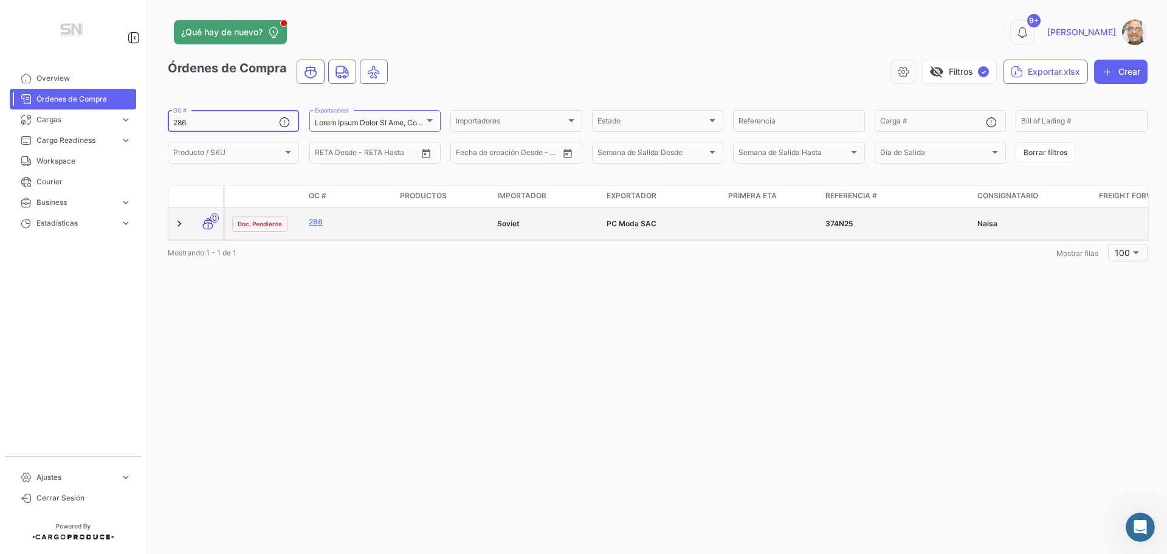
type input "286"
drag, startPoint x: 344, startPoint y: 229, endPoint x: 363, endPoint y: 229, distance: 19.5
click at [363, 229] on div "286" at bounding box center [349, 223] width 81 height 14
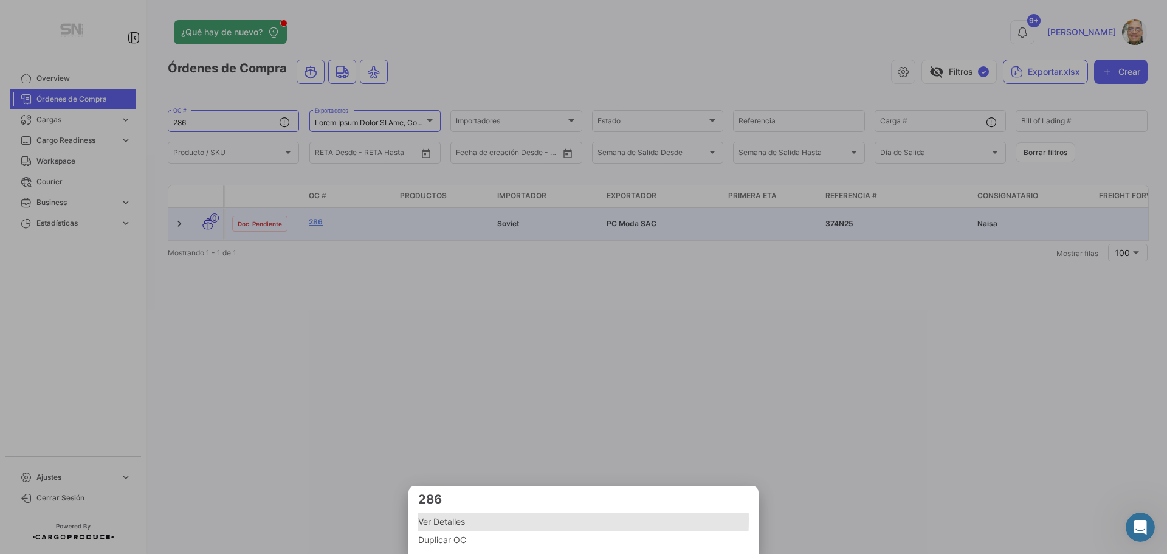
click at [465, 519] on span "Ver Detalles" at bounding box center [583, 521] width 331 height 15
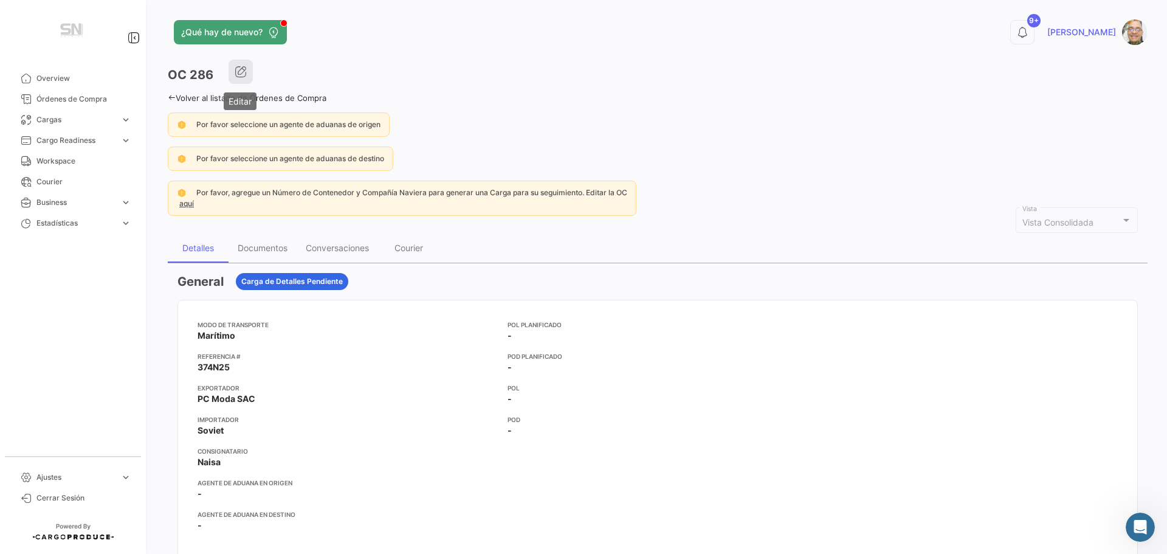
click at [240, 74] on icon "button" at bounding box center [241, 72] width 12 height 12
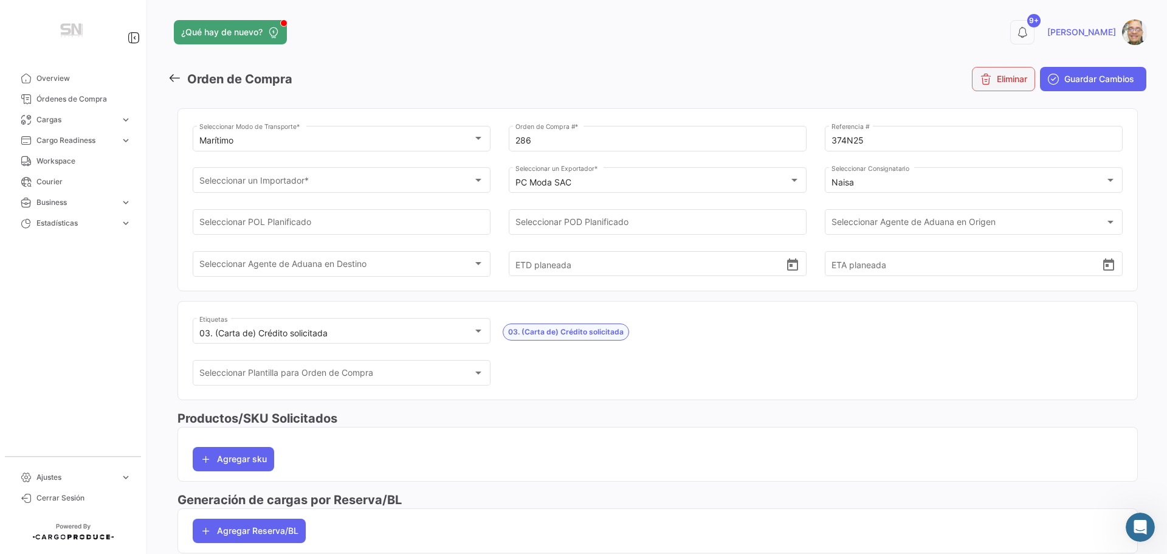
click at [1012, 77] on button "Eliminar" at bounding box center [1003, 79] width 63 height 24
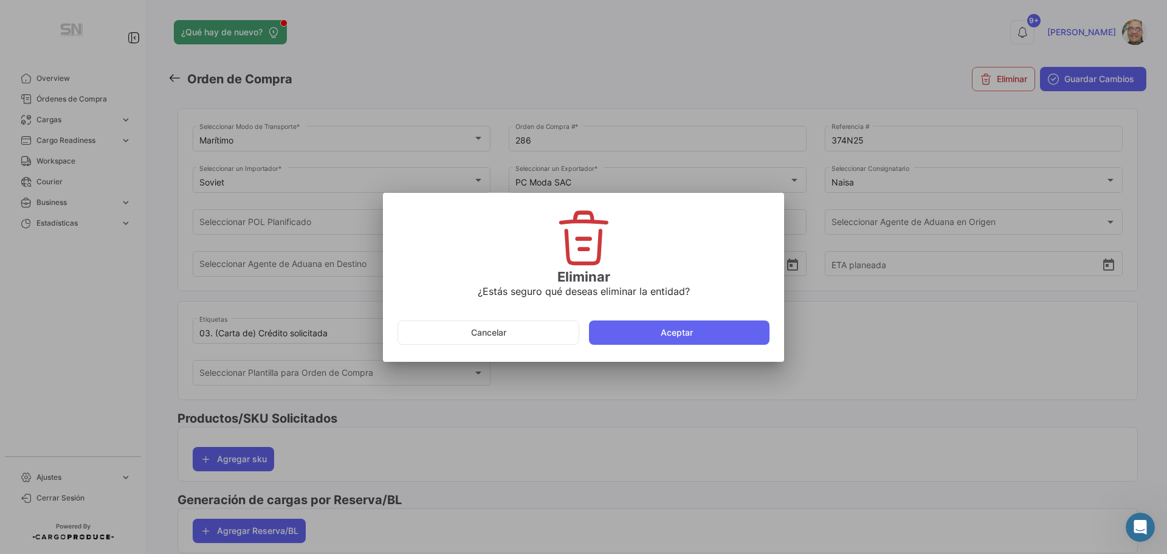
click at [652, 336] on button "Aceptar" at bounding box center [679, 332] width 181 height 24
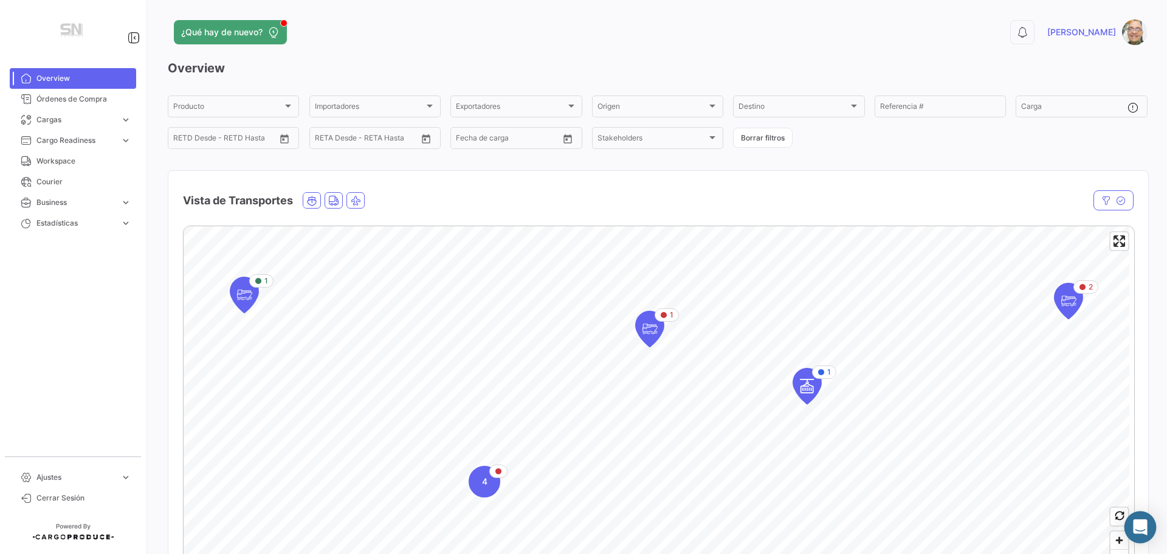
click at [1142, 528] on icon "Abrir Intercom Messenger" at bounding box center [1140, 527] width 14 height 16
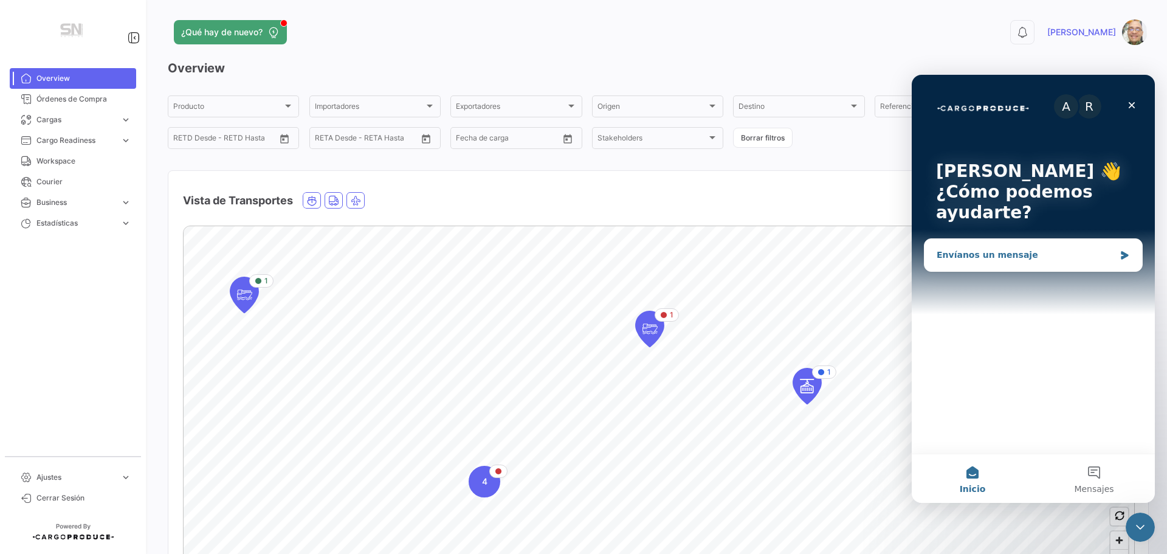
click at [974, 260] on div "Envíanos un mensaje" at bounding box center [1026, 255] width 178 height 13
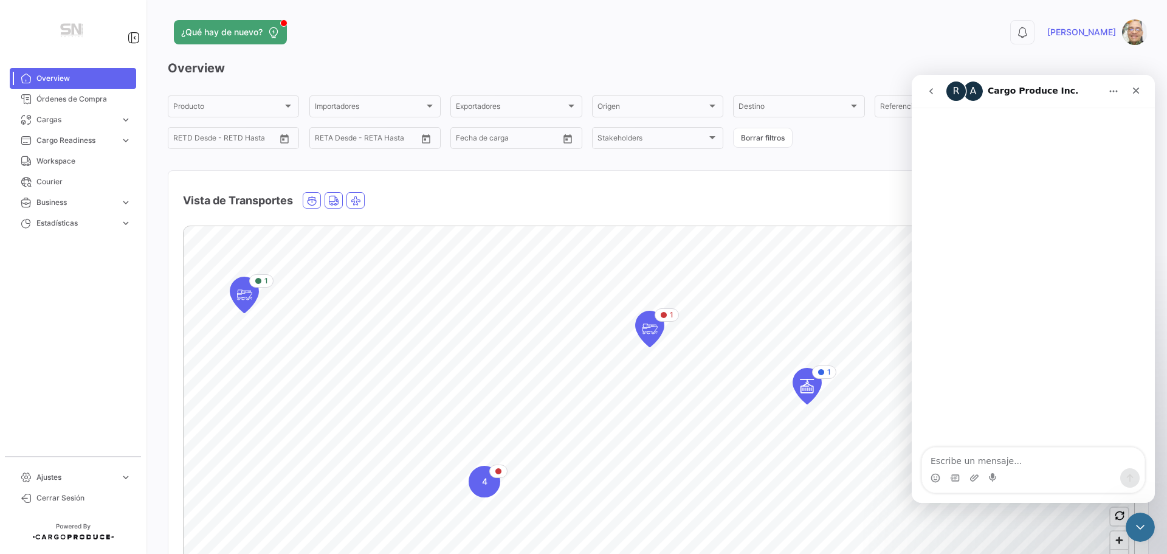
click at [987, 458] on textarea "Escribe un mensaje..." at bounding box center [1033, 457] width 223 height 21
type textarea "Hola buenas tardes, por favor pueden eliminar la OC 286 que no correspopnde. Gr…"
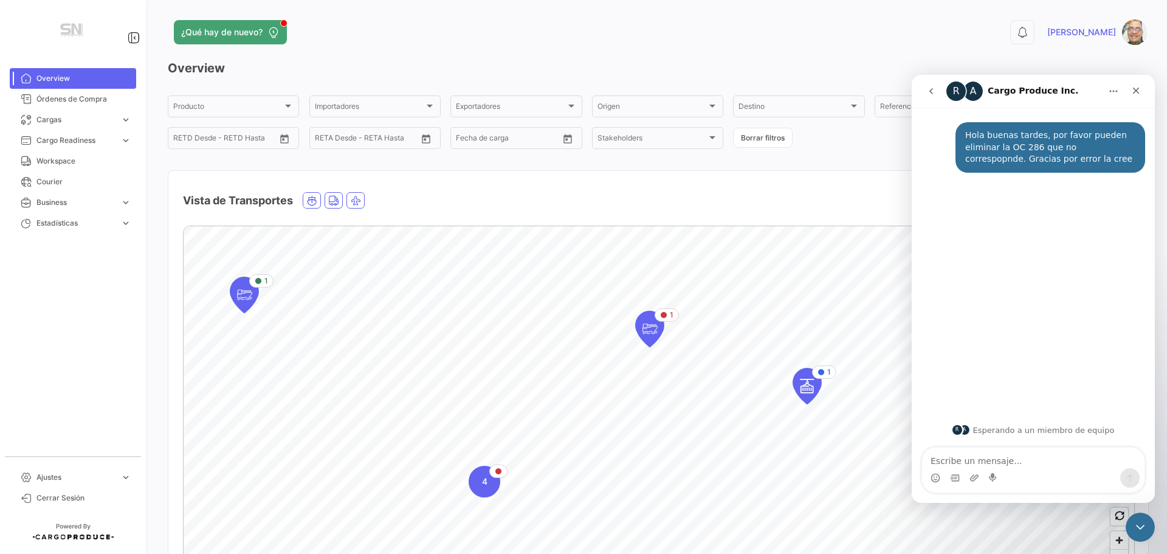
click at [848, 36] on div "0 Ismael" at bounding box center [927, 32] width 441 height 26
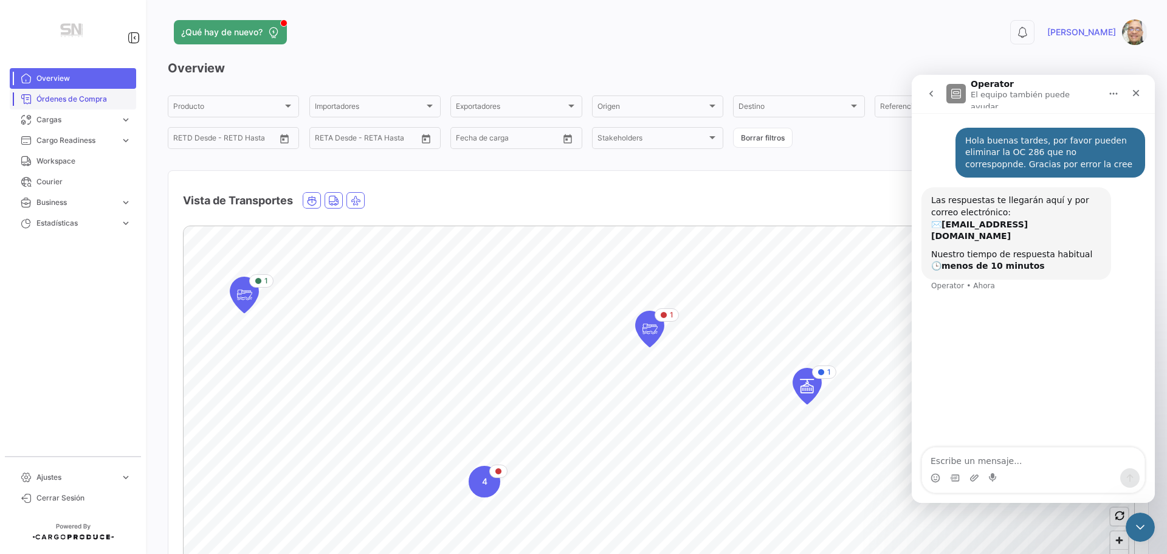
click at [92, 97] on span "Órdenes de Compra" at bounding box center [83, 99] width 95 height 11
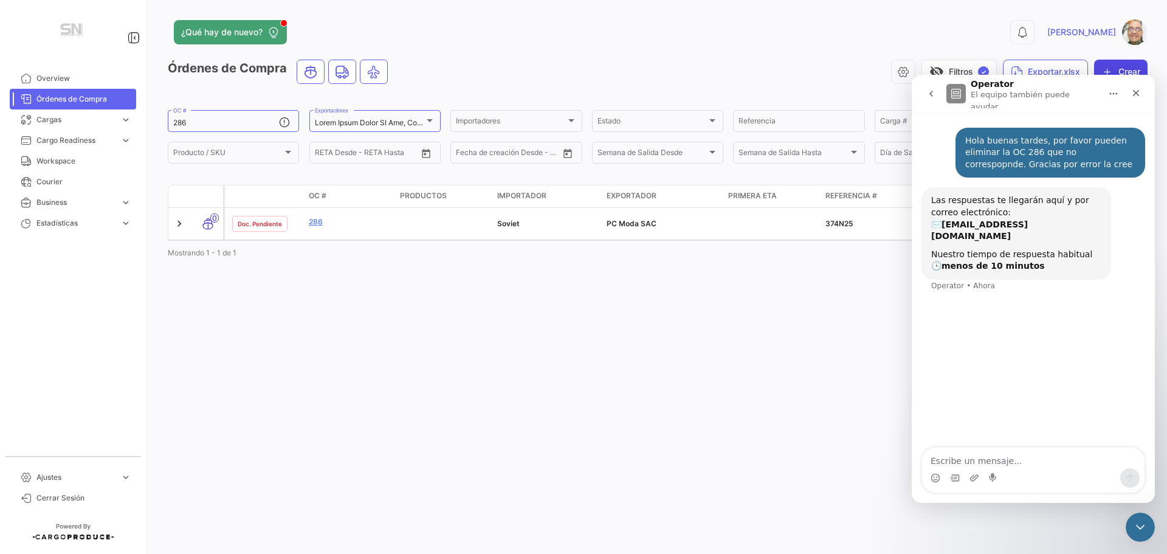
click at [1140, 65] on button "Crear" at bounding box center [1121, 72] width 54 height 24
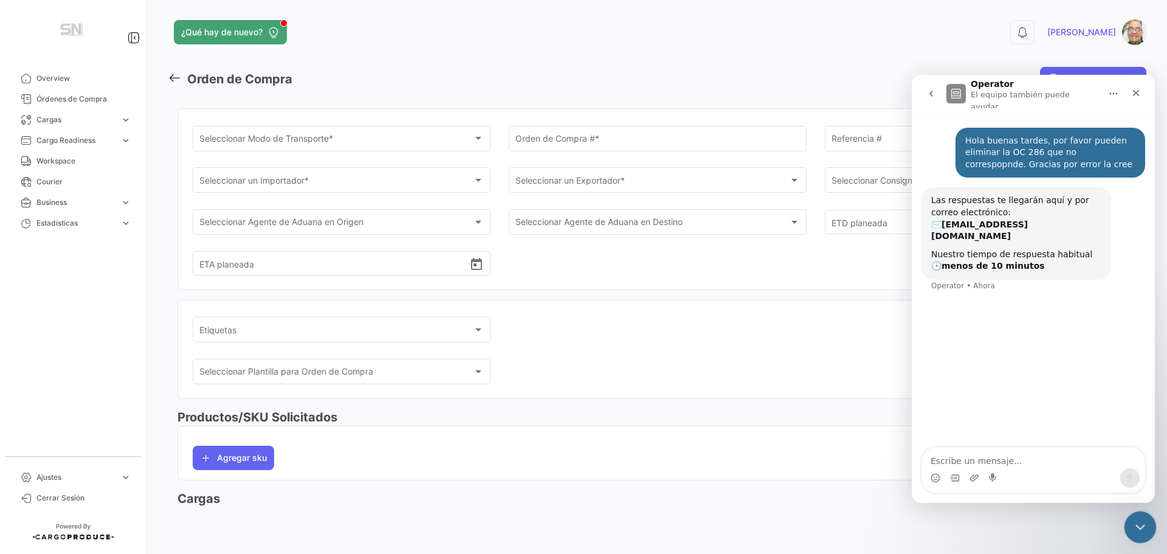
click at [1141, 525] on icon "Cerrar Intercom Messenger" at bounding box center [1138, 525] width 9 height 5
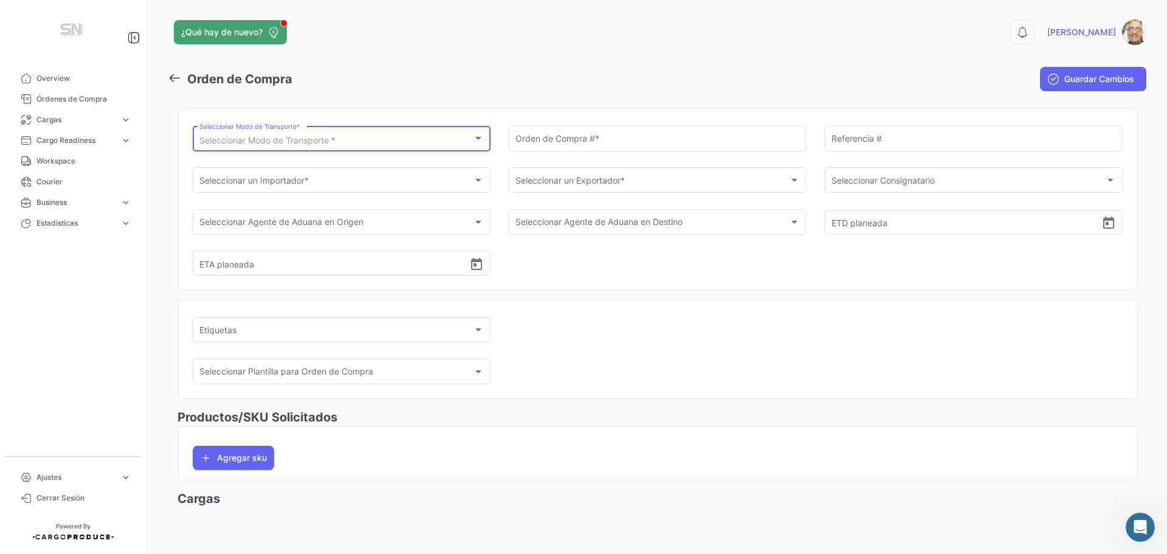
click at [480, 139] on div at bounding box center [478, 138] width 6 height 3
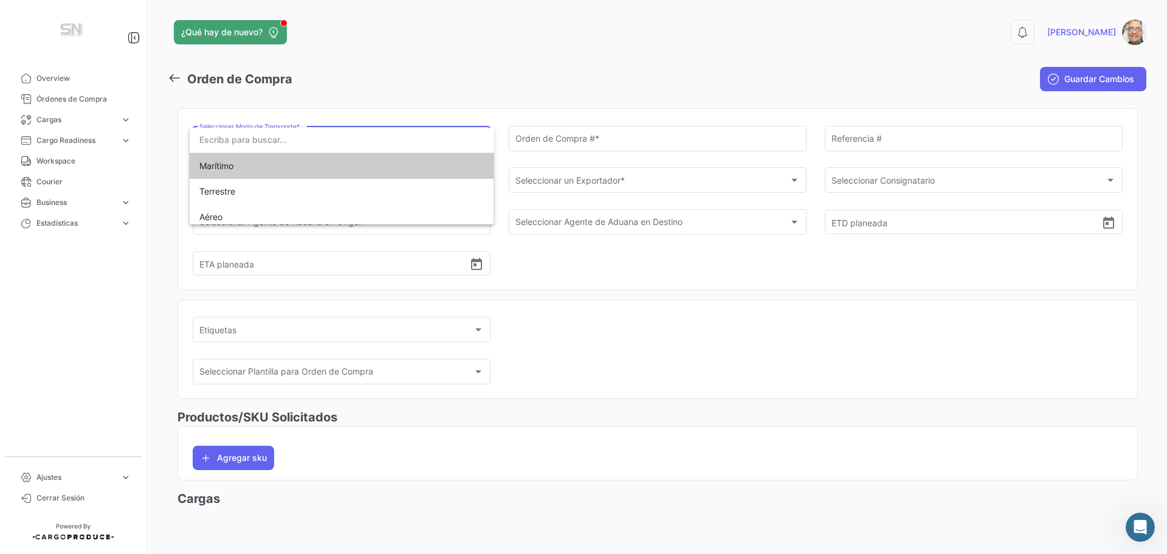
click at [413, 159] on mat-option "Marítimo" at bounding box center [342, 166] width 305 height 26
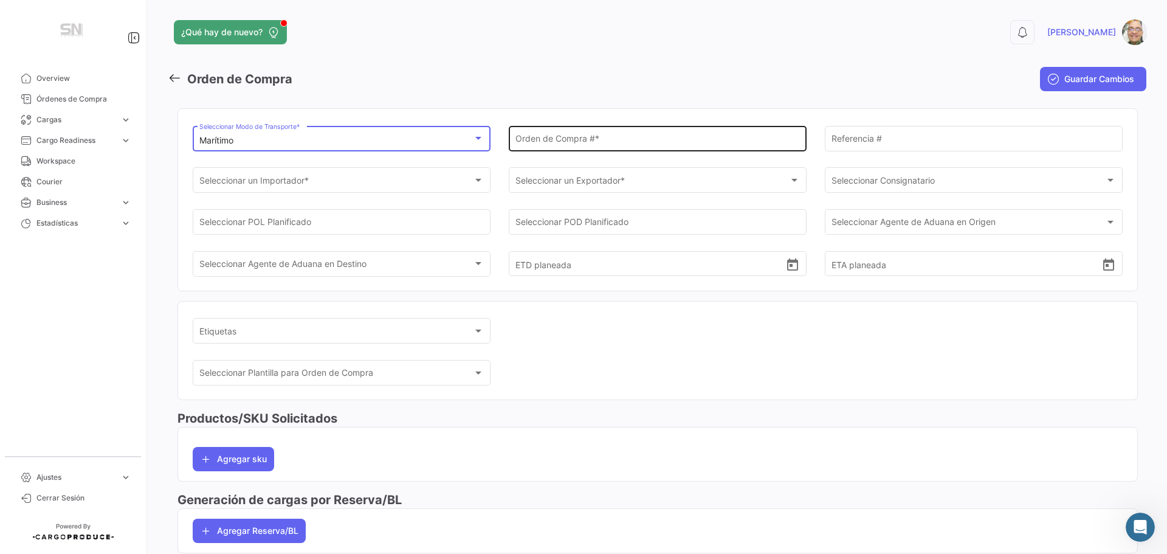
click at [535, 147] on div "Orden de Compra # *" at bounding box center [658, 137] width 285 height 28
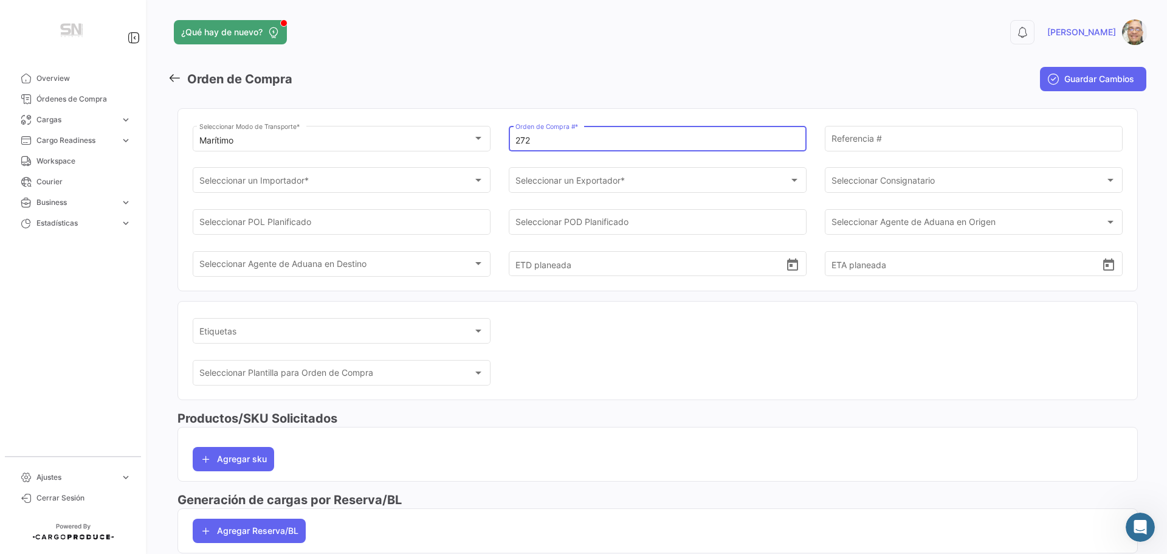
type input "272"
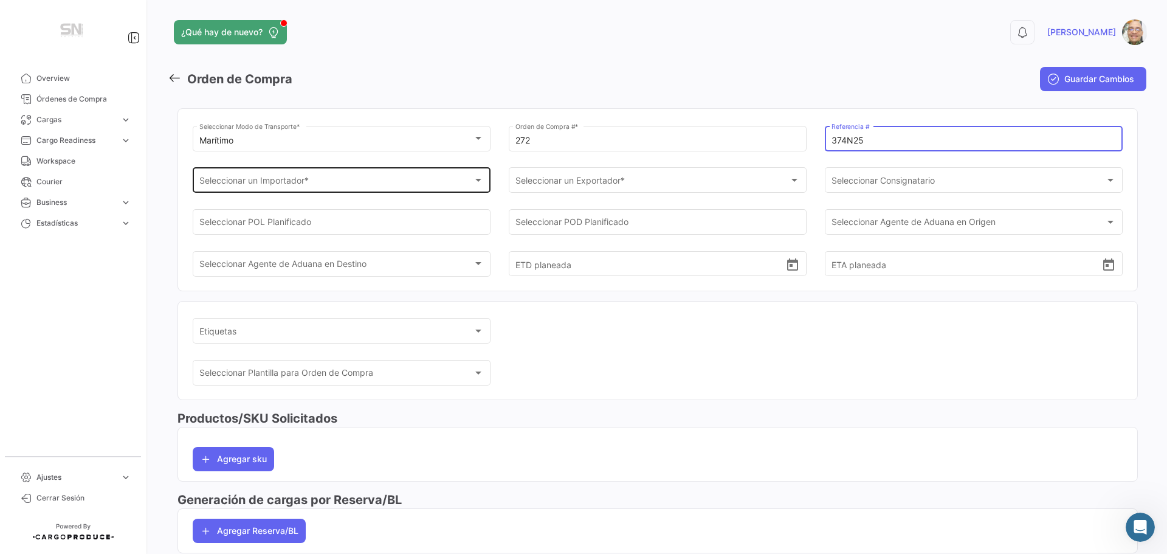
type input "374N25"
click at [415, 188] on div "Seleccionar un Importador * Seleccionar un Importador *" at bounding box center [341, 179] width 285 height 28
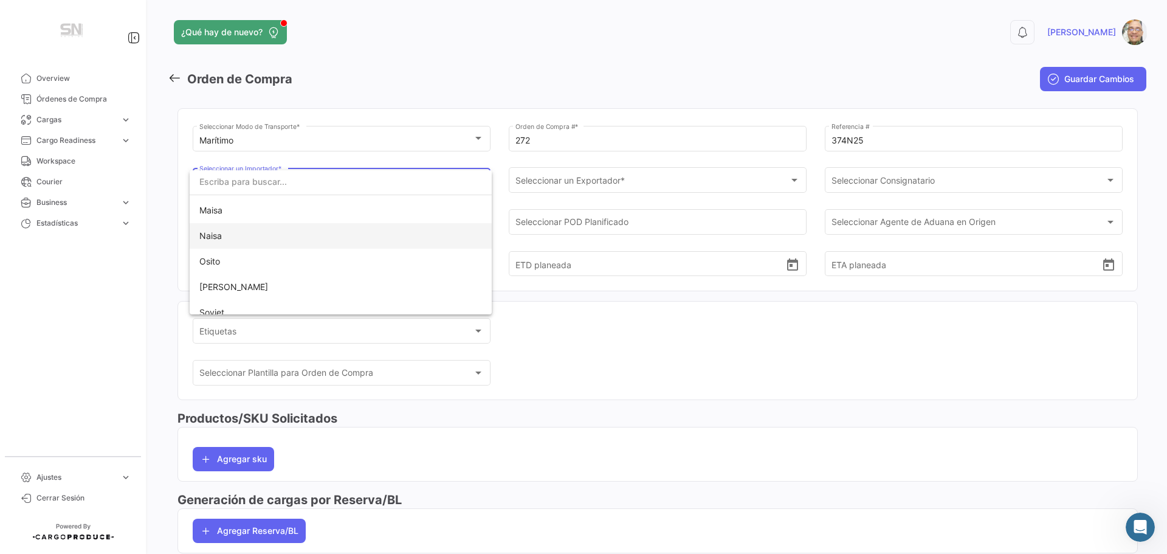
scroll to position [122, 0]
click at [292, 290] on span "Soviet" at bounding box center [340, 291] width 283 height 26
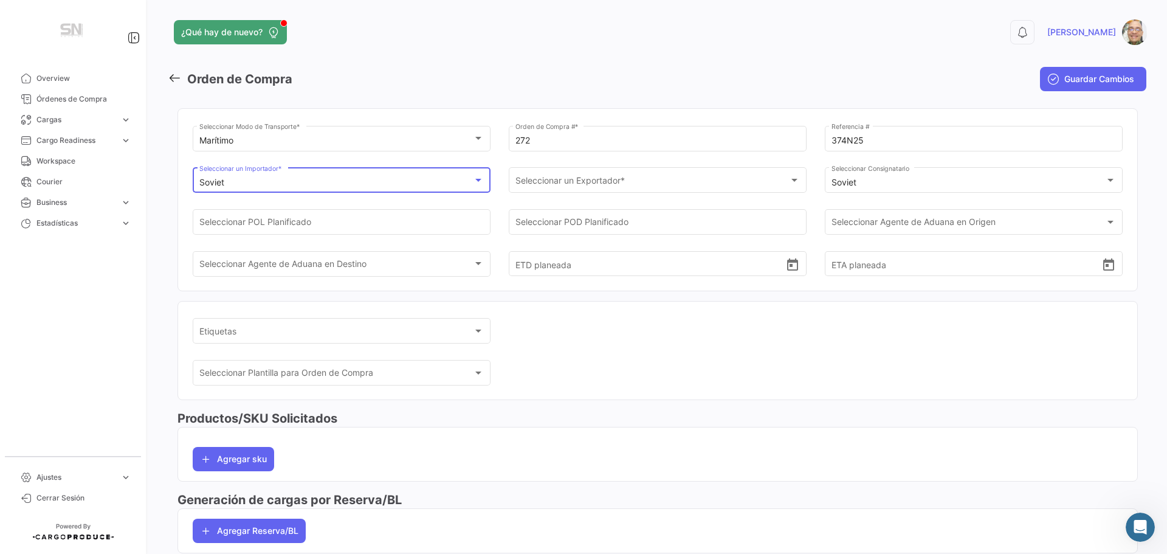
scroll to position [137, 0]
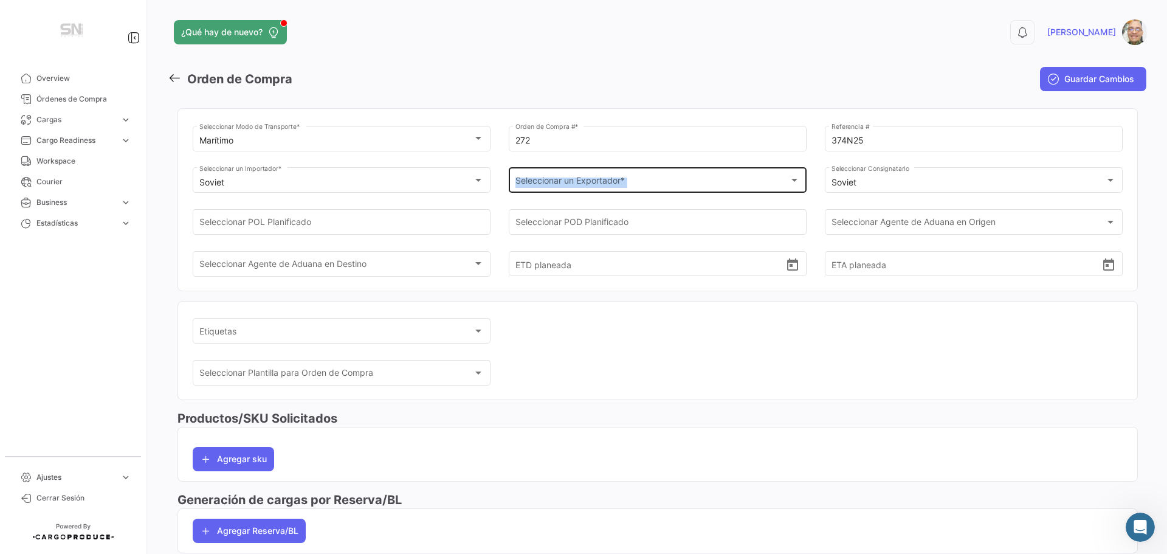
click at [516, 187] on div "Seleccionar un Exportador * Seleccionar un Exportador *" at bounding box center [658, 179] width 285 height 28
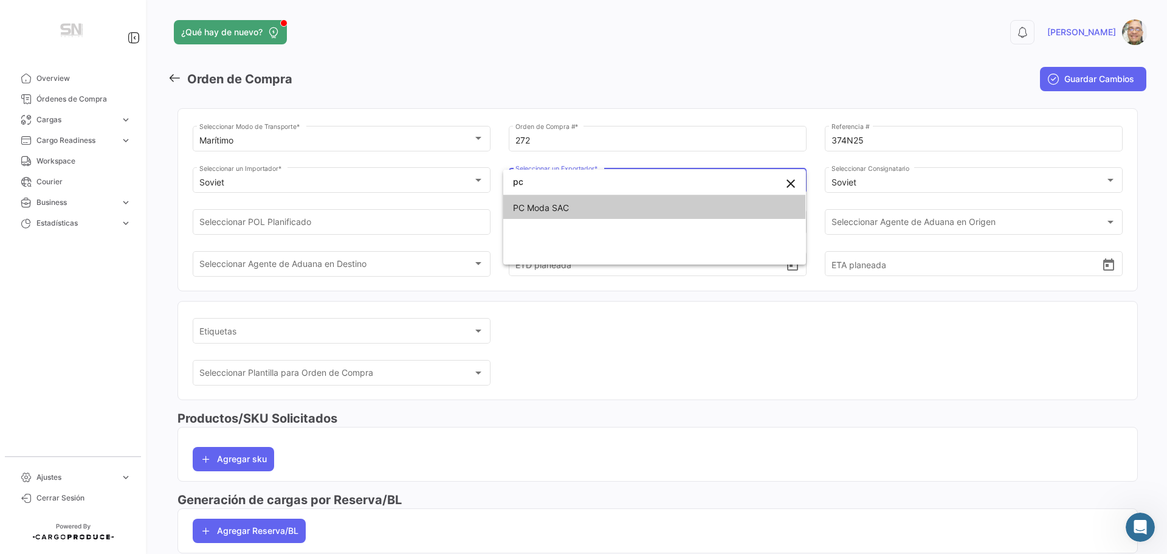
type input "pc"
click at [523, 202] on span "PC Moda SAC" at bounding box center [541, 207] width 56 height 10
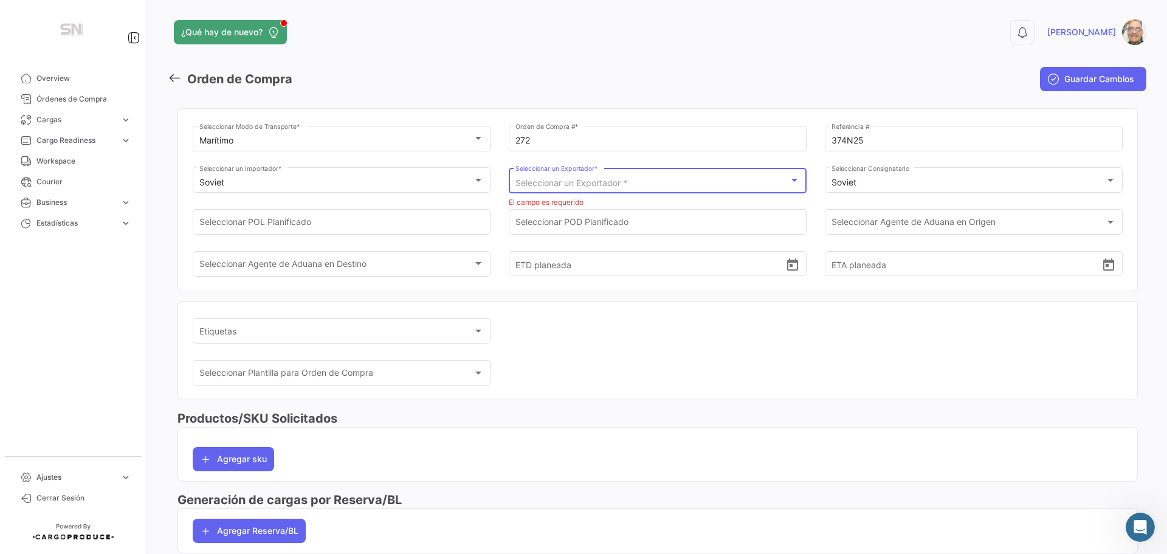
scroll to position [0, 0]
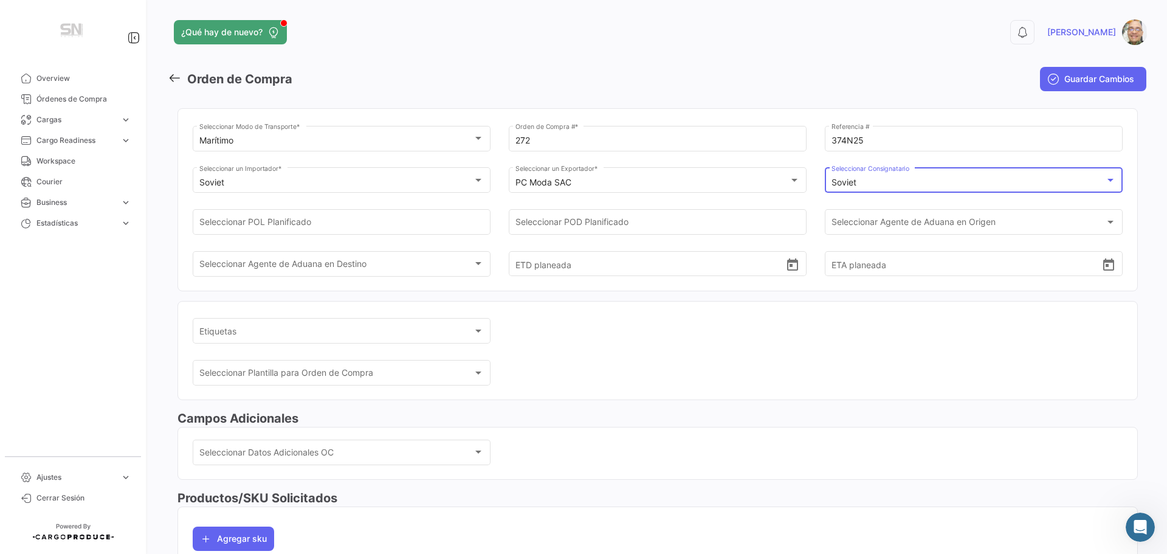
click at [880, 180] on div "Soviet" at bounding box center [969, 183] width 274 height 10
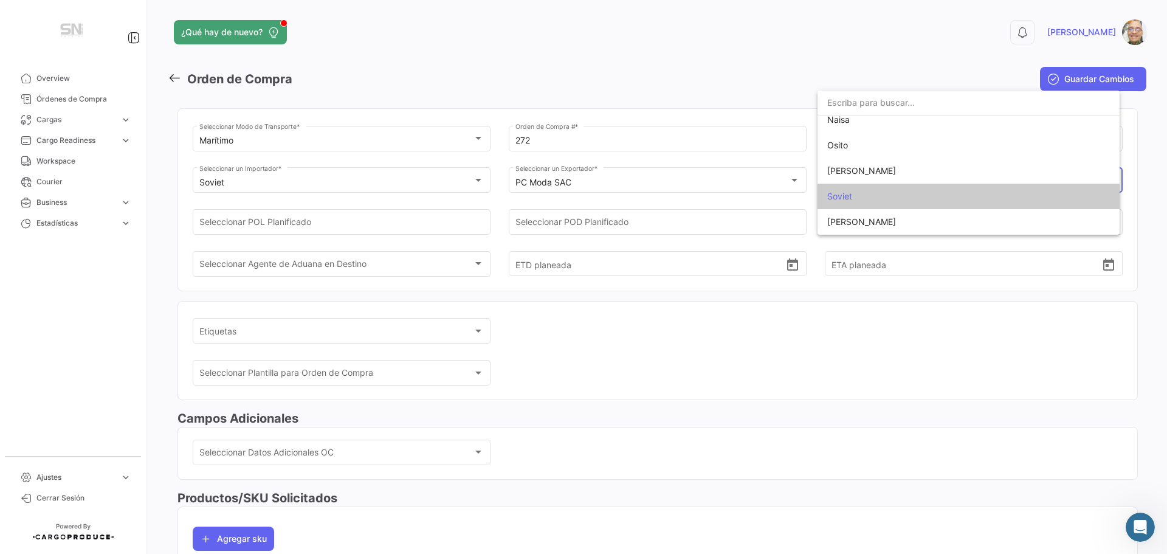
scroll to position [102, 0]
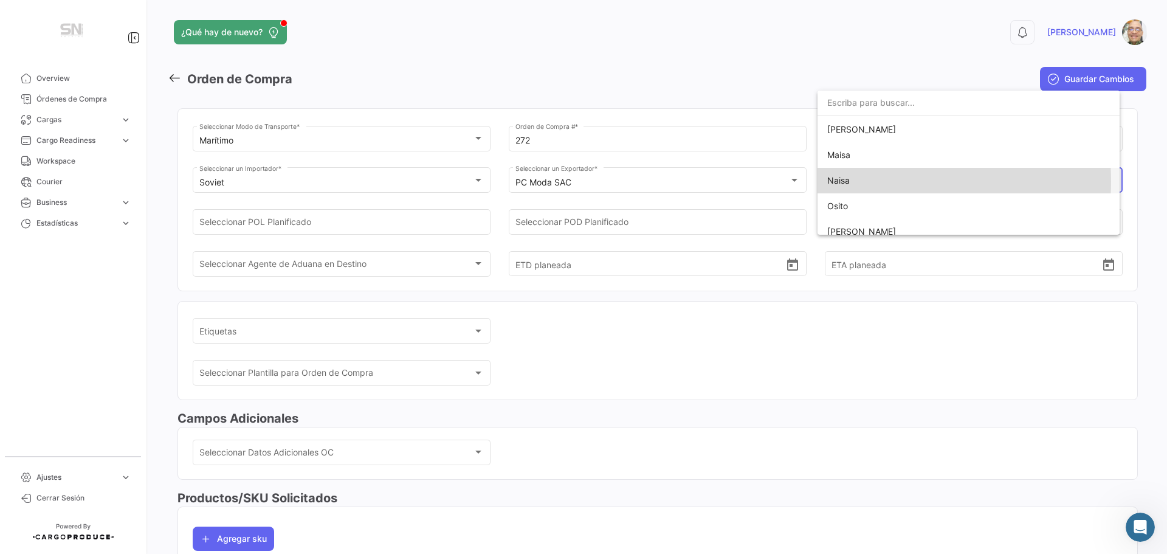
click at [863, 181] on span "Naisa" at bounding box center [968, 181] width 283 height 26
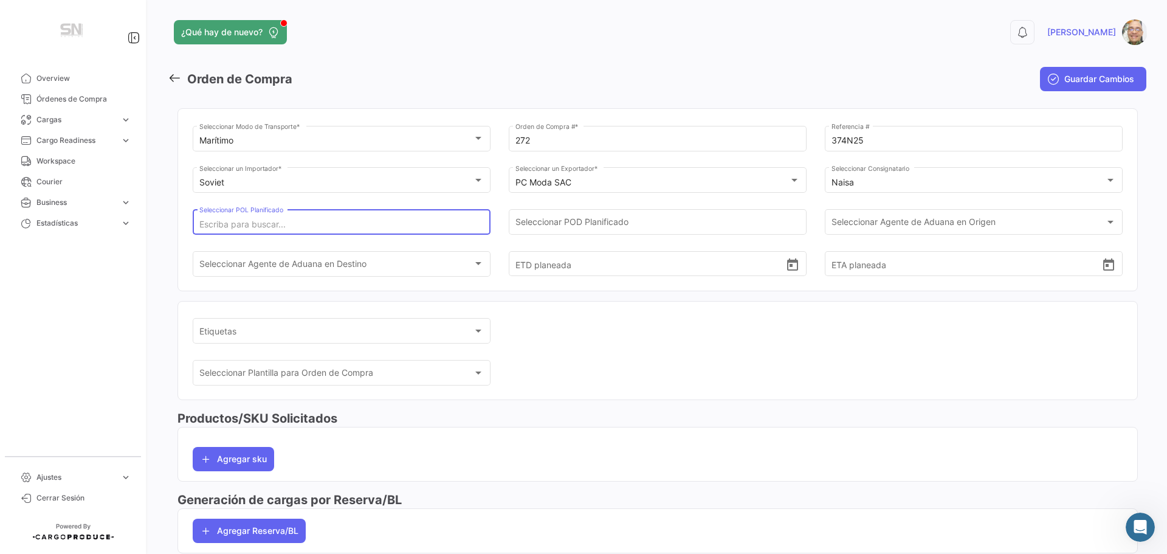
click at [380, 229] on input "Seleccionar POL Planificado" at bounding box center [341, 224] width 285 height 10
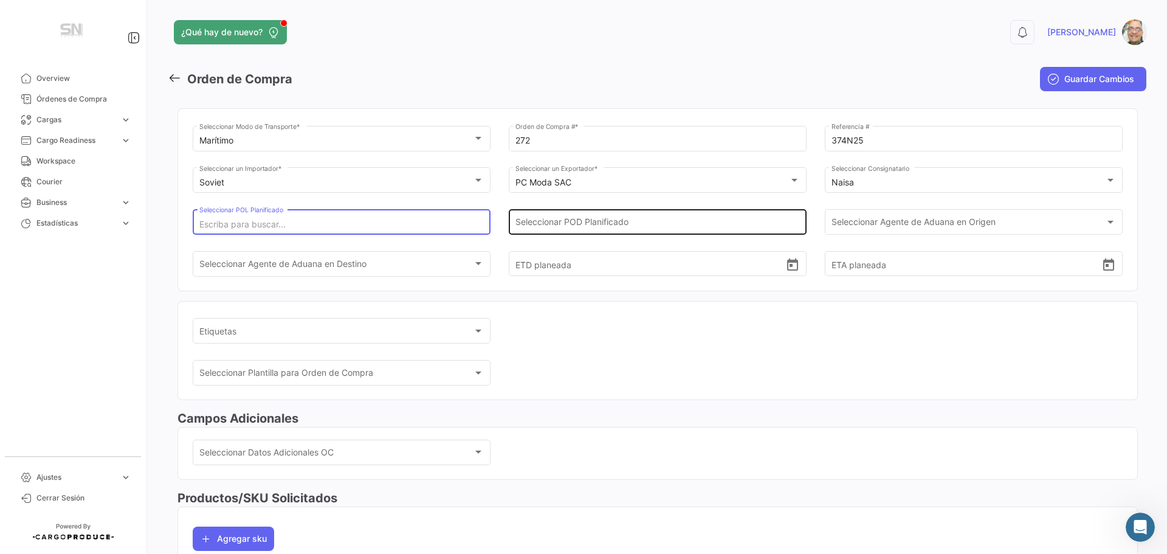
click at [569, 225] on input "Seleccionar POD Planificado" at bounding box center [658, 224] width 285 height 10
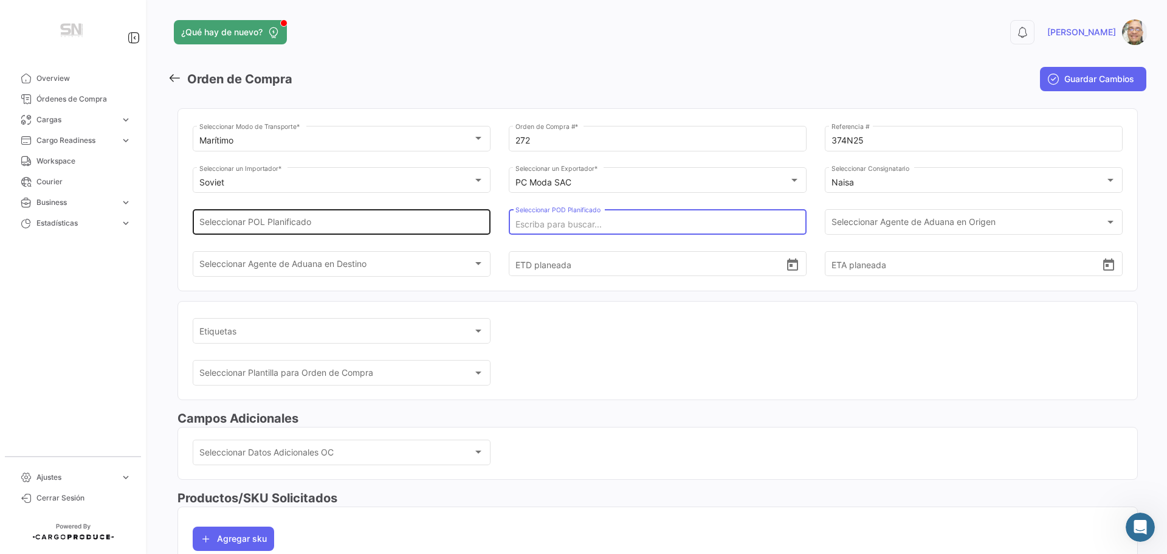
click at [354, 226] on input "Seleccionar POL Planificado" at bounding box center [341, 224] width 285 height 10
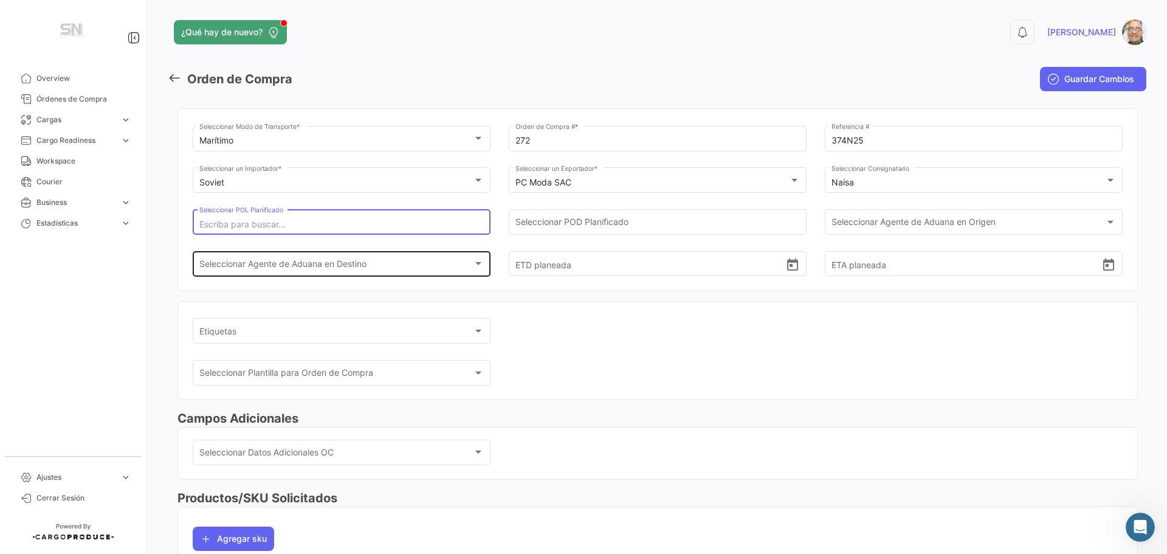
click at [475, 265] on div at bounding box center [478, 263] width 6 height 3
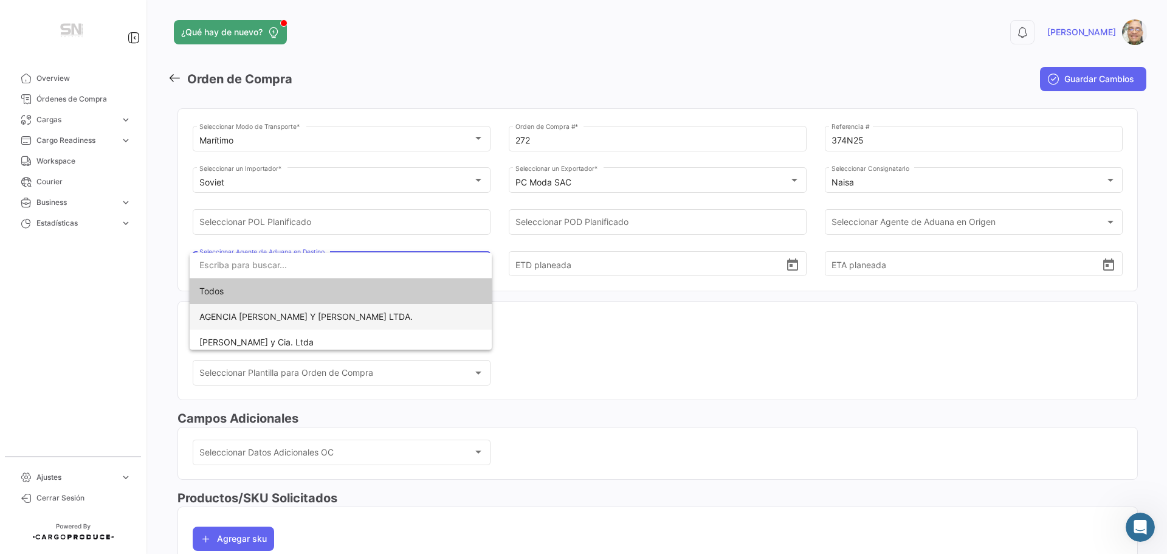
click at [413, 320] on span "AGENCIA [PERSON_NAME] Y [PERSON_NAME] LTDA." at bounding box center [305, 316] width 213 height 10
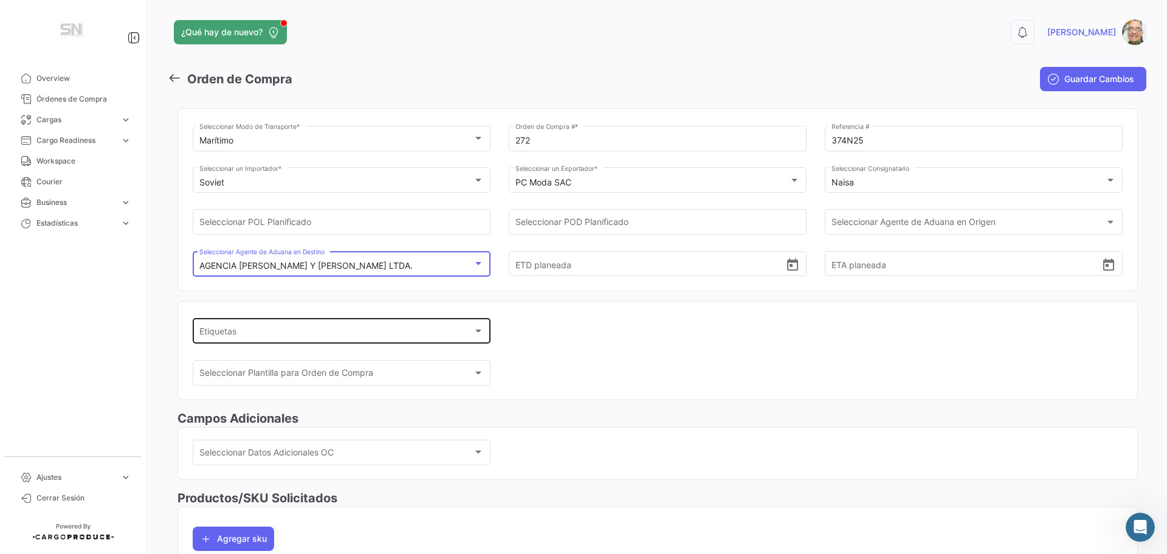
scroll to position [61, 0]
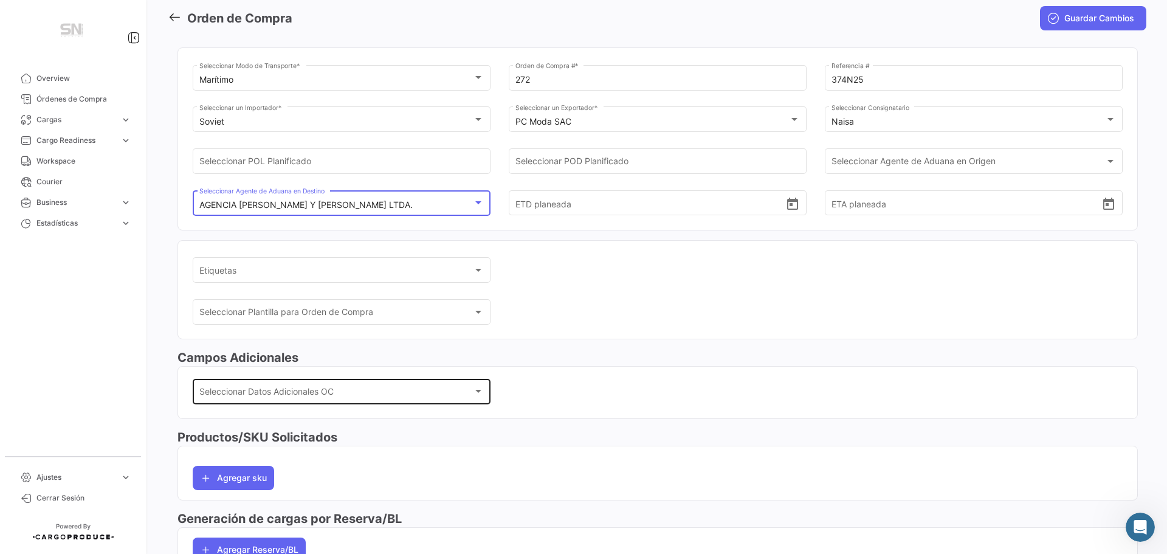
click at [475, 390] on div at bounding box center [478, 391] width 6 height 3
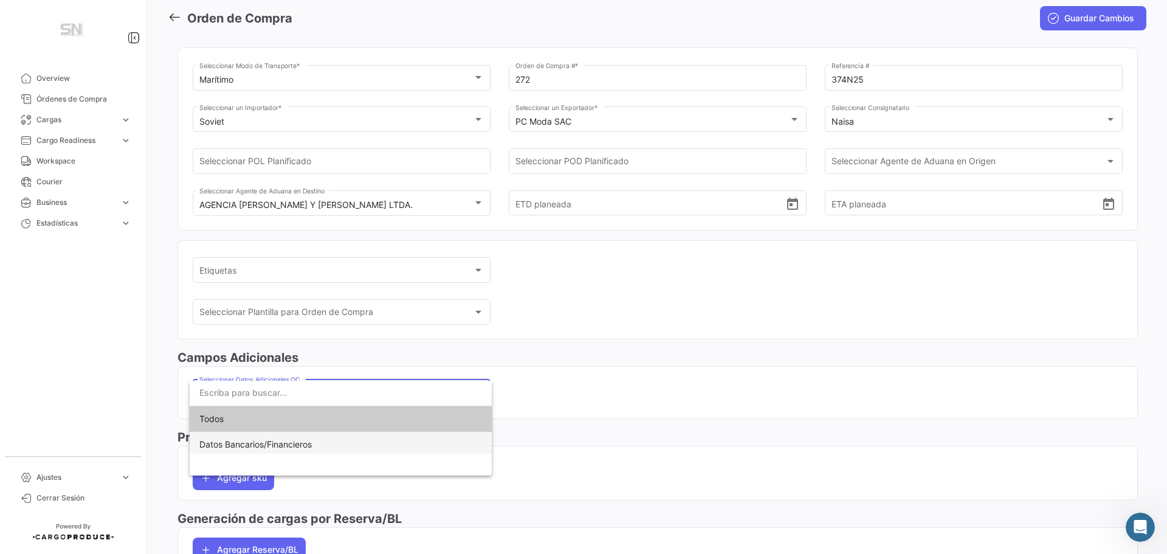
click at [410, 448] on span "Datos Bancarios/Financieros" at bounding box center [340, 445] width 283 height 26
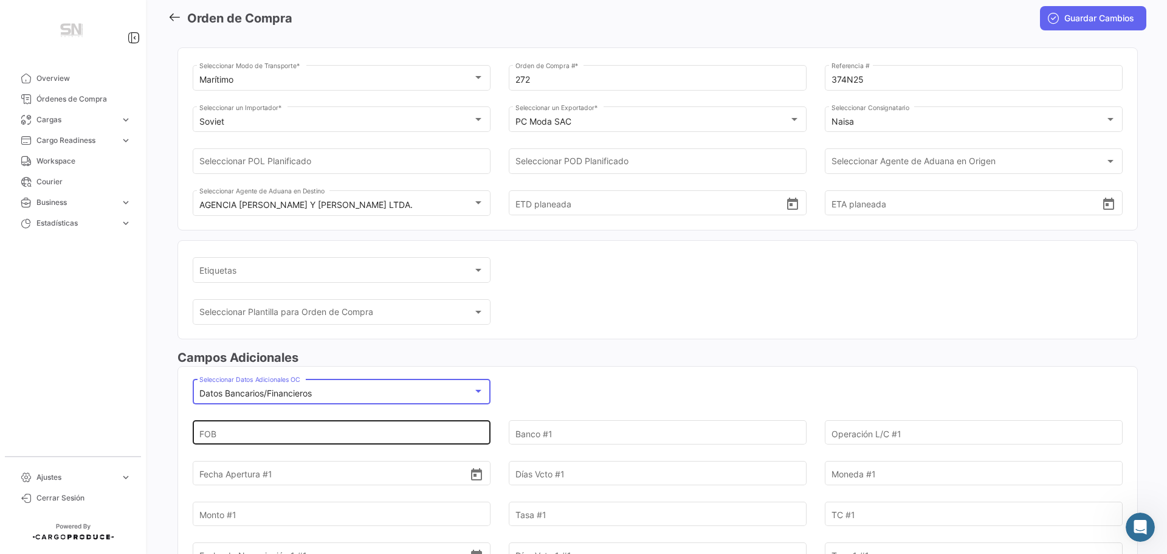
click at [345, 436] on input "FOB" at bounding box center [334, 433] width 271 height 43
click at [245, 438] on input "FOB" at bounding box center [334, 433] width 271 height 43
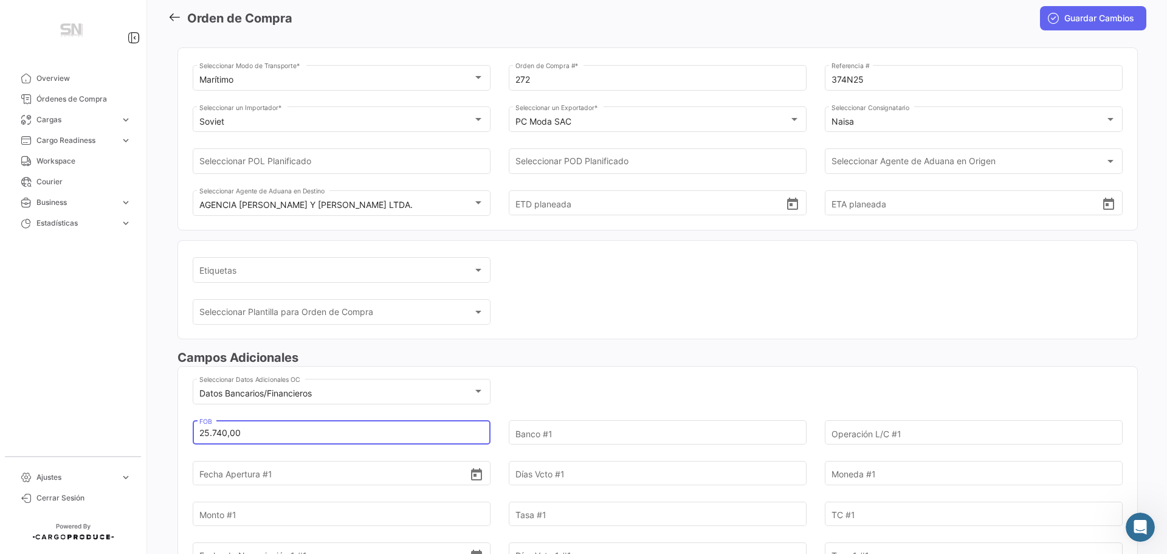
type input "25.740,00"
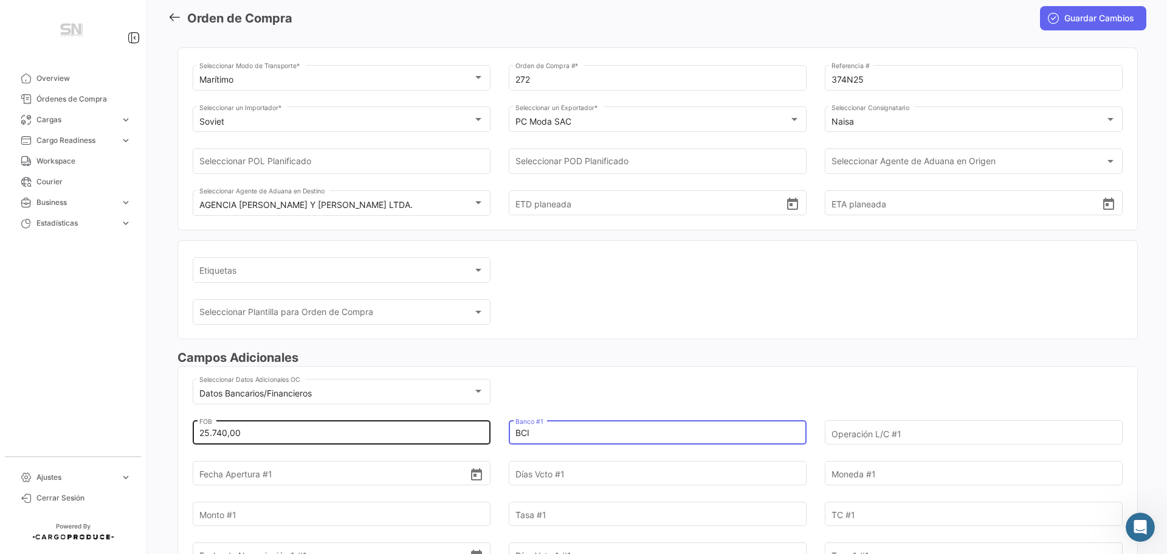
type input "BCI"
type input "40000724597"
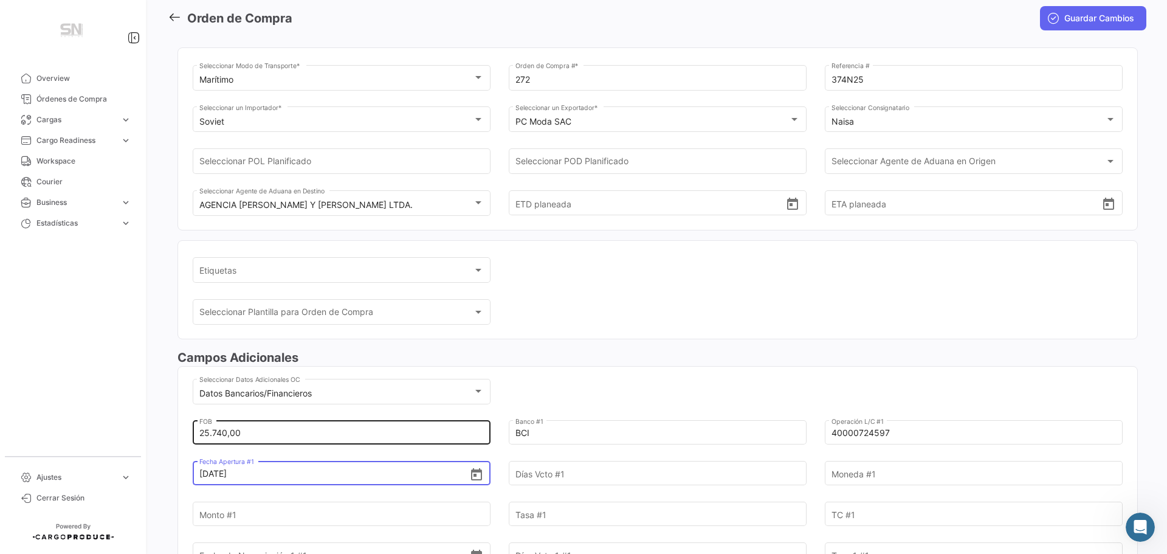
type input "31/8/2025"
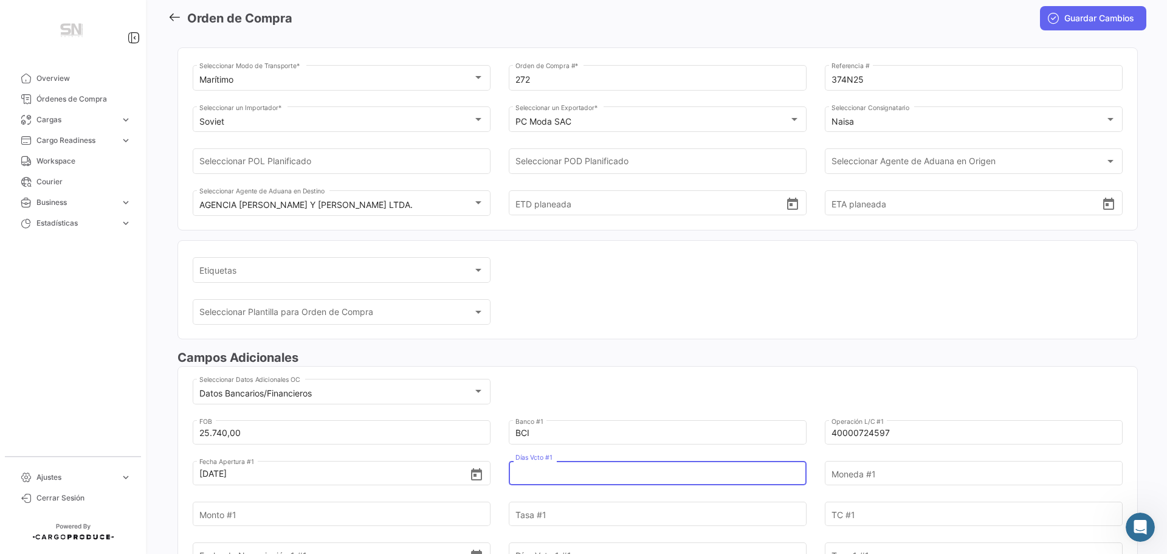
click at [569, 471] on input "Días Vcto #1" at bounding box center [651, 473] width 271 height 43
type input "180"
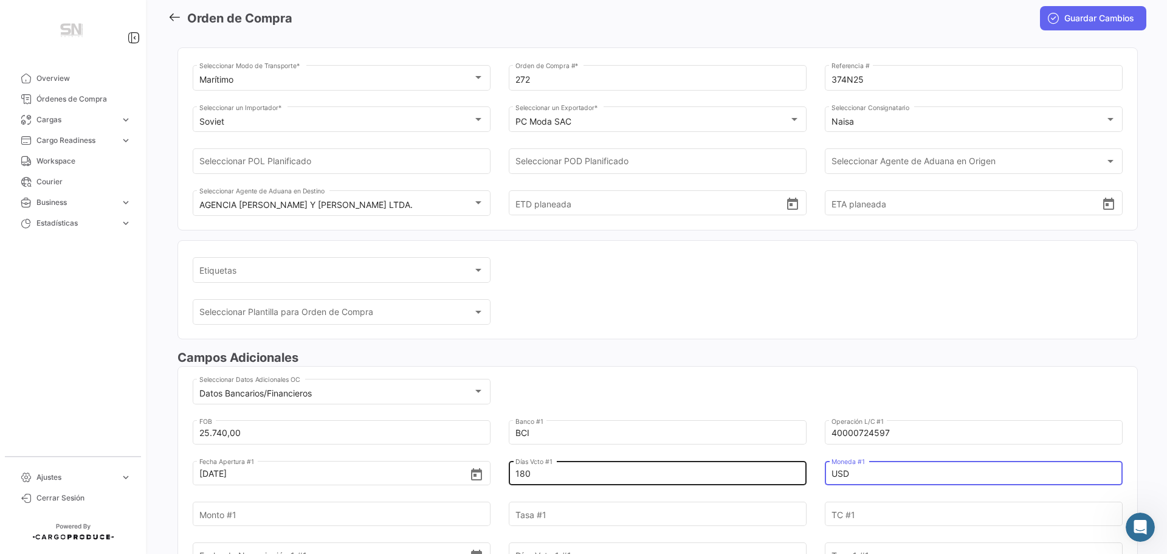
type input "USD"
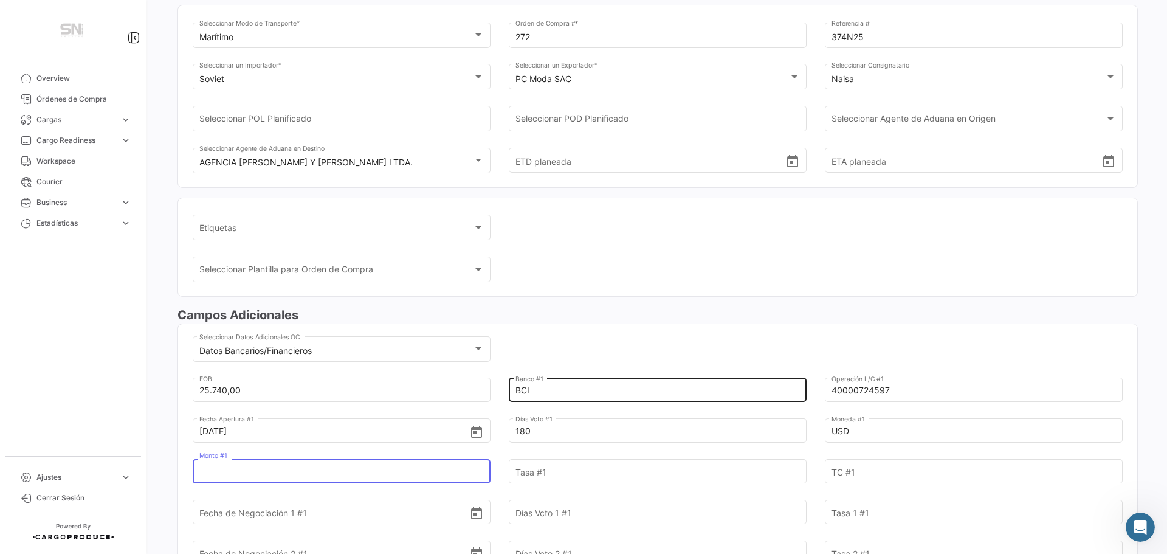
scroll to position [122, 0]
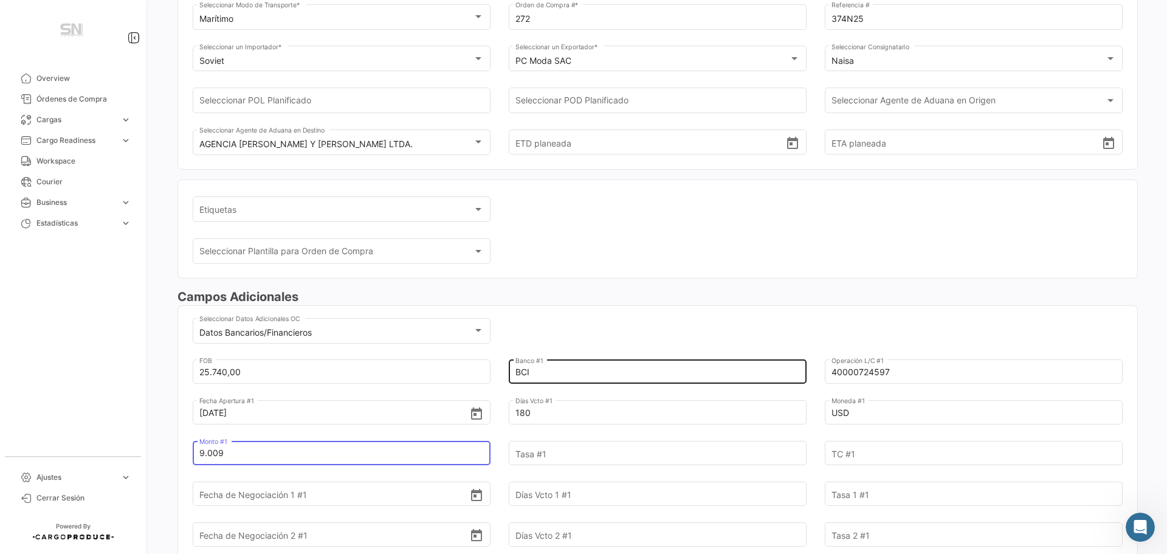
type input "9.009"
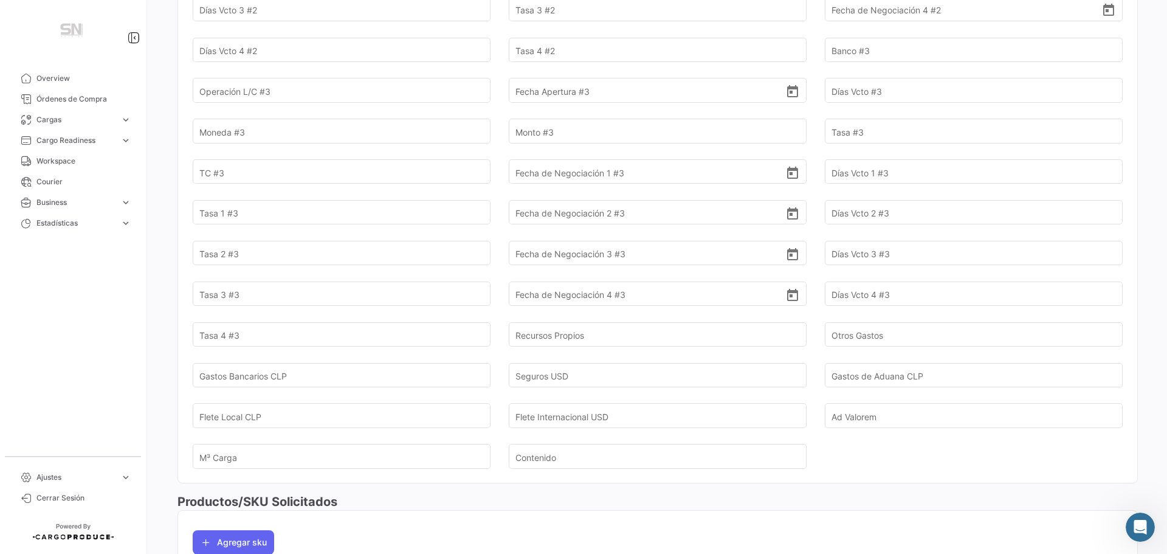
scroll to position [973, 0]
click at [320, 378] on input "Gastos Bancarios CLP" at bounding box center [334, 374] width 271 height 43
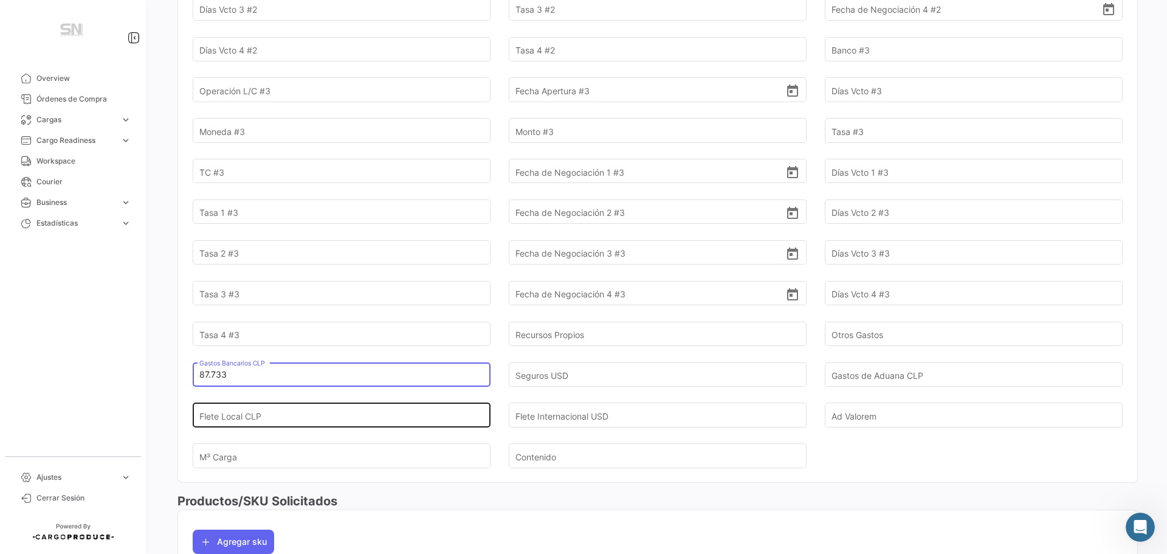
type input "87.733"
click at [414, 398] on input "Flete Local CLP" at bounding box center [334, 415] width 271 height 43
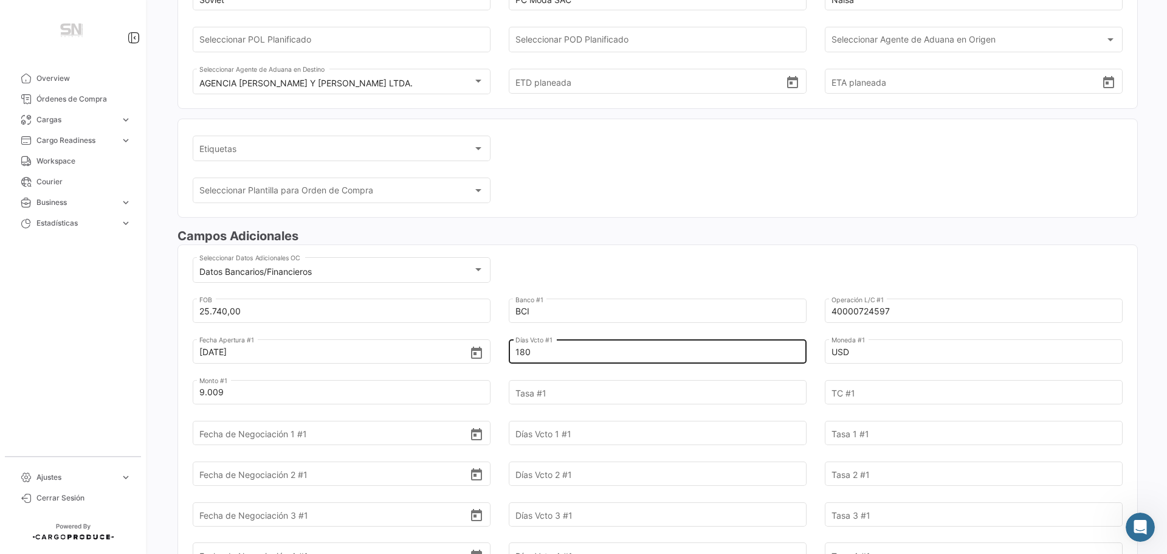
scroll to position [0, 0]
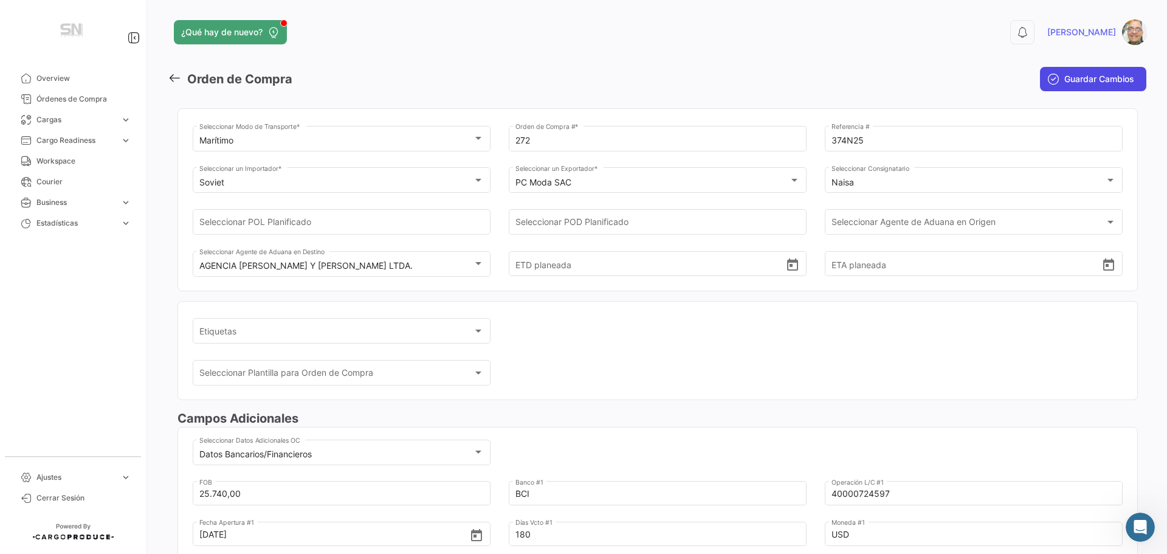
click at [1085, 85] on button "Guardar Cambios" at bounding box center [1093, 79] width 106 height 24
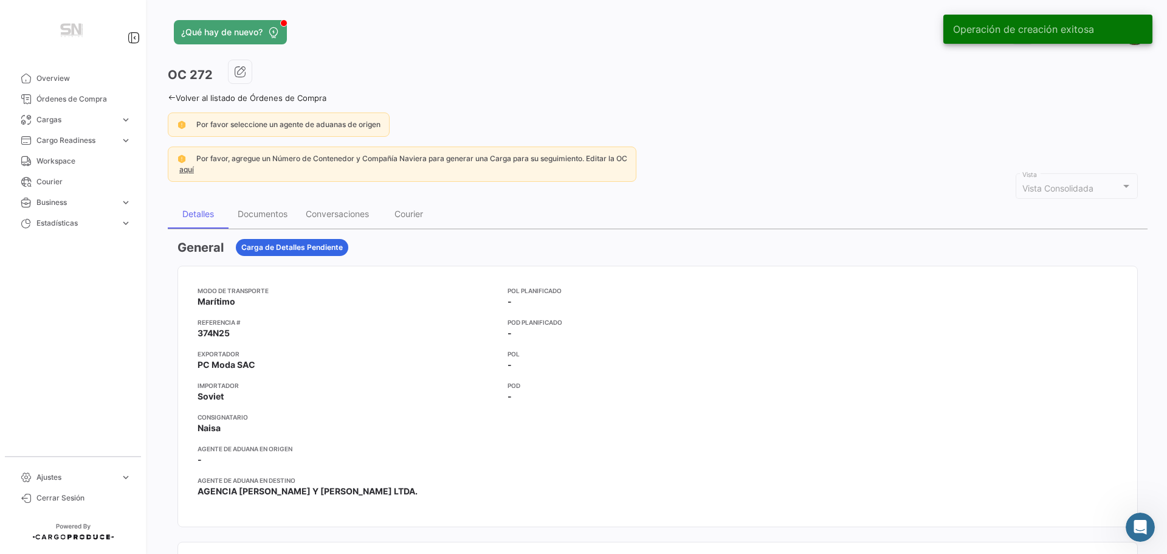
click at [170, 98] on icon at bounding box center [172, 98] width 8 height 8
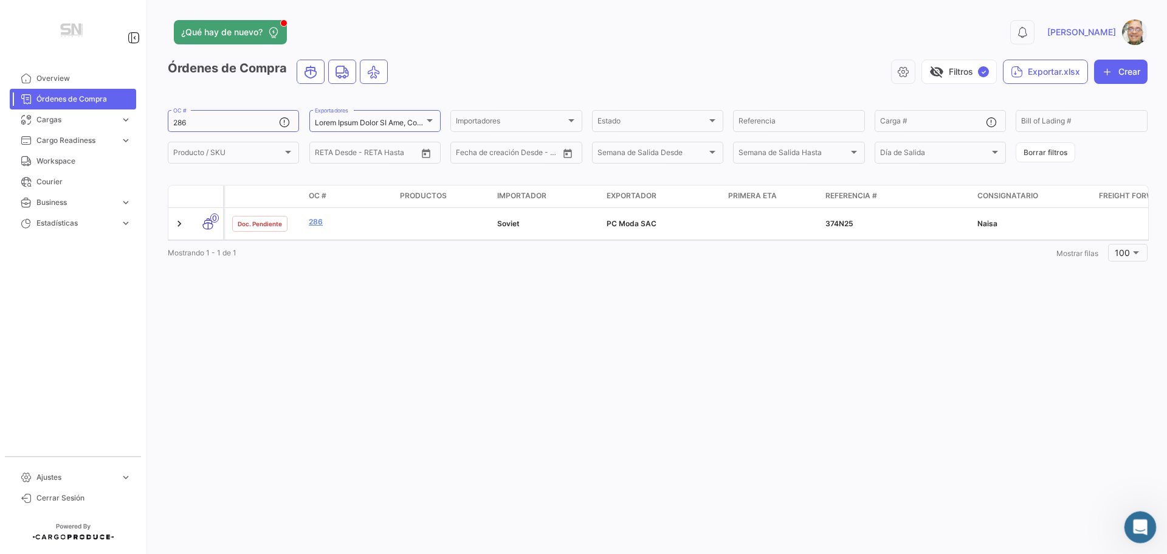
click at [1137, 530] on icon "Abrir Intercom Messenger" at bounding box center [1139, 526] width 20 height 20
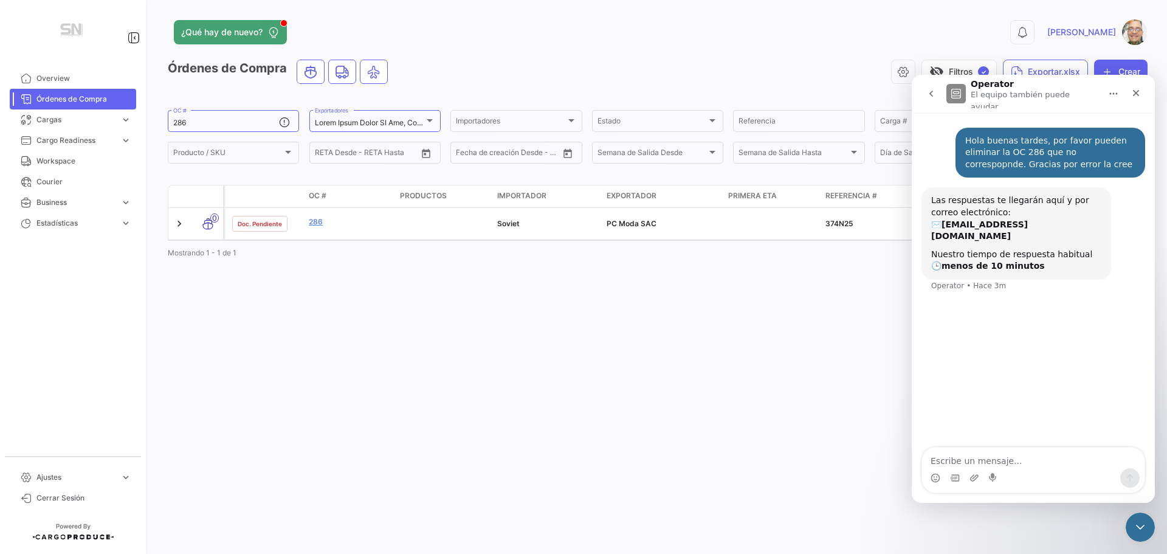
click at [753, 68] on div "visibility_off Filtros ✓ Exportar.xlsx Crear" at bounding box center [773, 72] width 750 height 24
click at [1130, 89] on div "Cerrar" at bounding box center [1136, 93] width 22 height 22
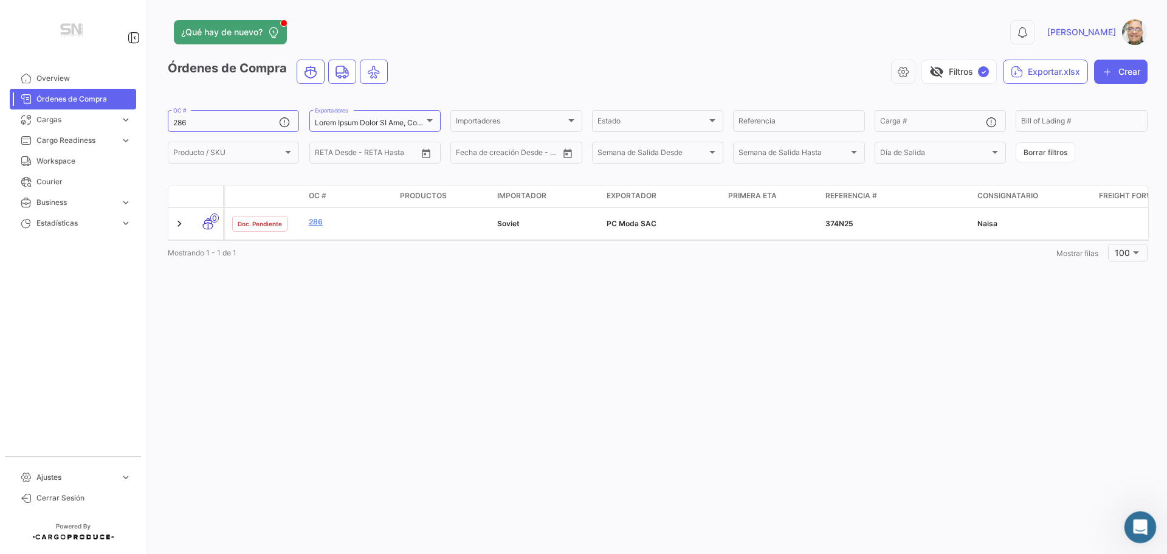
click at [1142, 530] on icon "Abrir Intercom Messenger" at bounding box center [1139, 526] width 20 height 20
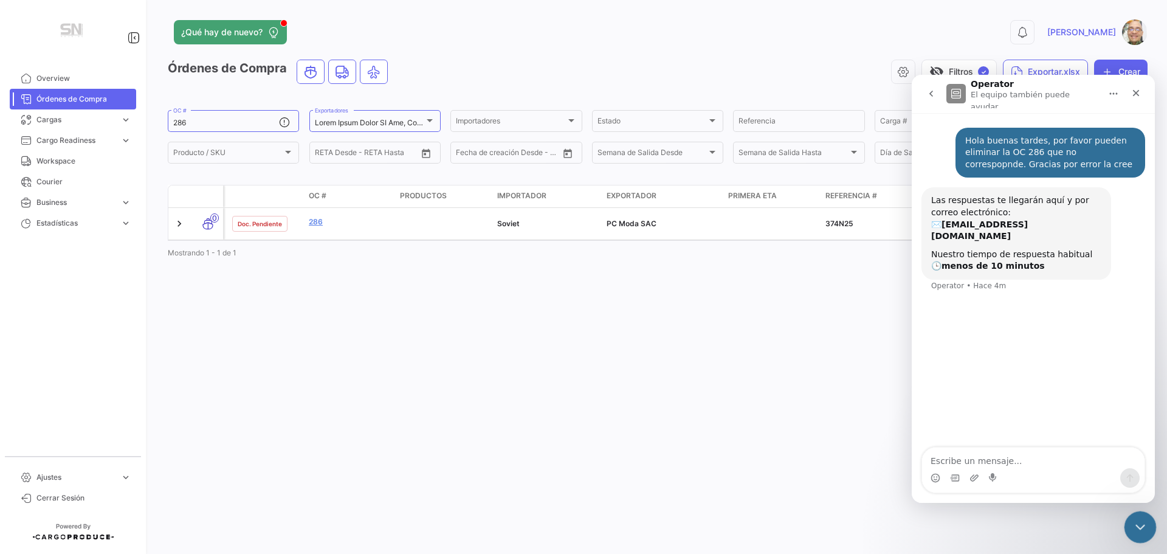
click at [1134, 527] on icon "Cerrar Intercom Messenger" at bounding box center [1138, 525] width 15 height 15
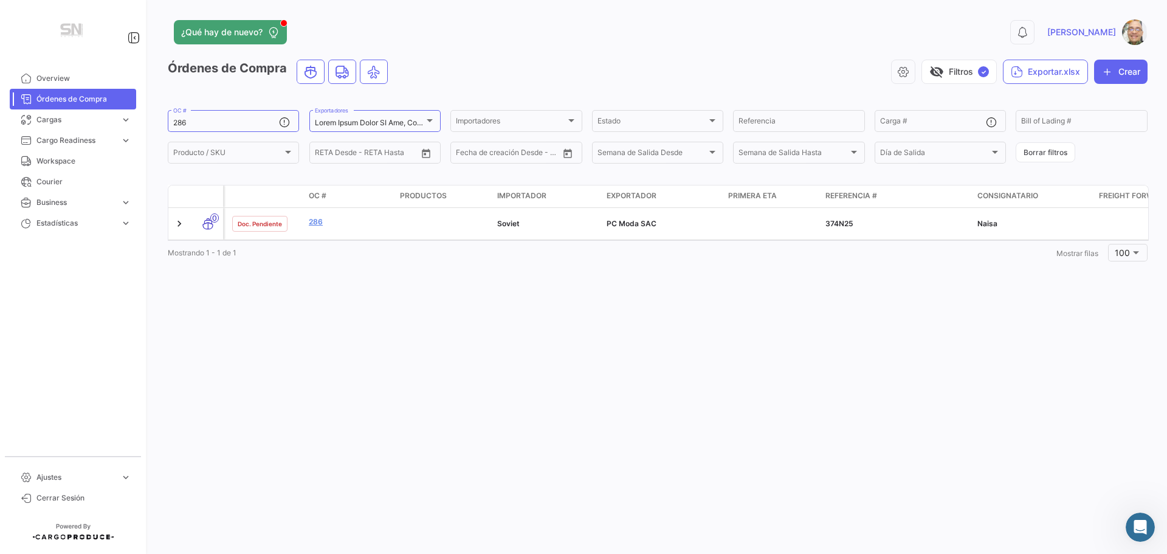
drag, startPoint x: 366, startPoint y: 220, endPoint x: 323, endPoint y: 322, distance: 110.9
click at [323, 322] on div "¿Qué hay de nuevo? 0 Ismael Órdenes de Compra visibility_off Filtros ✓ Exportar…" at bounding box center [657, 277] width 1019 height 554
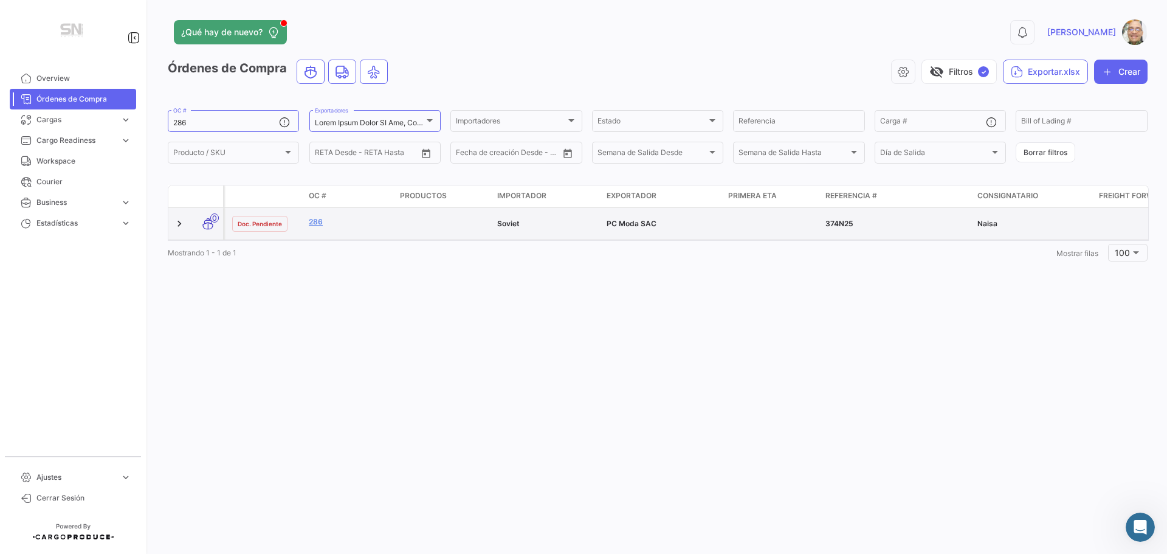
click at [378, 230] on div "286" at bounding box center [349, 223] width 81 height 14
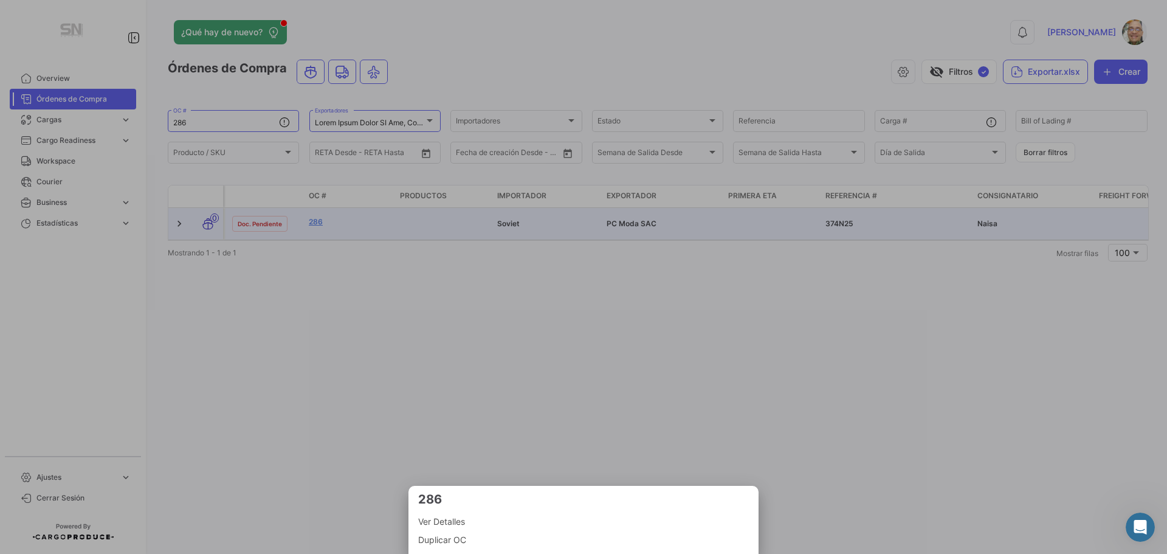
click at [455, 521] on span "Ver Detalles" at bounding box center [583, 521] width 331 height 15
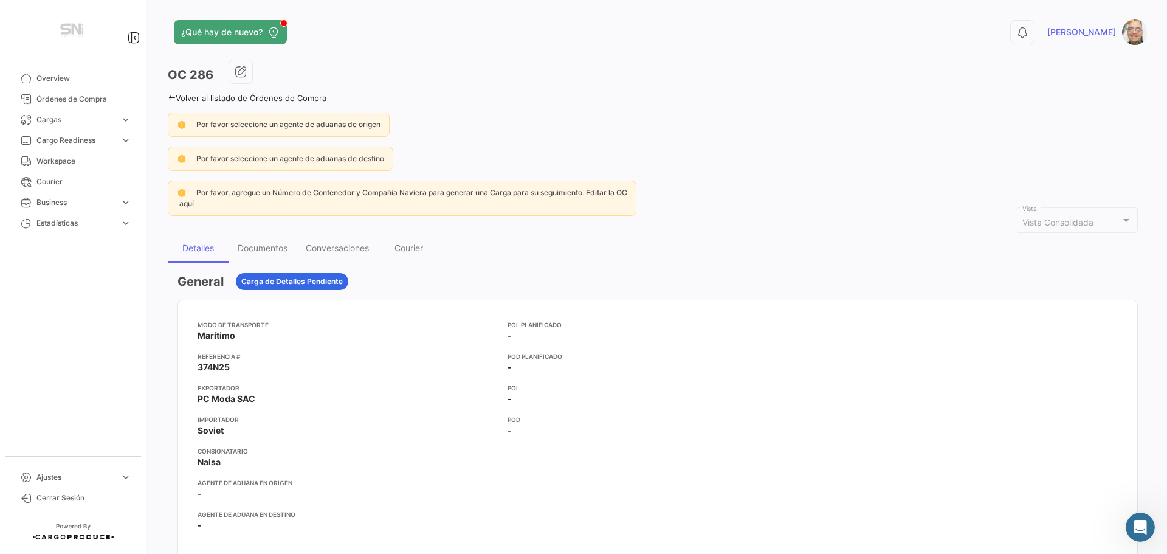
click at [171, 97] on icon at bounding box center [172, 98] width 8 height 8
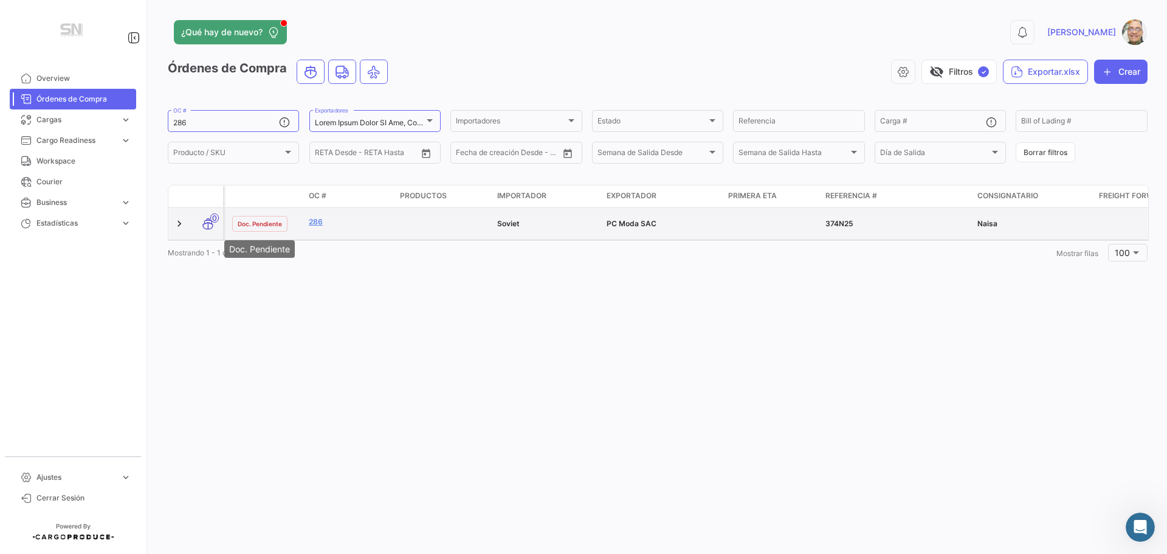
click at [269, 224] on span "Doc. Pendiente" at bounding box center [260, 224] width 44 height 10
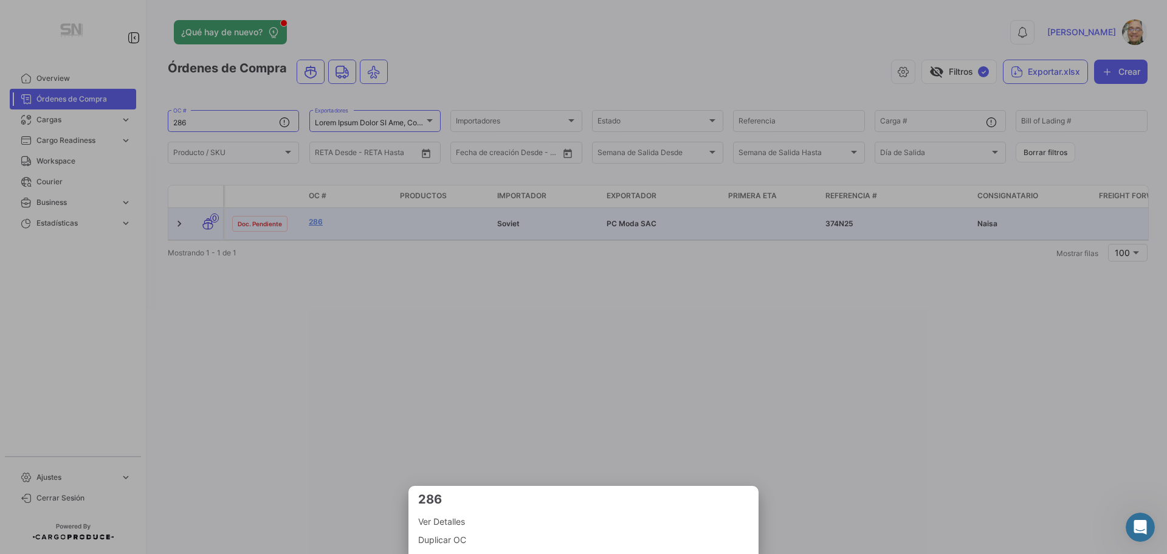
click at [367, 226] on div at bounding box center [583, 277] width 1167 height 554
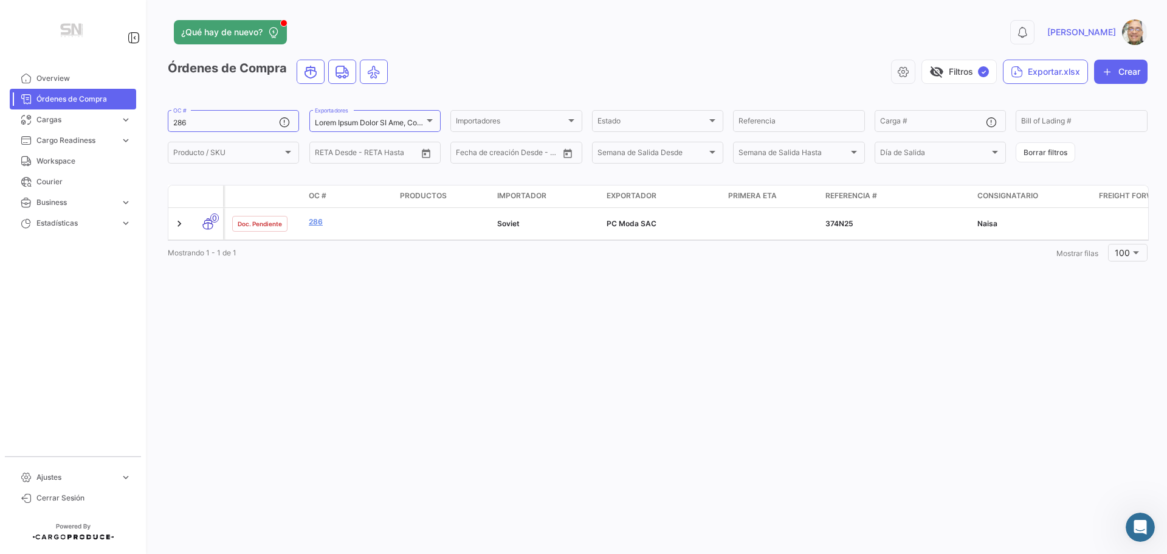
click at [367, 226] on link "286" at bounding box center [349, 221] width 81 height 11
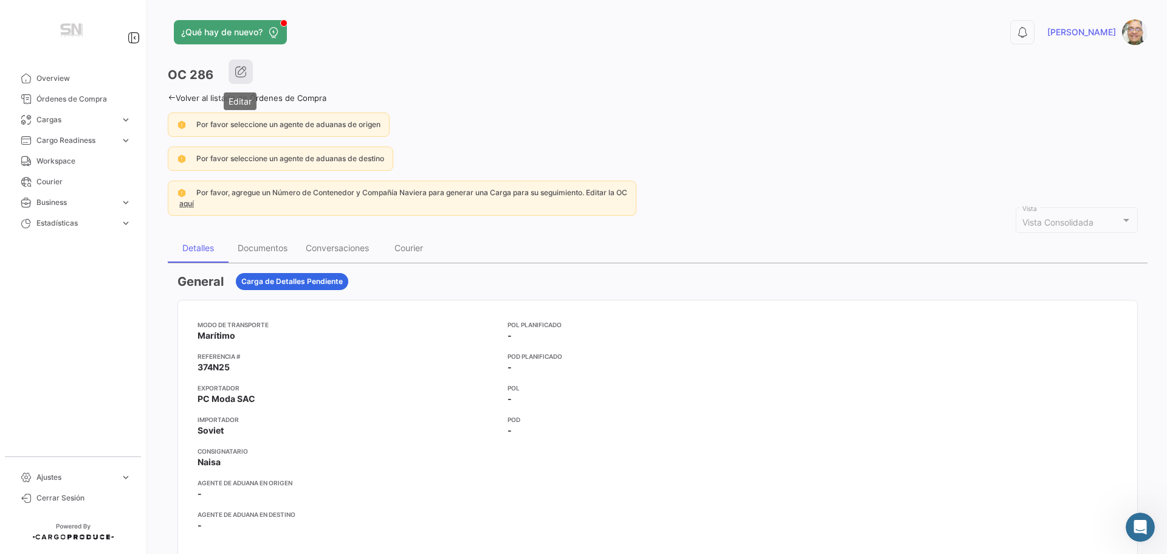
click at [240, 76] on icon "button" at bounding box center [241, 72] width 12 height 12
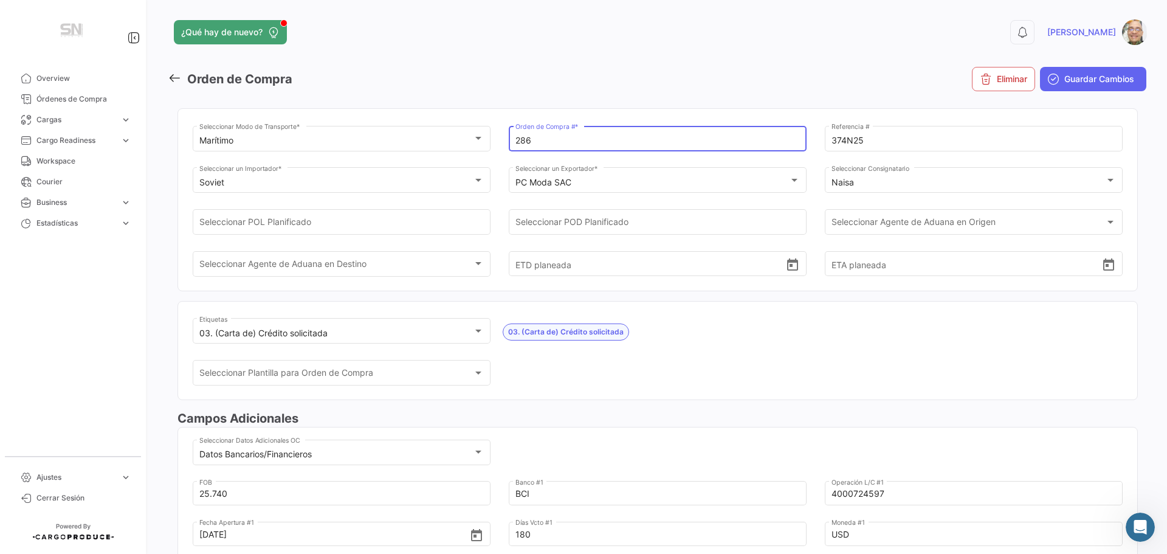
click at [548, 143] on input "286" at bounding box center [658, 141] width 285 height 10
type input "2"
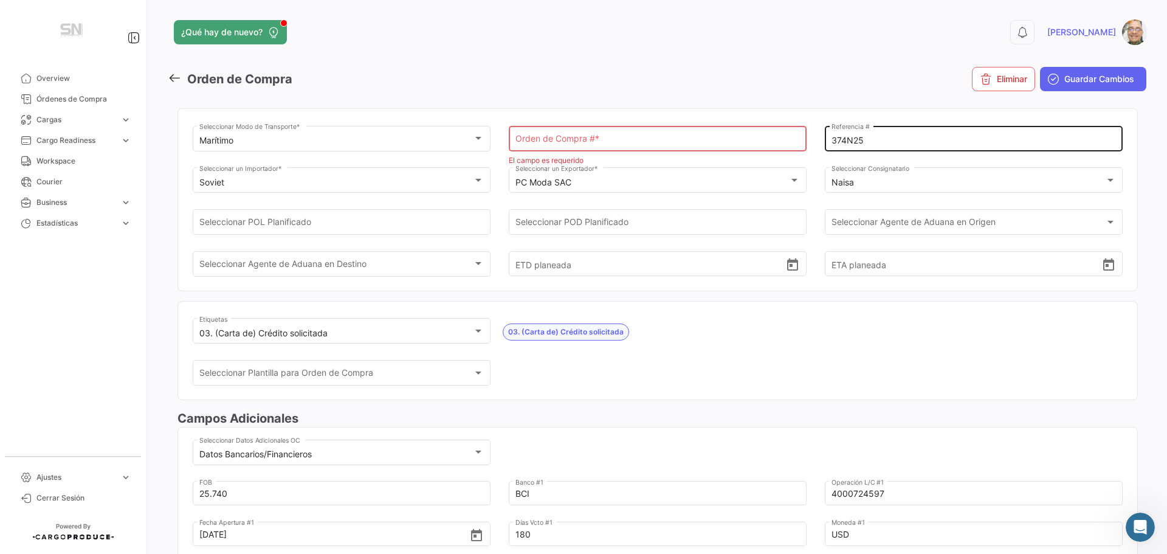
click at [867, 135] on div "374N25 Referencia #" at bounding box center [974, 137] width 285 height 28
click at [868, 139] on input "374N25" at bounding box center [974, 141] width 285 height 10
type input "3"
click at [989, 84] on button "Eliminar" at bounding box center [1003, 79] width 63 height 24
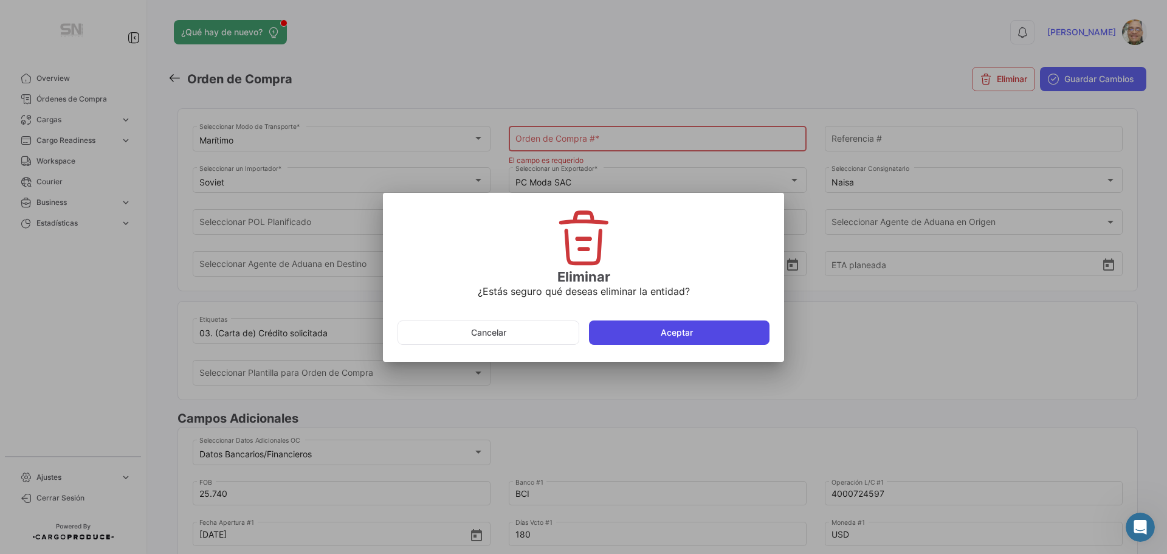
click at [661, 331] on button "Aceptar" at bounding box center [679, 332] width 181 height 24
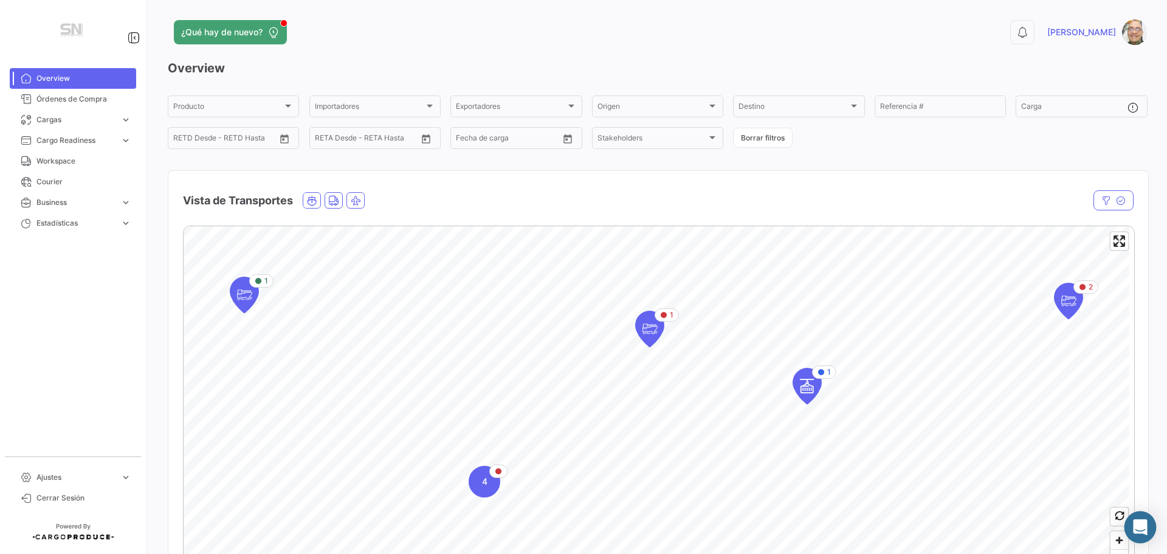
click at [1132, 530] on div "Abrir Intercom Messenger" at bounding box center [1141, 527] width 32 height 32
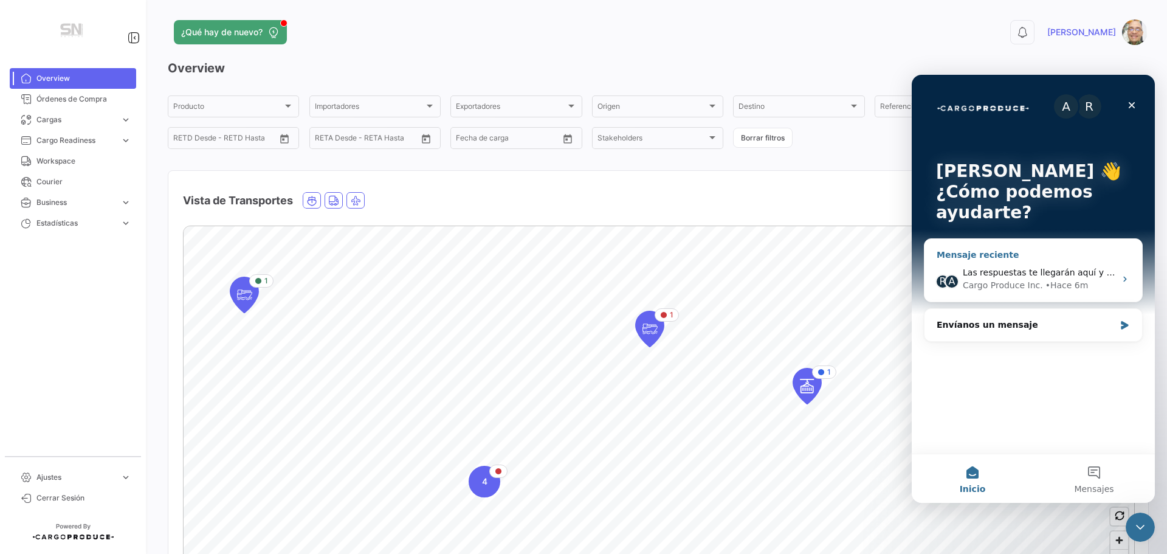
click at [1116, 282] on div "R A Las respuestas te llegarán aquí y por correo electrónico: ✉️ ismaela@maisas…" at bounding box center [1034, 279] width 218 height 45
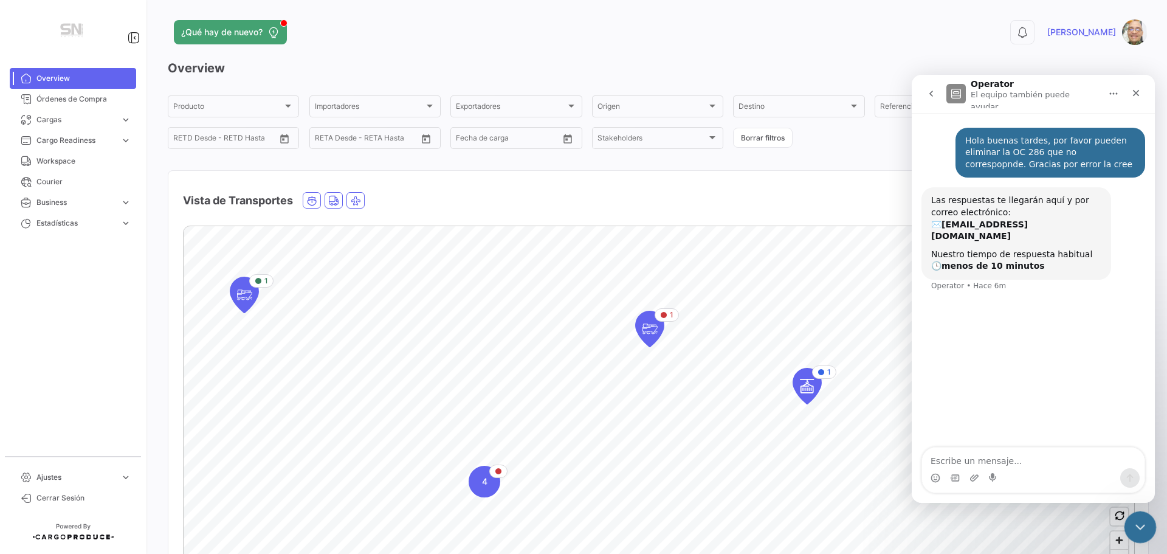
click at [1144, 522] on icon "Cerrar Intercom Messenger" at bounding box center [1138, 525] width 15 height 15
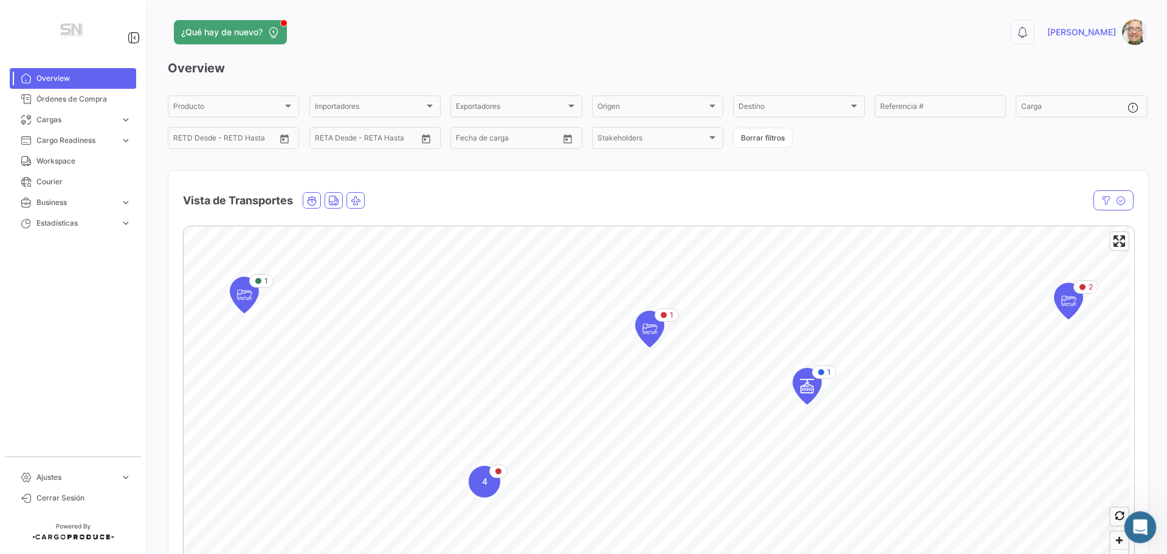
click at [1147, 531] on div "Abrir Intercom Messenger" at bounding box center [1139, 525] width 40 height 40
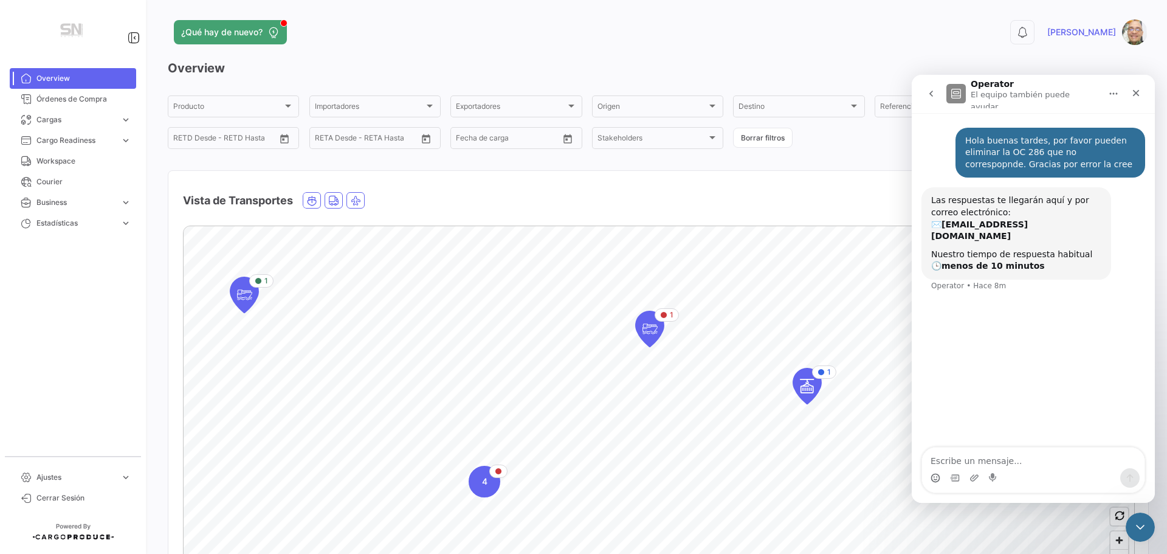
click at [940, 478] on div "Intercom Messenger" at bounding box center [1033, 477] width 223 height 19
click at [933, 478] on icon "Selector de emoji" at bounding box center [936, 478] width 10 height 10
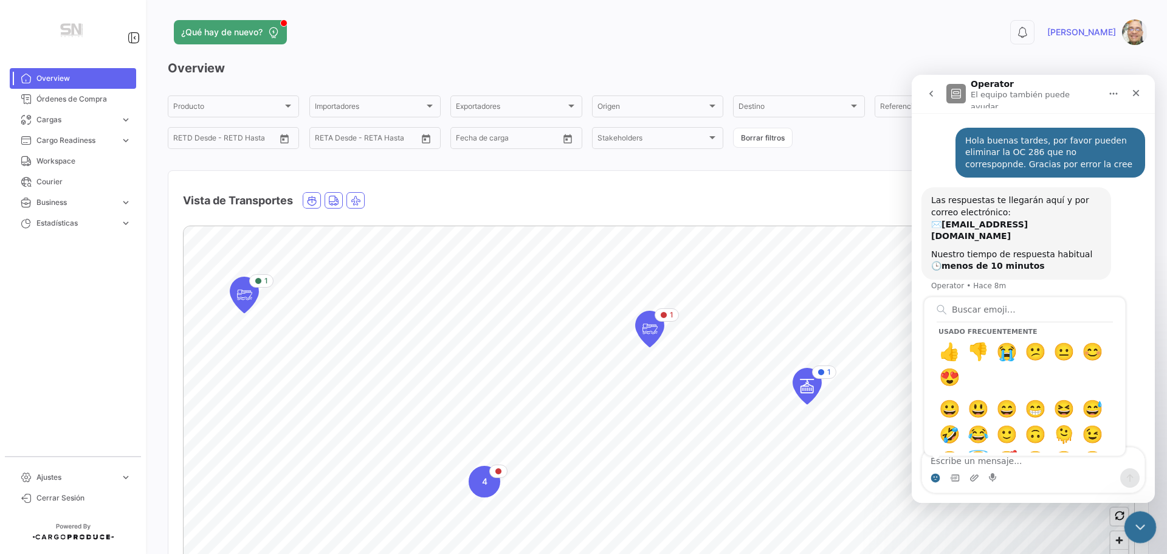
click at [1139, 526] on icon "Cerrar Intercom Messenger" at bounding box center [1138, 525] width 9 height 5
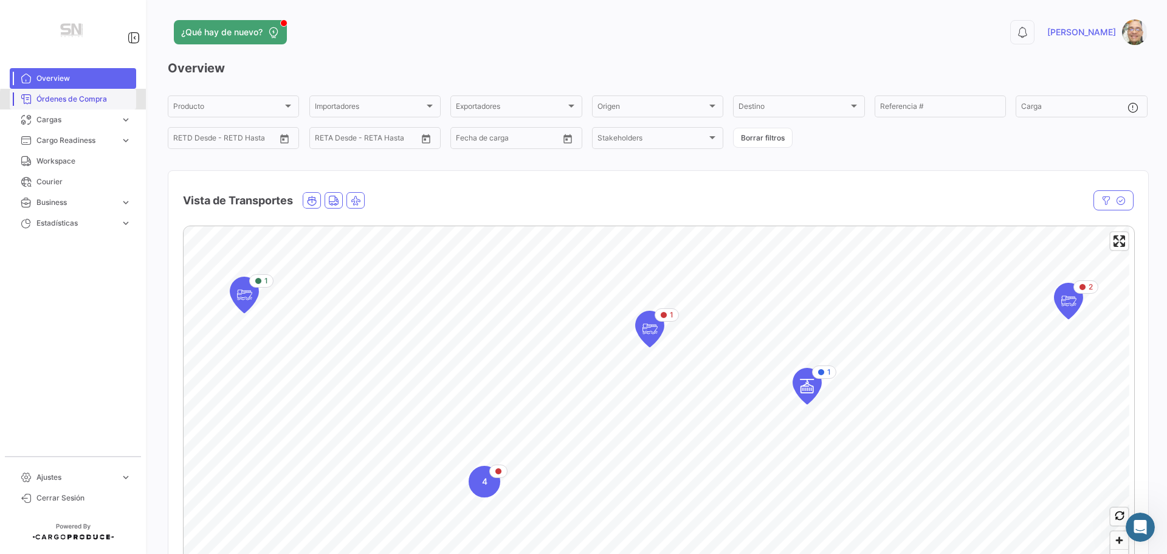
click at [87, 102] on span "Órdenes de Compra" at bounding box center [83, 99] width 95 height 11
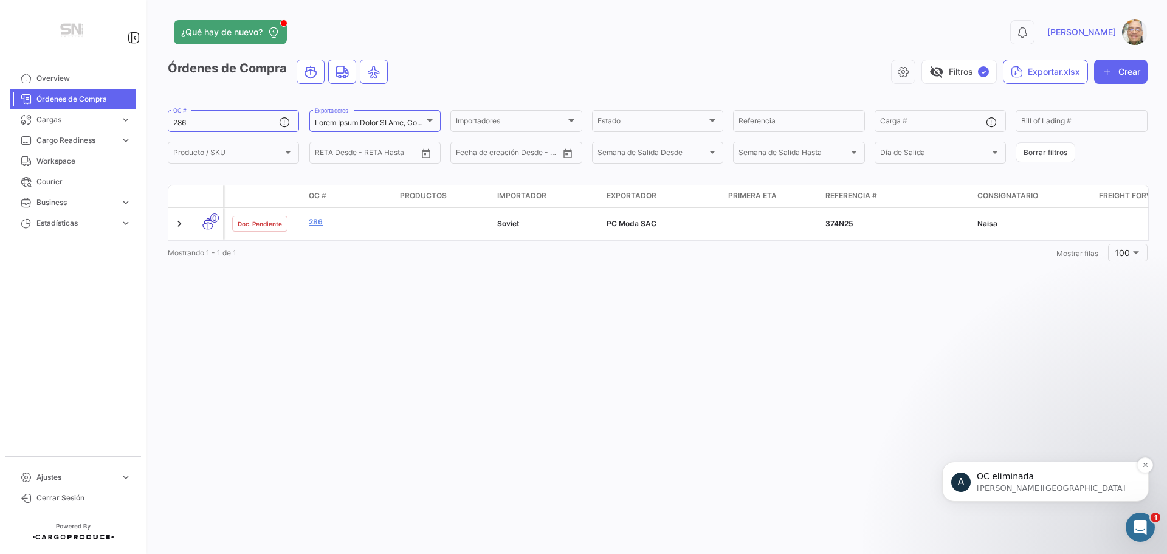
click at [973, 483] on div "A OC eliminada Andrielle • Ahora" at bounding box center [1045, 481] width 188 height 24
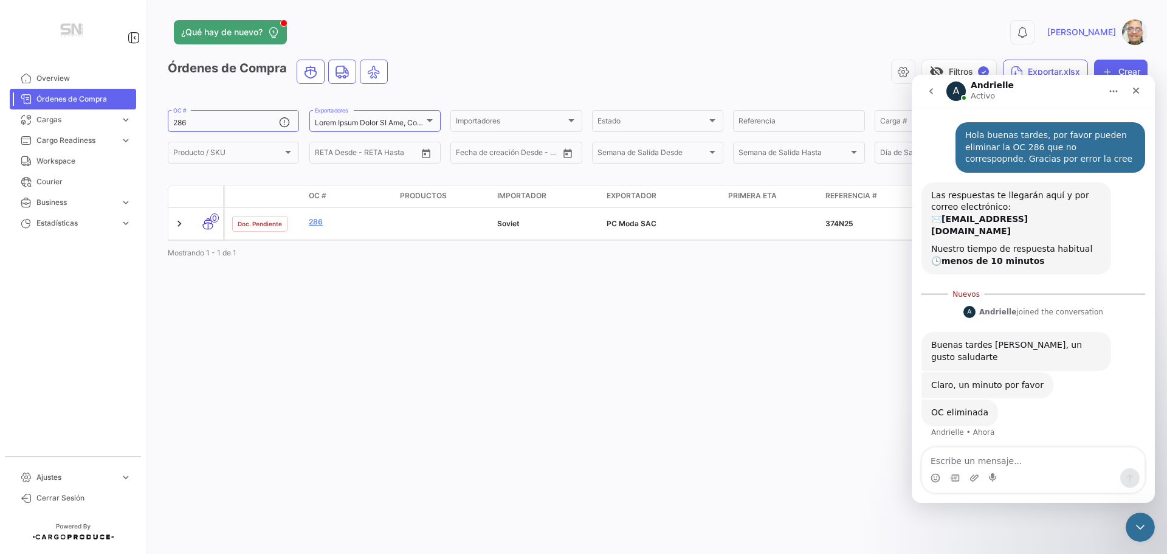
scroll to position [2, 0]
click at [967, 458] on textarea "Escribe un mensaje..." at bounding box center [1033, 457] width 223 height 21
type textarea "Gracias."
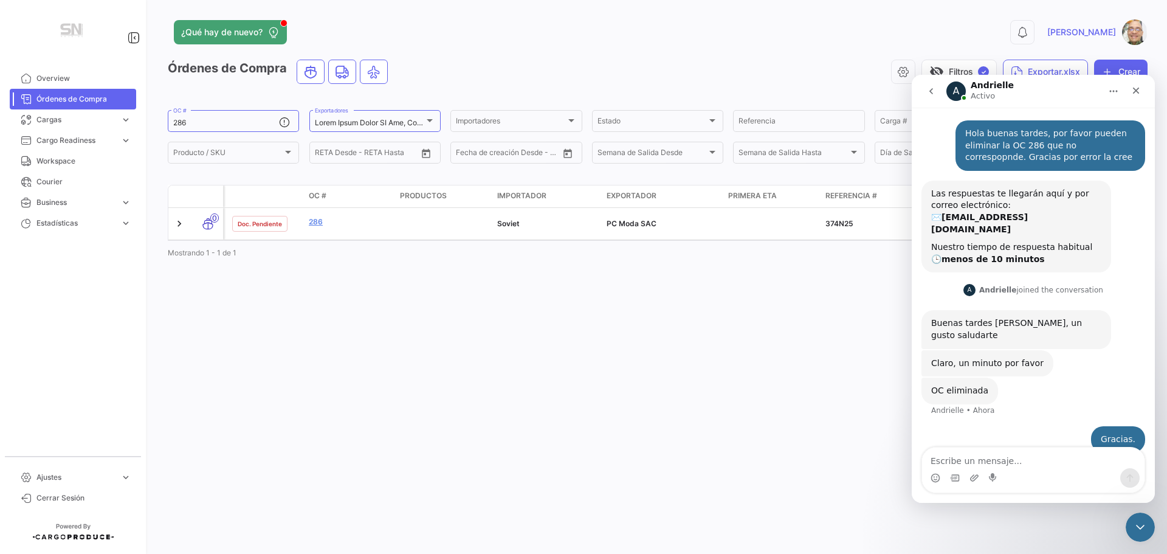
click at [795, 50] on app-header "¿Qué hay de nuevo? 0 Ismael" at bounding box center [658, 39] width 980 height 40
